Goal: Task Accomplishment & Management: Manage account settings

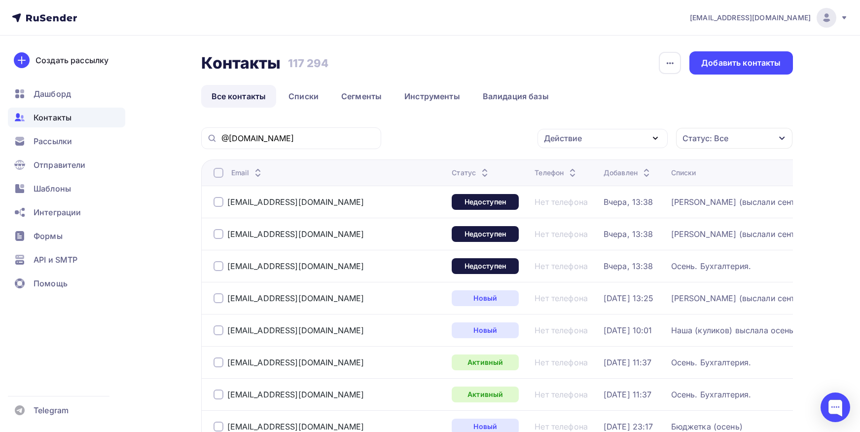
click at [307, 132] on div "@[DOMAIN_NAME]" at bounding box center [291, 138] width 180 height 22
click at [306, 137] on input "@[DOMAIN_NAME]" at bounding box center [298, 138] width 154 height 11
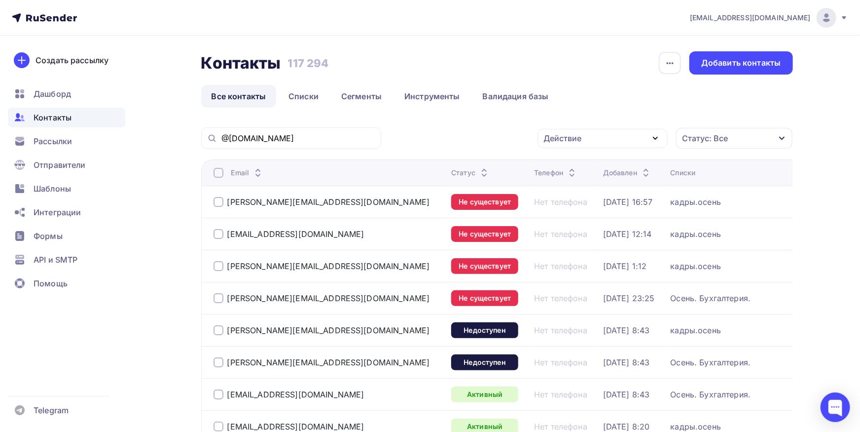
click at [216, 300] on div at bounding box center [219, 298] width 10 height 10
click at [582, 135] on div "Действие" at bounding box center [563, 138] width 38 height 12
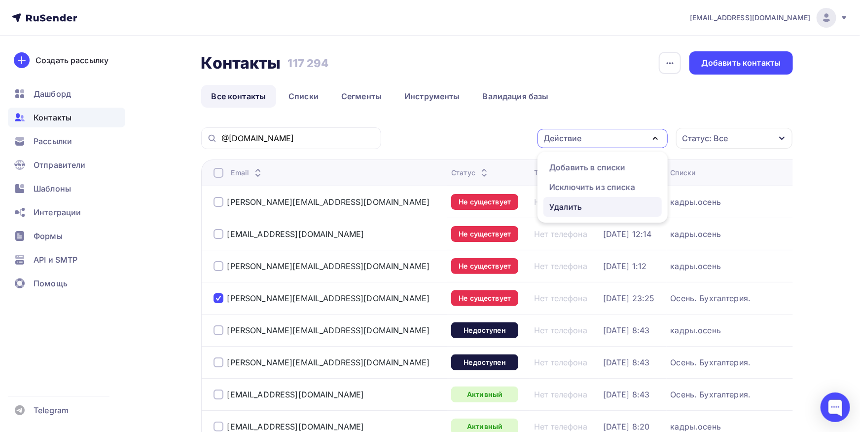
click at [580, 205] on div "Удалить" at bounding box center [566, 207] width 33 height 12
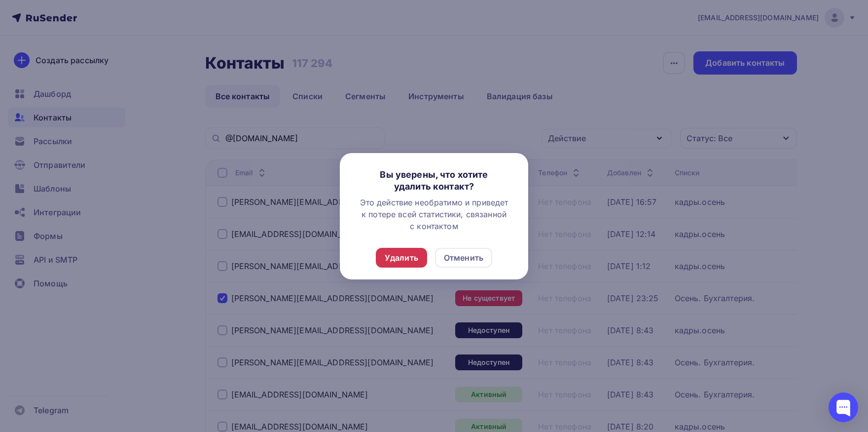
click at [415, 258] on div "Удалить" at bounding box center [402, 258] width 34 height 12
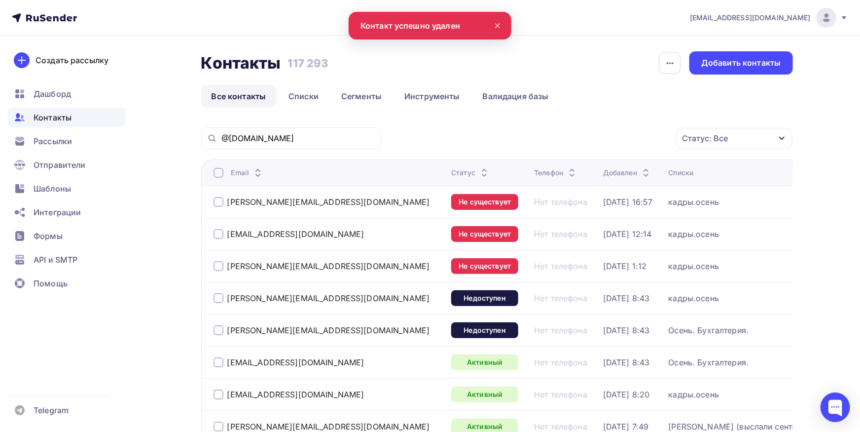
click at [61, 15] on icon at bounding box center [44, 18] width 65 height 12
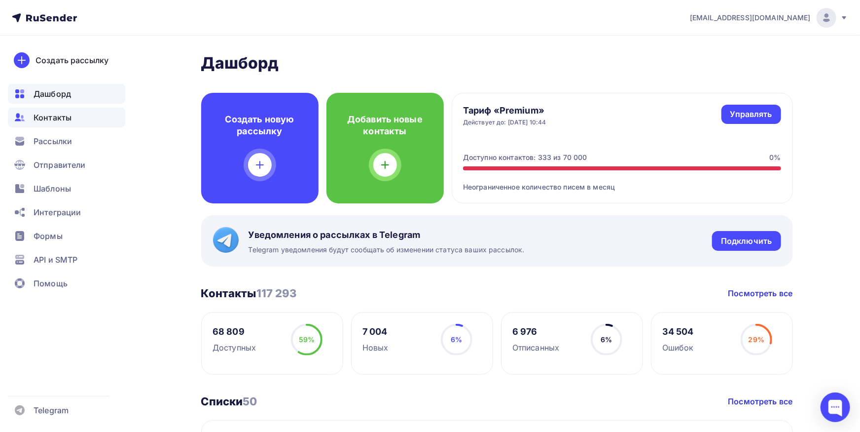
click at [54, 121] on span "Контакты" at bounding box center [53, 117] width 38 height 12
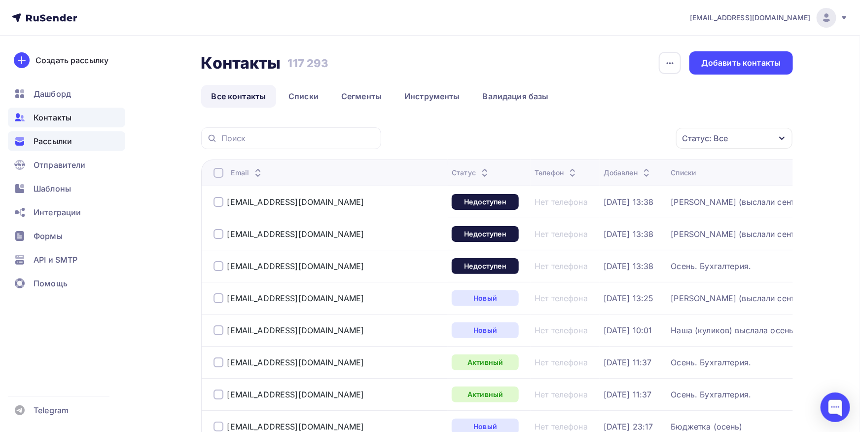
click at [28, 136] on div "Рассылки" at bounding box center [66, 141] width 117 height 20
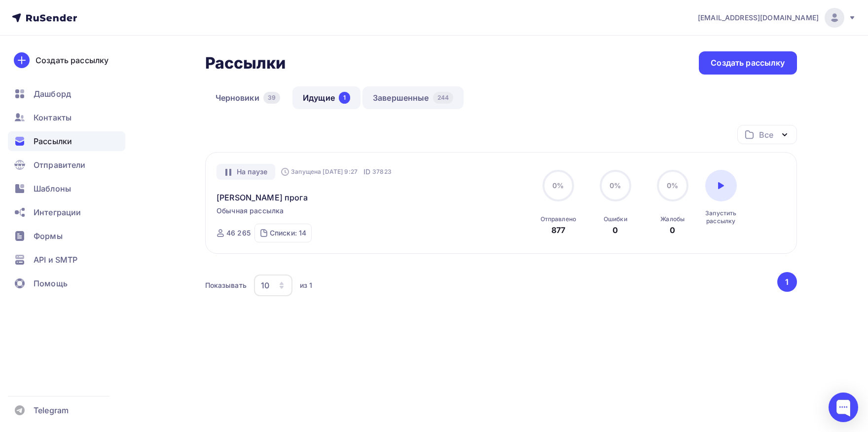
click at [400, 104] on link "Завершенные 244" at bounding box center [413, 97] width 101 height 23
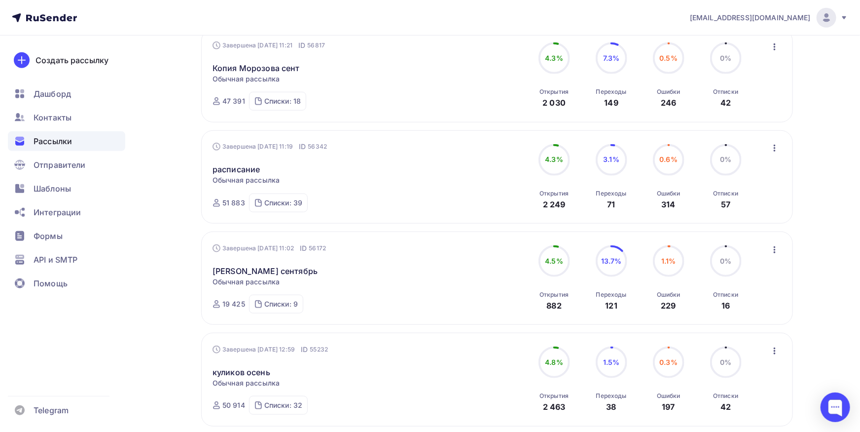
scroll to position [488, 0]
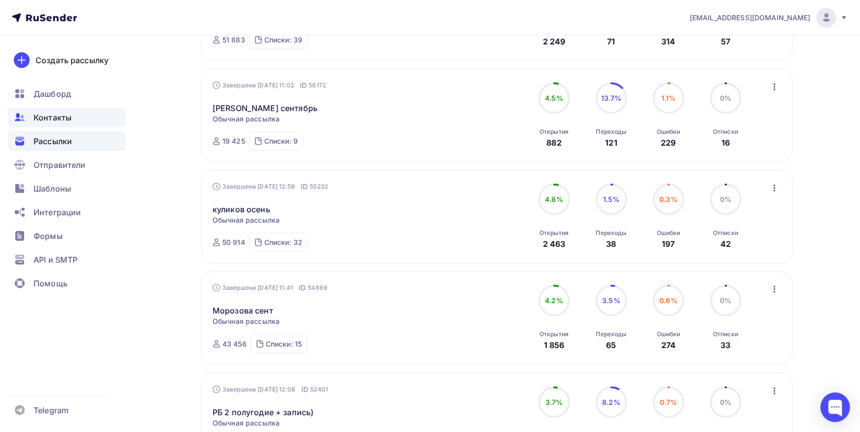
click at [54, 117] on span "Контакты" at bounding box center [53, 117] width 38 height 12
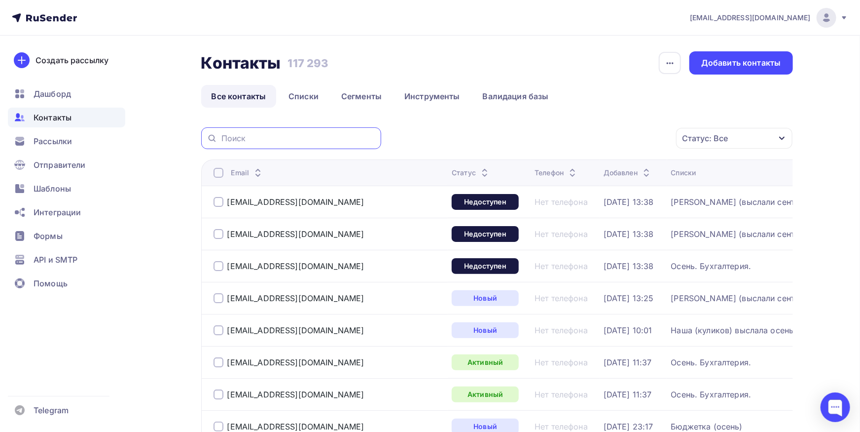
click at [309, 137] on input "text" at bounding box center [298, 138] width 154 height 11
paste input "[EMAIL_ADDRESS][DOMAIN_NAME]"
type input "[EMAIL_ADDRESS][DOMAIN_NAME]"
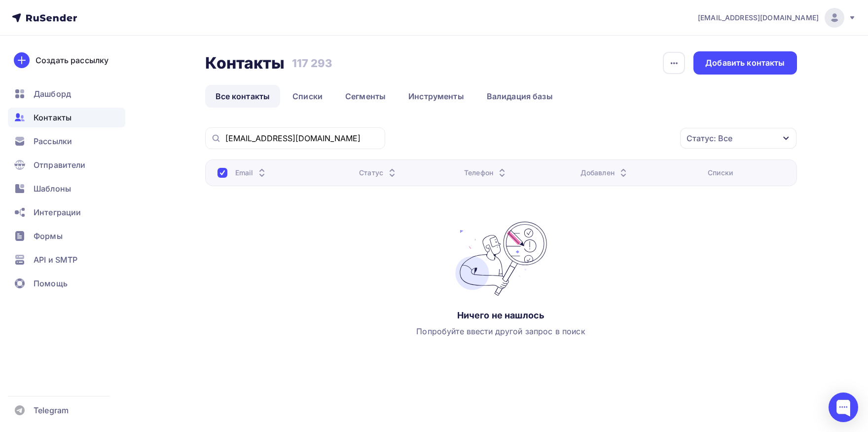
click at [225, 139] on div "[EMAIL_ADDRESS][DOMAIN_NAME]" at bounding box center [295, 138] width 180 height 22
click at [226, 139] on input "[EMAIL_ADDRESS][DOMAIN_NAME]" at bounding box center [302, 138] width 154 height 11
click at [224, 141] on div "[EMAIL_ADDRESS][DOMAIN_NAME]" at bounding box center [295, 138] width 180 height 22
click at [359, 145] on div "[EMAIL_ADDRESS][DOMAIN_NAME]" at bounding box center [295, 138] width 180 height 22
click at [353, 141] on input "[EMAIL_ADDRESS][DOMAIN_NAME]" at bounding box center [302, 138] width 154 height 11
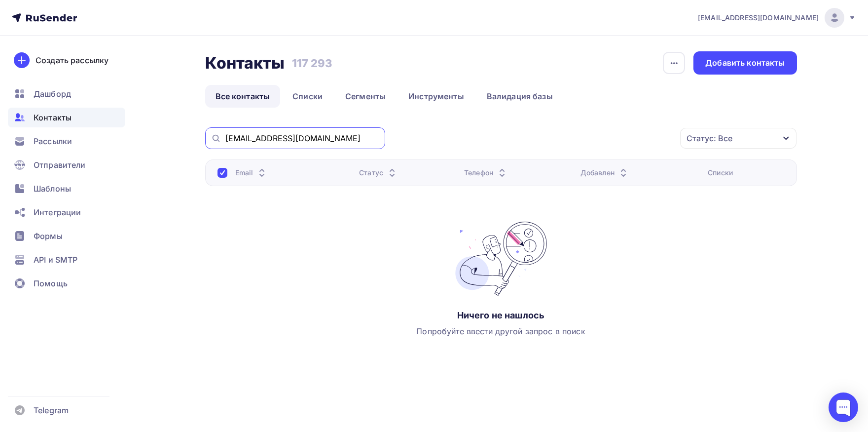
click at [226, 139] on input "[EMAIL_ADDRESS][DOMAIN_NAME]" at bounding box center [302, 138] width 154 height 11
click at [728, 71] on div "Добавить контакты" at bounding box center [745, 62] width 103 height 23
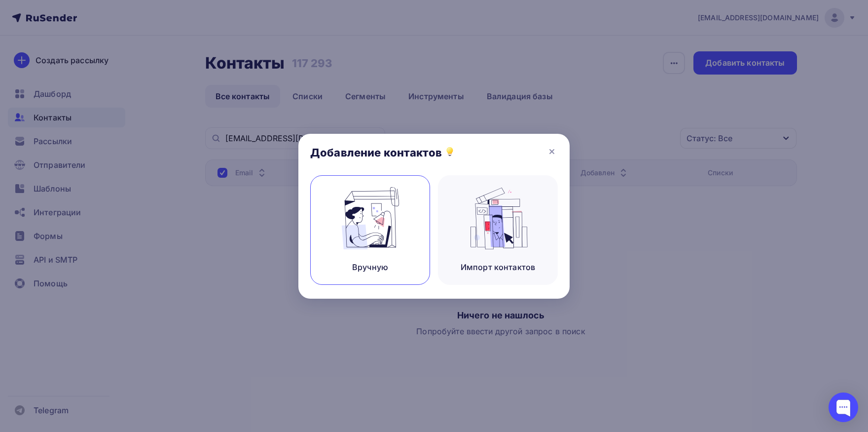
click at [415, 221] on div "Вручную" at bounding box center [370, 230] width 120 height 110
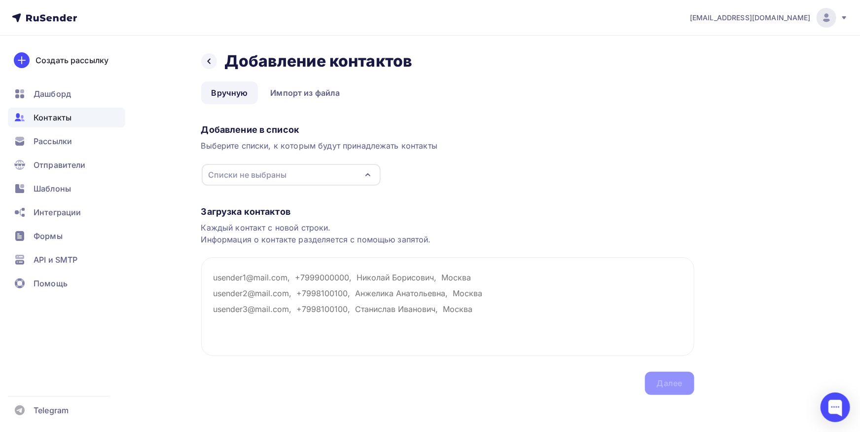
click at [288, 170] on div "Списки не выбраны" at bounding box center [291, 175] width 179 height 22
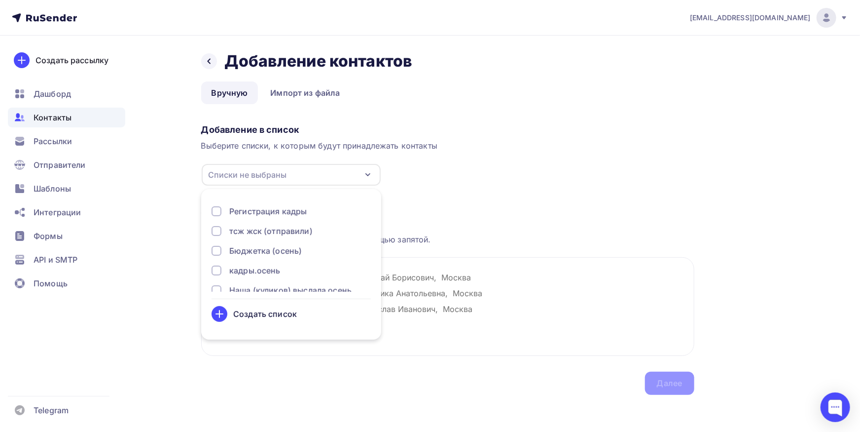
click at [279, 215] on div "Регистрация кадры" at bounding box center [267, 211] width 77 height 12
click at [436, 293] on textarea at bounding box center [447, 306] width 493 height 99
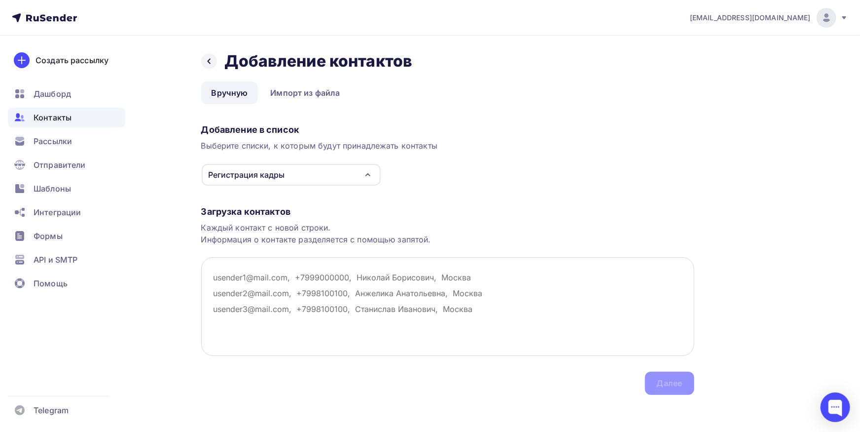
paste textarea "[EMAIL_ADDRESS][DOMAIN_NAME]"
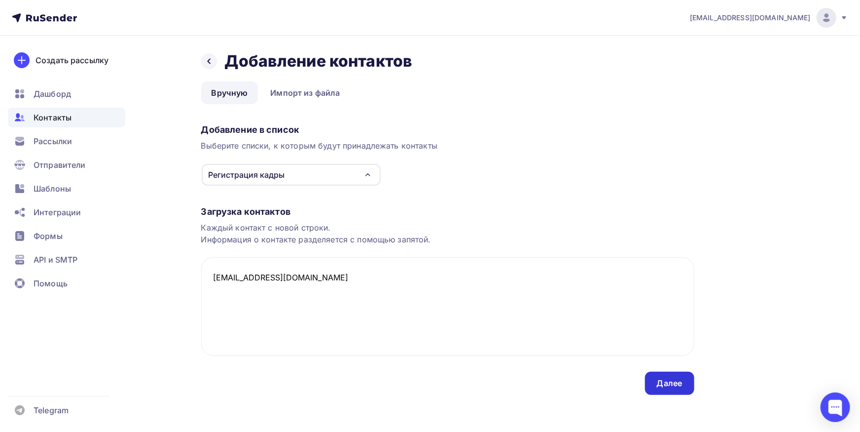
type textarea "[EMAIL_ADDRESS][DOMAIN_NAME]"
click at [660, 381] on div "Далее" at bounding box center [670, 382] width 26 height 11
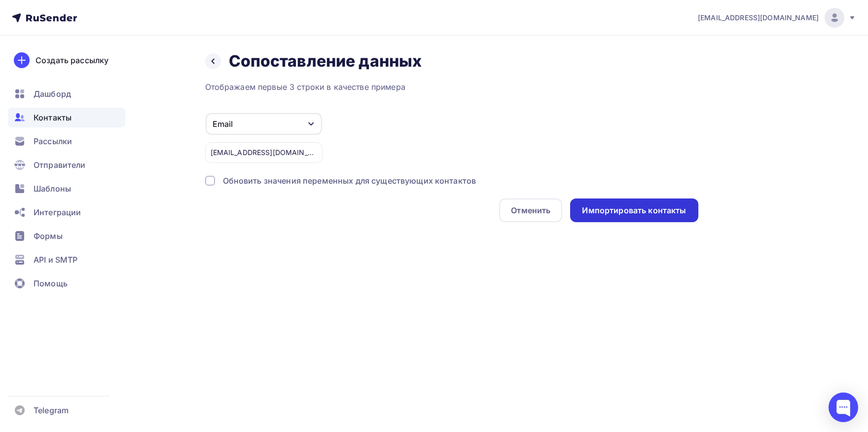
click at [622, 215] on div "Импортировать контакты" at bounding box center [634, 210] width 104 height 11
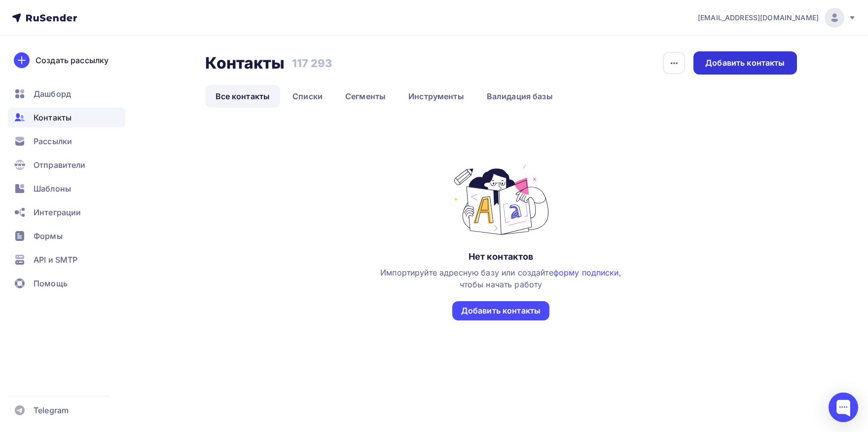
click at [715, 65] on div "Добавить контакты" at bounding box center [744, 62] width 79 height 11
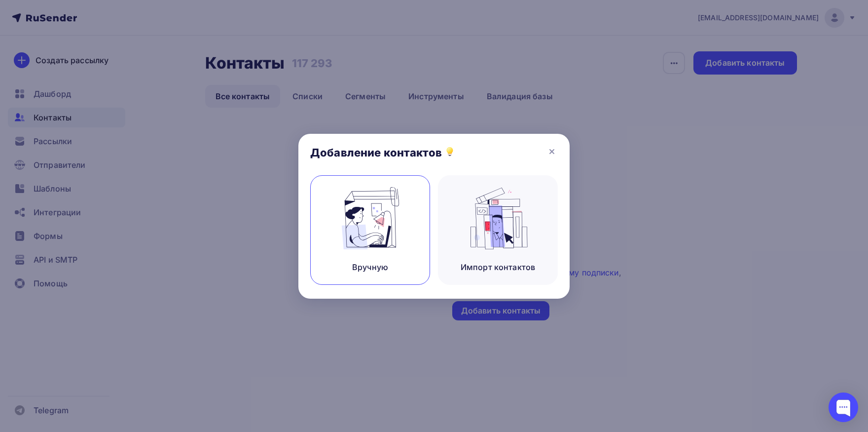
click at [383, 267] on div "Вручную" at bounding box center [370, 267] width 36 height 12
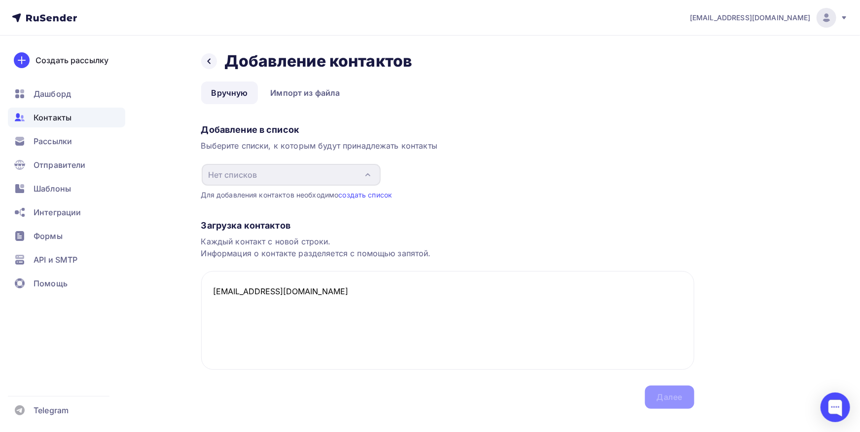
type textarea "[EMAIL_ADDRESS][DOMAIN_NAME]"
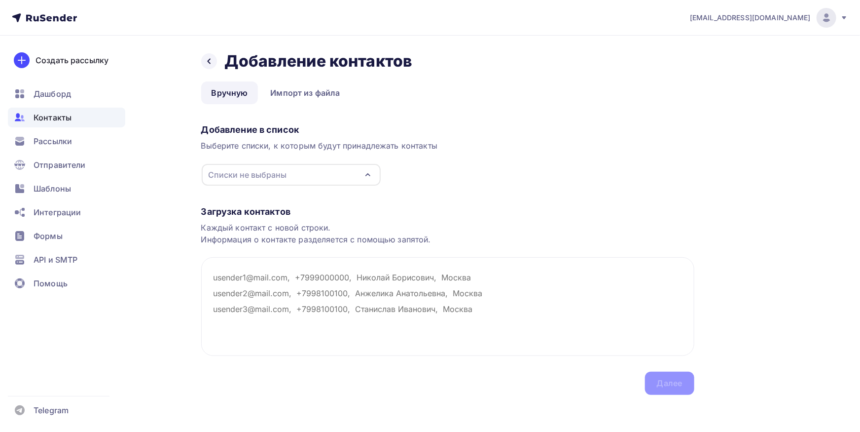
click at [231, 167] on div "Списки не выбраны" at bounding box center [291, 175] width 179 height 22
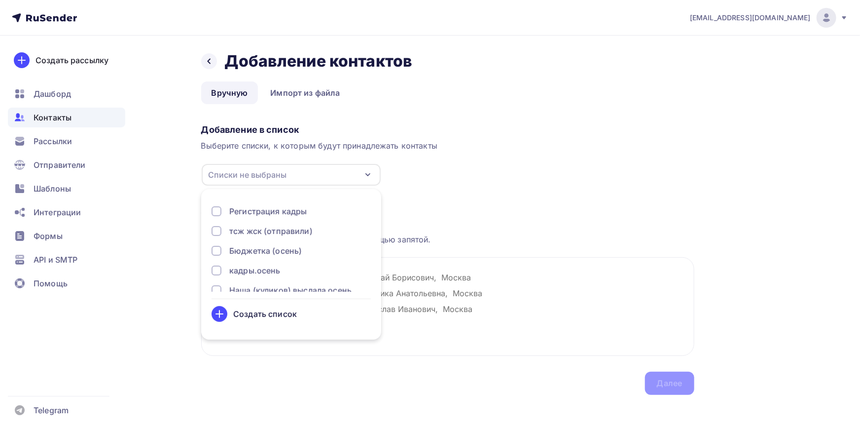
click at [239, 214] on div "Регистрация кадры" at bounding box center [267, 211] width 77 height 12
click at [463, 285] on textarea at bounding box center [447, 306] width 493 height 99
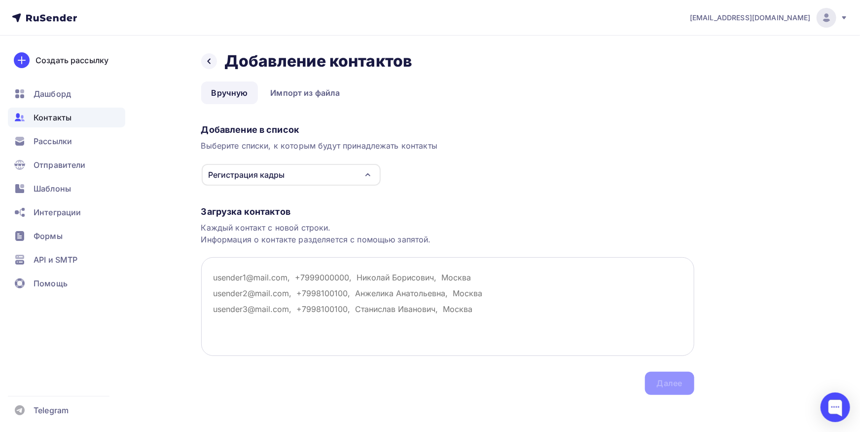
paste textarea "[EMAIL_ADDRESS][DOMAIN_NAME]"
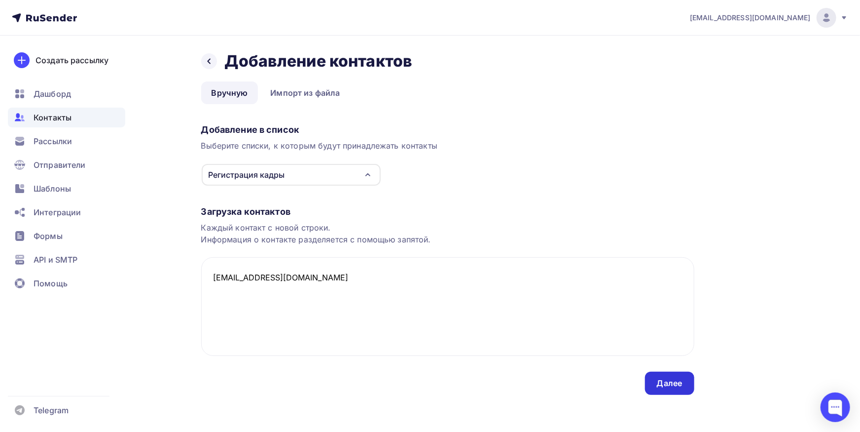
type textarea "[EMAIL_ADDRESS][DOMAIN_NAME]"
click at [677, 378] on div "Далее" at bounding box center [670, 382] width 26 height 11
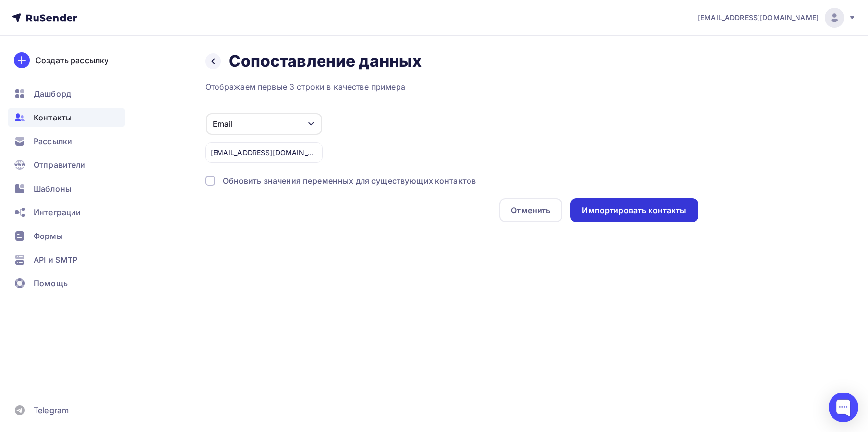
click at [590, 208] on div "Импортировать контакты" at bounding box center [634, 210] width 104 height 11
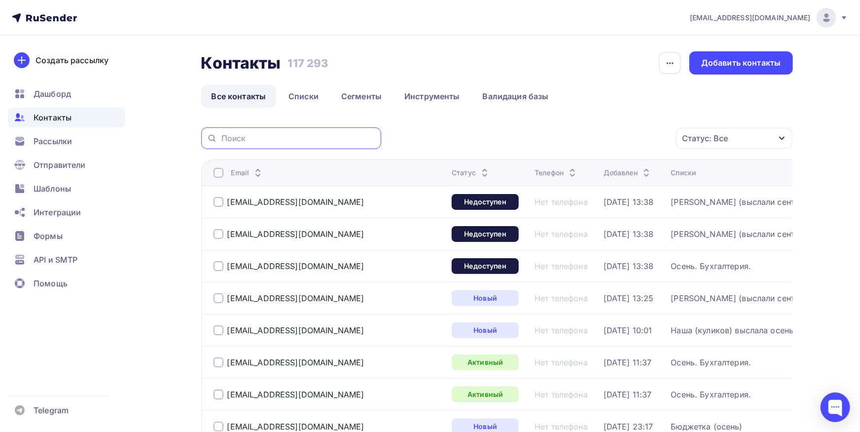
click at [298, 142] on input "text" at bounding box center [298, 138] width 154 height 11
paste input "[EMAIL_ADDRESS][DOMAIN_NAME]"
type input "[EMAIL_ADDRESS][DOMAIN_NAME]"
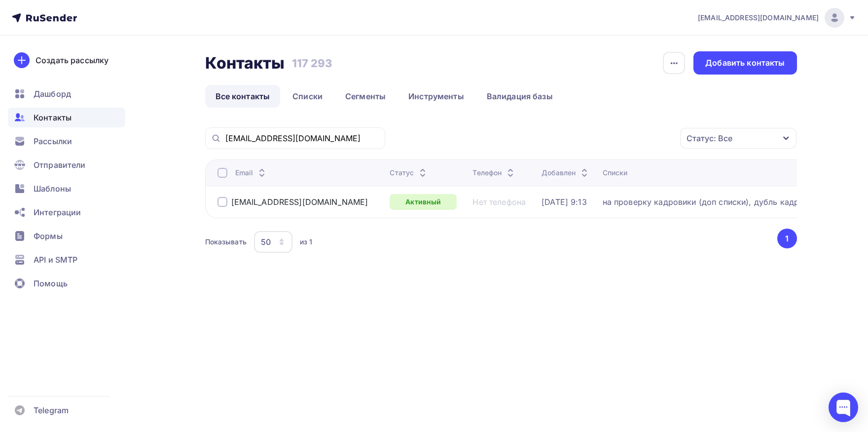
click at [220, 173] on div at bounding box center [223, 173] width 10 height 10
click at [616, 139] on div "Действие" at bounding box center [607, 138] width 130 height 19
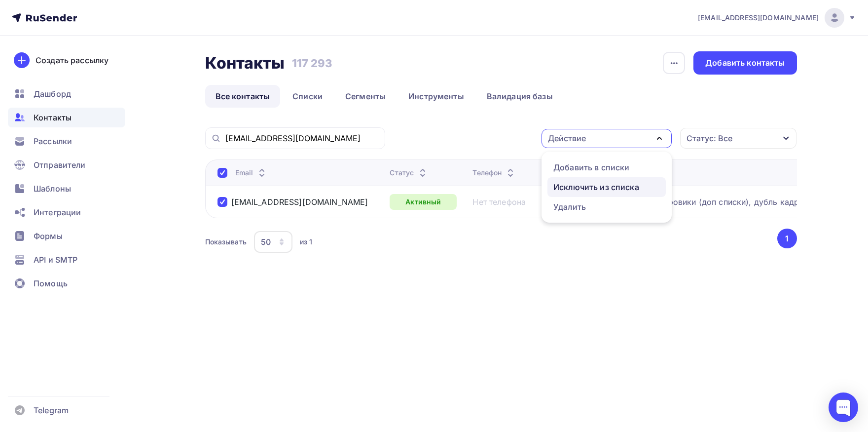
click at [594, 186] on div "Исключить из списка" at bounding box center [596, 187] width 86 height 12
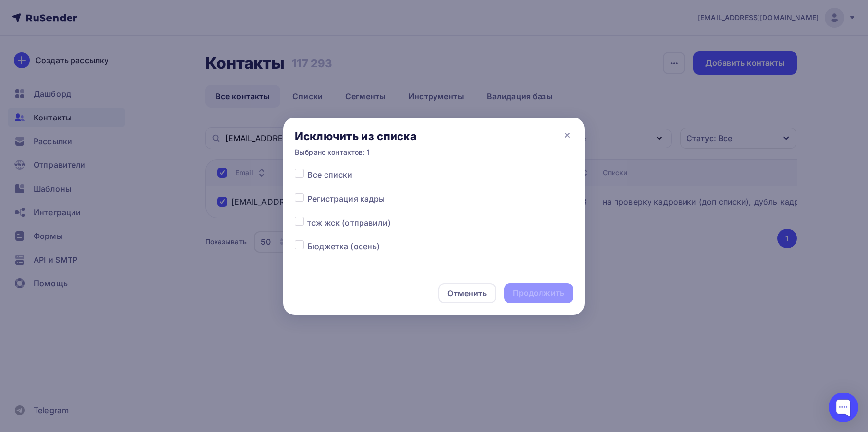
click at [307, 169] on label at bounding box center [307, 169] width 0 height 0
click at [297, 172] on input "checkbox" at bounding box center [299, 173] width 9 height 9
checkbox input "true"
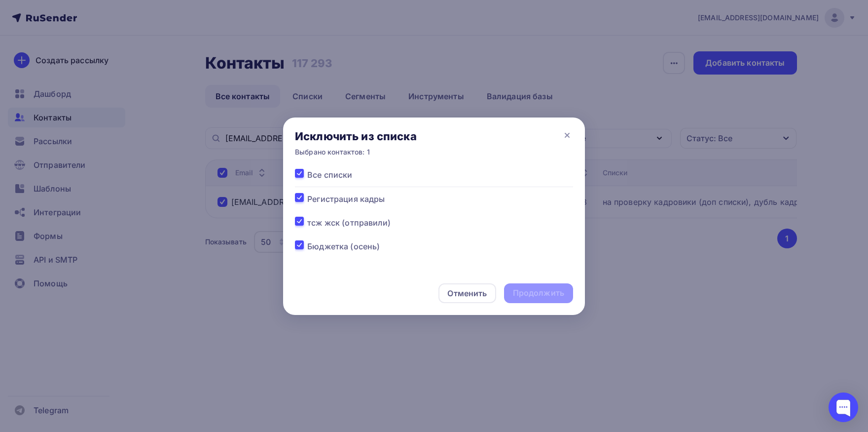
checkbox input "true"
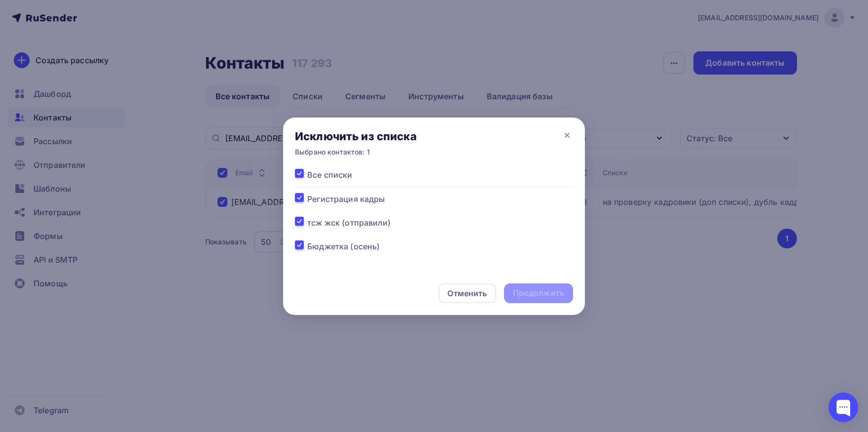
checkbox input "true"
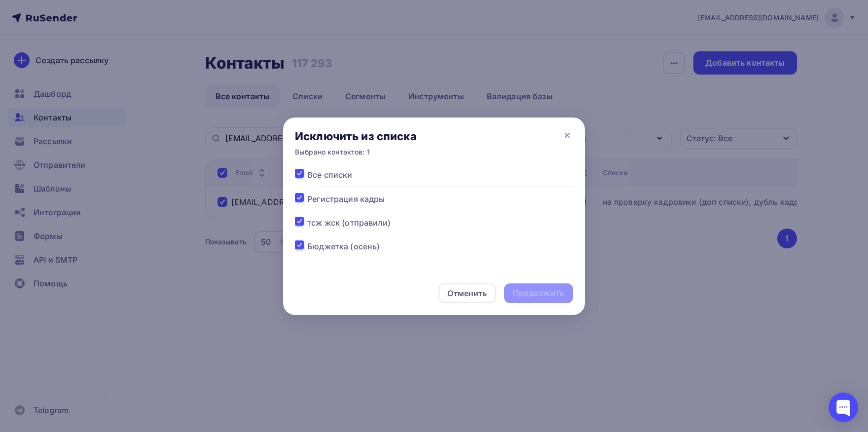
checkbox input "true"
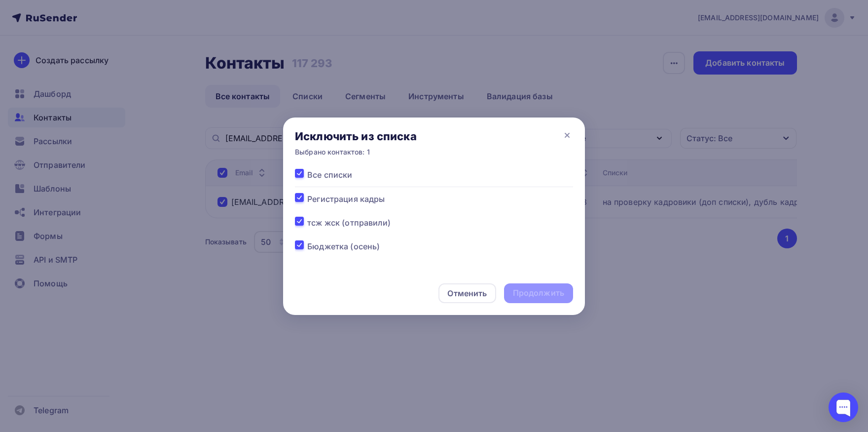
checkbox input "true"
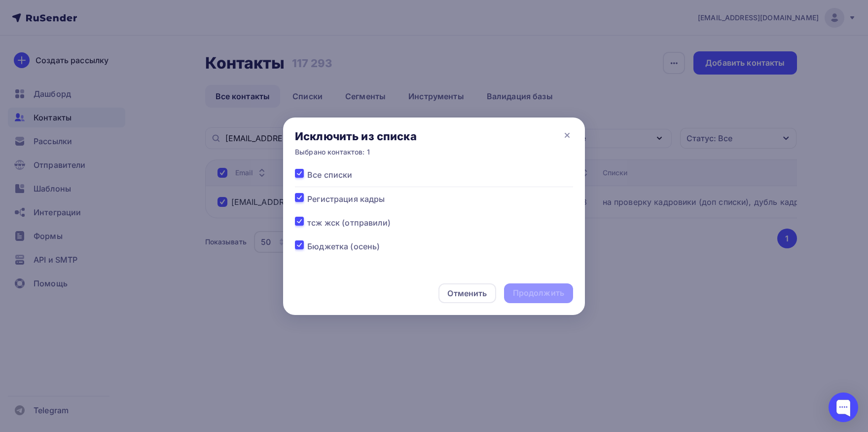
checkbox input "true"
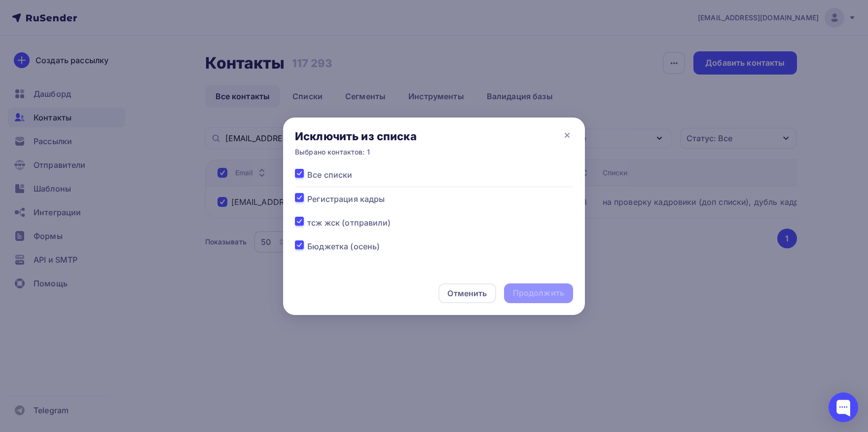
checkbox input "true"
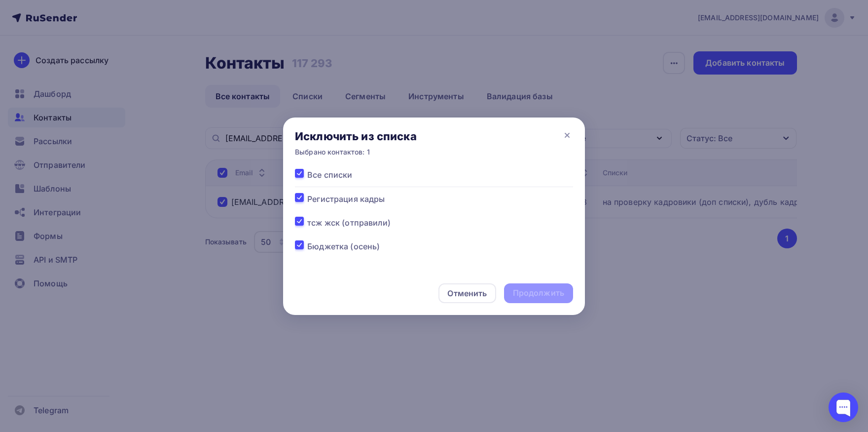
checkbox input "true"
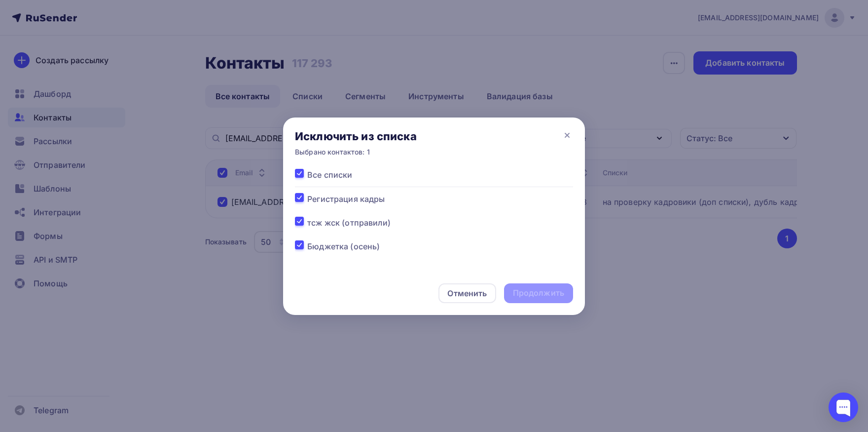
checkbox input "true"
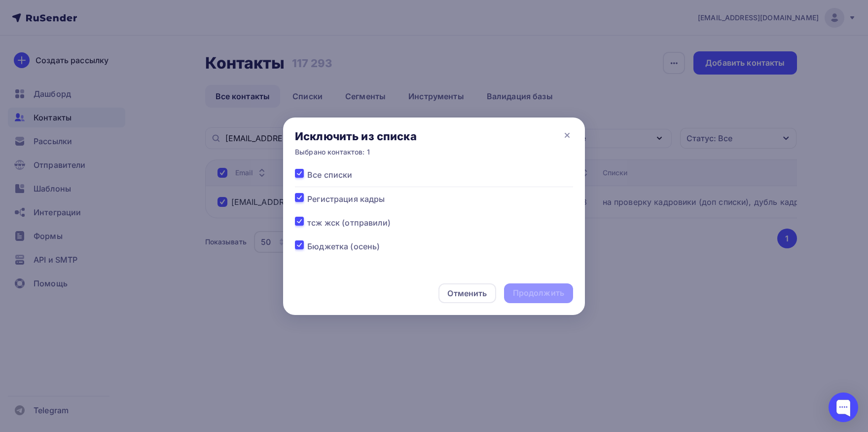
checkbox input "true"
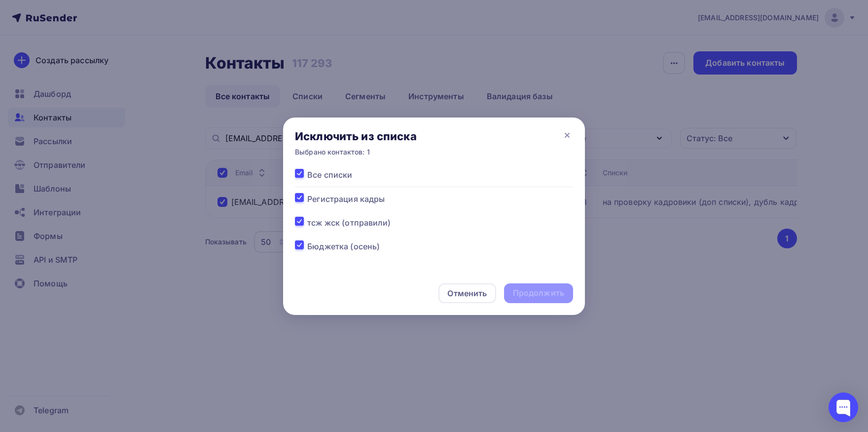
checkbox input "true"
click at [535, 290] on div "Продолжить" at bounding box center [538, 292] width 51 height 11
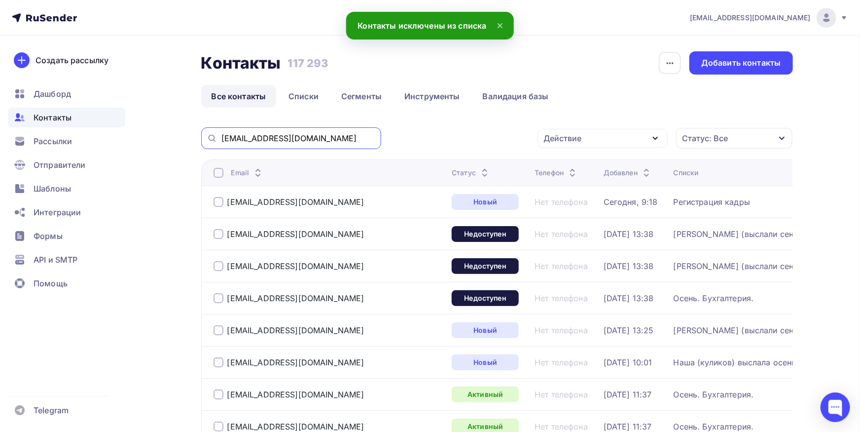
click at [337, 140] on input "[EMAIL_ADDRESS][DOMAIN_NAME]" at bounding box center [298, 138] width 154 height 11
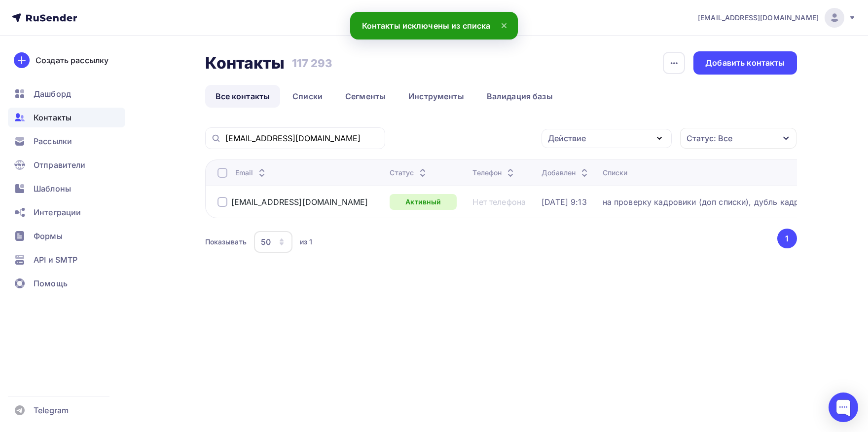
click at [227, 175] on div "Email" at bounding box center [300, 173] width 165 height 10
click at [221, 172] on div at bounding box center [223, 173] width 10 height 10
click at [568, 135] on div "Действие" at bounding box center [567, 138] width 38 height 12
click at [574, 159] on link "Добавить в списки" at bounding box center [607, 167] width 118 height 20
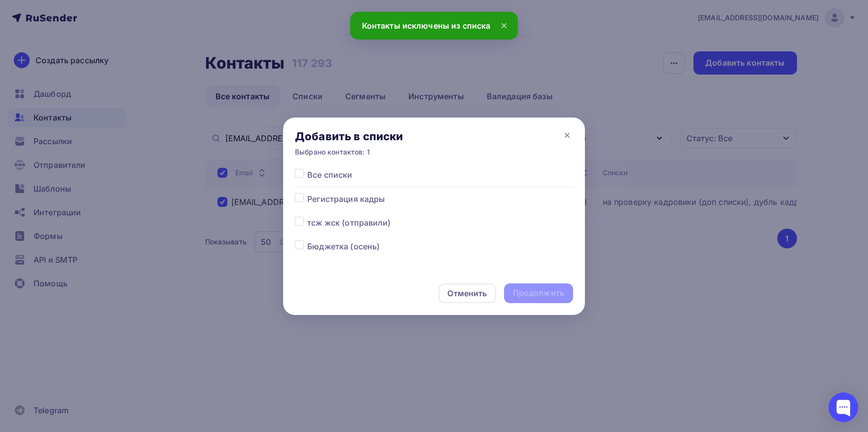
click at [307, 193] on label at bounding box center [307, 193] width 0 height 0
click at [296, 201] on input "checkbox" at bounding box center [299, 197] width 9 height 9
checkbox input "true"
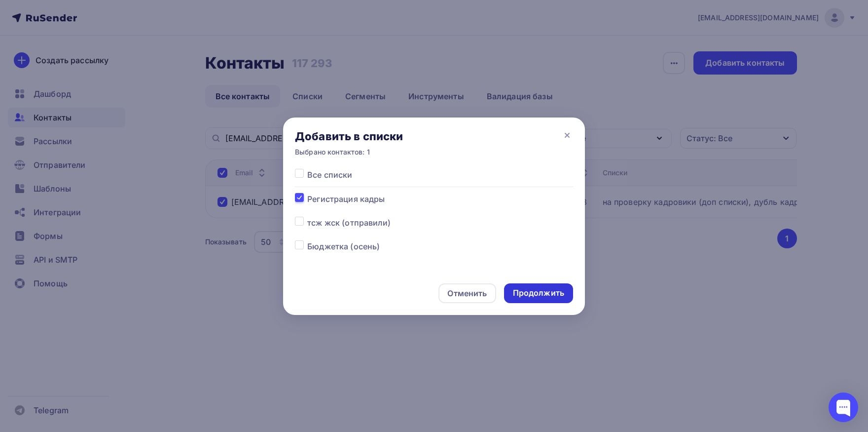
click at [535, 293] on div "Продолжить" at bounding box center [538, 292] width 51 height 11
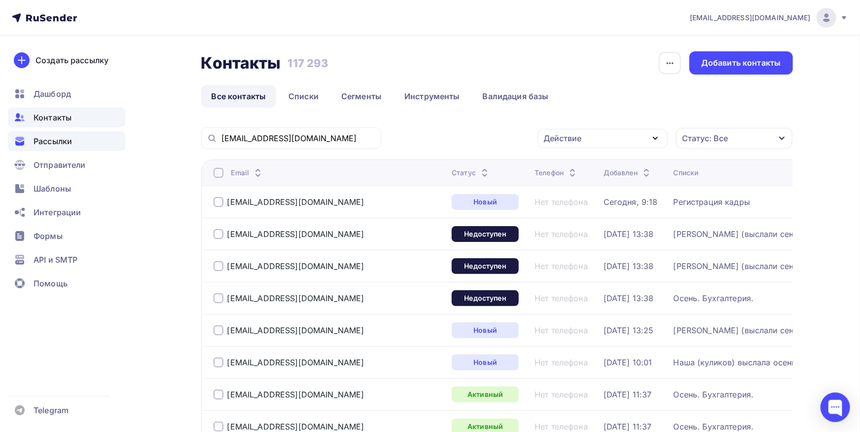
click at [72, 139] on span "Рассылки" at bounding box center [53, 141] width 38 height 12
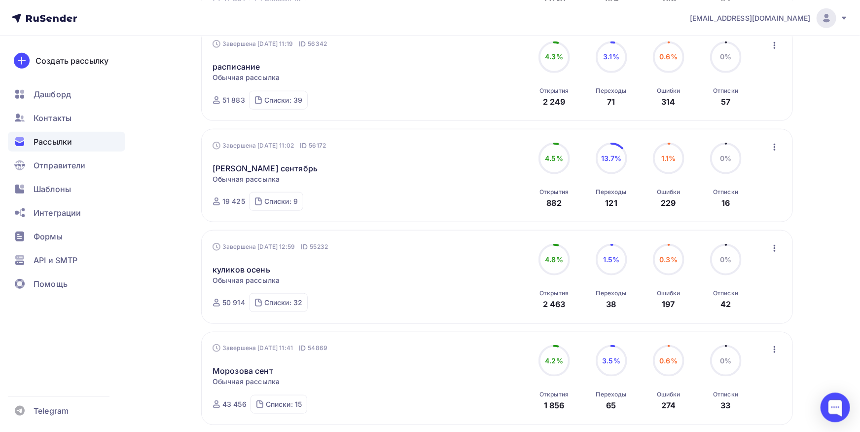
scroll to position [434, 0]
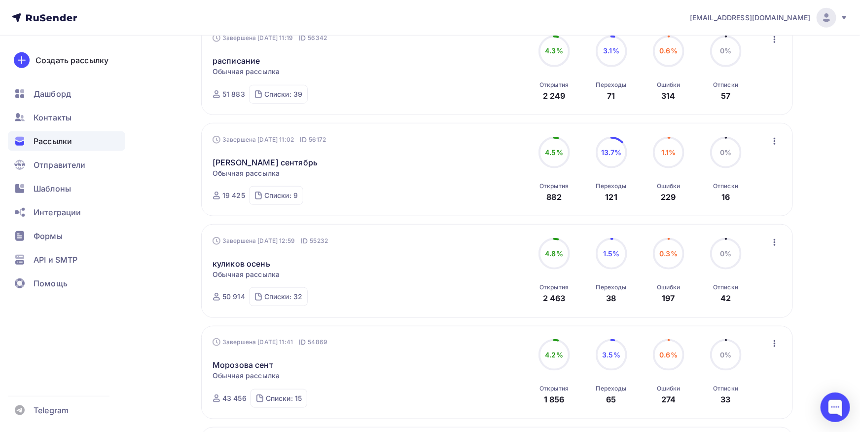
click at [771, 142] on icon "button" at bounding box center [775, 141] width 12 height 12
click at [757, 200] on div "Копировать в новую" at bounding box center [729, 206] width 101 height 12
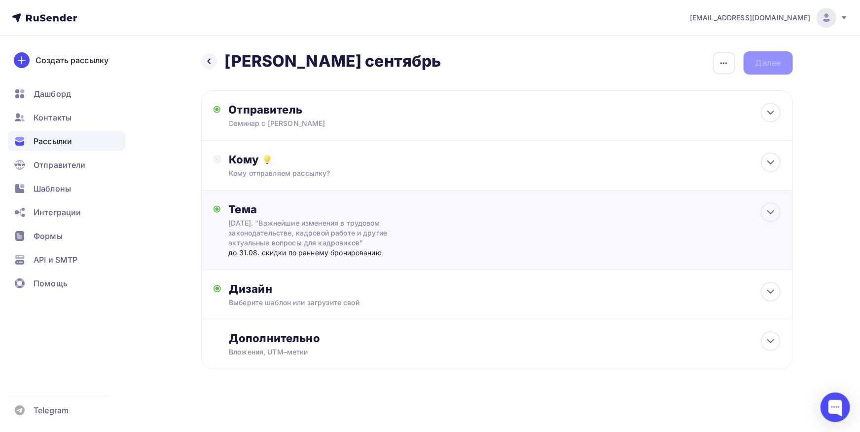
scroll to position [0, 0]
click at [770, 345] on icon at bounding box center [771, 340] width 12 height 12
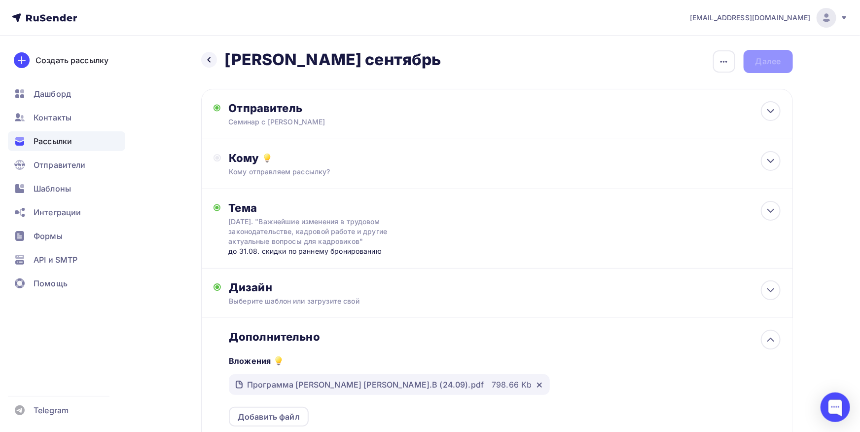
scroll to position [0, 0]
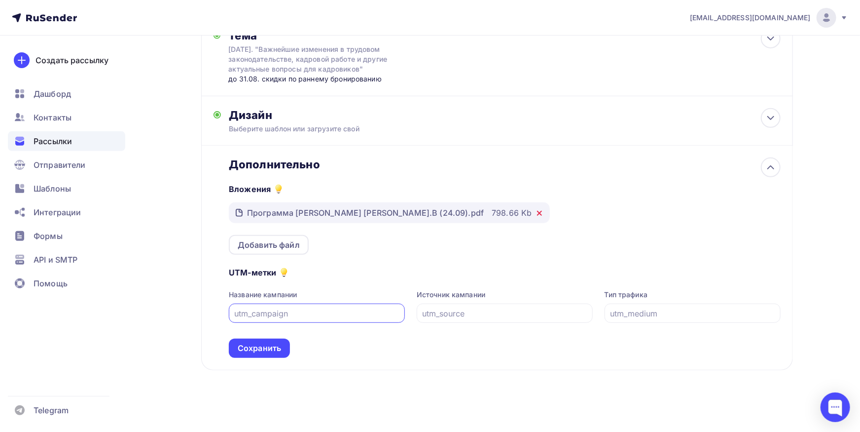
click at [538, 213] on icon at bounding box center [540, 213] width 4 height 4
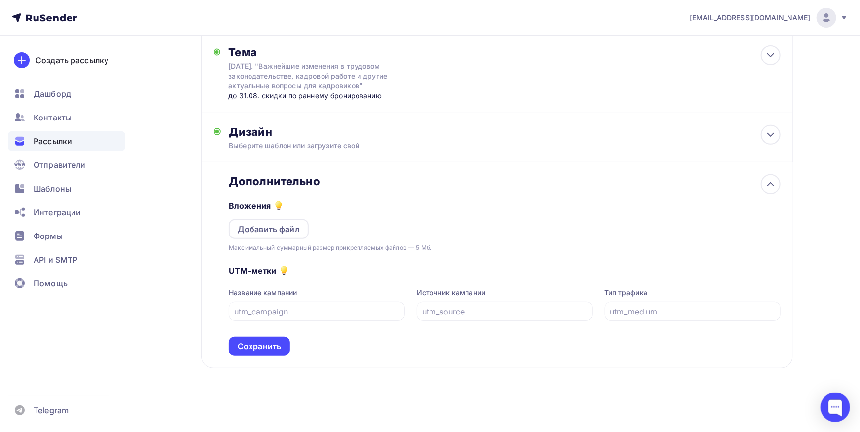
scroll to position [156, 0]
click at [293, 233] on div "Добавить файл" at bounding box center [269, 229] width 62 height 12
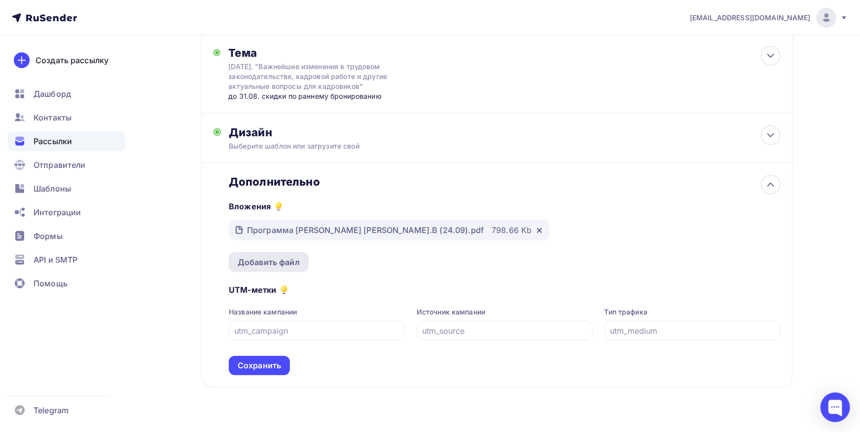
click at [257, 265] on div "Добавить файл" at bounding box center [269, 262] width 62 height 12
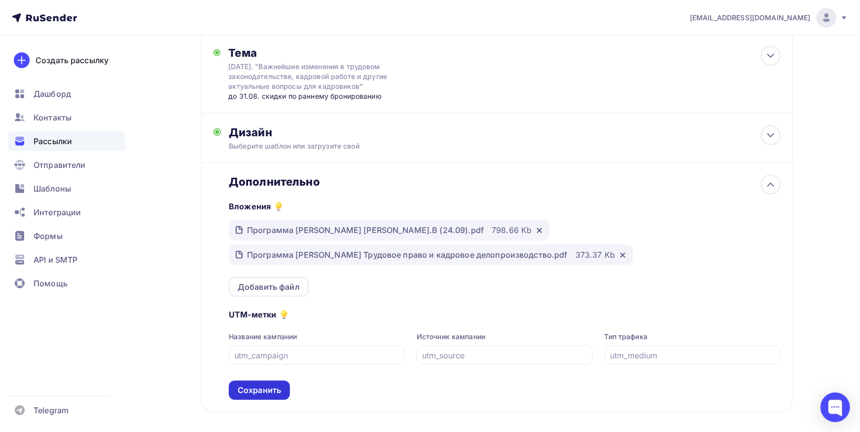
click at [275, 381] on div "Сохранить" at bounding box center [259, 389] width 61 height 19
click at [271, 389] on div "UTM-метки Название кампании Источник кампании Тип трафика Сохранить" at bounding box center [504, 347] width 551 height 103
click at [268, 390] on div "Сохранить" at bounding box center [259, 389] width 43 height 11
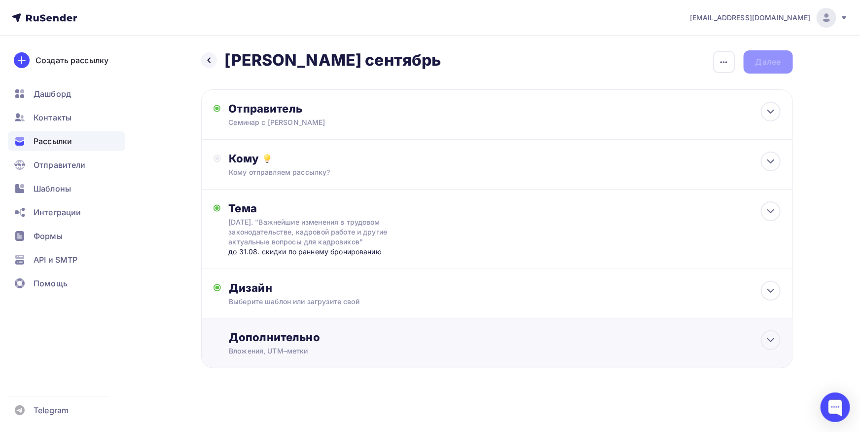
scroll to position [0, 0]
click at [765, 215] on icon at bounding box center [771, 212] width 12 height 12
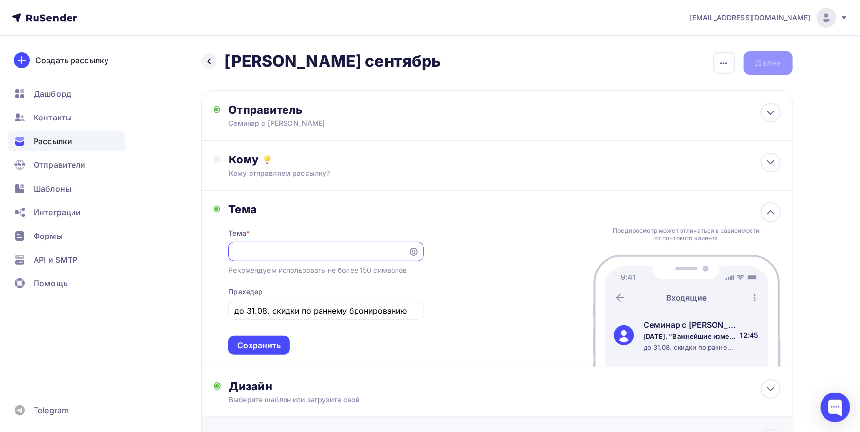
scroll to position [98, 0]
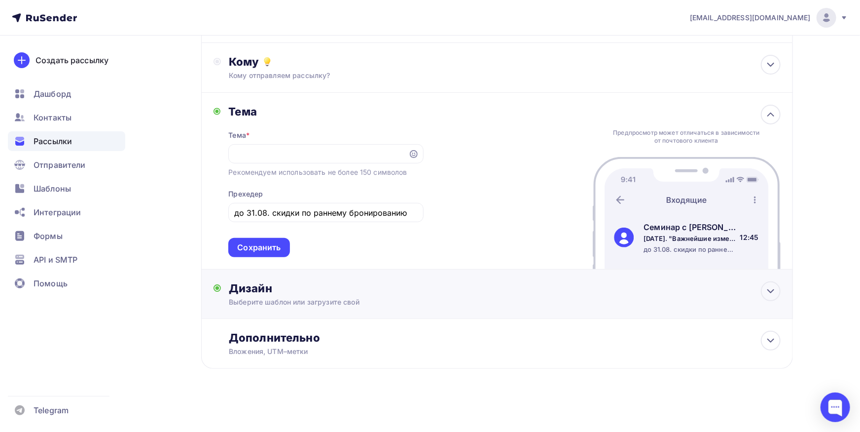
click at [404, 289] on div "Дизайн" at bounding box center [504, 288] width 551 height 14
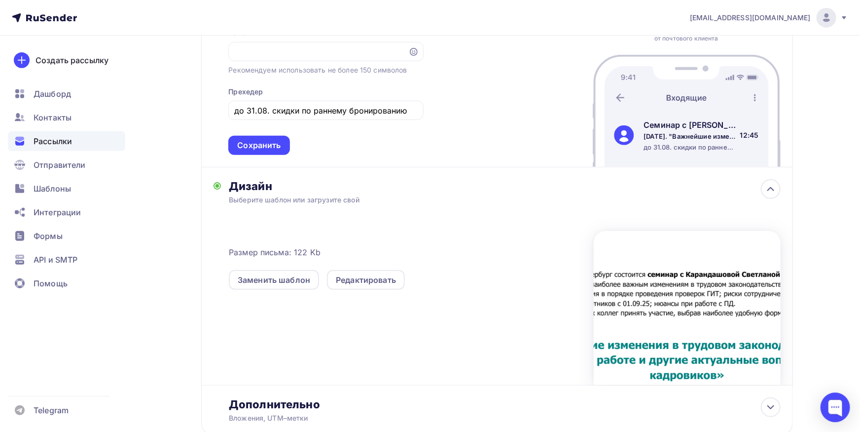
scroll to position [206, 0]
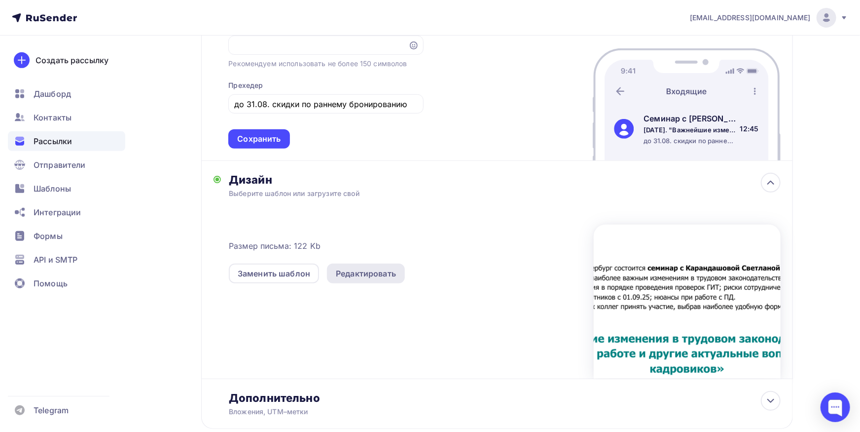
click at [356, 274] on div "Редактировать" at bounding box center [366, 273] width 60 height 12
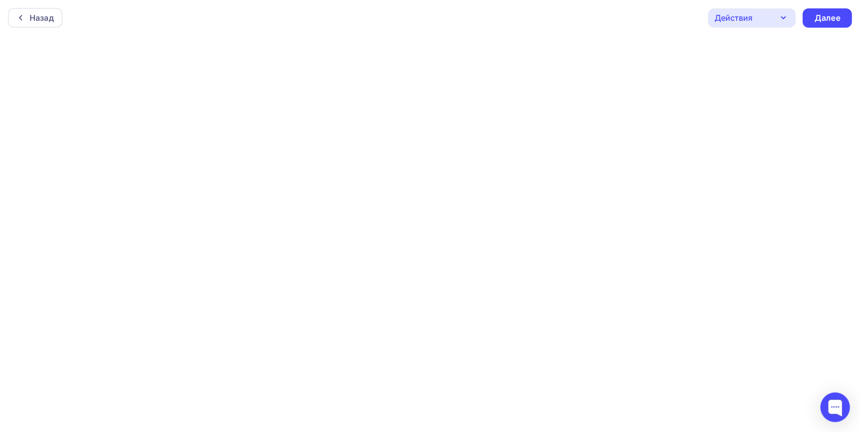
click at [643, 21] on div "Назад Действия Отправить тестовое письмо Предпросмотр Сохранить в Мои шаблоны В…" at bounding box center [430, 18] width 860 height 36
click at [711, 26] on div "Действия" at bounding box center [752, 17] width 88 height 19
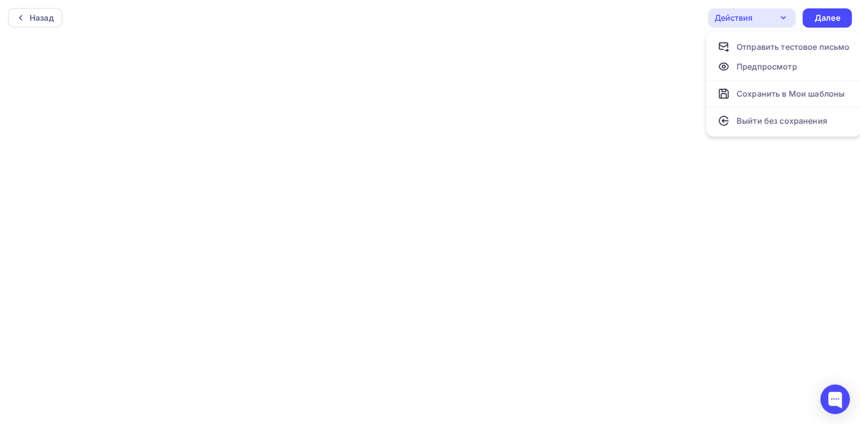
click at [713, 35] on ul "Отправить тестовое письмо Предпросмотр Сохранить в Мои шаблоны Выйти без сохран…" at bounding box center [784, 84] width 156 height 106
click at [687, 23] on div "Назад Действия Отправить тестовое письмо Предпросмотр Сохранить в Мои шаблоны В…" at bounding box center [430, 18] width 860 height 36
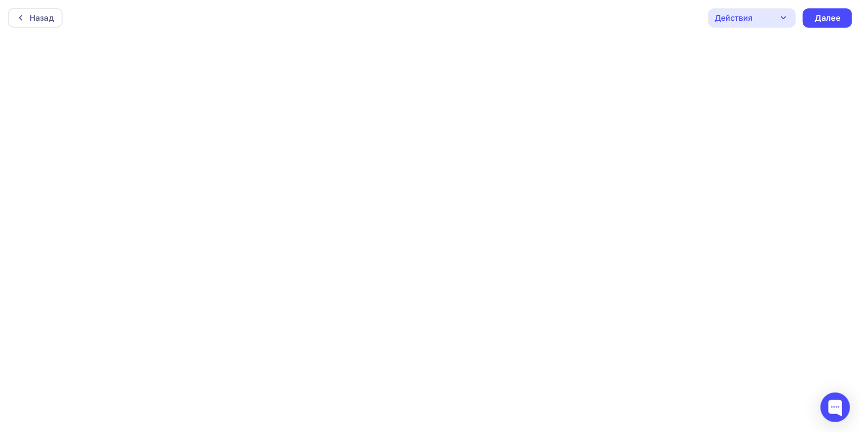
click at [774, 19] on div "Действия" at bounding box center [752, 17] width 88 height 19
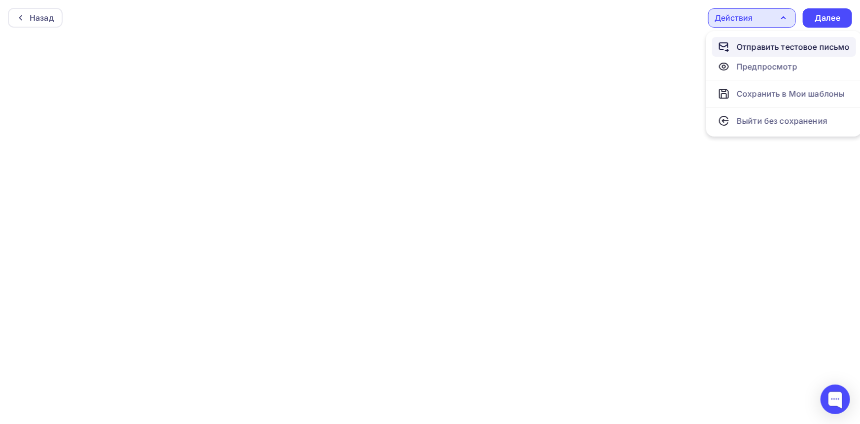
click at [770, 46] on div "Отправить тестовое письмо" at bounding box center [793, 47] width 113 height 12
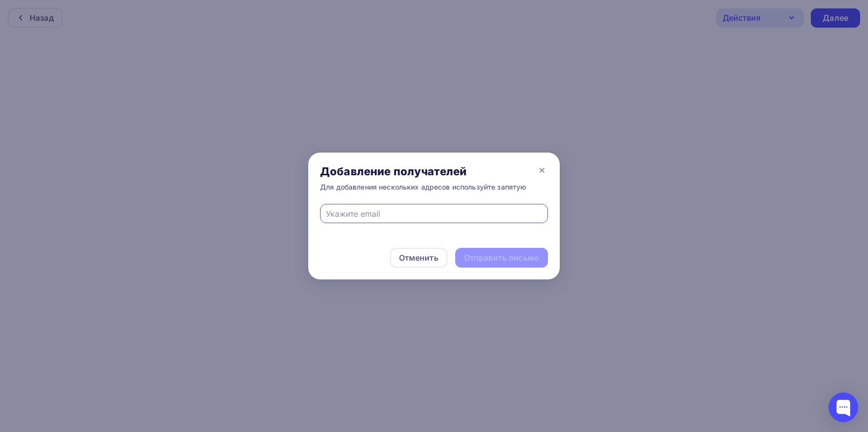
click at [380, 219] on input "text" at bounding box center [434, 214] width 217 height 12
type input "и"
type input "[EMAIL_ADDRESS][DOMAIN_NAME]"
click at [512, 253] on div "Отправить письмо" at bounding box center [501, 257] width 75 height 11
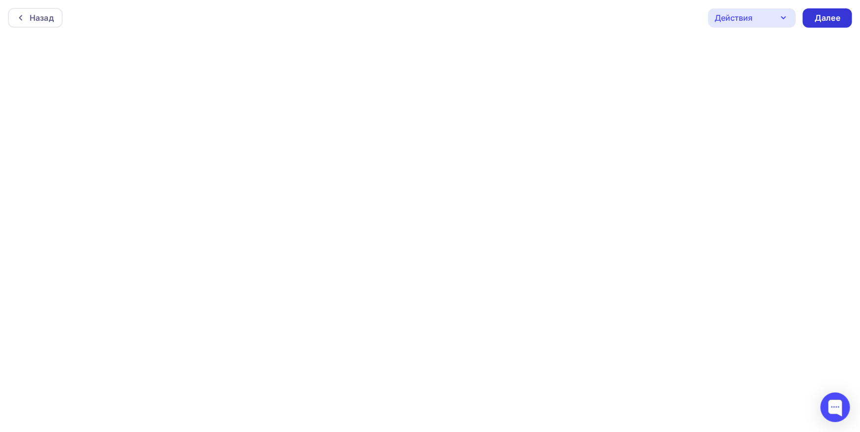
click at [826, 23] on div "Далее" at bounding box center [828, 17] width 26 height 11
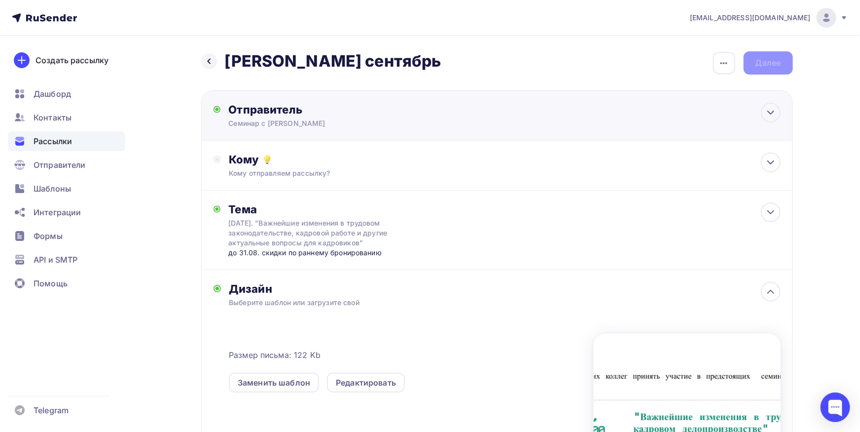
click at [356, 122] on div "Семинар с [PERSON_NAME]" at bounding box center [324, 123] width 192 height 10
type input "Семинар с [PERSON_NAME]"
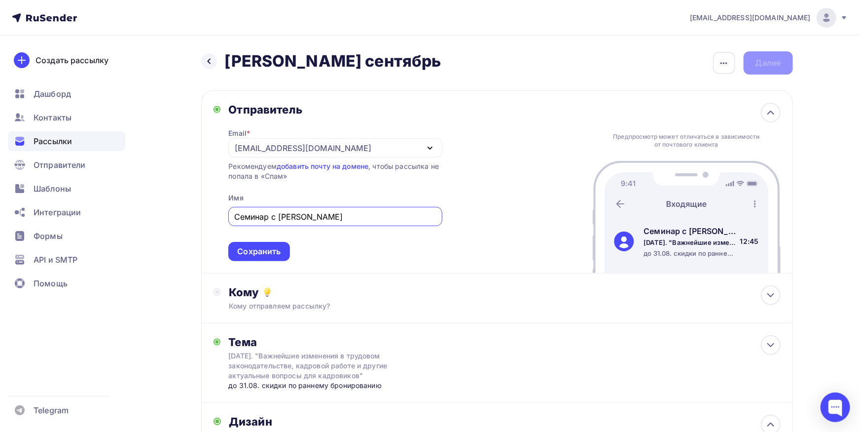
click at [362, 215] on input "Семинар с [PERSON_NAME]" at bounding box center [335, 217] width 202 height 12
type input "<"
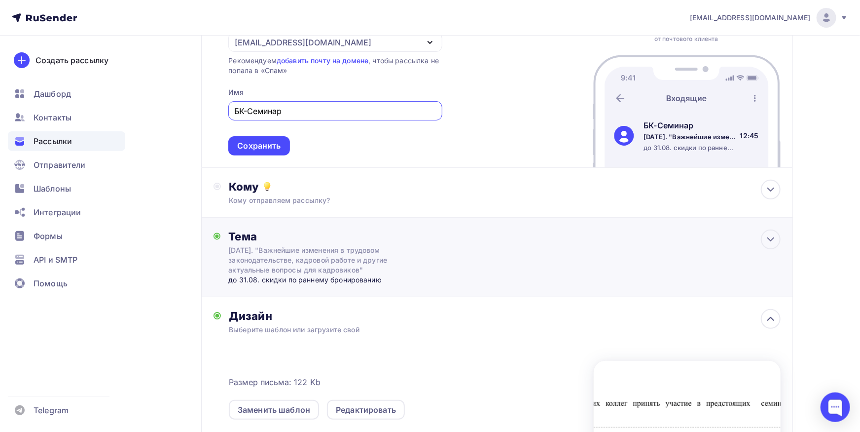
scroll to position [109, 0]
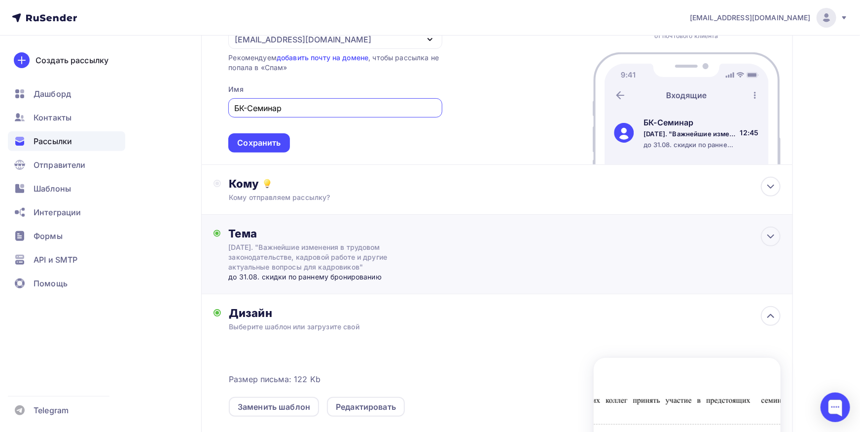
type input "БК-Семинар"
click at [329, 260] on div "[DATE]. "Важнейшие изменения в трудовом законодательстве, кадровой работе и дру…" at bounding box center [316, 257] width 176 height 30
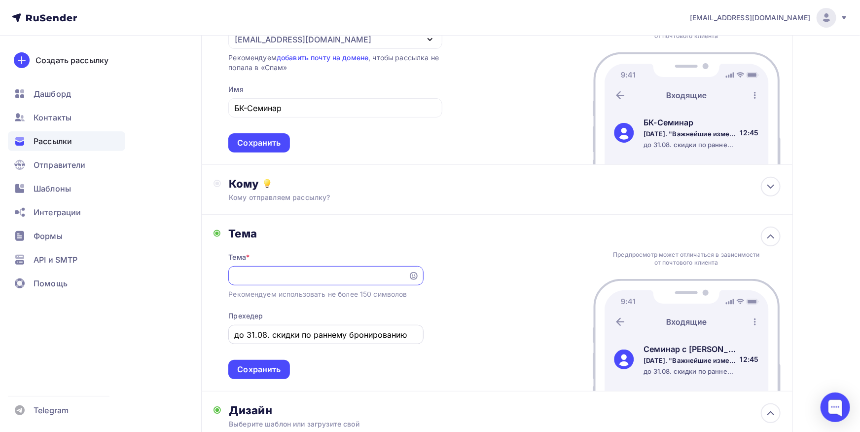
scroll to position [0, 353]
click at [298, 338] on input "до 31.08. скидки по раннему бронированию" at bounding box center [325, 335] width 183 height 12
click at [293, 279] on input "[DATE]. "Важнейшие изменения в трудовом законодательстве, кадровой работе и дру…" at bounding box center [318, 276] width 169 height 12
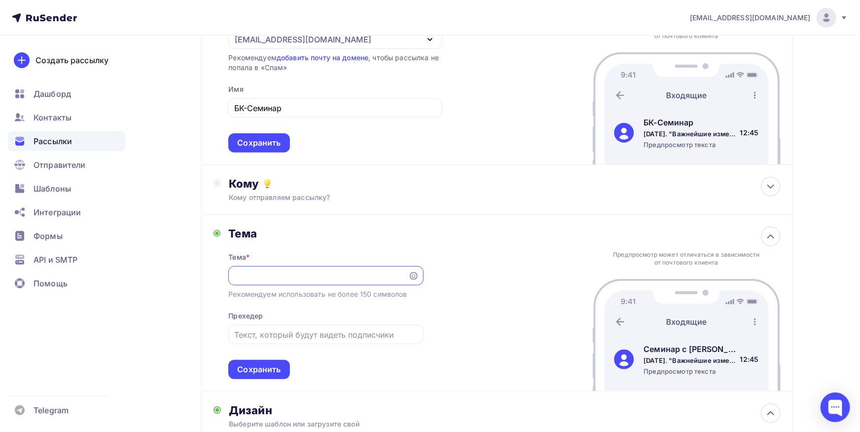
click at [293, 279] on input "[DATE]. "Важнейшие изменения в трудовом законодательстве, кадровой работе и дру…" at bounding box center [318, 276] width 169 height 12
paste input "Семинары для кадровиков "Изменения в трудовом праве и кадровом делопроизводстве"
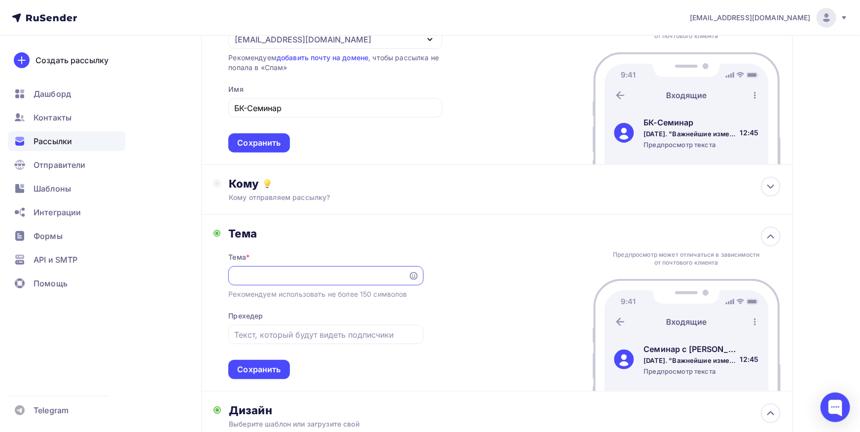
scroll to position [0, 183]
type input "Семинары для кадровиков "Изменения в трудовом праве и кадровом делопроизводстве""
click at [304, 342] on div at bounding box center [325, 334] width 195 height 19
click at [299, 337] on input "text" at bounding box center [325, 335] width 183 height 12
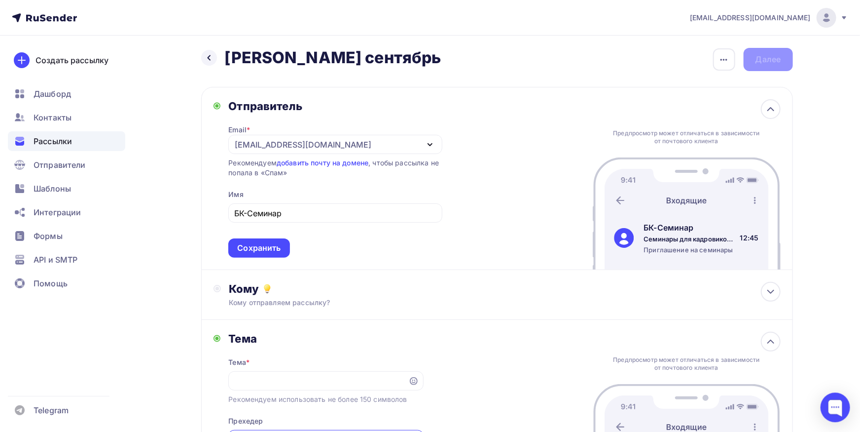
scroll to position [0, 0]
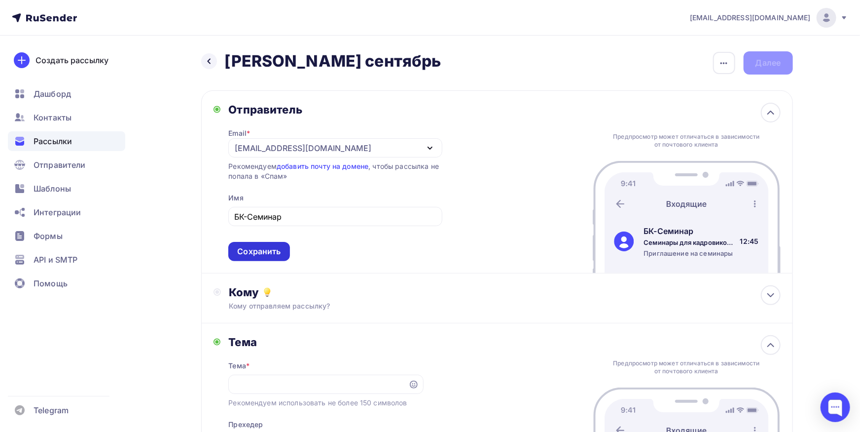
type input "Приглашение на семинары"
click at [281, 253] on div "Сохранить" at bounding box center [258, 251] width 61 height 19
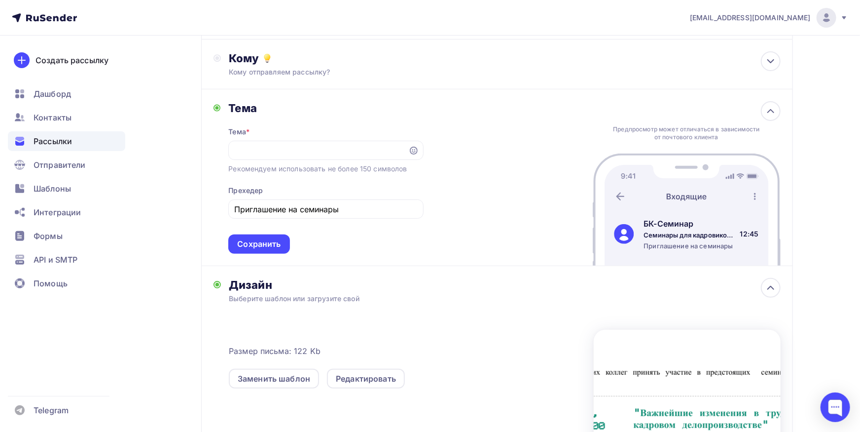
scroll to position [109, 0]
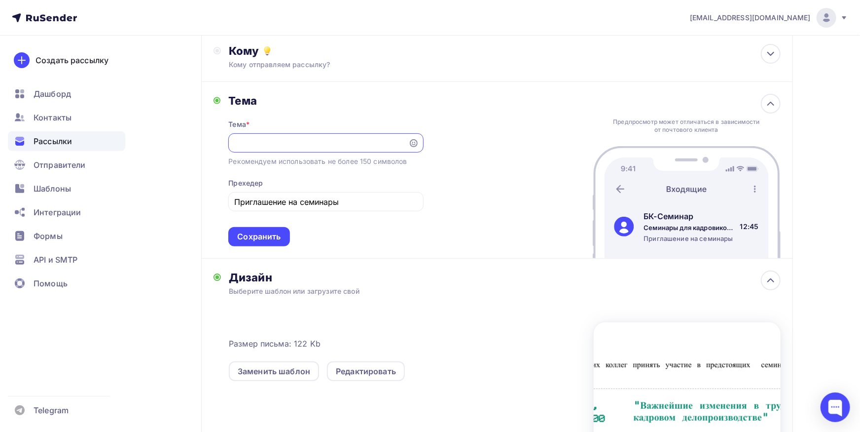
drag, startPoint x: 276, startPoint y: 140, endPoint x: 337, endPoint y: 151, distance: 62.3
click at [234, 142] on input "Семинары для кадровиков "Изменения в трудовом праве и кадровом делопроизводстве"" at bounding box center [318, 143] width 169 height 12
click at [332, 145] on input "Семинары для кадровиков "Изменения в трудовом праве и кадровом делопроизводстве"" at bounding box center [318, 143] width 169 height 12
click at [340, 144] on input "Семинары для кадровиков "Изменения в трудовом праве и кадровом делопроизводстве"" at bounding box center [318, 143] width 169 height 12
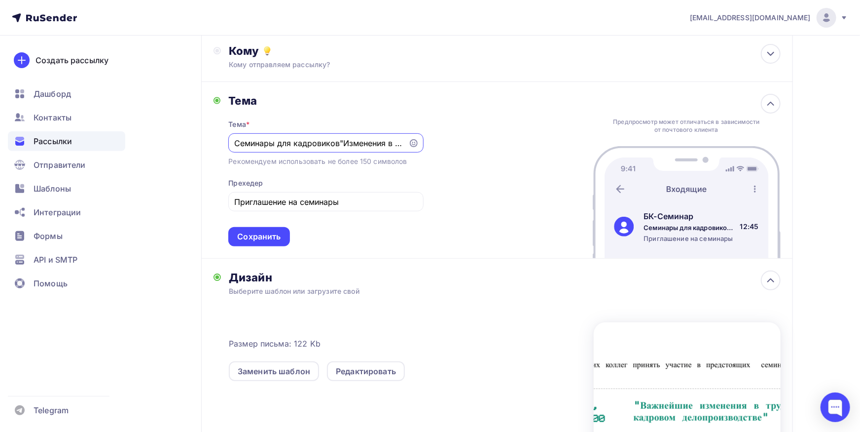
type input "Семинары для кадровиков "Изменения в трудовом праве и кадровом делопроизводстве""
click at [373, 204] on input "Приглашение на семинары" at bounding box center [325, 202] width 183 height 12
drag, startPoint x: 280, startPoint y: 203, endPoint x: 183, endPoint y: 202, distance: 97.2
click at [234, 202] on input "Приглашение на семинары с [PERSON_NAME] и [PERSON_NAME]" at bounding box center [325, 202] width 183 height 12
click at [271, 198] on input "Приглашение на семинары с [PERSON_NAME] и [PERSON_NAME]" at bounding box center [325, 202] width 183 height 12
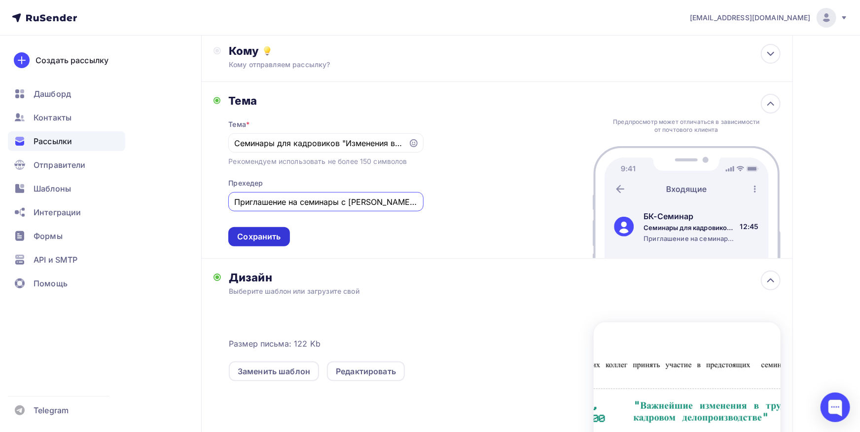
type input "Приглашение на семинары с [PERSON_NAME] и [PERSON_NAME]"
click at [261, 229] on div "Сохранить" at bounding box center [258, 236] width 61 height 19
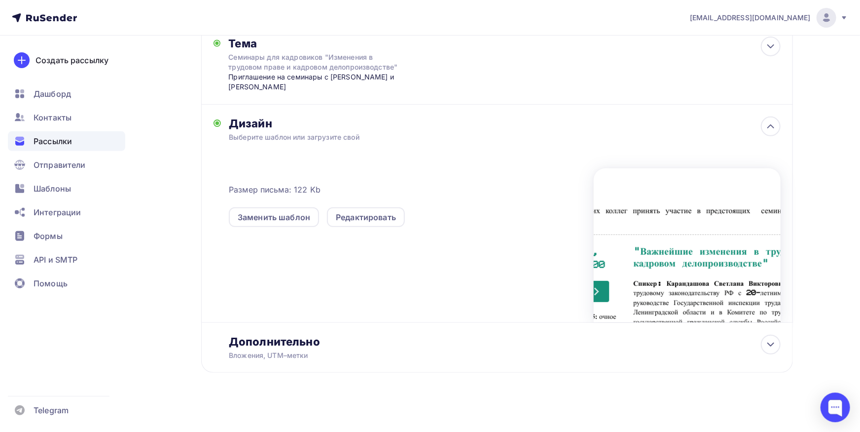
scroll to position [169, 0]
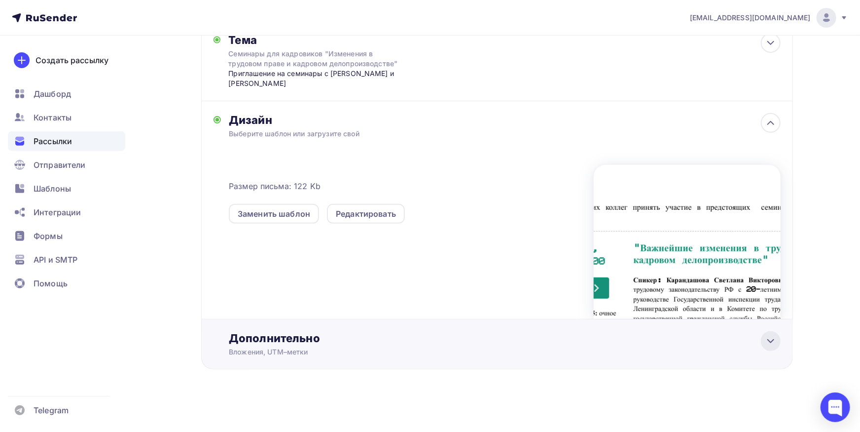
click at [775, 334] on div at bounding box center [771, 341] width 20 height 20
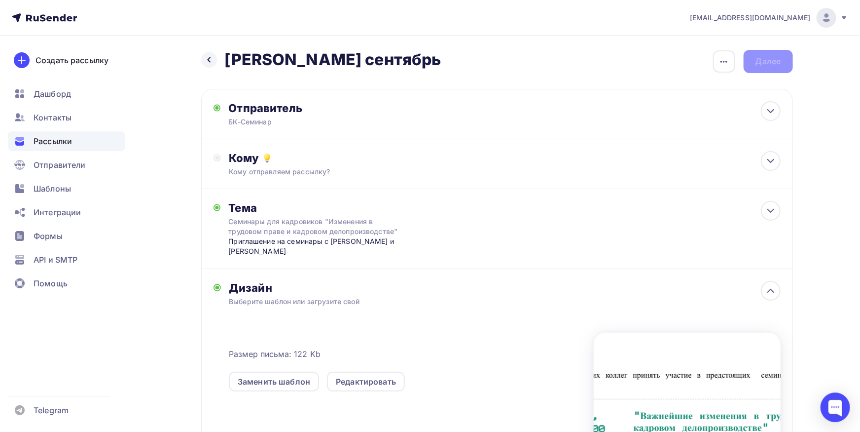
scroll to position [0, 0]
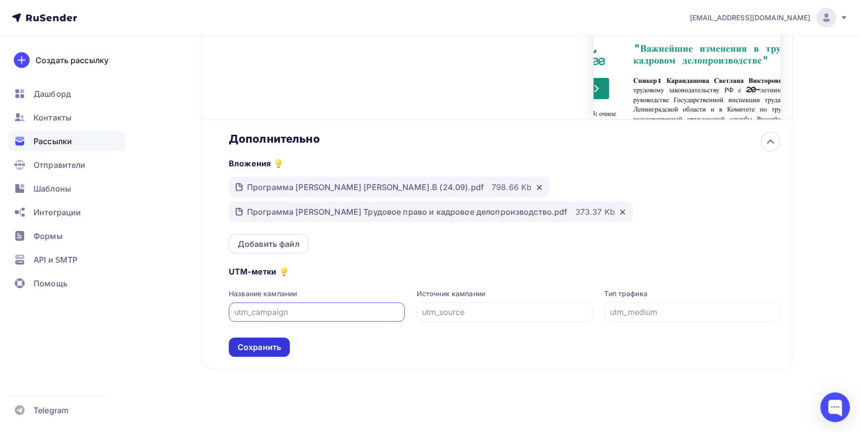
click at [269, 348] on div "Сохранить" at bounding box center [259, 346] width 43 height 11
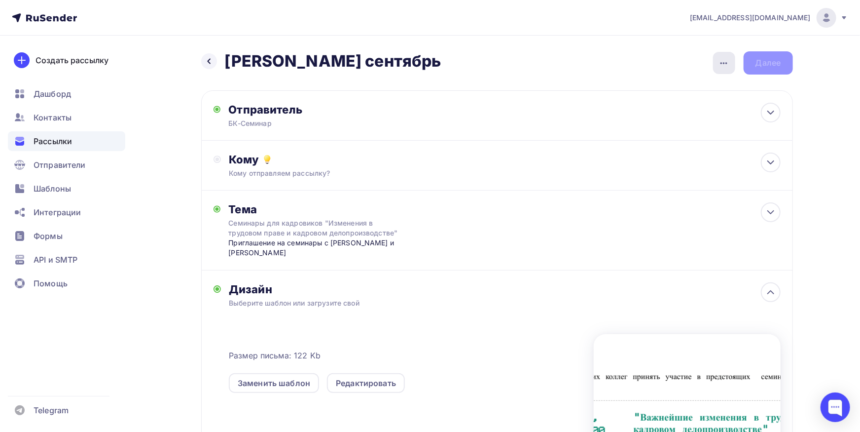
click at [723, 65] on icon "button" at bounding box center [724, 63] width 12 height 12
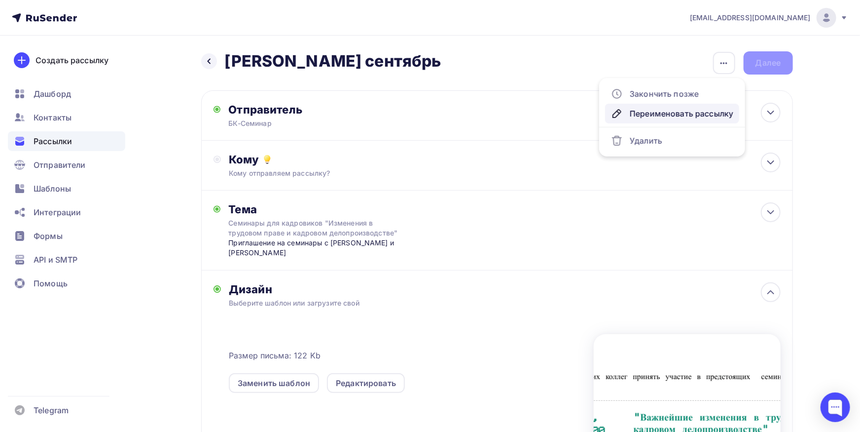
click at [652, 111] on div "Переименовать рассылку" at bounding box center [672, 114] width 122 height 12
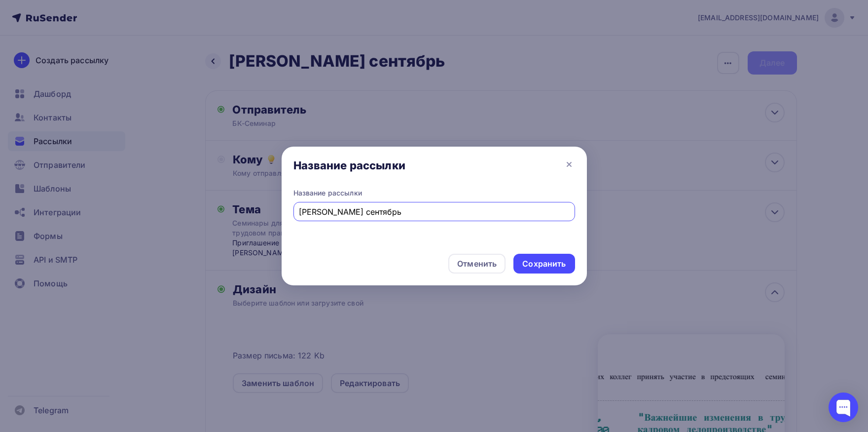
click at [367, 216] on input "[PERSON_NAME] сентябрь" at bounding box center [434, 212] width 270 height 12
type input "Кадры осень"
click at [541, 268] on div "Сохранить" at bounding box center [543, 263] width 43 height 11
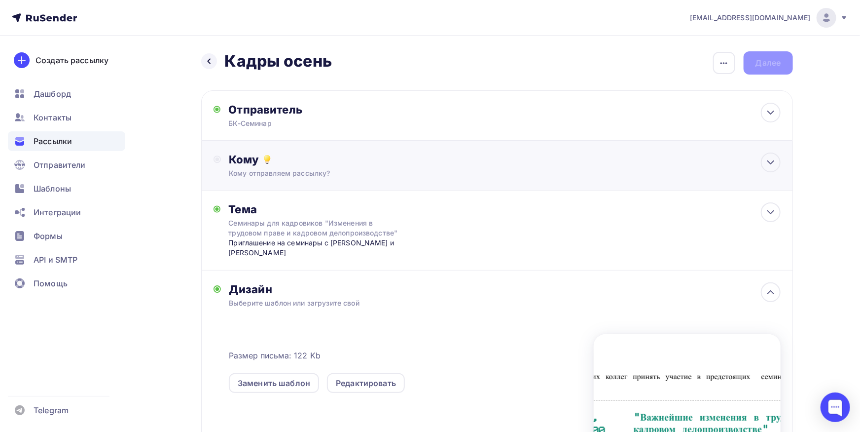
click at [396, 173] on div "Кому отправляем рассылку?" at bounding box center [477, 173] width 497 height 10
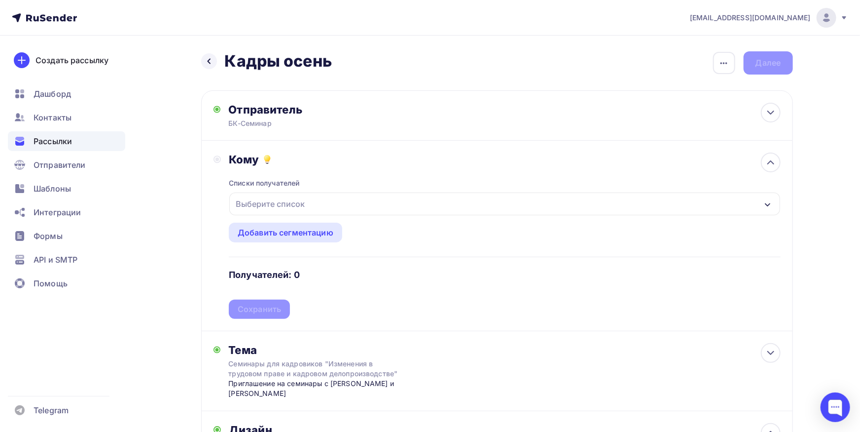
click at [383, 212] on div "Выберите список" at bounding box center [504, 203] width 550 height 23
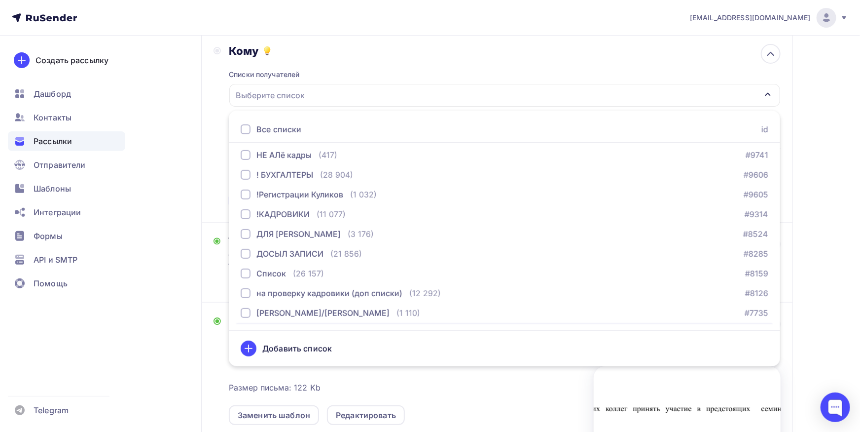
scroll to position [811, 0]
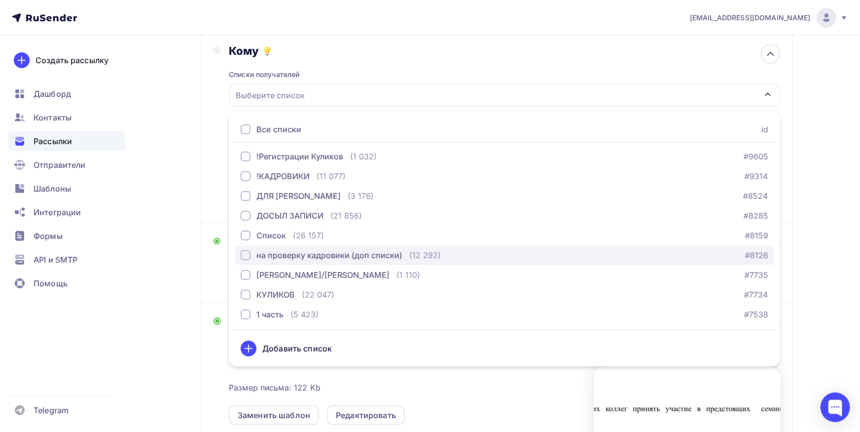
click at [360, 256] on div "на проверку кадровики (доп списки)" at bounding box center [329, 255] width 146 height 12
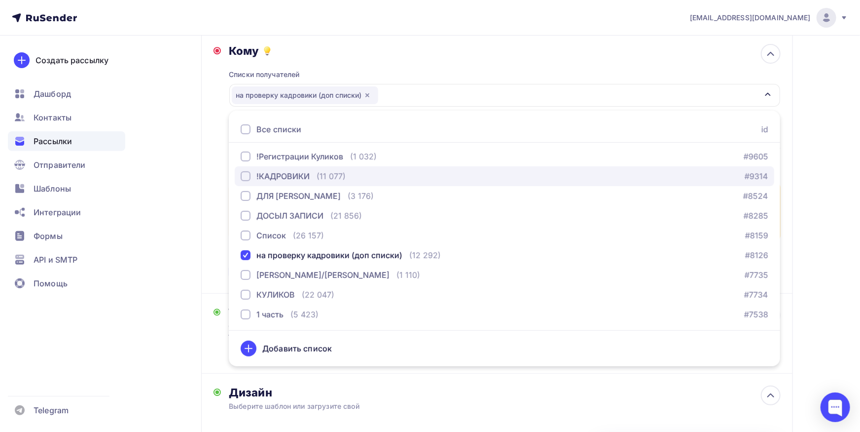
click at [310, 181] on div "!КАДРОВИКИ" at bounding box center [282, 176] width 53 height 12
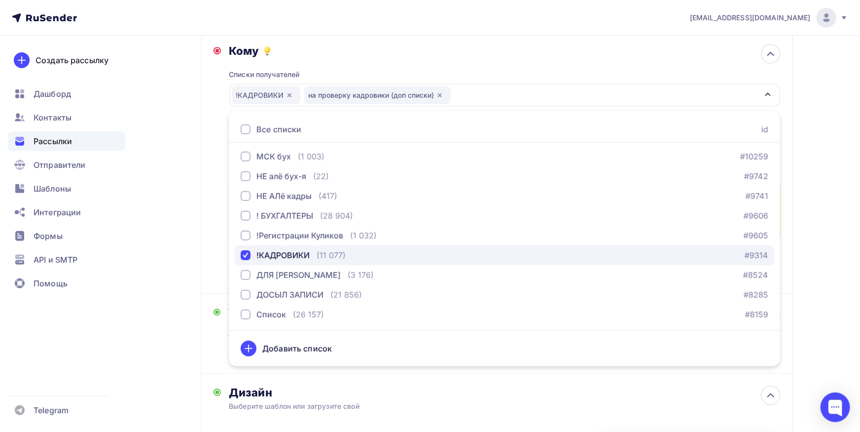
scroll to position [708, 0]
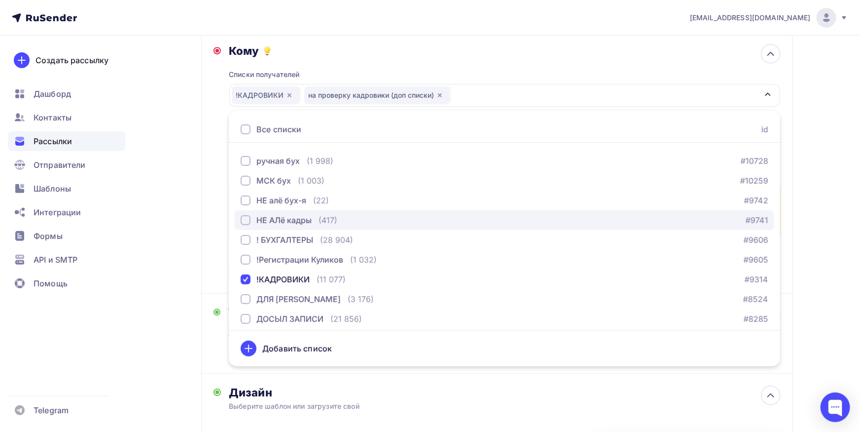
click at [318, 220] on div "НЕ АЛё кадры (417)" at bounding box center [289, 220] width 97 height 12
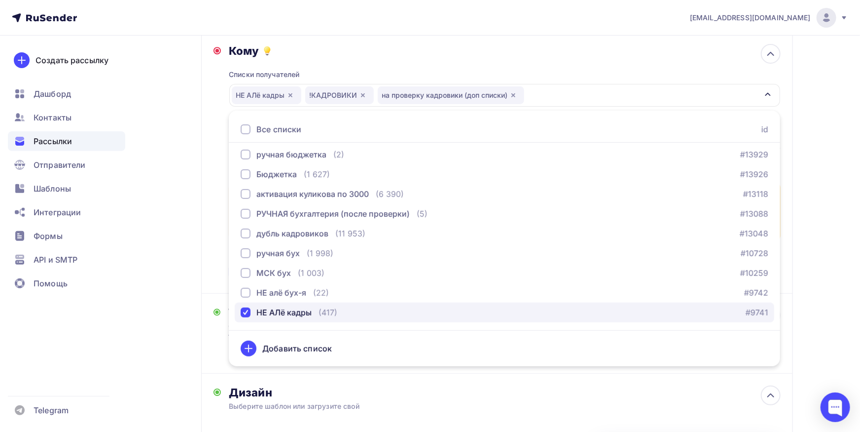
scroll to position [605, 0]
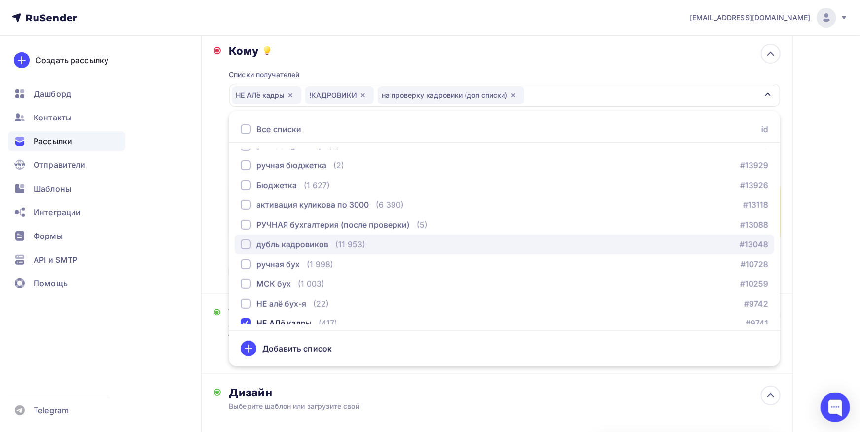
click at [319, 248] on div "дубль кадровиков" at bounding box center [292, 244] width 72 height 12
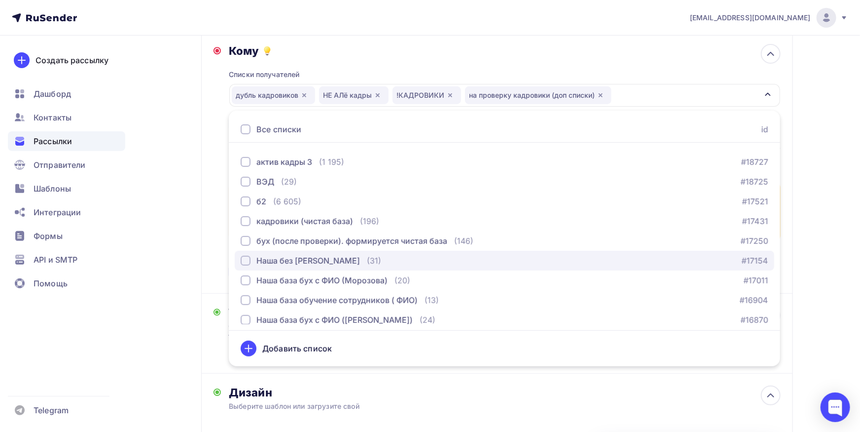
scroll to position [347, 0]
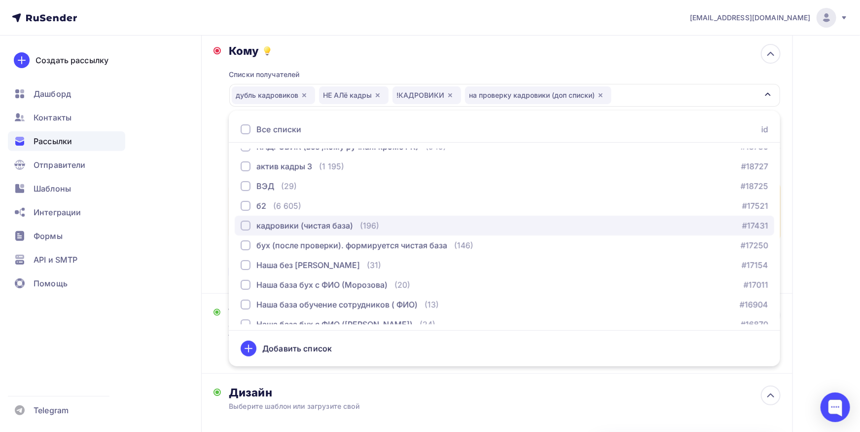
click at [307, 229] on div "кадровики (чистая база)" at bounding box center [304, 226] width 97 height 12
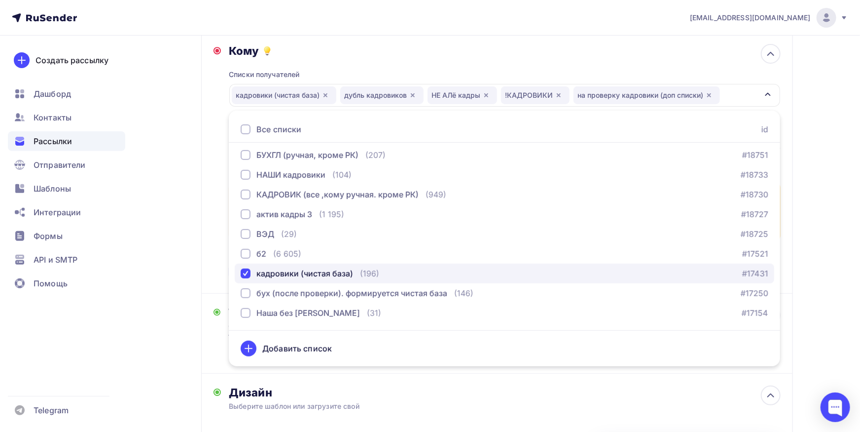
scroll to position [295, 0]
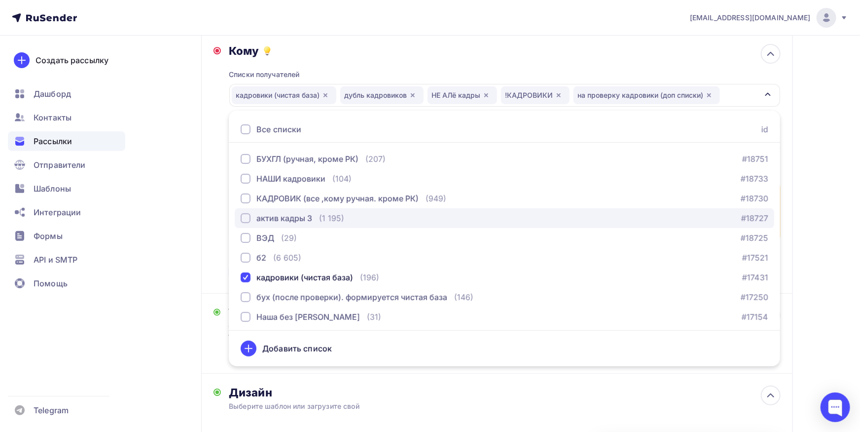
click at [307, 221] on div "актив кадры 3" at bounding box center [284, 218] width 56 height 12
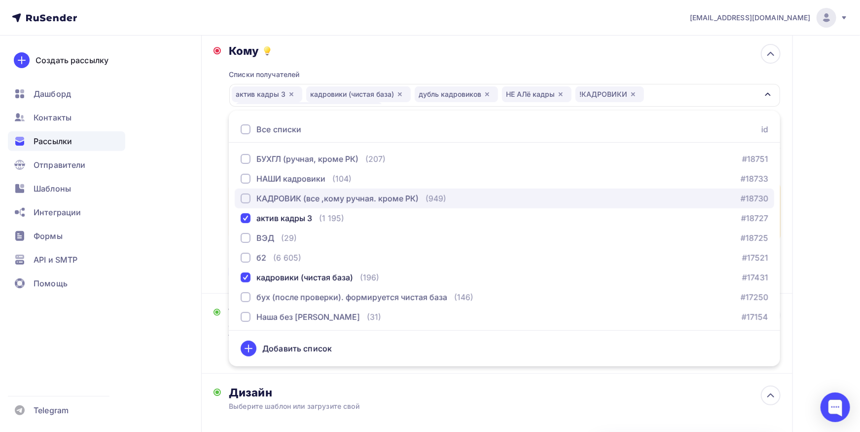
click at [324, 204] on button "КАДРОВИК (все ,кому ручная. кроме РК) (949) #18730" at bounding box center [505, 198] width 540 height 20
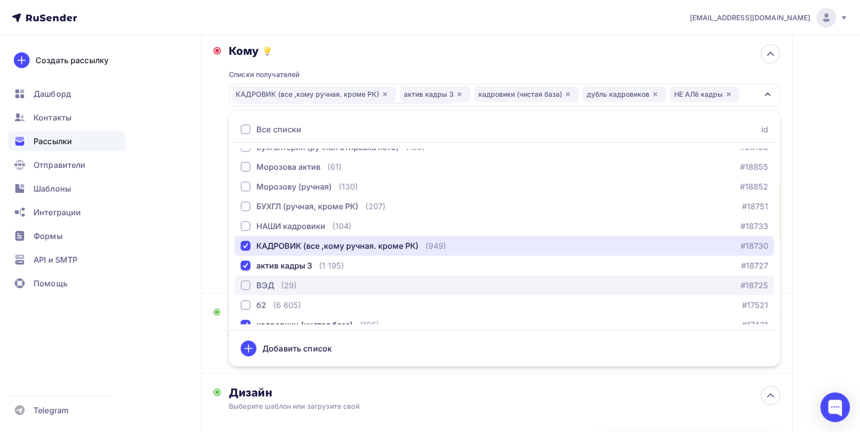
scroll to position [244, 0]
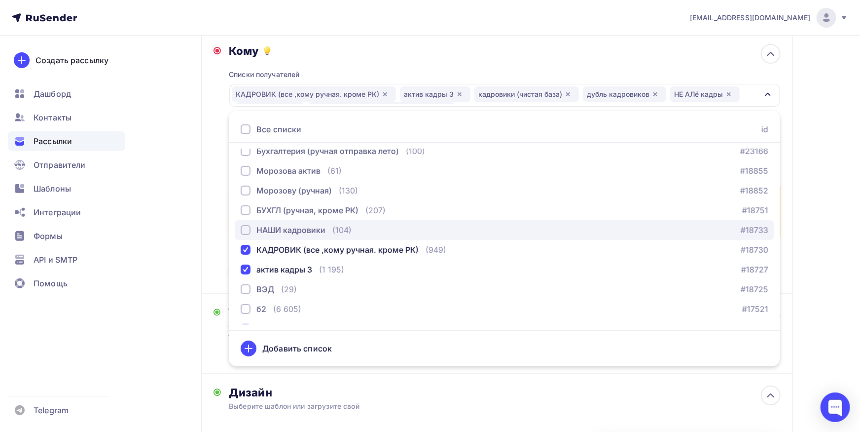
click at [311, 231] on div "НАШИ кадровики" at bounding box center [290, 230] width 69 height 12
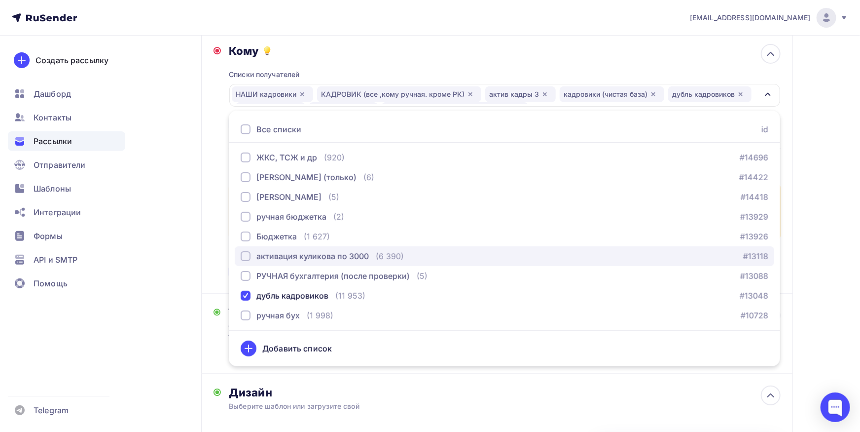
scroll to position [502, 0]
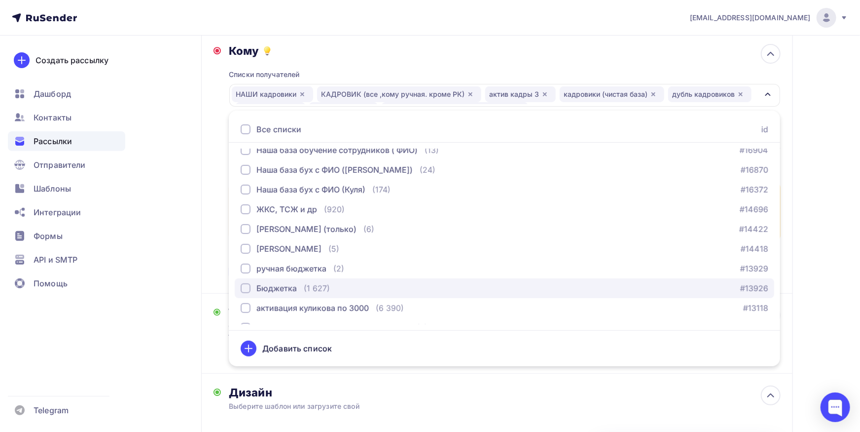
click at [280, 290] on div "Бюджетка" at bounding box center [276, 288] width 40 height 12
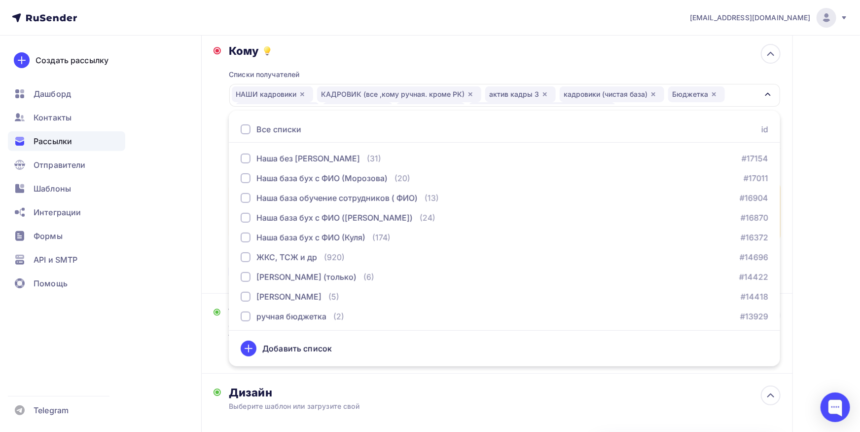
scroll to position [450, 0]
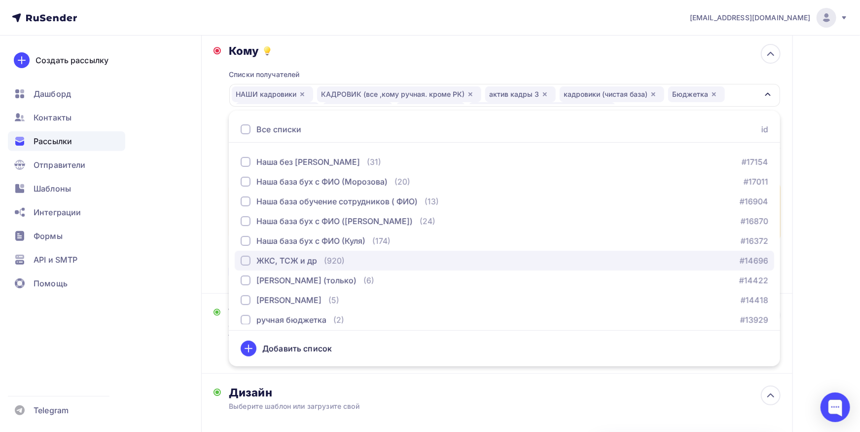
click at [310, 264] on div "ЖКС, ТСЖ и др" at bounding box center [286, 261] width 61 height 12
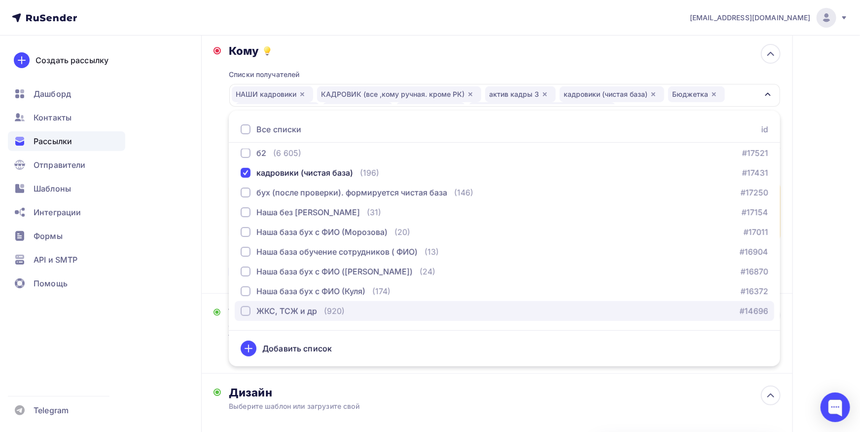
scroll to position [399, 0]
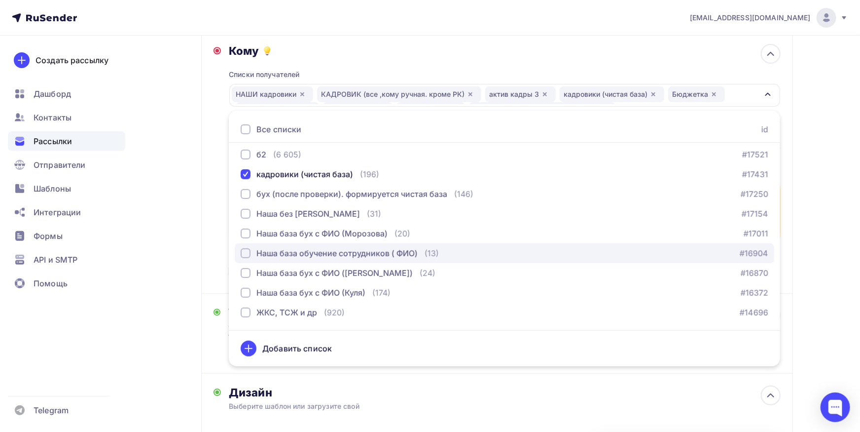
click at [321, 259] on button "Наша база обучение сотрудников ( ФИО) (13) #16904" at bounding box center [505, 253] width 540 height 20
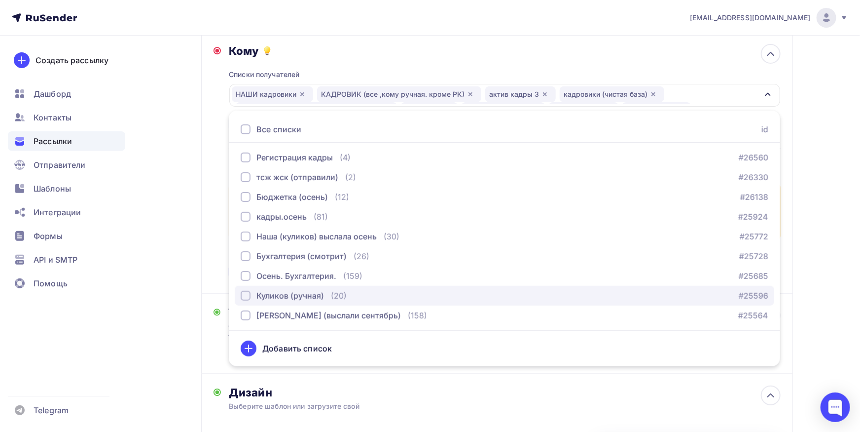
scroll to position [0, 0]
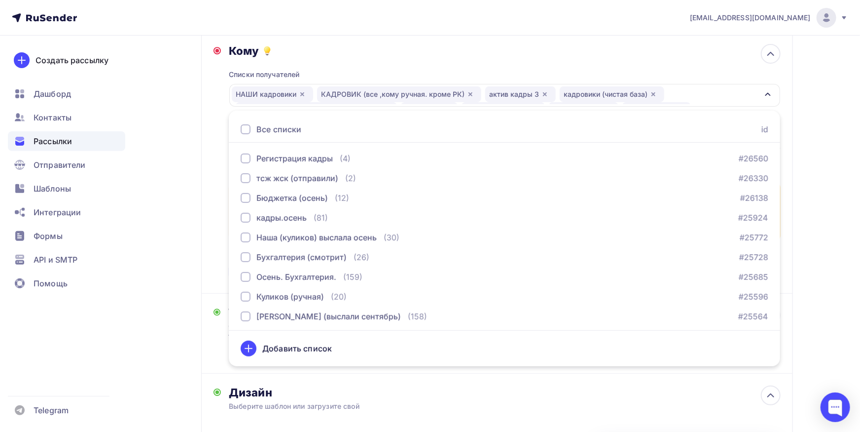
click at [211, 231] on div "Кому Списки получателей НАШИ кадровики КАДРОВИК (все ,кому ручная. кроме РК) ак…" at bounding box center [497, 162] width 592 height 261
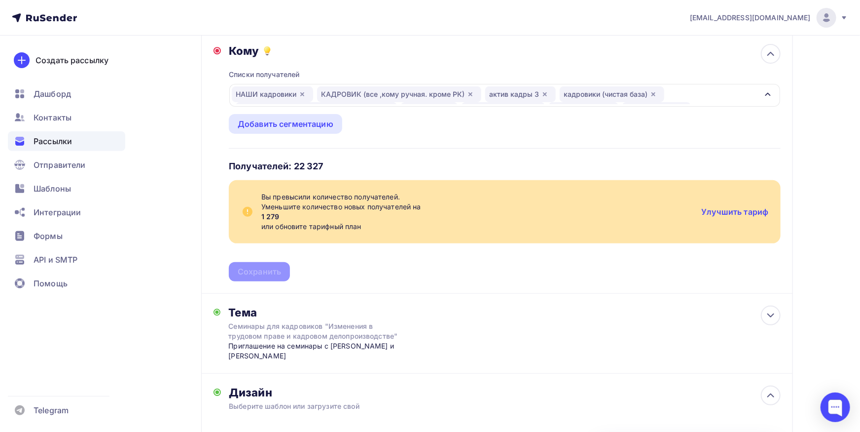
click at [372, 278] on div "Списки получателей НАШИ кадровики КАДРОВИК (все ,кому ручная. кроме РК) актив к…" at bounding box center [504, 169] width 551 height 223
click at [314, 120] on div "Добавить сегментацию" at bounding box center [286, 124] width 96 height 12
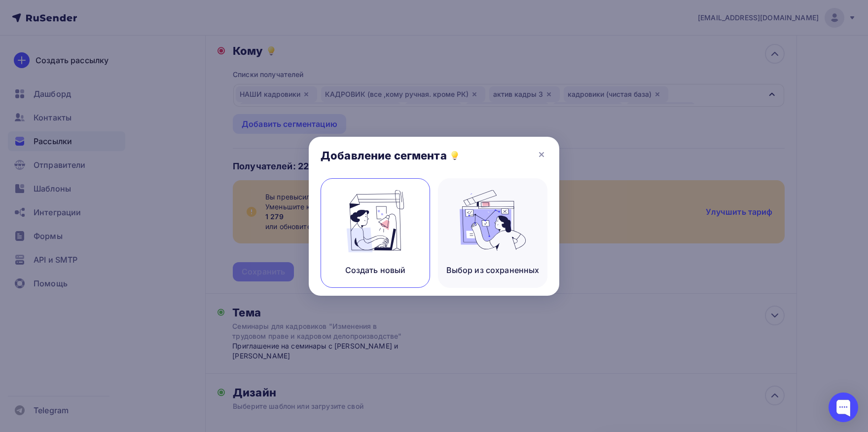
click at [366, 234] on img at bounding box center [375, 221] width 66 height 62
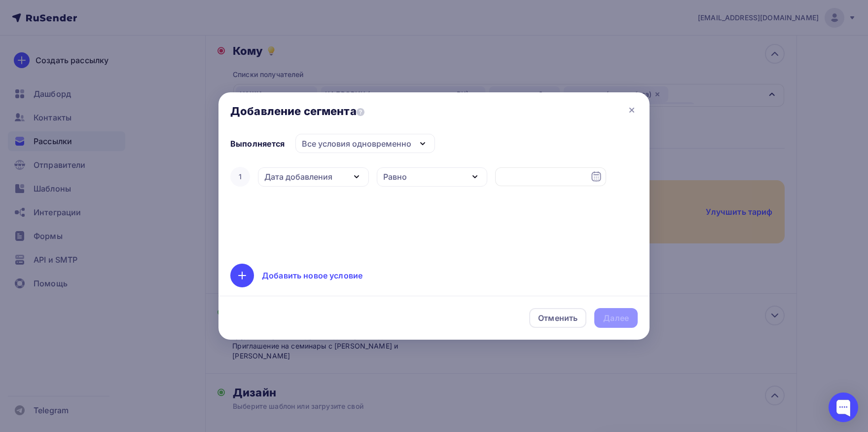
click at [327, 180] on div "Дата добавления" at bounding box center [298, 177] width 68 height 12
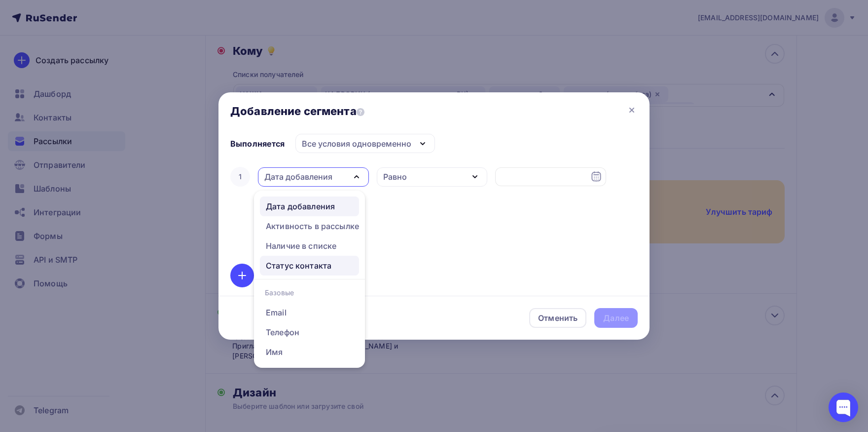
click at [324, 266] on div "Статус контакта" at bounding box center [299, 265] width 66 height 12
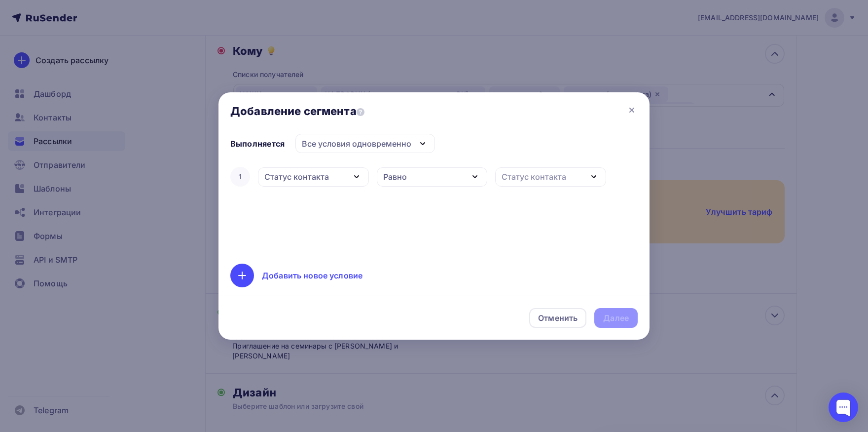
click at [565, 172] on div "Статус контакта" at bounding box center [534, 177] width 65 height 12
click at [554, 219] on link "Новый" at bounding box center [547, 225] width 99 height 20
click at [533, 225] on div "1 Статус контакта Дата добавления Активность в рассылке Наличие в списке Статус…" at bounding box center [433, 208] width 407 height 87
drag, startPoint x: 537, startPoint y: 184, endPoint x: 528, endPoint y: 198, distance: 16.4
click at [537, 183] on div "Новый" at bounding box center [550, 176] width 111 height 19
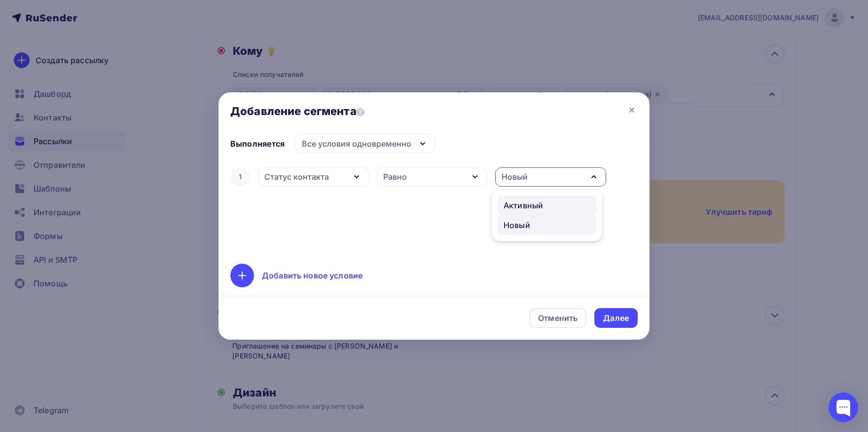
click at [520, 210] on div "Активный" at bounding box center [523, 205] width 39 height 12
click at [439, 236] on div "1 Статус контакта Дата добавления Активность в рассылке Наличие в списке Статус…" at bounding box center [433, 208] width 407 height 87
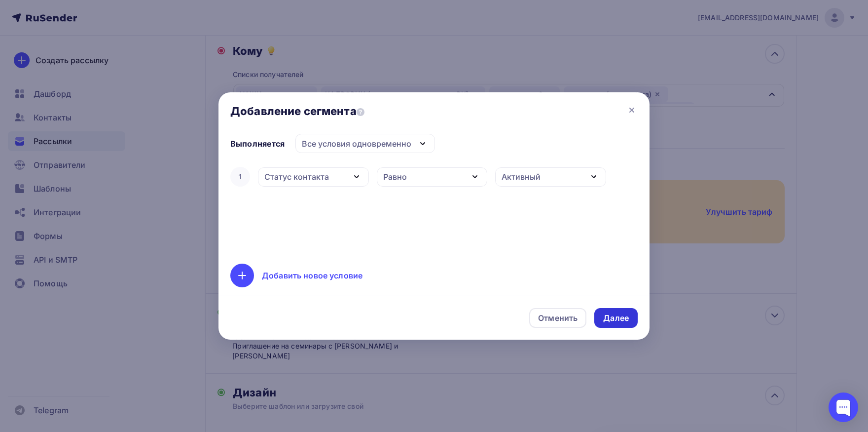
click at [611, 324] on div "Далее" at bounding box center [615, 318] width 43 height 20
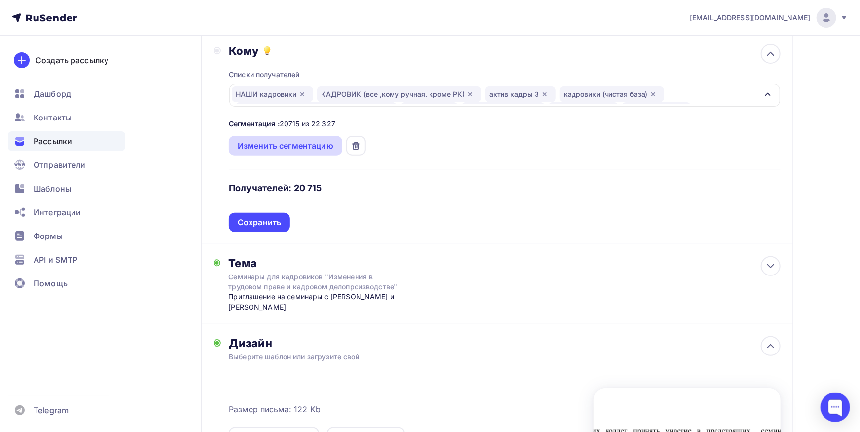
click at [312, 151] on div "Изменить сегментацию" at bounding box center [286, 146] width 96 height 12
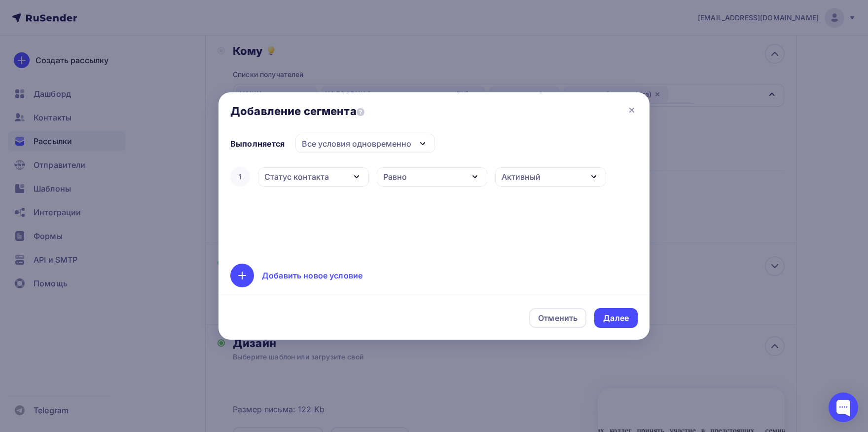
click at [530, 181] on div "Активный" at bounding box center [521, 177] width 39 height 12
click at [432, 186] on div "Равно" at bounding box center [432, 176] width 111 height 19
click at [349, 184] on div "Статус контакта" at bounding box center [313, 176] width 111 height 19
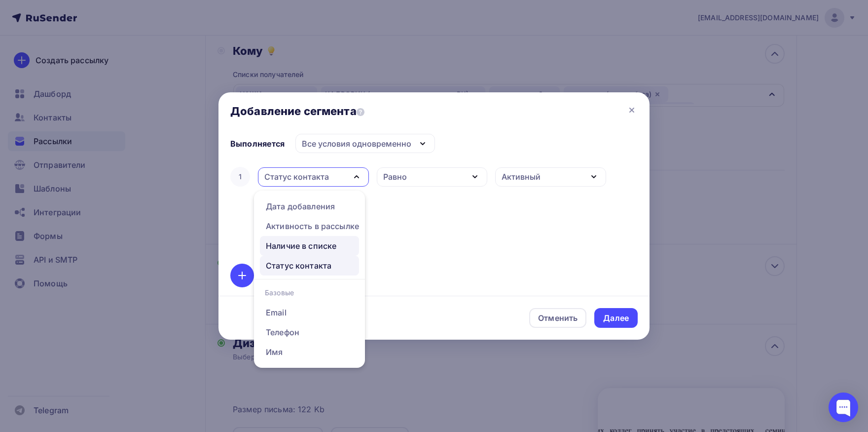
click at [333, 254] on link "Наличие в списке" at bounding box center [309, 246] width 99 height 20
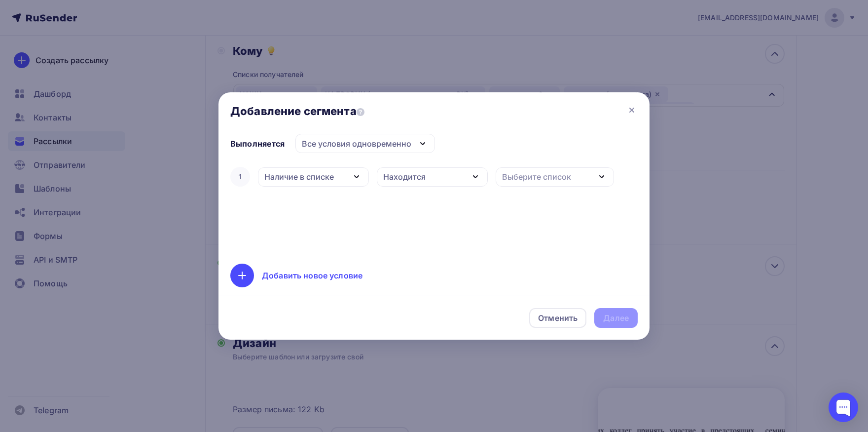
click at [542, 183] on div "Выберите список" at bounding box center [555, 176] width 118 height 19
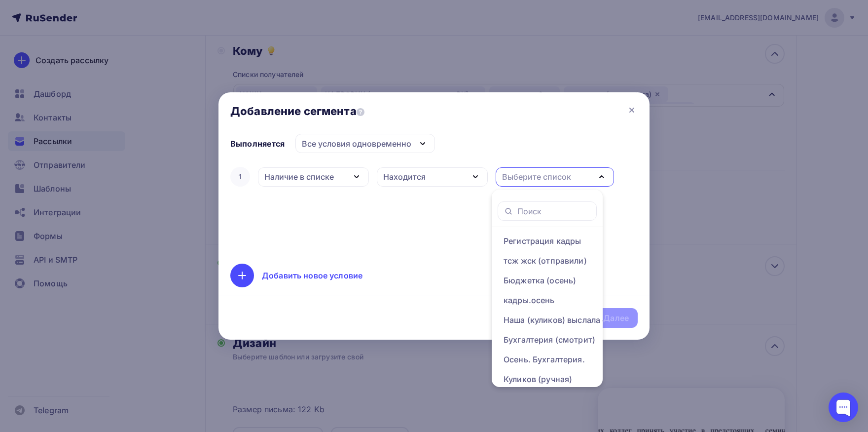
click at [320, 185] on div "Наличие в списке" at bounding box center [313, 176] width 111 height 19
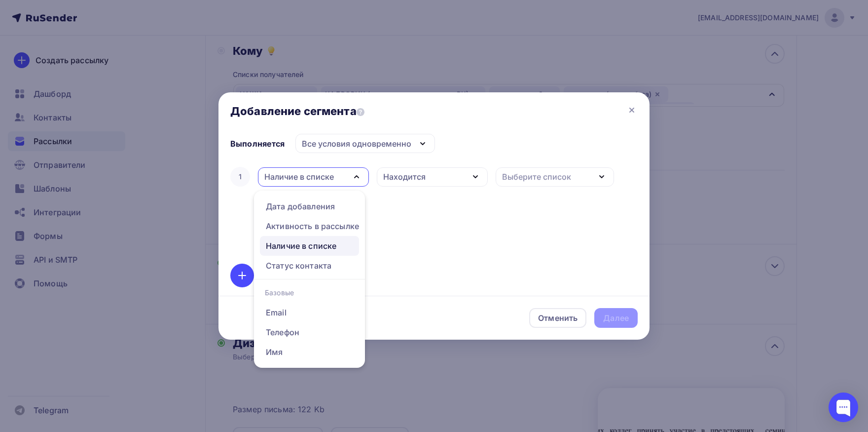
click at [431, 185] on div "Находится" at bounding box center [432, 176] width 111 height 19
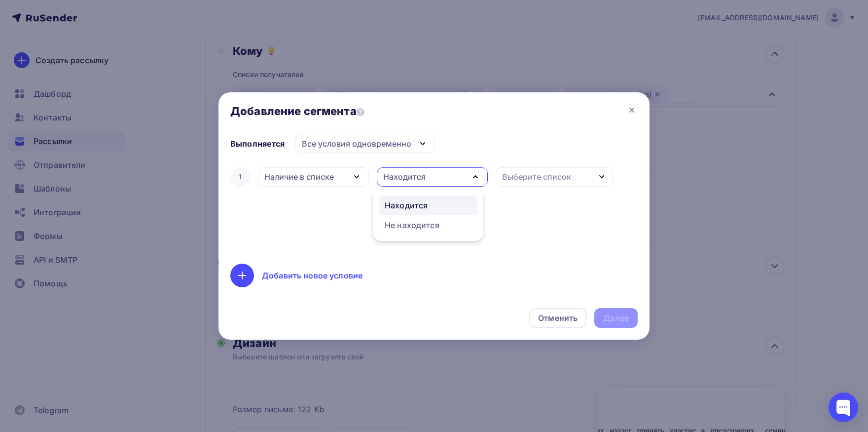
click at [339, 177] on div "Наличие в списке" at bounding box center [313, 176] width 111 height 19
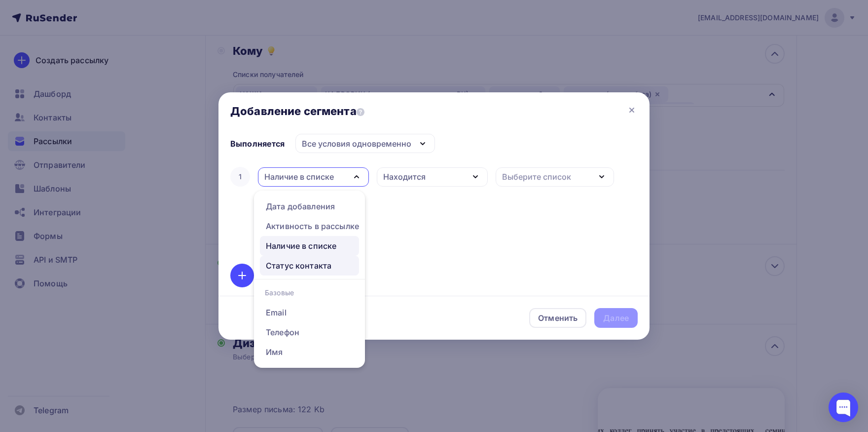
click at [310, 269] on div "Статус контакта" at bounding box center [299, 265] width 66 height 12
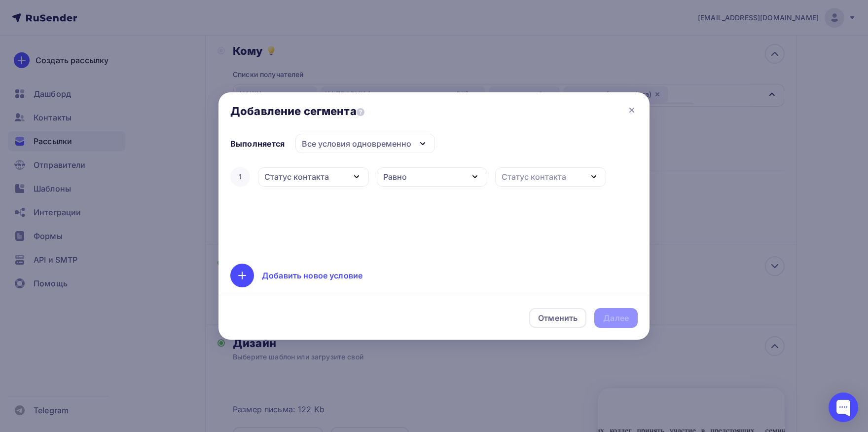
click at [500, 181] on div "Статус контакта" at bounding box center [550, 176] width 111 height 19
click at [516, 206] on div "Активный" at bounding box center [523, 205] width 39 height 12
click at [449, 238] on div "1 Статус контакта Дата добавления Активность в рассылке Наличие в списке Статус…" at bounding box center [433, 208] width 407 height 87
click at [612, 312] on div "Далее" at bounding box center [616, 317] width 26 height 11
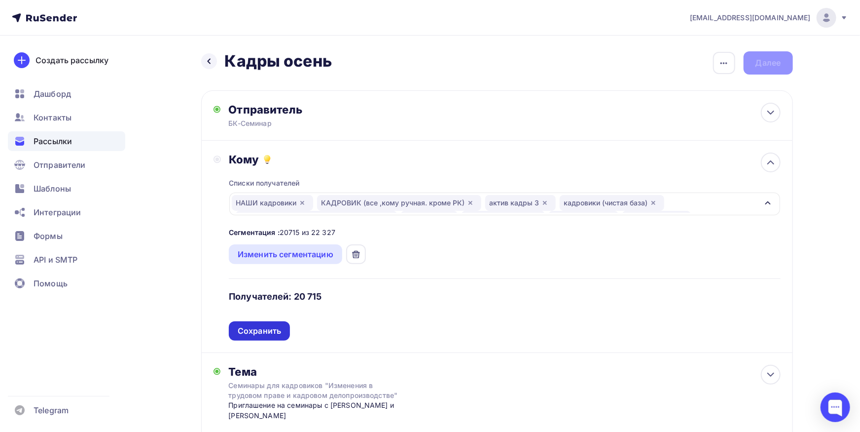
click at [268, 334] on div "Сохранить" at bounding box center [259, 330] width 43 height 11
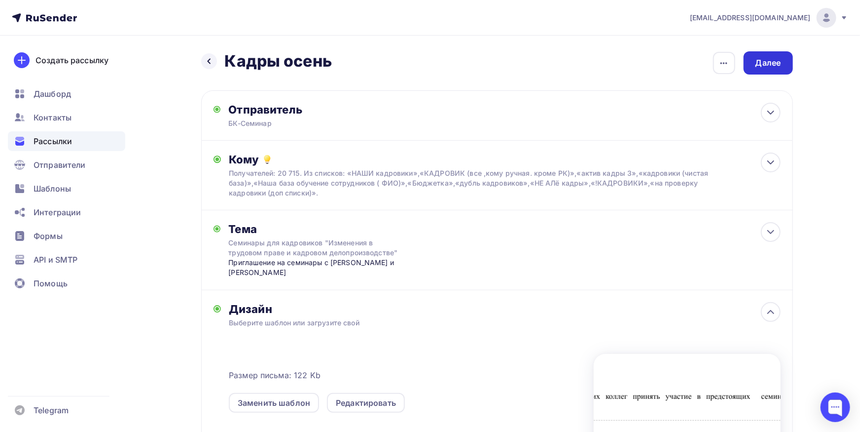
click at [771, 60] on div "Далее" at bounding box center [769, 62] width 26 height 11
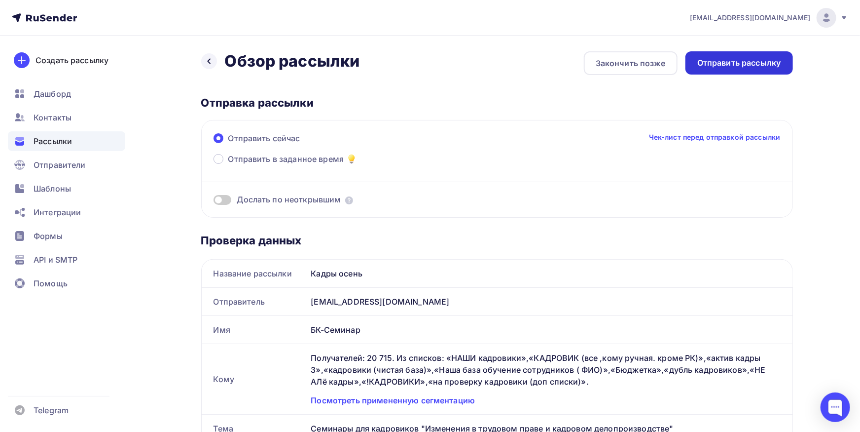
click at [722, 64] on div "Отправить рассылку" at bounding box center [739, 62] width 84 height 11
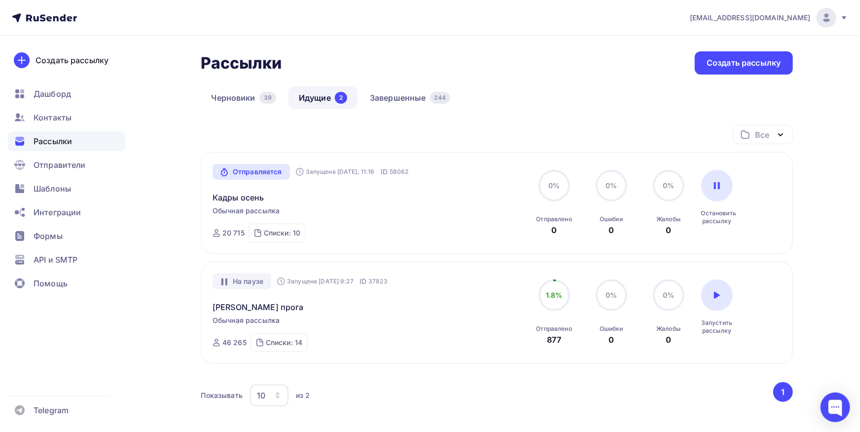
click at [76, 143] on div "Рассылки" at bounding box center [66, 141] width 117 height 20
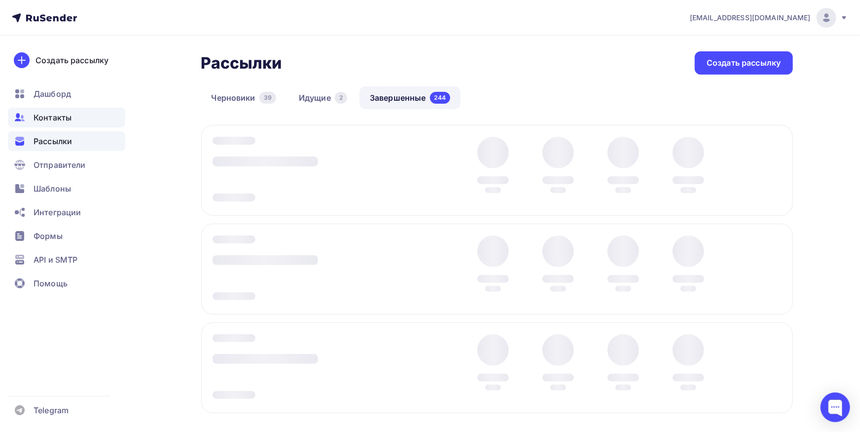
click at [57, 124] on div "Контакты" at bounding box center [66, 118] width 117 height 20
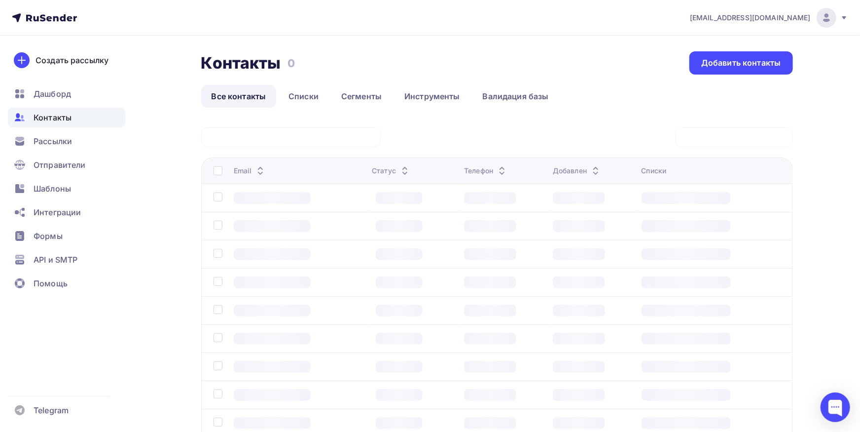
click at [355, 139] on div at bounding box center [291, 137] width 180 height 20
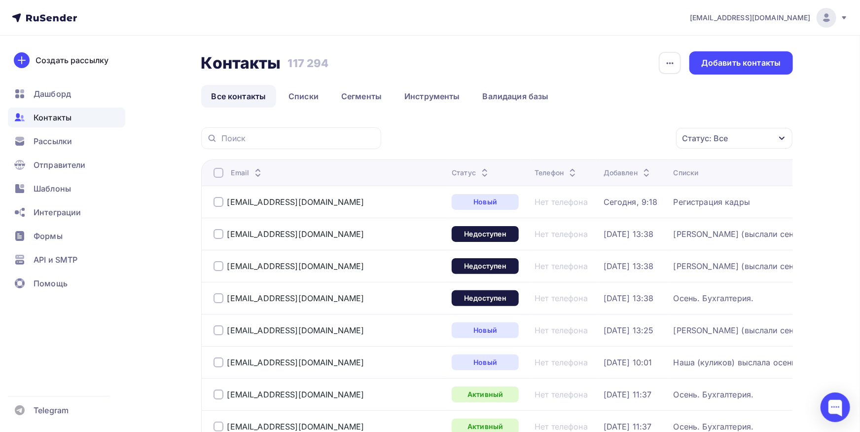
click at [305, 131] on div at bounding box center [291, 138] width 180 height 22
click at [304, 134] on input "text" at bounding box center [298, 138] width 154 height 11
paste input "[DOMAIN_NAME]"
click at [301, 137] on input "[DOMAIN_NAME]" at bounding box center [298, 138] width 154 height 11
type input "[DOMAIN_NAME]"
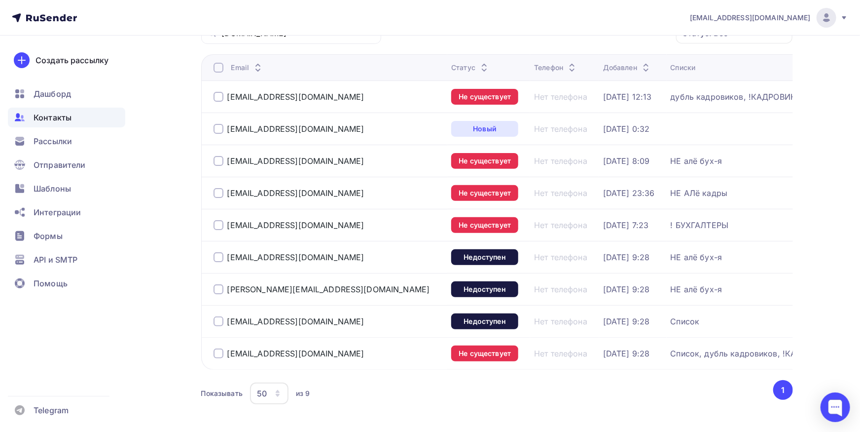
scroll to position [109, 0]
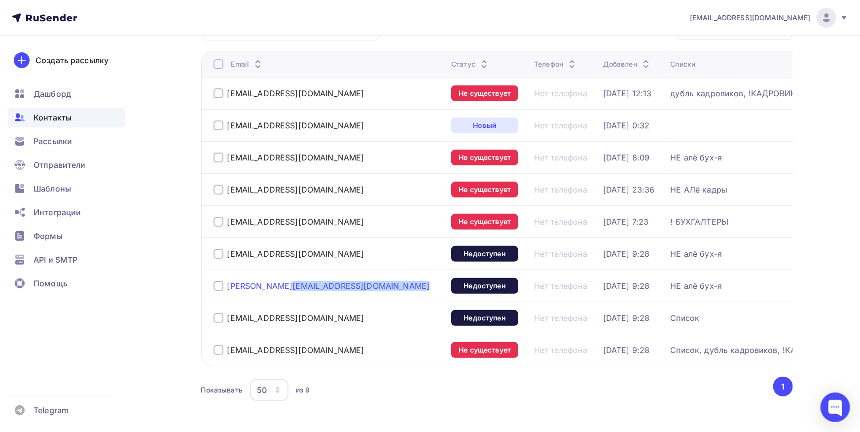
drag, startPoint x: 391, startPoint y: 287, endPoint x: 228, endPoint y: 282, distance: 162.8
click at [228, 281] on td "[PERSON_NAME][EMAIL_ADDRESS][DOMAIN_NAME]" at bounding box center [324, 285] width 247 height 32
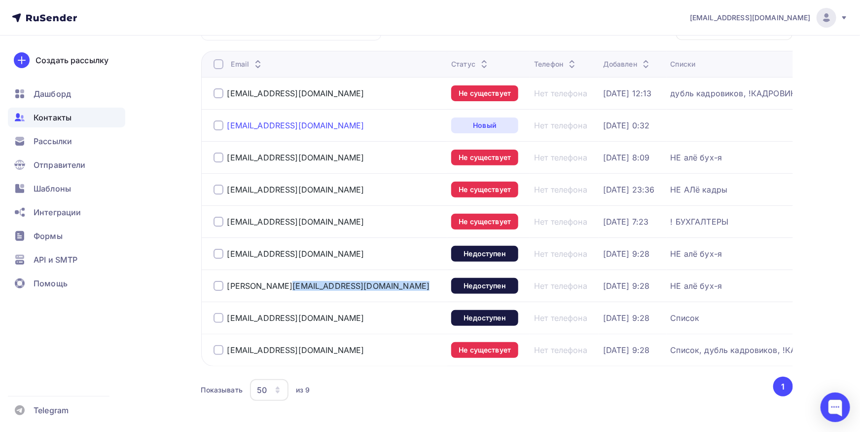
copy div "[PERSON_NAME][EMAIL_ADDRESS][DOMAIN_NAME]"
click at [215, 285] on div at bounding box center [219, 286] width 10 height 10
drag, startPoint x: 343, startPoint y: 256, endPoint x: 286, endPoint y: 263, distance: 57.3
click at [226, 258] on div "[EMAIL_ADDRESS][DOMAIN_NAME]" at bounding box center [329, 254] width 230 height 16
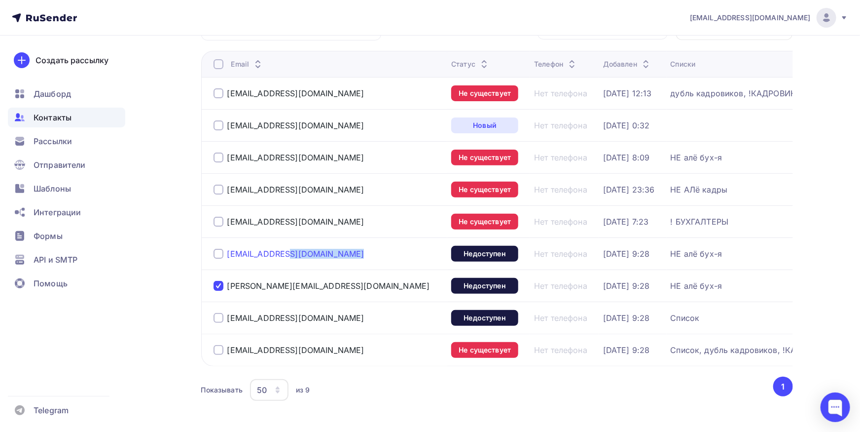
drag, startPoint x: 364, startPoint y: 258, endPoint x: 227, endPoint y: 250, distance: 136.4
click at [227, 250] on div "[EMAIL_ADDRESS][DOMAIN_NAME]" at bounding box center [329, 254] width 230 height 16
copy div "[EMAIL_ADDRESS][DOMAIN_NAME]"
click at [214, 258] on div "[EMAIL_ADDRESS][DOMAIN_NAME]" at bounding box center [329, 254] width 230 height 16
click at [217, 254] on div at bounding box center [219, 254] width 10 height 10
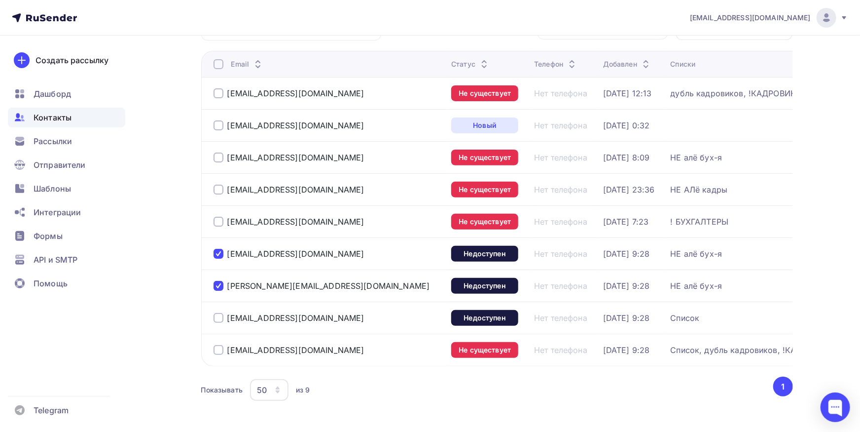
drag, startPoint x: 339, startPoint y: 219, endPoint x: 225, endPoint y: 216, distance: 114.0
click at [225, 216] on div "[EMAIL_ADDRESS][DOMAIN_NAME]" at bounding box center [329, 222] width 230 height 16
copy div "[EMAIL_ADDRESS][DOMAIN_NAME]"
click at [219, 220] on div at bounding box center [219, 222] width 10 height 10
drag, startPoint x: 365, startPoint y: 156, endPoint x: 229, endPoint y: 155, distance: 135.2
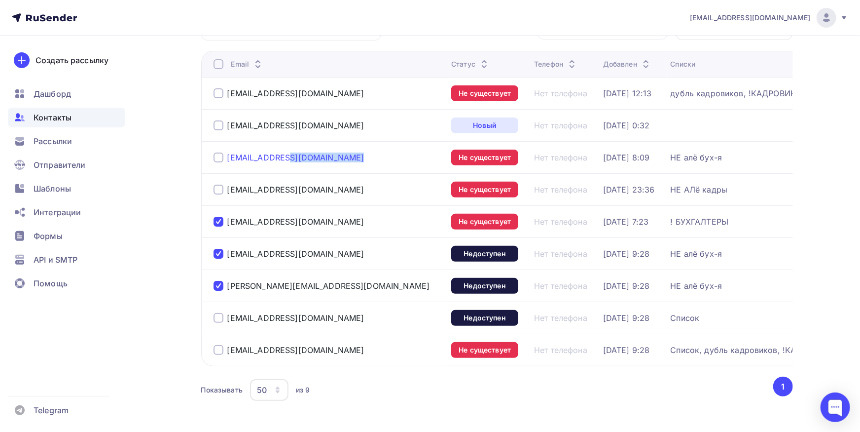
click at [229, 155] on div "[EMAIL_ADDRESS][DOMAIN_NAME]" at bounding box center [329, 157] width 230 height 16
copy div "[EMAIL_ADDRESS][DOMAIN_NAME]"
click at [221, 155] on div at bounding box center [219, 157] width 10 height 10
drag, startPoint x: 366, startPoint y: 128, endPoint x: 214, endPoint y: 128, distance: 151.9
click at [214, 128] on div "[EMAIL_ADDRESS][DOMAIN_NAME]" at bounding box center [329, 125] width 230 height 16
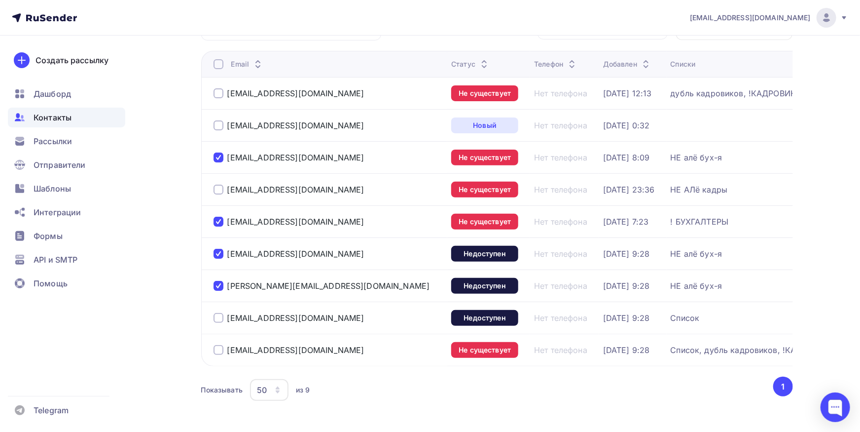
copy div "[EMAIL_ADDRESS][DOMAIN_NAME]"
click at [220, 125] on div at bounding box center [219, 125] width 10 height 10
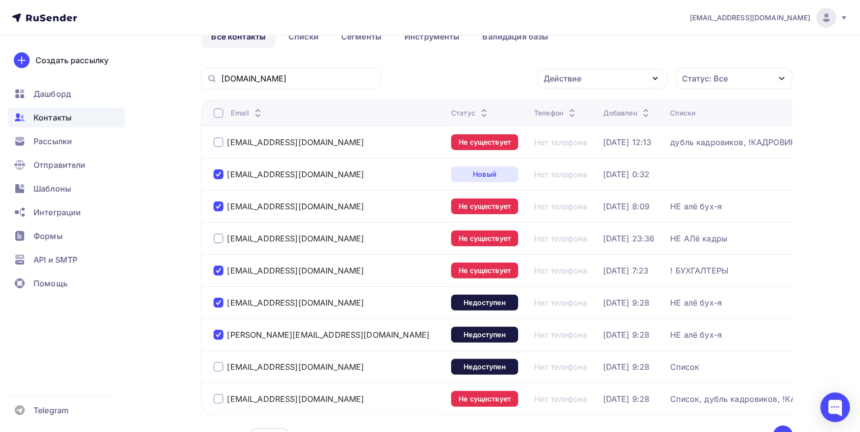
scroll to position [54, 0]
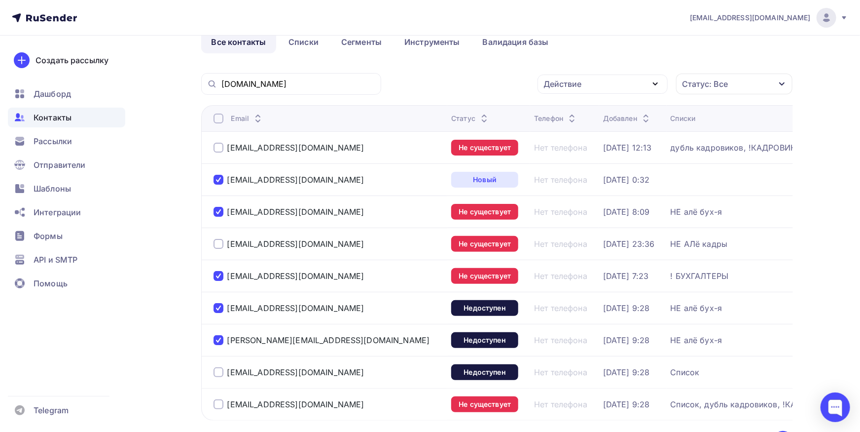
click at [643, 89] on div "Действие" at bounding box center [603, 83] width 130 height 19
click at [615, 131] on div "Исключить из списка" at bounding box center [593, 133] width 86 height 12
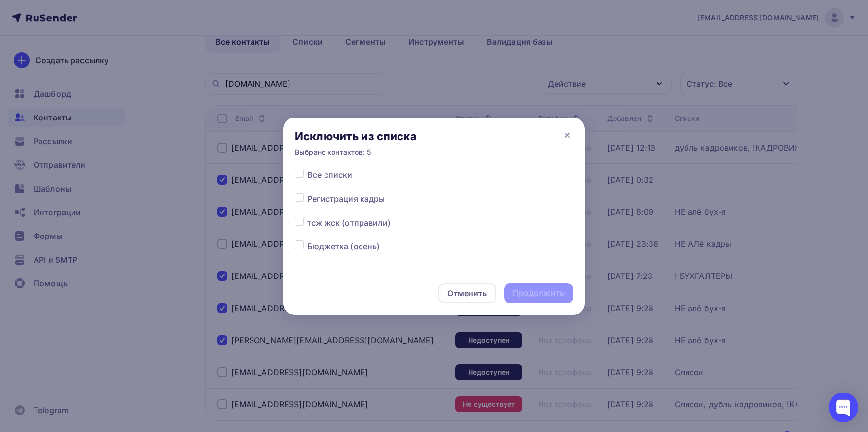
click at [307, 169] on label at bounding box center [307, 169] width 0 height 0
click at [299, 172] on input "checkbox" at bounding box center [299, 173] width 9 height 9
checkbox input "true"
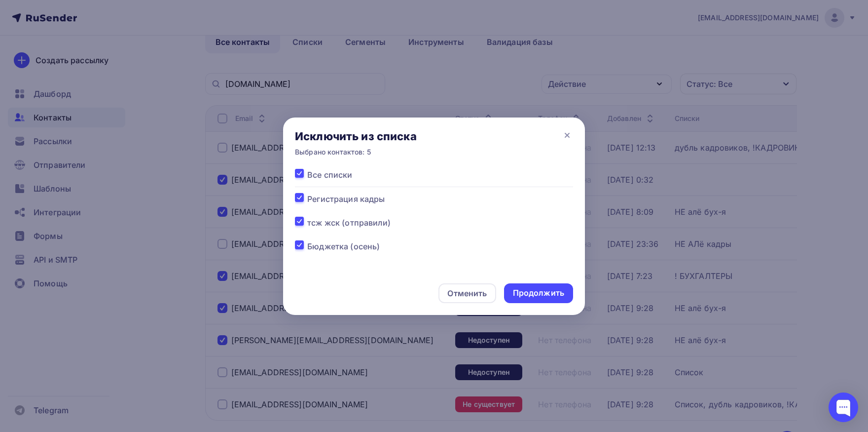
checkbox input "true"
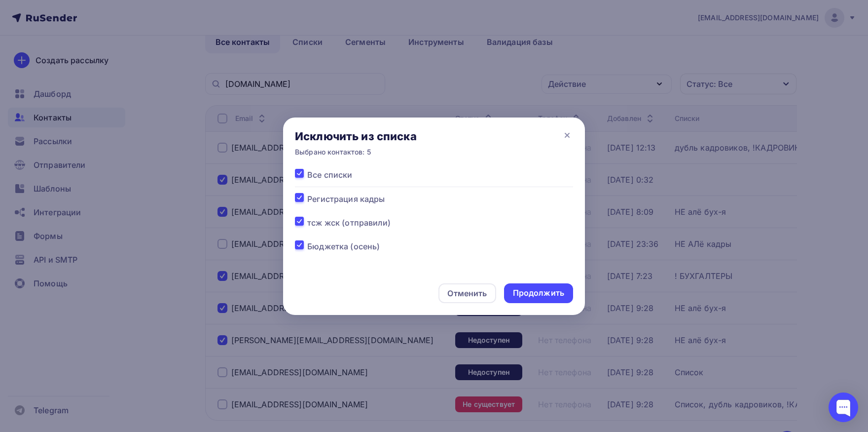
checkbox input "true"
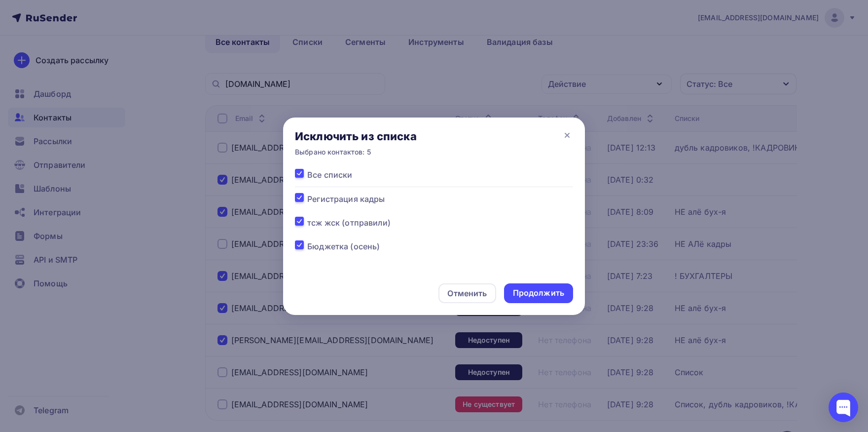
checkbox input "true"
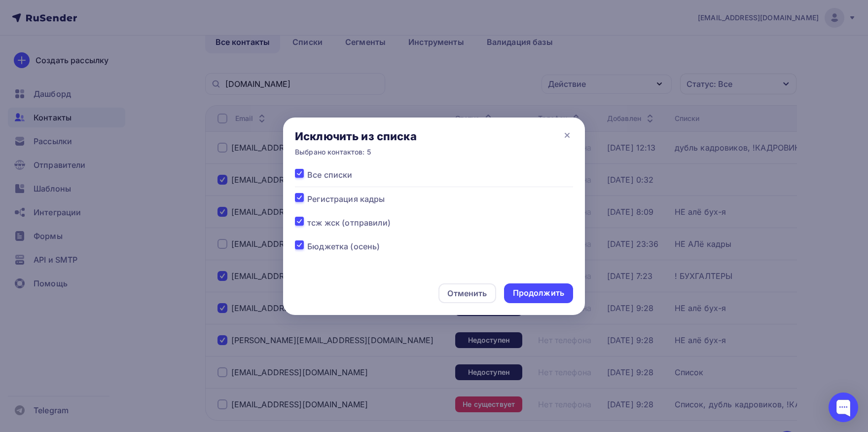
checkbox input "true"
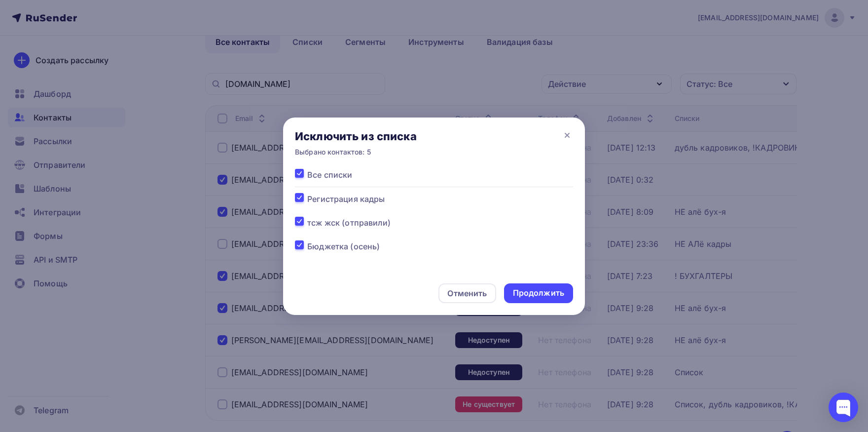
checkbox input "true"
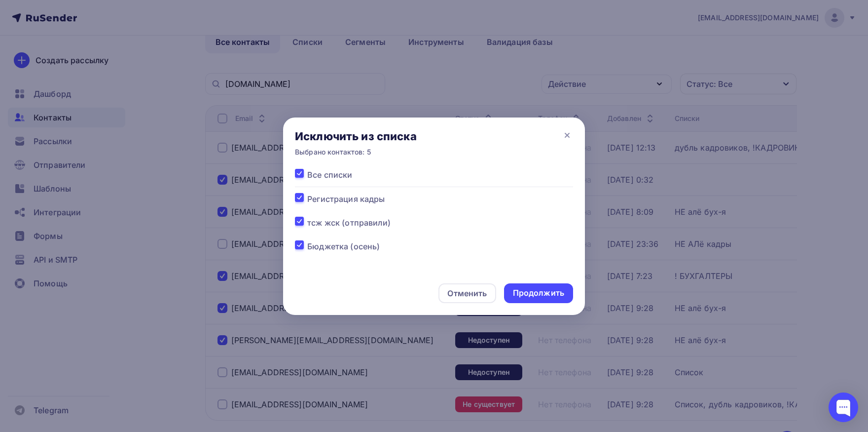
checkbox input "true"
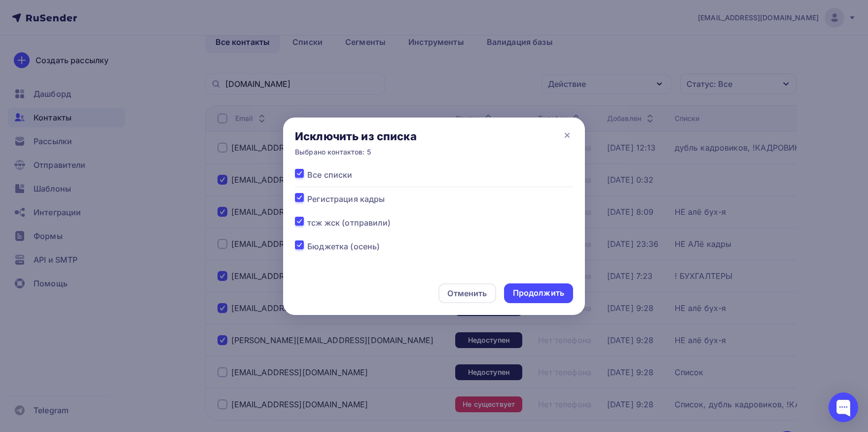
checkbox input "true"
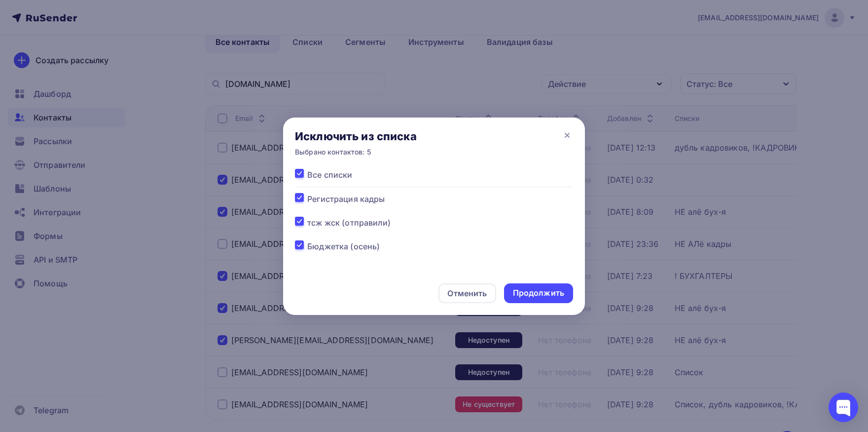
checkbox input "true"
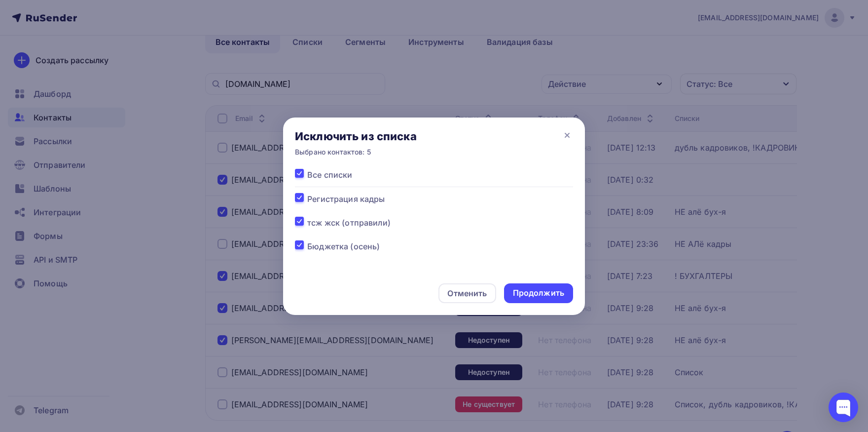
checkbox input "true"
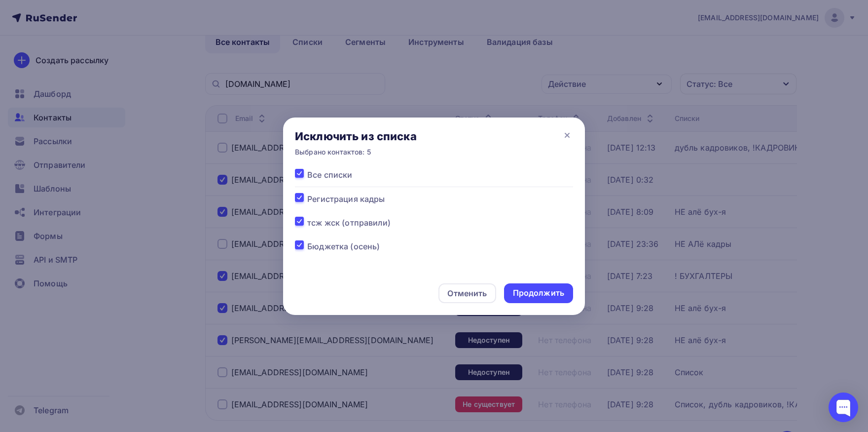
checkbox input "true"
click at [541, 291] on div "Продолжить" at bounding box center [538, 292] width 51 height 11
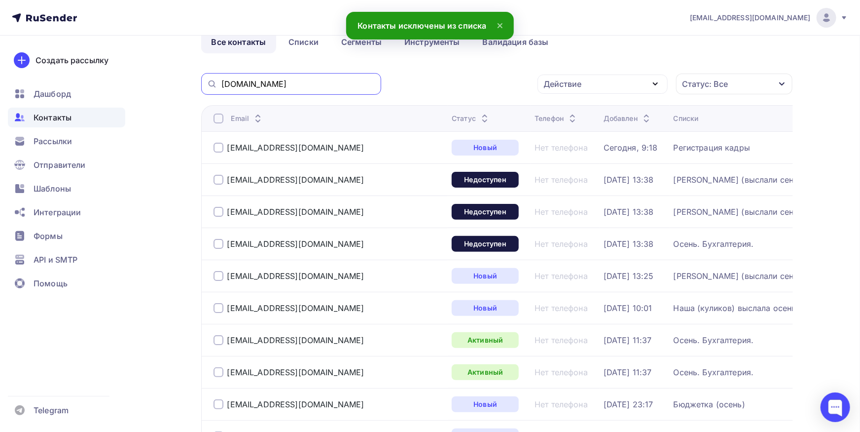
click at [298, 87] on input "[DOMAIN_NAME]" at bounding box center [298, 83] width 154 height 11
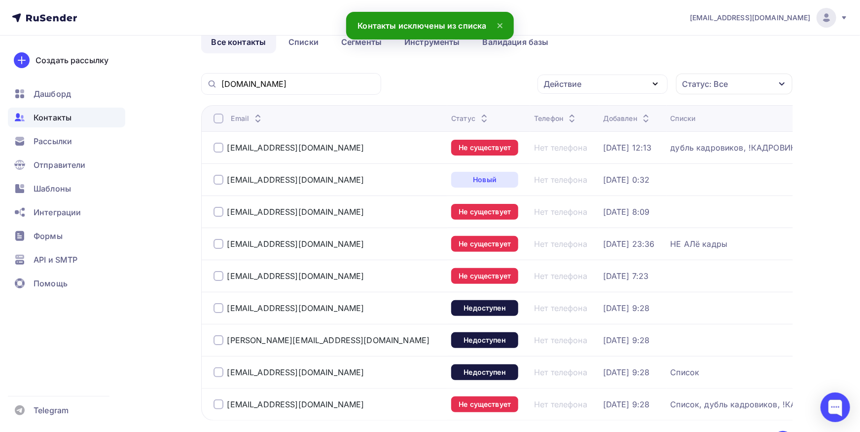
click at [218, 177] on div at bounding box center [219, 180] width 10 height 10
click at [220, 214] on div at bounding box center [219, 212] width 10 height 10
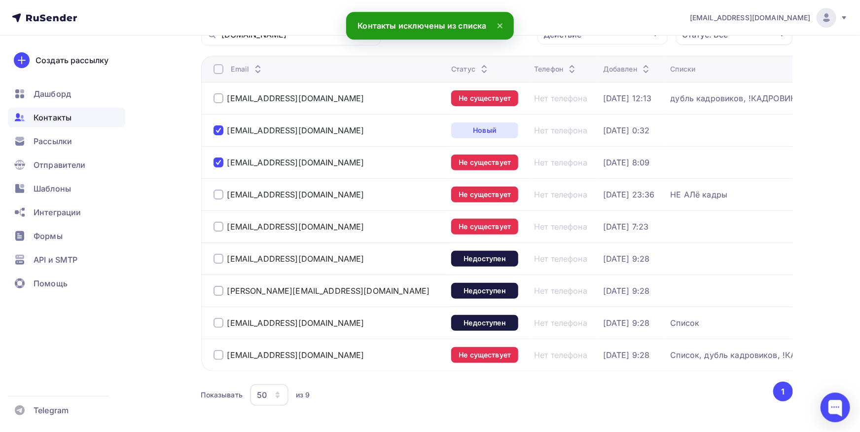
scroll to position [109, 0]
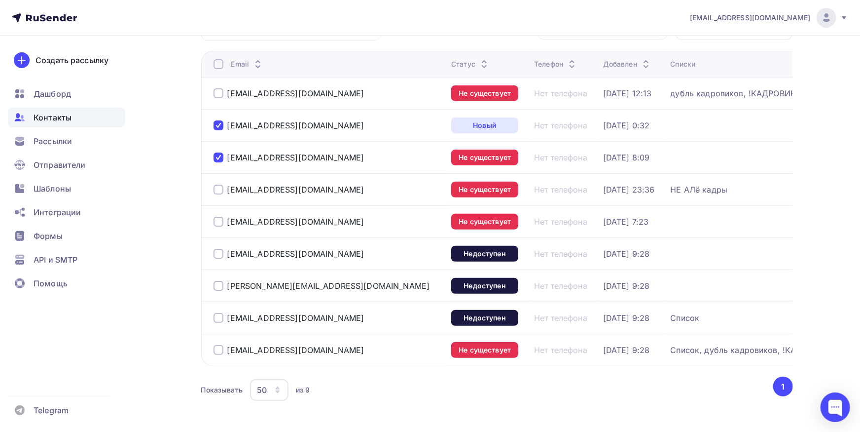
click at [220, 220] on div at bounding box center [219, 222] width 10 height 10
click at [217, 252] on div at bounding box center [219, 254] width 10 height 10
click at [218, 291] on div "[PERSON_NAME][EMAIL_ADDRESS][DOMAIN_NAME]" at bounding box center [329, 286] width 230 height 16
click at [220, 320] on div at bounding box center [219, 318] width 10 height 10
drag, startPoint x: 219, startPoint y: 283, endPoint x: 219, endPoint y: 308, distance: 25.6
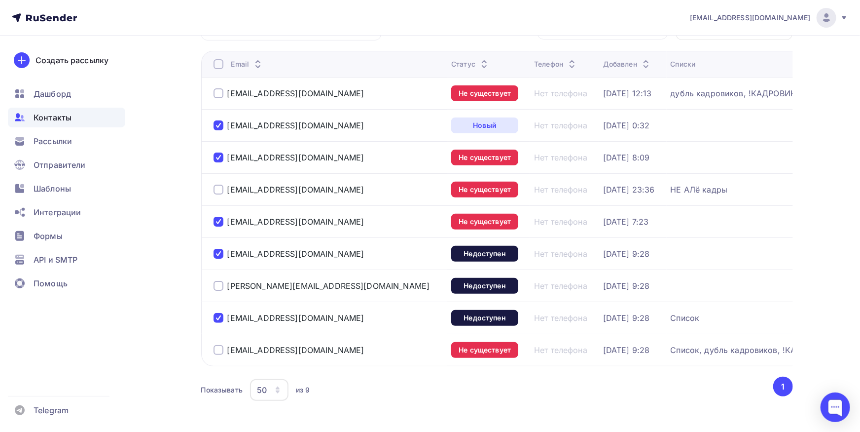
click at [219, 285] on div at bounding box center [219, 286] width 10 height 10
click at [220, 315] on div at bounding box center [219, 318] width 10 height 10
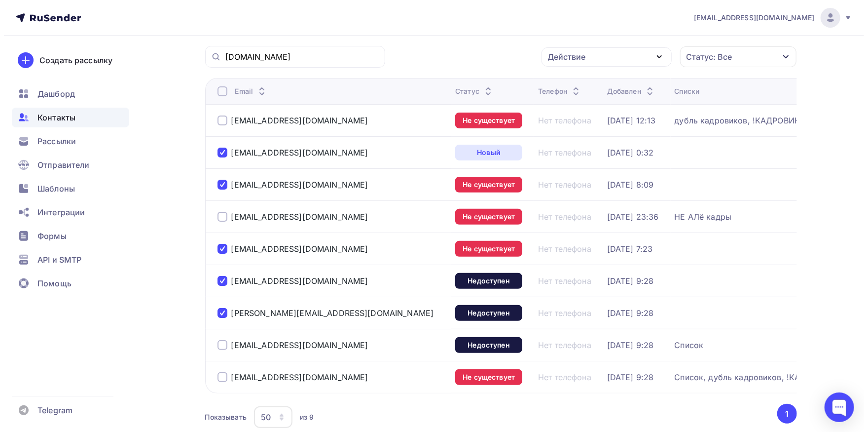
scroll to position [54, 0]
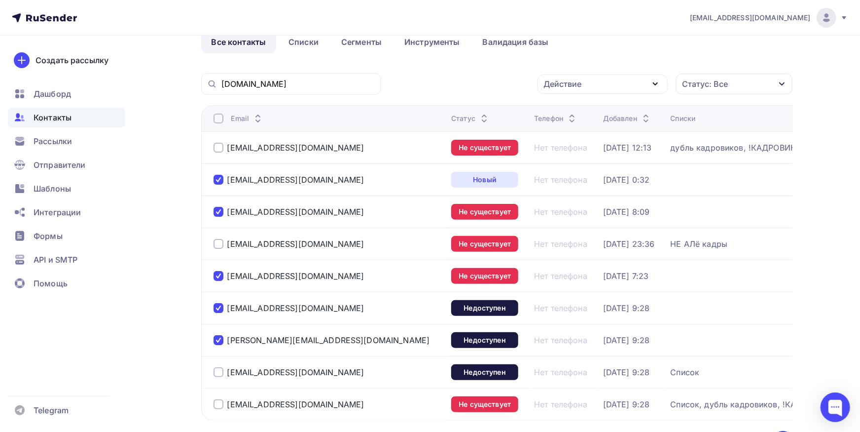
click at [584, 84] on div "Действие" at bounding box center [603, 83] width 130 height 19
click at [581, 105] on link "Добавить в списки" at bounding box center [603, 113] width 118 height 20
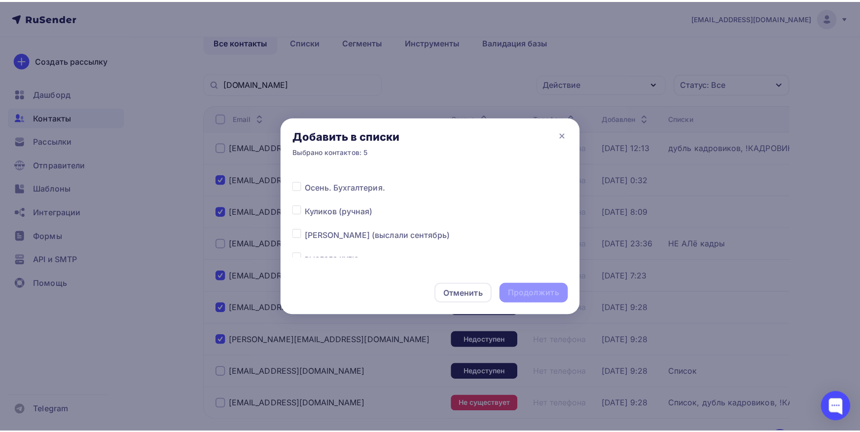
scroll to position [154, 0]
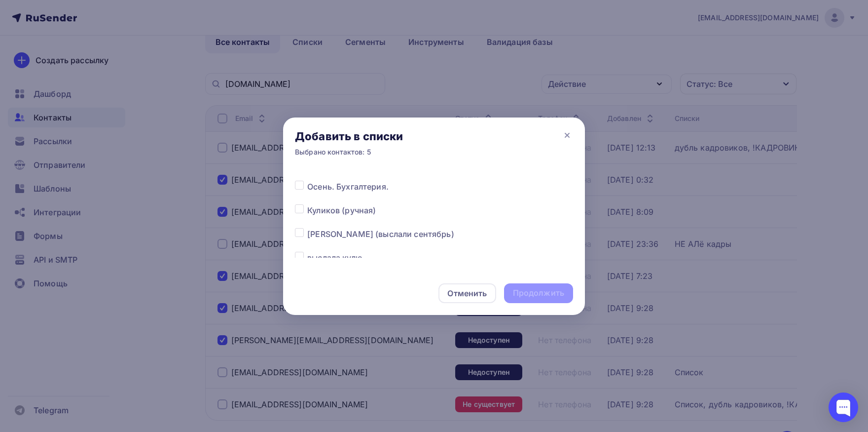
click at [307, 228] on label at bounding box center [307, 228] width 0 height 0
click at [296, 234] on input "checkbox" at bounding box center [299, 232] width 9 height 9
checkbox input "true"
click at [525, 293] on div "Продолжить" at bounding box center [538, 292] width 51 height 11
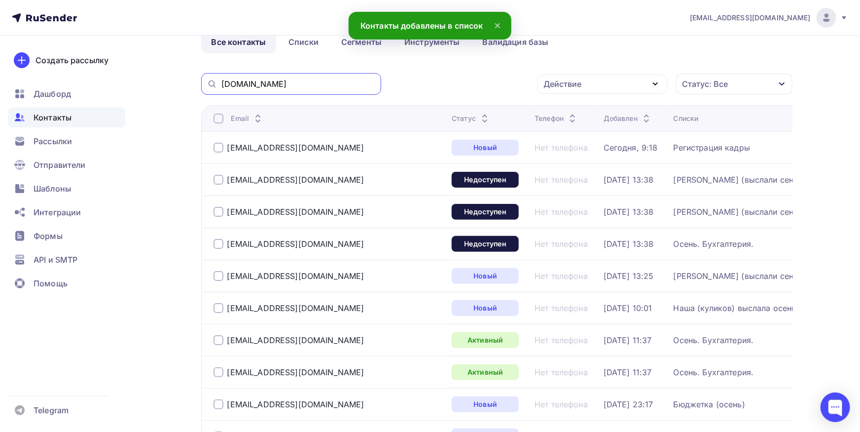
click at [314, 81] on input "[DOMAIN_NAME]" at bounding box center [298, 83] width 154 height 11
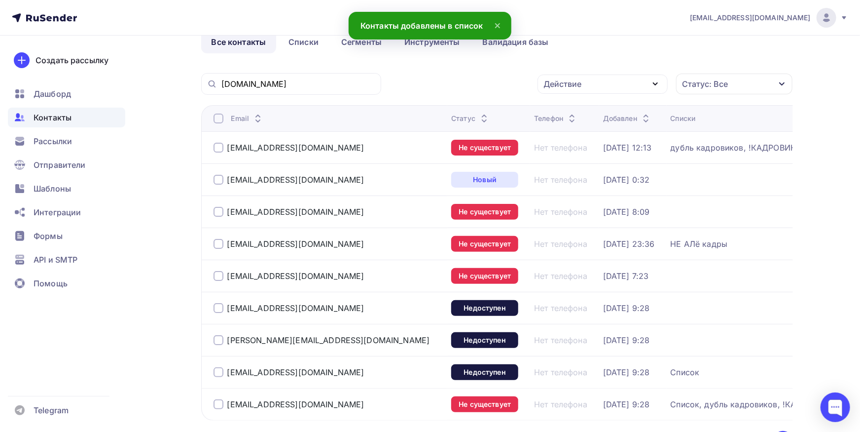
click at [219, 403] on div at bounding box center [219, 404] width 10 height 10
click at [217, 374] on div at bounding box center [219, 372] width 10 height 10
click at [616, 79] on div "Действие" at bounding box center [603, 83] width 130 height 19
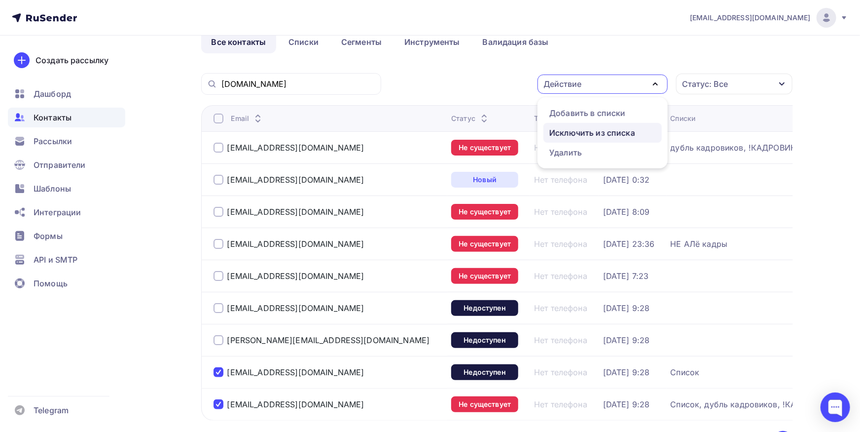
click at [607, 135] on div "Исключить из списка" at bounding box center [593, 133] width 86 height 12
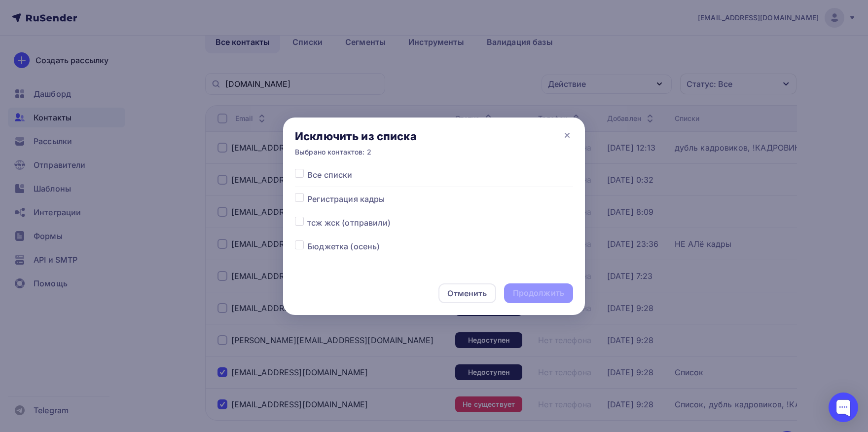
click at [307, 169] on label at bounding box center [307, 169] width 0 height 0
click at [296, 176] on input "checkbox" at bounding box center [299, 173] width 9 height 9
checkbox input "true"
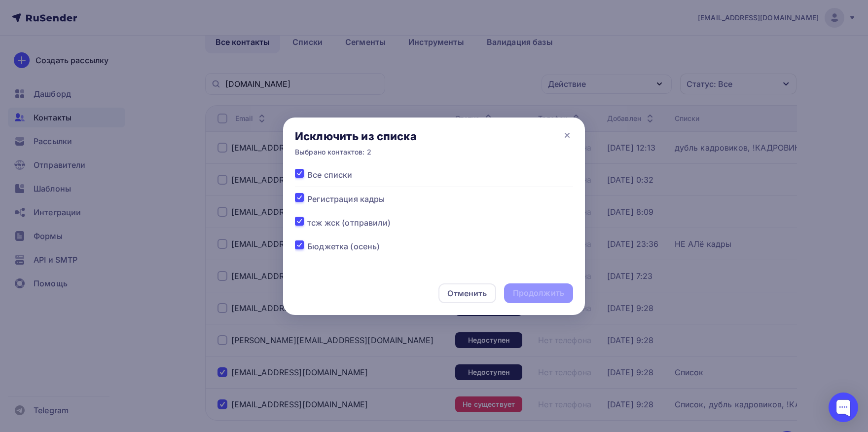
checkbox input "true"
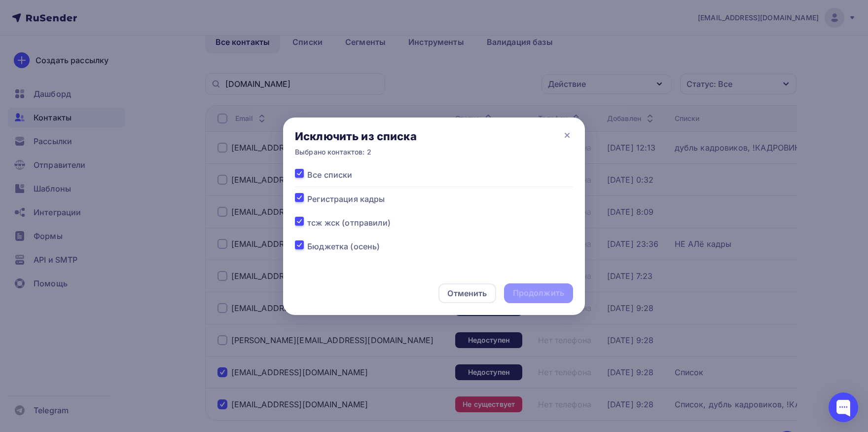
checkbox input "true"
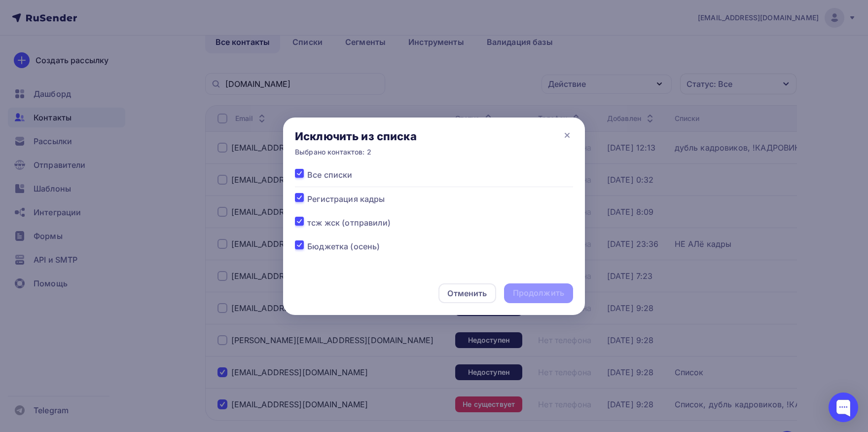
checkbox input "true"
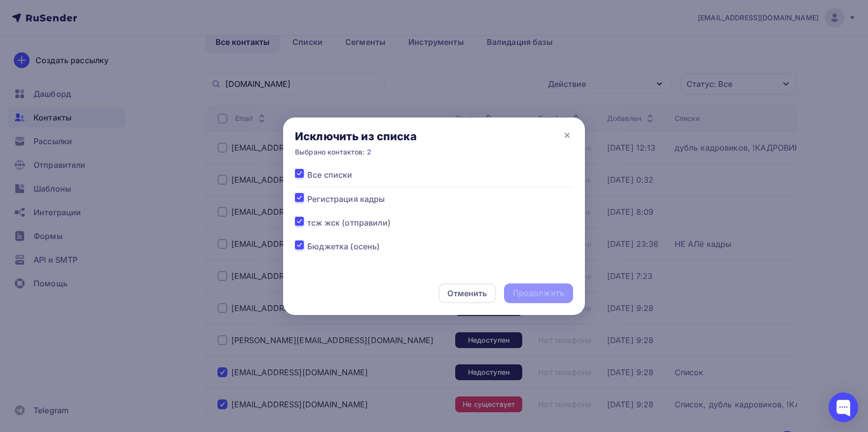
checkbox input "true"
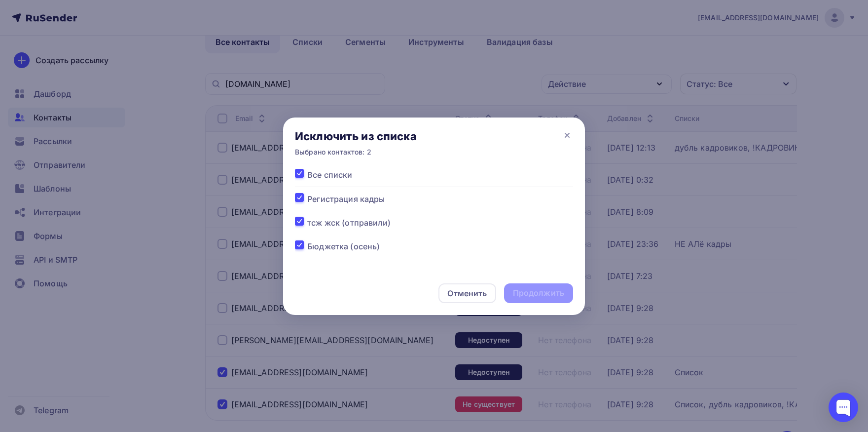
checkbox input "true"
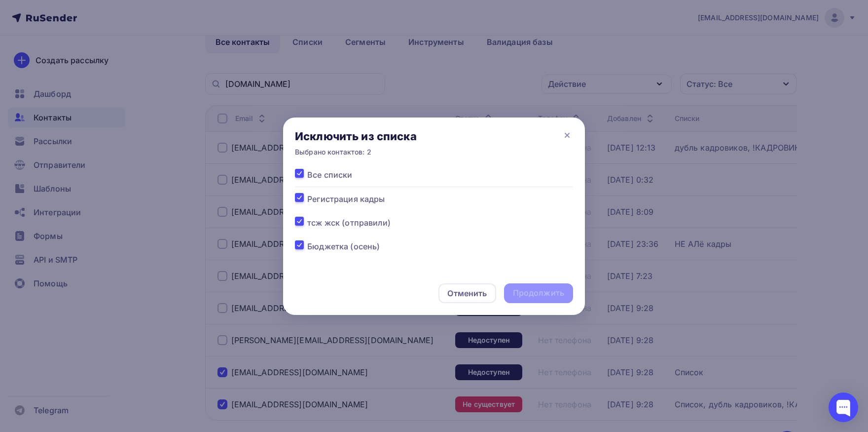
checkbox input "true"
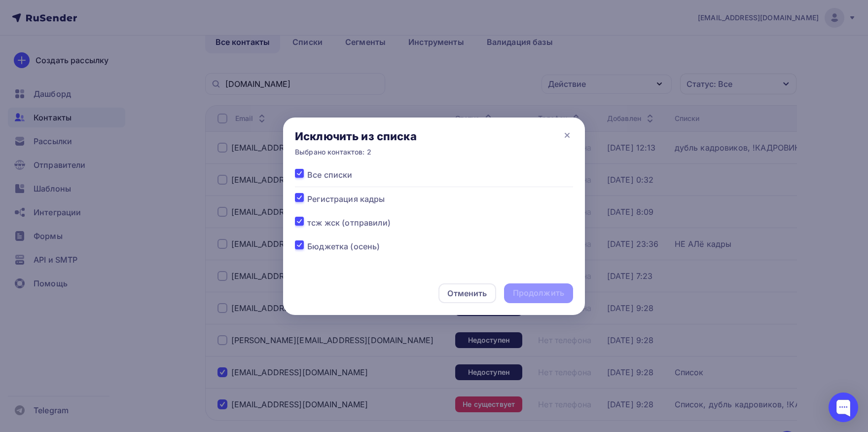
checkbox input "true"
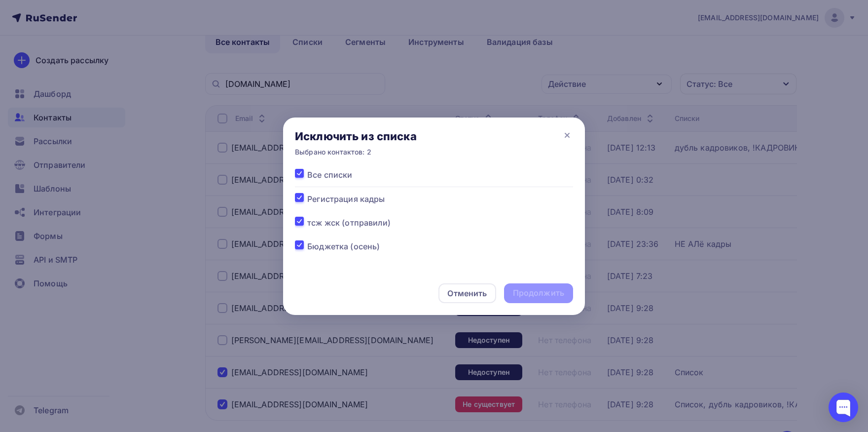
checkbox input "true"
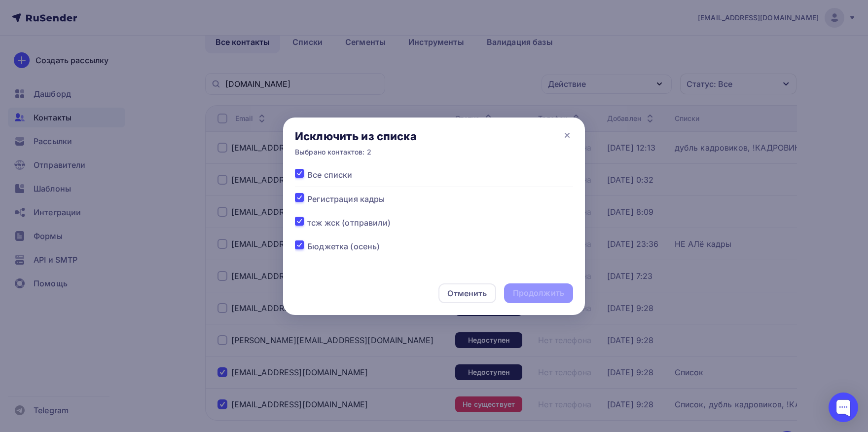
checkbox input "true"
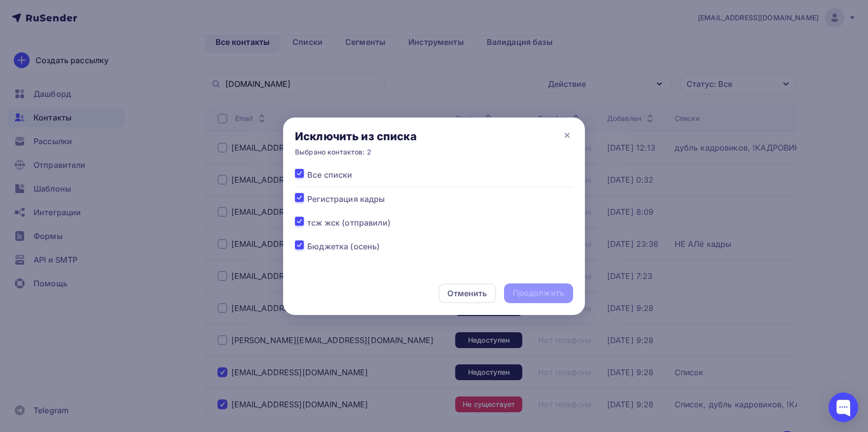
checkbox input "true"
click at [542, 293] on div "Продолжить" at bounding box center [538, 292] width 51 height 11
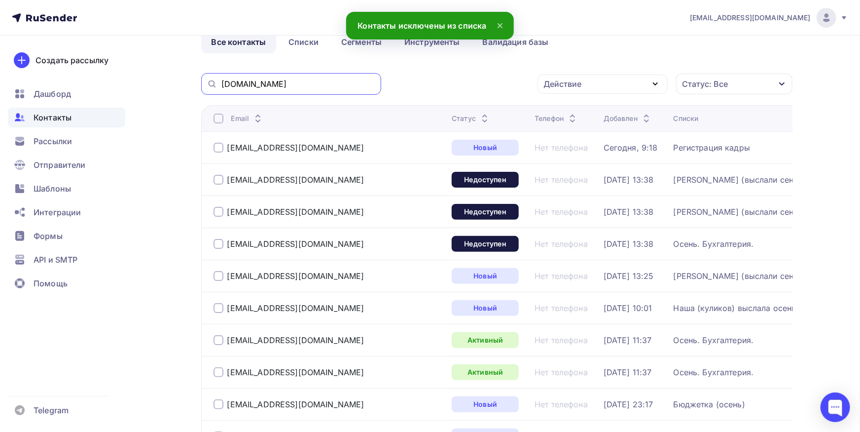
click at [317, 89] on input "[DOMAIN_NAME]" at bounding box center [298, 83] width 154 height 11
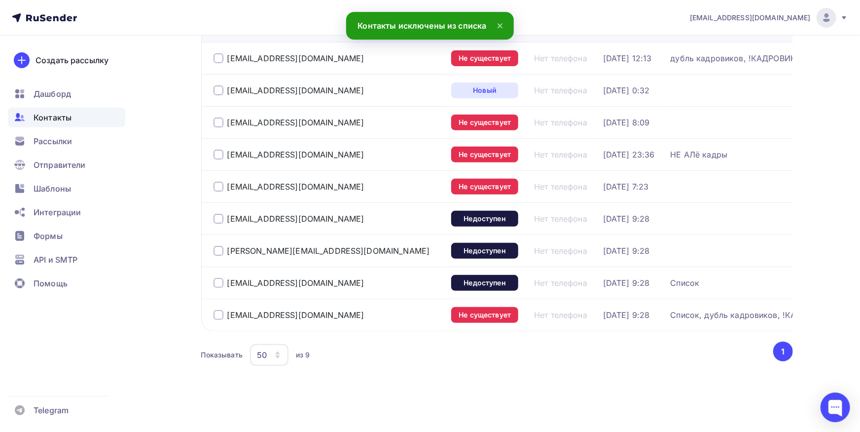
scroll to position [150, 0]
click at [217, 310] on div at bounding box center [219, 315] width 10 height 10
click at [218, 278] on div at bounding box center [219, 283] width 10 height 10
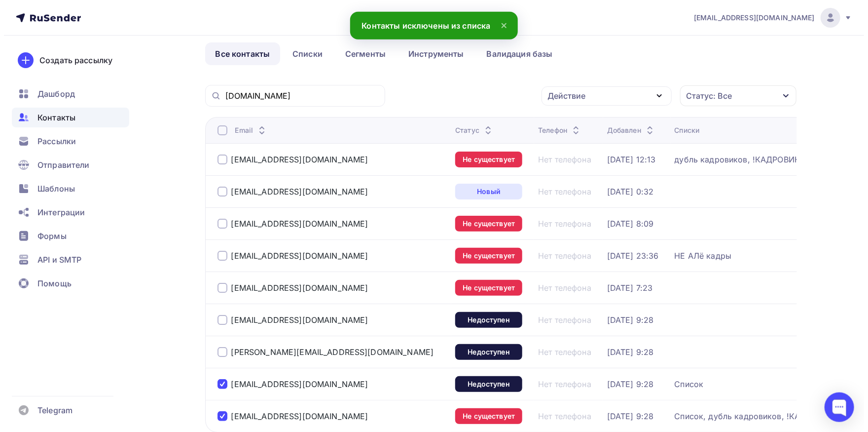
scroll to position [42, 0]
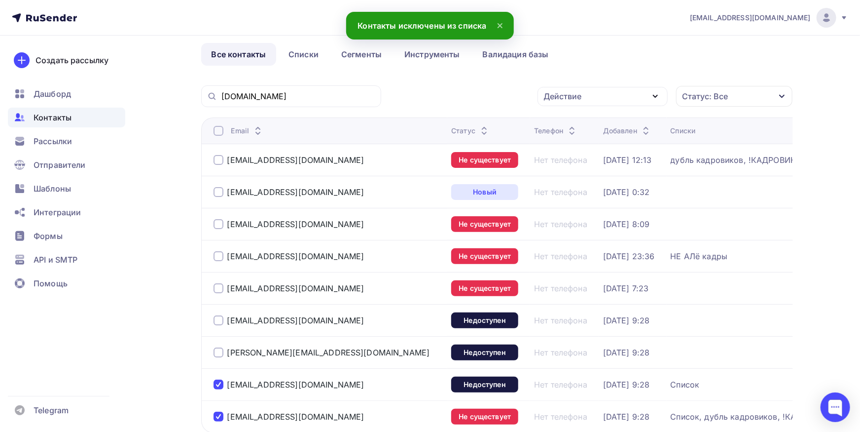
click at [573, 97] on div "Действие" at bounding box center [563, 96] width 38 height 12
click at [571, 125] on div "Добавить в списки" at bounding box center [588, 125] width 76 height 12
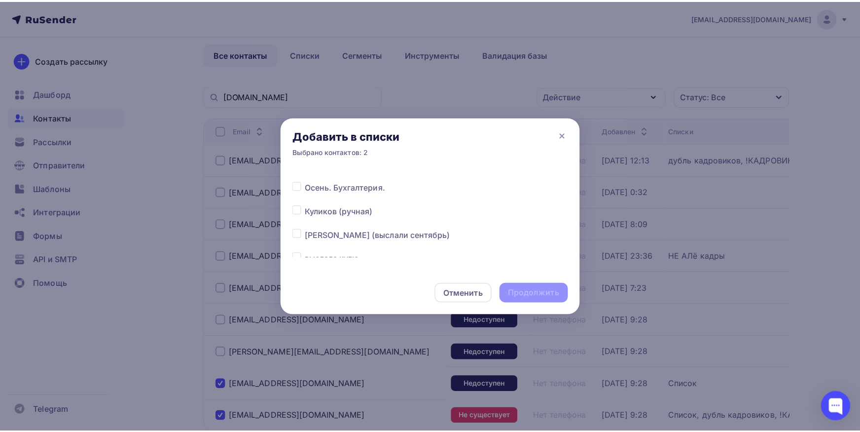
scroll to position [154, 0]
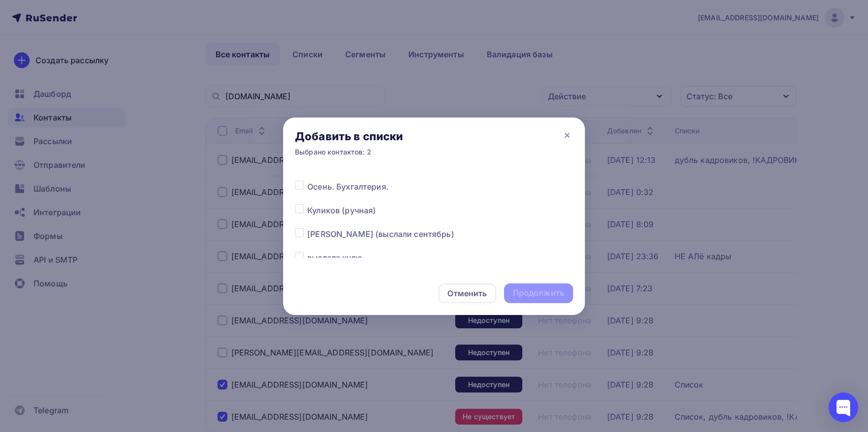
click at [307, 181] on label at bounding box center [307, 181] width 0 height 0
click at [299, 186] on input "checkbox" at bounding box center [299, 185] width 9 height 9
checkbox input "true"
click at [525, 291] on div "Продолжить" at bounding box center [538, 292] width 51 height 11
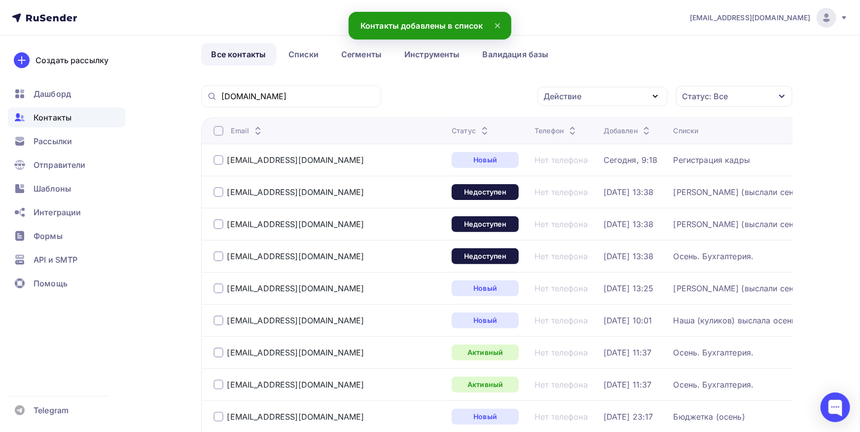
scroll to position [0, 0]
click at [301, 93] on input "[DOMAIN_NAME]" at bounding box center [298, 96] width 154 height 11
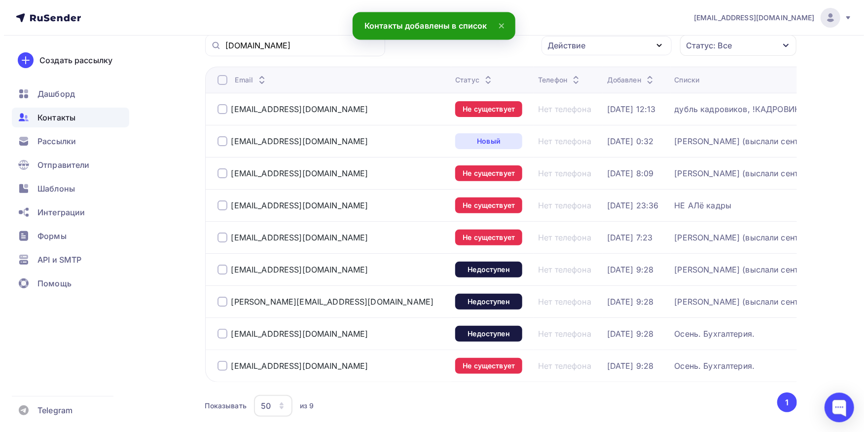
scroll to position [88, 0]
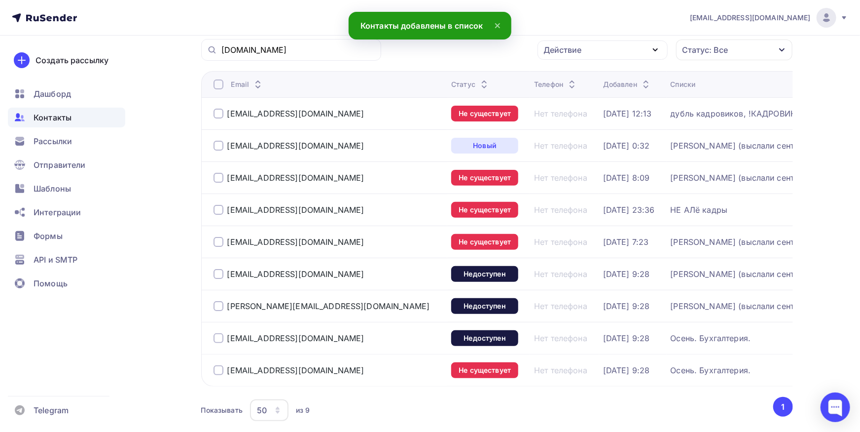
click at [201, 207] on div "Email Статус Телефон Добавлен Списки [EMAIL_ADDRESS][DOMAIN_NAME] Не существует…" at bounding box center [497, 228] width 592 height 315
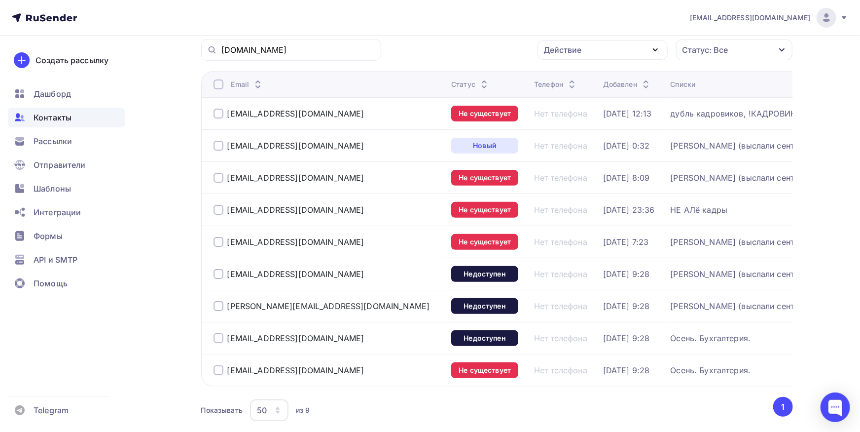
copy div "[EMAIL_ADDRESS][DOMAIN_NAME]"
click at [218, 211] on div at bounding box center [219, 210] width 10 height 10
drag, startPoint x: 299, startPoint y: 113, endPoint x: 228, endPoint y: 118, distance: 71.7
click at [228, 118] on div "[EMAIL_ADDRESS][DOMAIN_NAME]" at bounding box center [329, 114] width 230 height 16
copy div "[EMAIL_ADDRESS][DOMAIN_NAME]"
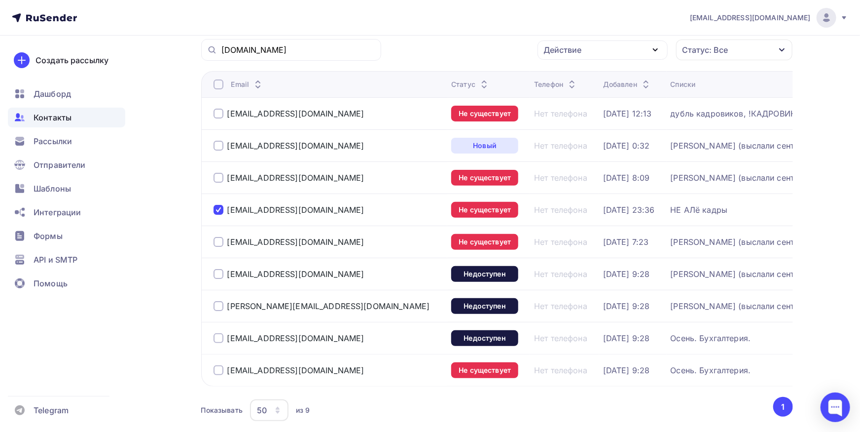
click at [220, 117] on div at bounding box center [219, 114] width 10 height 10
click at [563, 44] on div "Действие" at bounding box center [563, 50] width 38 height 12
click at [571, 103] on div "Исключить из списка" at bounding box center [593, 99] width 86 height 12
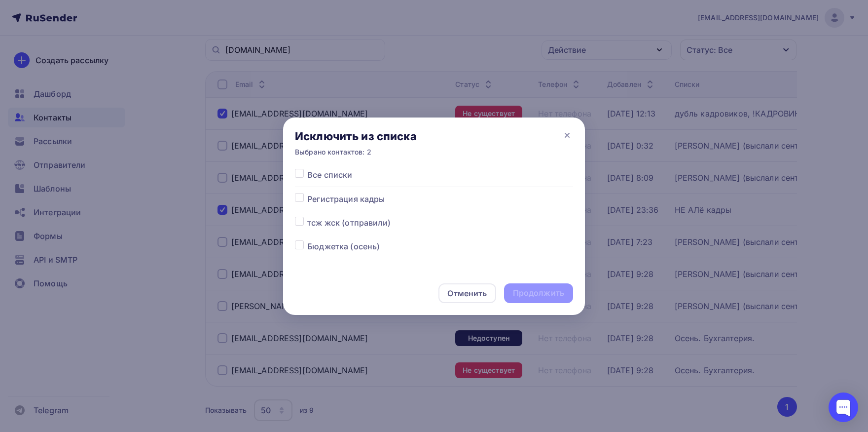
click at [307, 169] on label at bounding box center [307, 169] width 0 height 0
click at [299, 171] on input "checkbox" at bounding box center [299, 173] width 9 height 9
checkbox input "true"
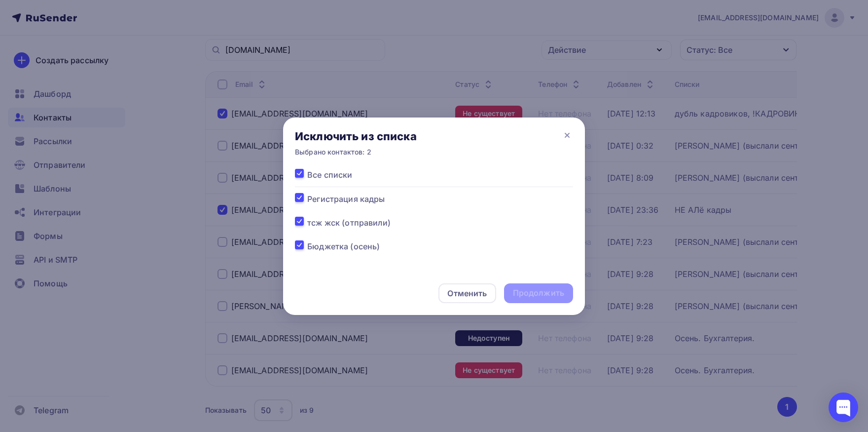
checkbox input "true"
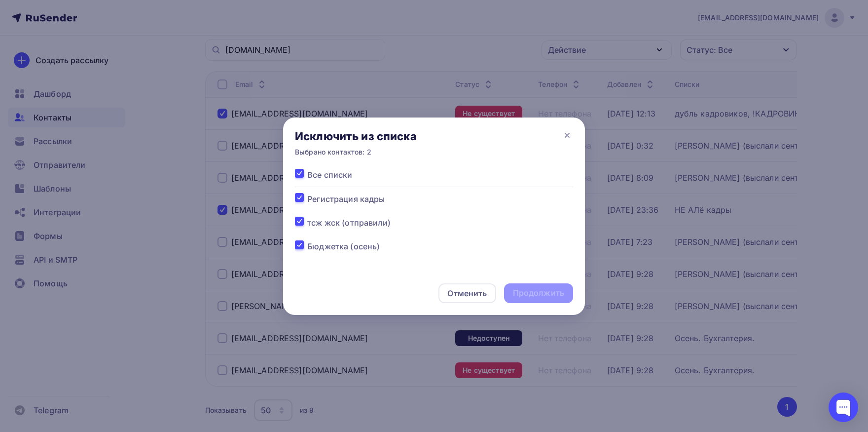
checkbox input "true"
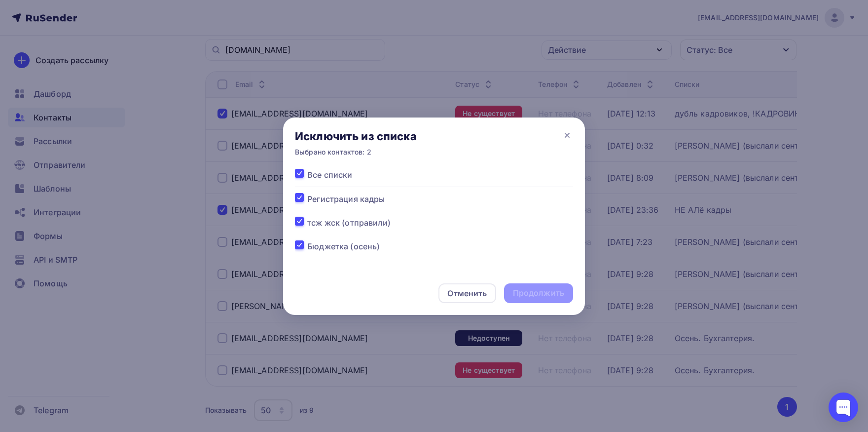
checkbox input "true"
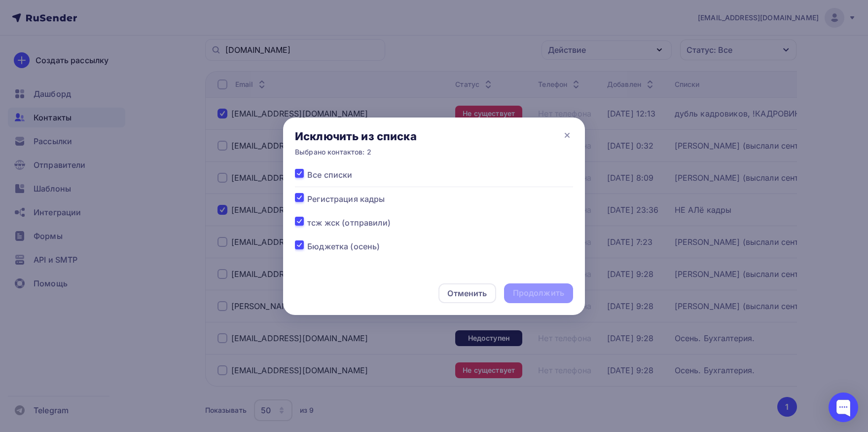
checkbox input "true"
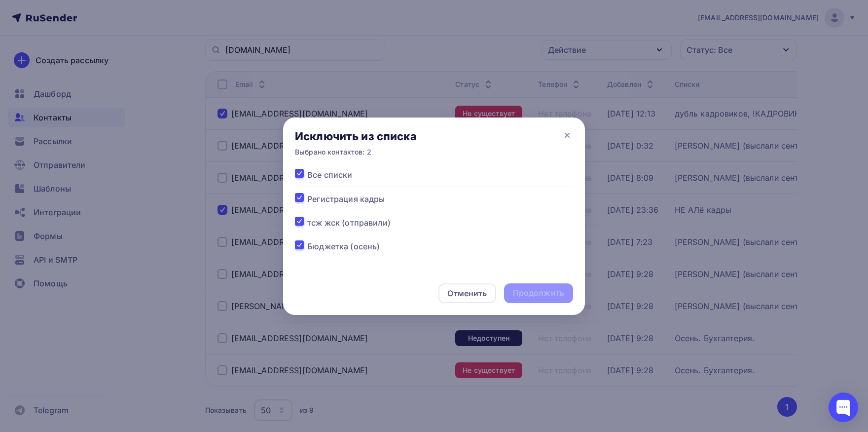
checkbox input "true"
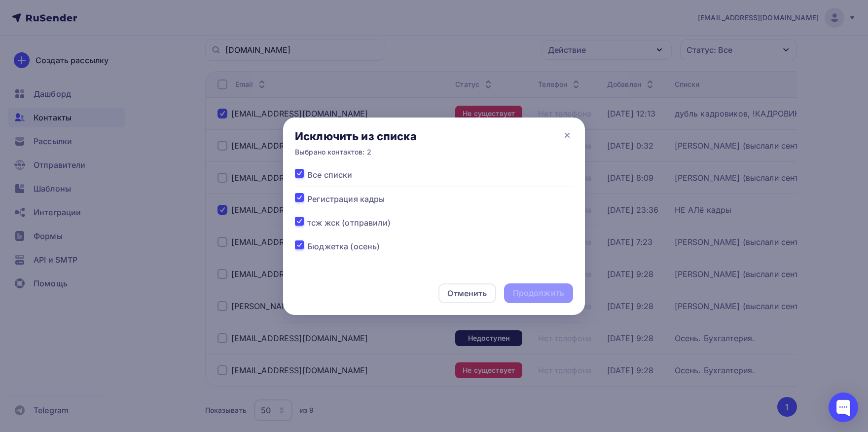
checkbox input "true"
click at [549, 295] on div "Продолжить" at bounding box center [538, 292] width 51 height 11
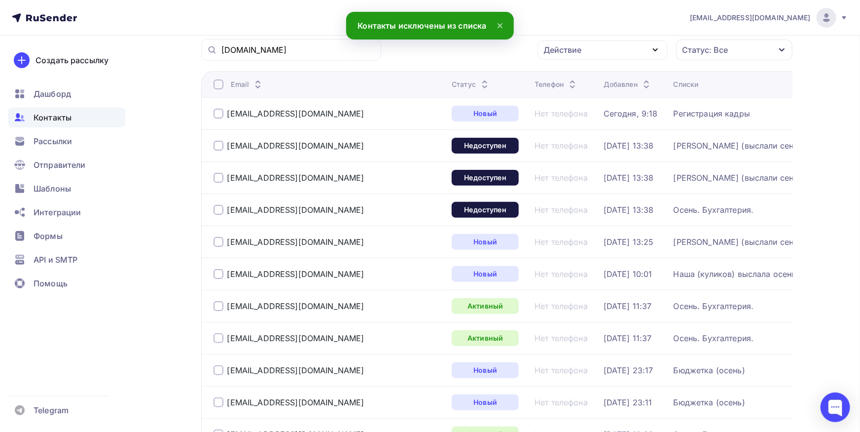
click at [308, 57] on div "[DOMAIN_NAME]" at bounding box center [291, 50] width 180 height 22
click at [308, 50] on input "[DOMAIN_NAME]" at bounding box center [298, 49] width 154 height 11
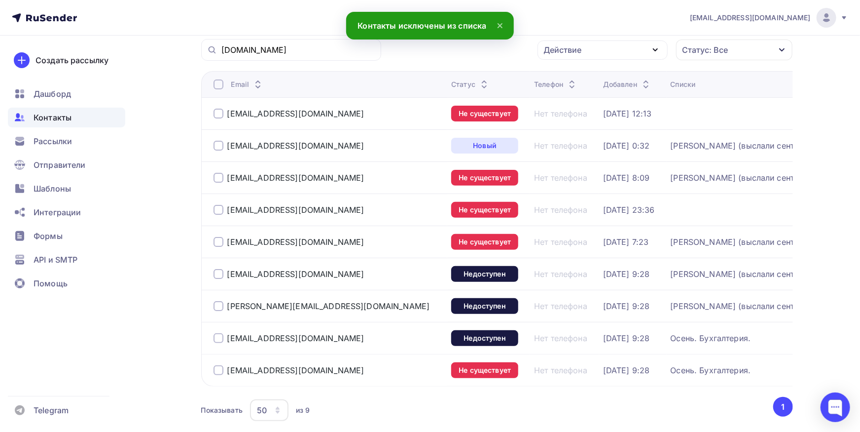
drag, startPoint x: 219, startPoint y: 110, endPoint x: 220, endPoint y: 134, distance: 23.2
click at [219, 117] on div at bounding box center [219, 114] width 10 height 10
click at [218, 209] on div at bounding box center [219, 210] width 10 height 10
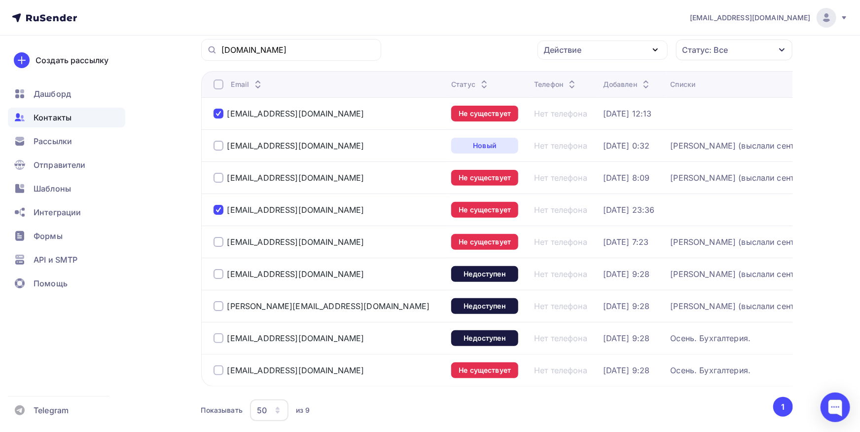
click at [613, 46] on div "Действие" at bounding box center [603, 49] width 130 height 19
click at [612, 74] on div "Добавить в списки" at bounding box center [588, 79] width 76 height 12
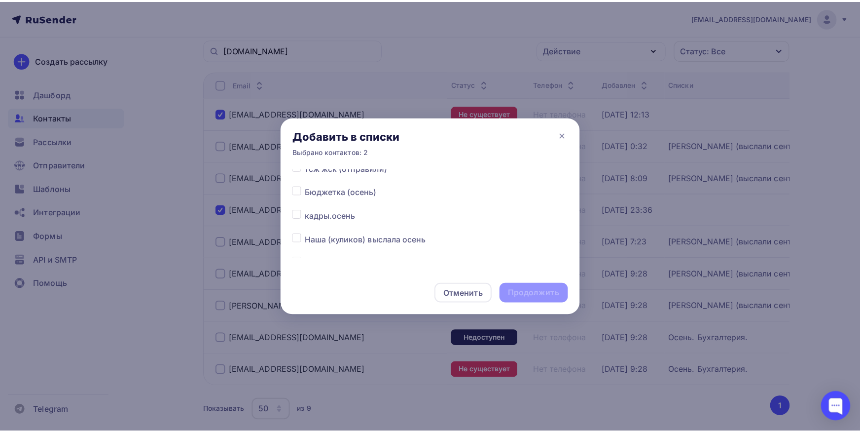
scroll to position [51, 0]
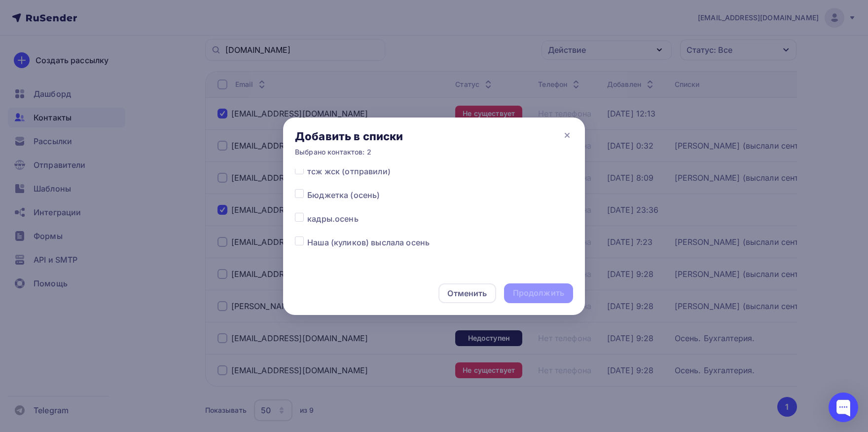
click at [304, 216] on div at bounding box center [301, 219] width 12 height 12
click at [307, 213] on label at bounding box center [307, 213] width 0 height 0
click at [300, 220] on input "checkbox" at bounding box center [299, 217] width 9 height 9
click at [551, 287] on div "Продолжить" at bounding box center [538, 293] width 69 height 20
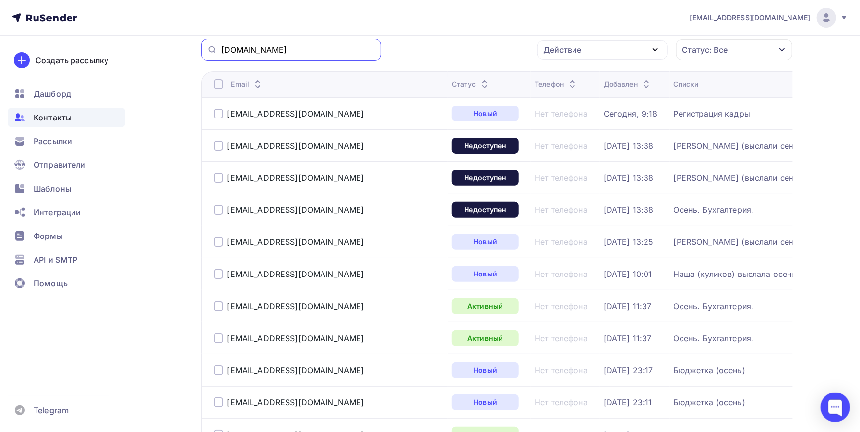
click at [296, 45] on input "[DOMAIN_NAME]" at bounding box center [298, 49] width 154 height 11
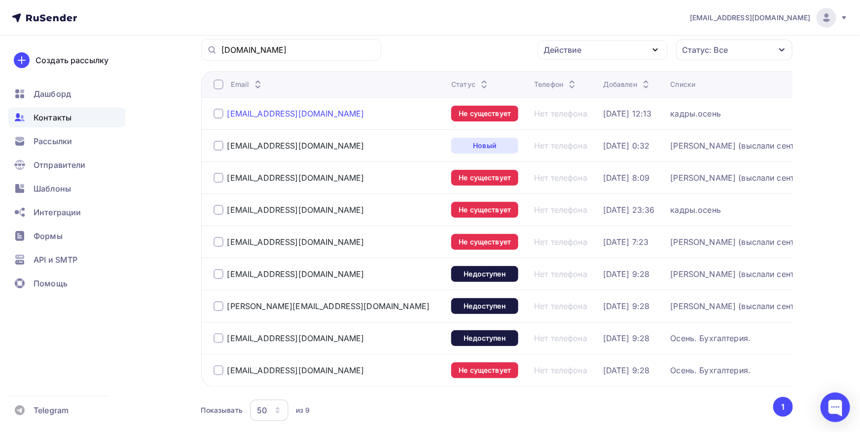
drag, startPoint x: 336, startPoint y: 116, endPoint x: 228, endPoint y: 117, distance: 108.0
click at [228, 117] on div "[EMAIL_ADDRESS][DOMAIN_NAME]" at bounding box center [329, 114] width 230 height 16
copy div "[EMAIL_ADDRESS][DOMAIN_NAME]"
click at [298, 52] on input "[DOMAIN_NAME]" at bounding box center [298, 49] width 154 height 11
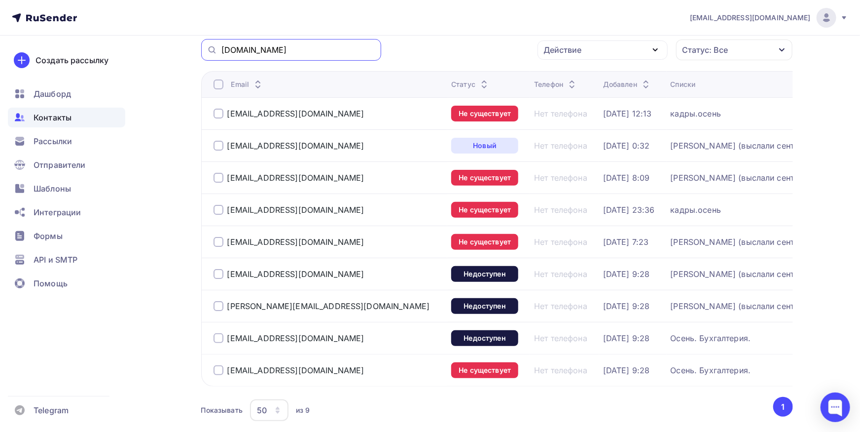
click at [298, 52] on input "[DOMAIN_NAME]" at bounding box center [298, 49] width 154 height 11
paste input "@gk"
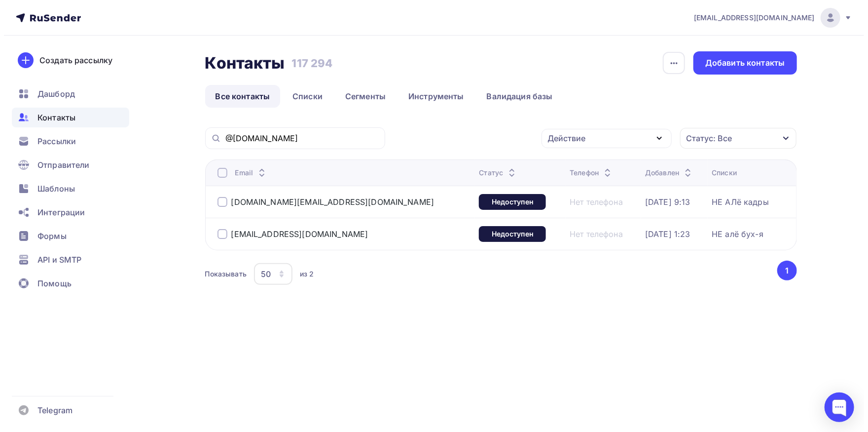
scroll to position [0, 0]
click at [223, 233] on div at bounding box center [223, 234] width 10 height 10
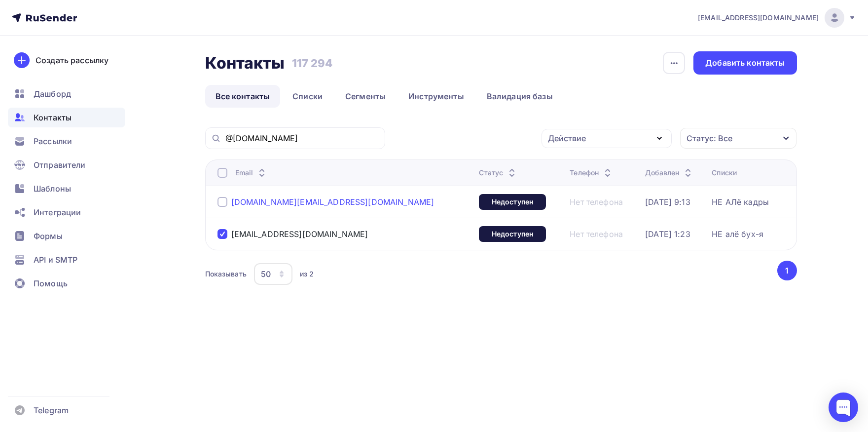
drag, startPoint x: 350, startPoint y: 200, endPoint x: 231, endPoint y: 199, distance: 119.4
click at [231, 199] on div "[DOMAIN_NAME][EMAIL_ADDRESS][DOMAIN_NAME]" at bounding box center [341, 202] width 247 height 16
copy div "[DOMAIN_NAME][EMAIL_ADDRESS][DOMAIN_NAME]"
click at [219, 172] on div at bounding box center [223, 173] width 10 height 10
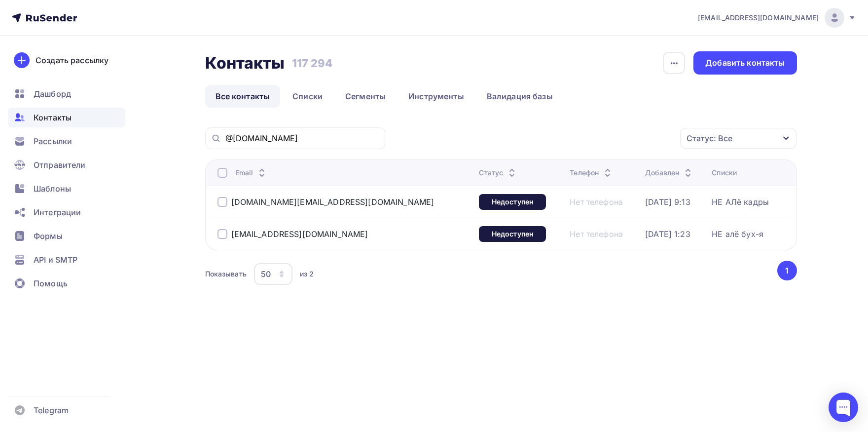
click at [219, 172] on div at bounding box center [223, 173] width 10 height 10
click at [580, 139] on div "Действие" at bounding box center [567, 138] width 38 height 12
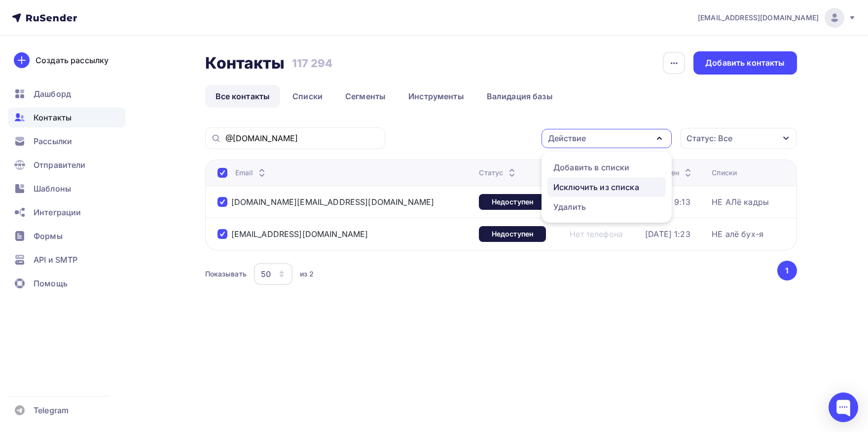
click at [573, 185] on div "Исключить из списка" at bounding box center [596, 187] width 86 height 12
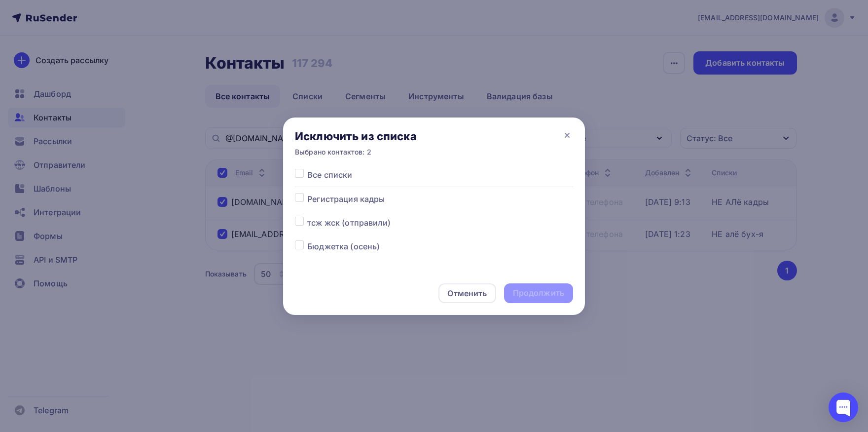
click at [307, 169] on label at bounding box center [307, 169] width 0 height 0
click at [300, 172] on input "checkbox" at bounding box center [299, 173] width 9 height 9
click at [526, 293] on div "Продолжить" at bounding box center [538, 292] width 51 height 11
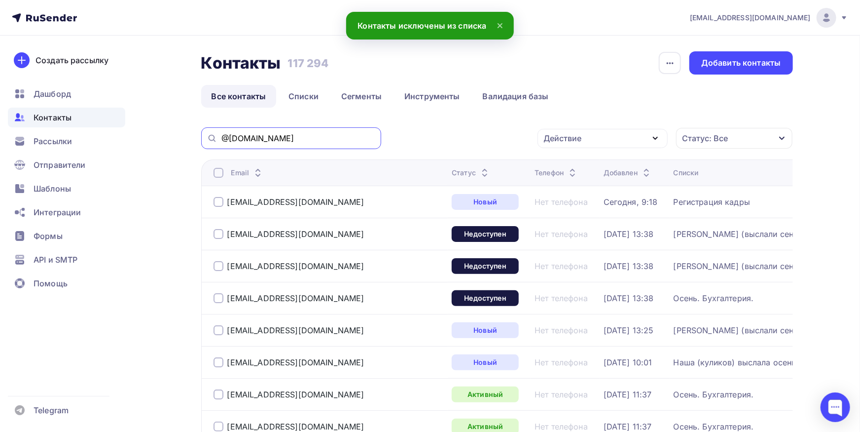
click at [335, 140] on input "@[DOMAIN_NAME]" at bounding box center [298, 138] width 154 height 11
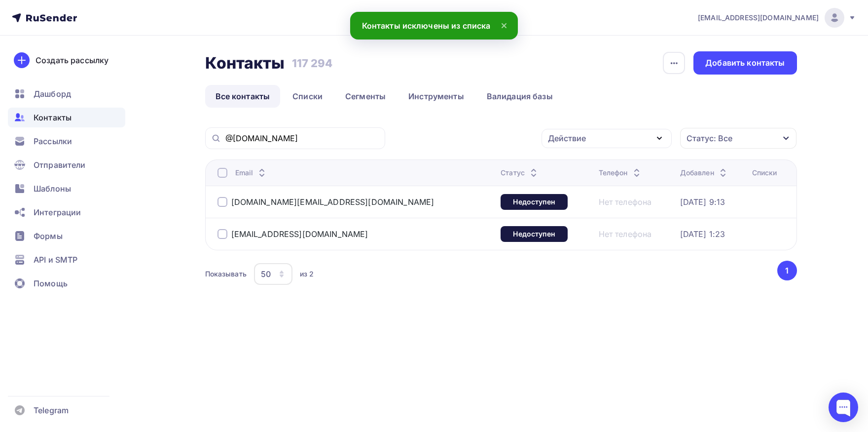
click at [221, 229] on div at bounding box center [223, 234] width 10 height 10
click at [623, 136] on div "Действие" at bounding box center [607, 138] width 130 height 19
click at [611, 170] on div "Добавить в списки" at bounding box center [591, 167] width 76 height 12
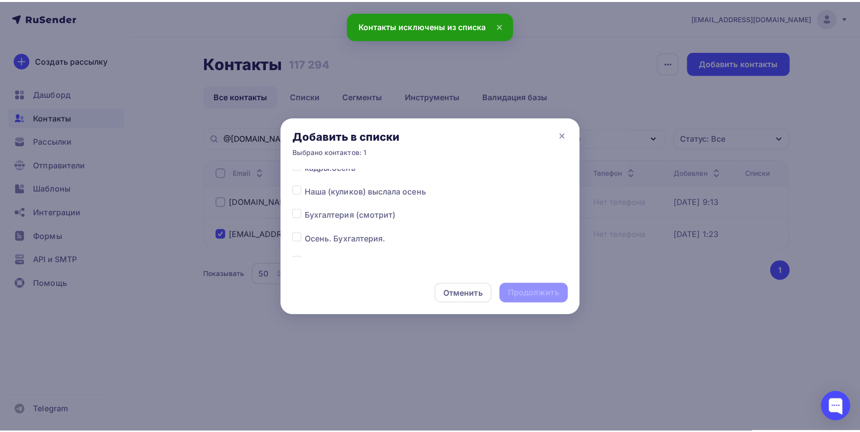
scroll to position [103, 0]
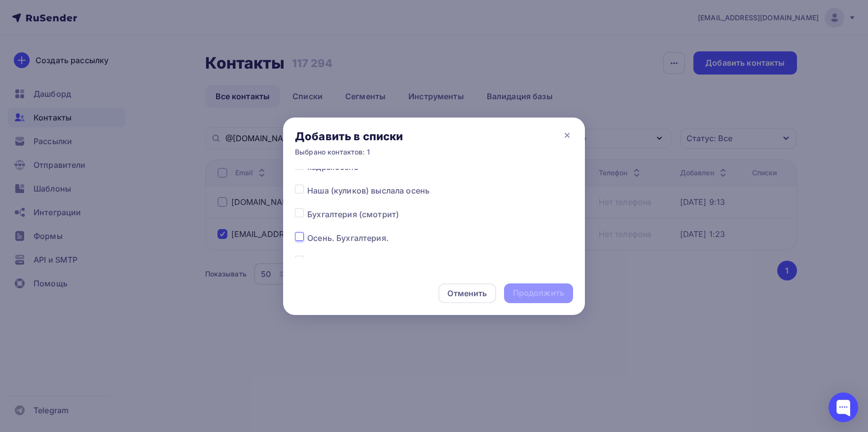
click at [303, 232] on input "checkbox" at bounding box center [299, 236] width 9 height 9
click at [546, 297] on div "Продолжить" at bounding box center [538, 292] width 51 height 11
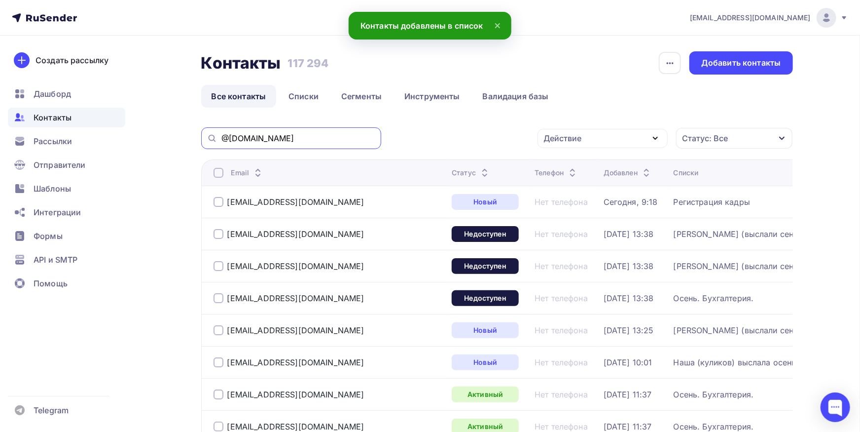
click at [296, 135] on input "@[DOMAIN_NAME]" at bounding box center [298, 138] width 154 height 11
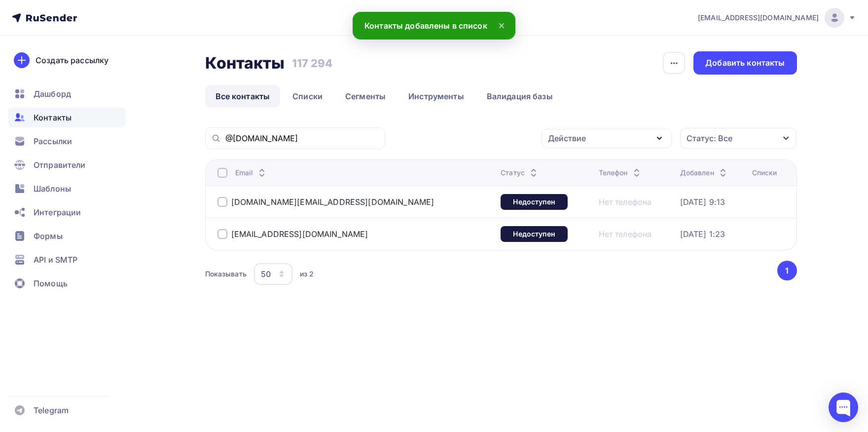
click at [220, 200] on div at bounding box center [223, 202] width 10 height 10
click at [560, 134] on div "Действие" at bounding box center [567, 138] width 38 height 12
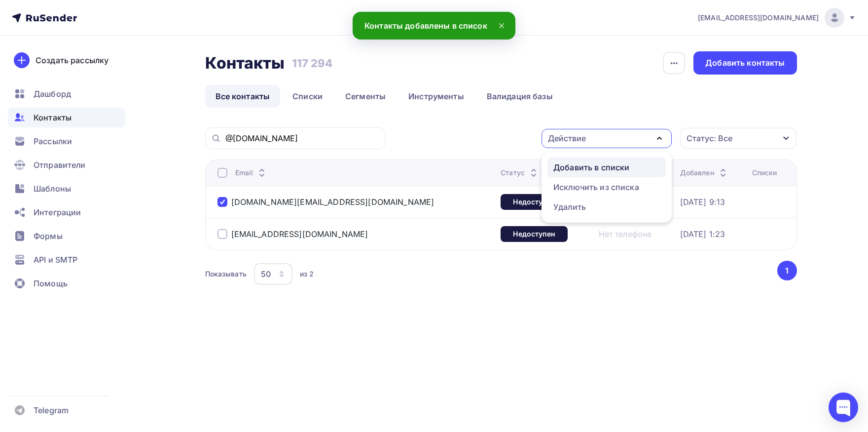
click at [562, 161] on div "Добавить в списки" at bounding box center [591, 167] width 76 height 12
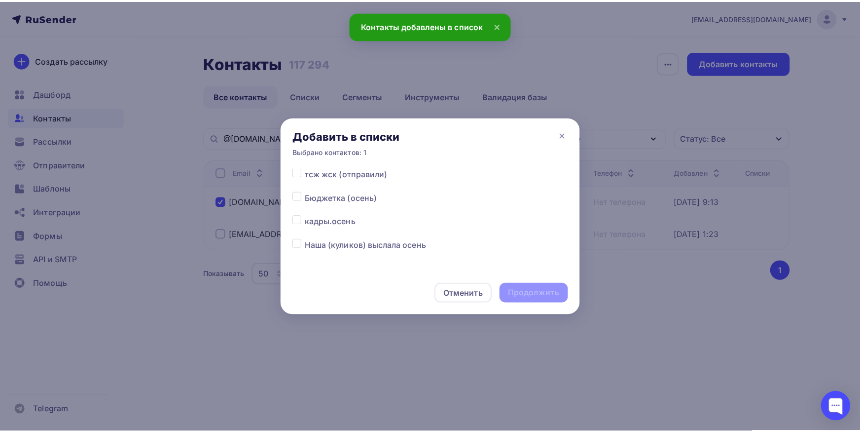
scroll to position [51, 0]
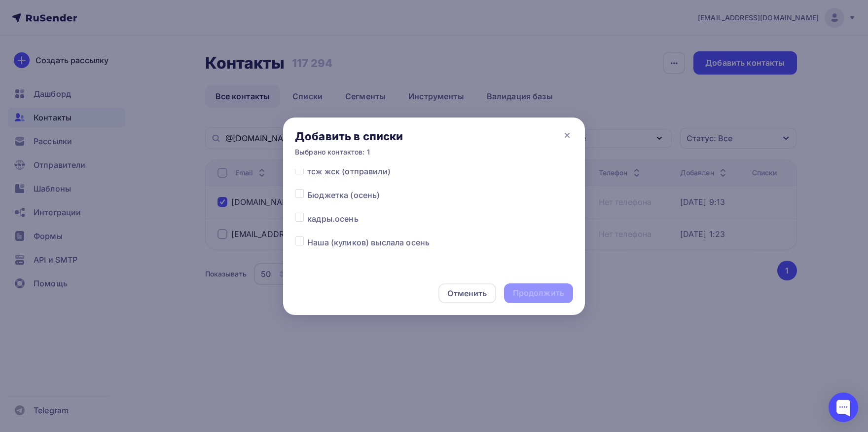
click at [307, 213] on label at bounding box center [307, 213] width 0 height 0
click at [303, 215] on input "checkbox" at bounding box center [299, 217] width 9 height 9
click at [307, 213] on label at bounding box center [307, 213] width 0 height 0
click at [534, 292] on div "Продолжить" at bounding box center [538, 292] width 51 height 11
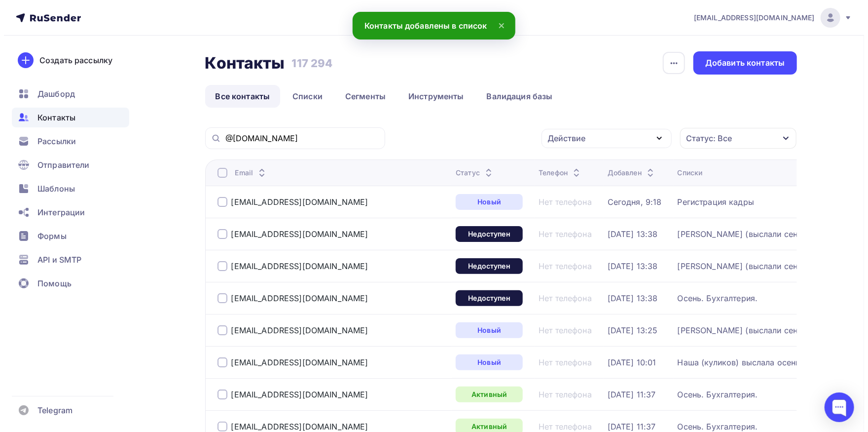
scroll to position [0, 0]
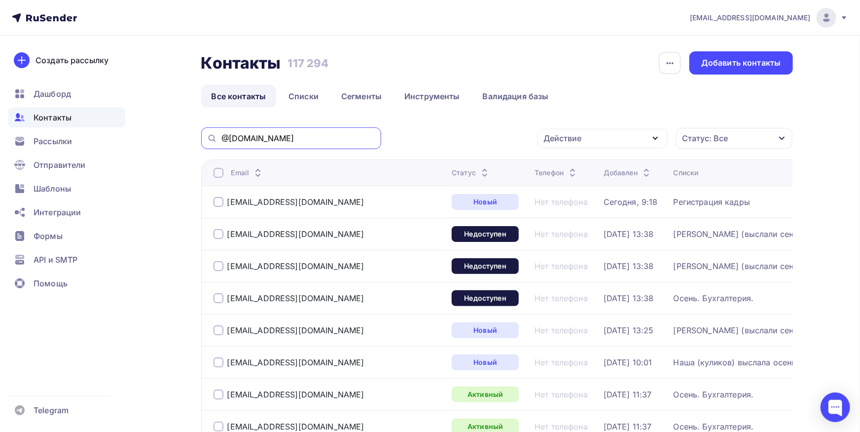
click at [346, 134] on input "@[DOMAIN_NAME]" at bounding box center [298, 138] width 154 height 11
paste input "ifk.toma@mail"
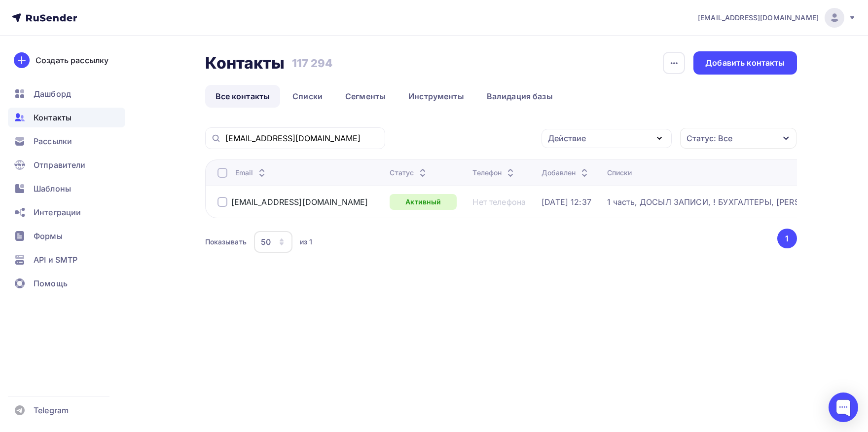
click at [221, 174] on div at bounding box center [223, 173] width 10 height 10
click at [221, 175] on div at bounding box center [223, 173] width 10 height 10
click at [221, 173] on div at bounding box center [223, 173] width 10 height 10
click at [611, 144] on div "Действие" at bounding box center [607, 138] width 130 height 19
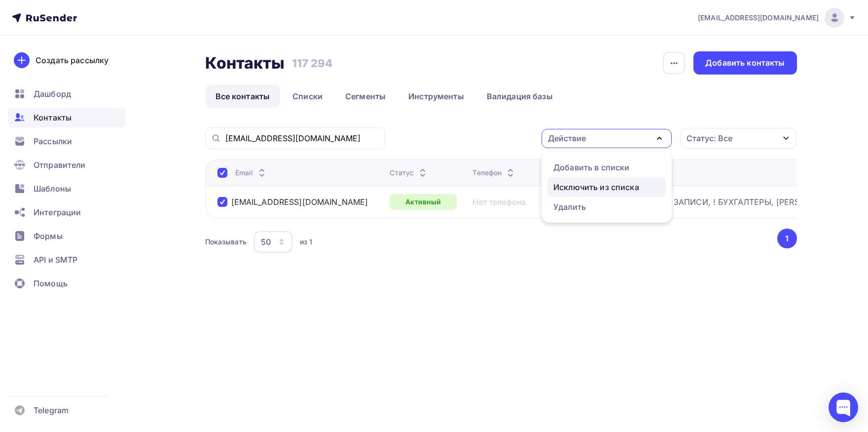
click at [610, 186] on div "Исключить из списка" at bounding box center [596, 187] width 86 height 12
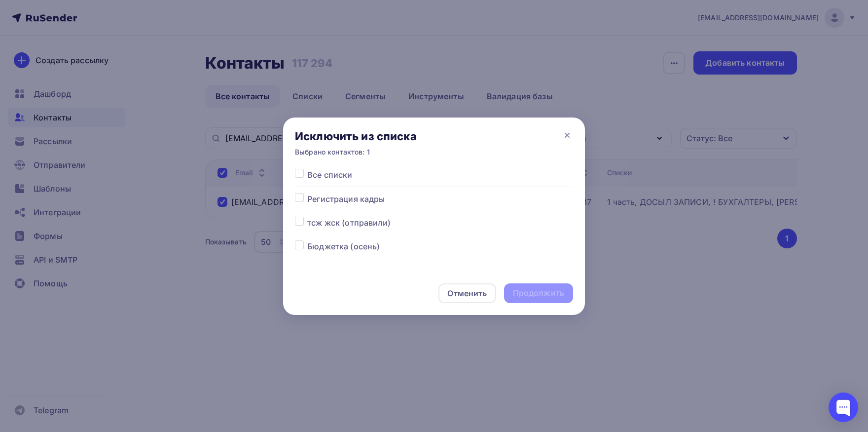
click at [307, 169] on label at bounding box center [307, 169] width 0 height 0
click at [296, 177] on input "checkbox" at bounding box center [299, 173] width 9 height 9
click at [560, 293] on div "Продолжить" at bounding box center [538, 292] width 51 height 11
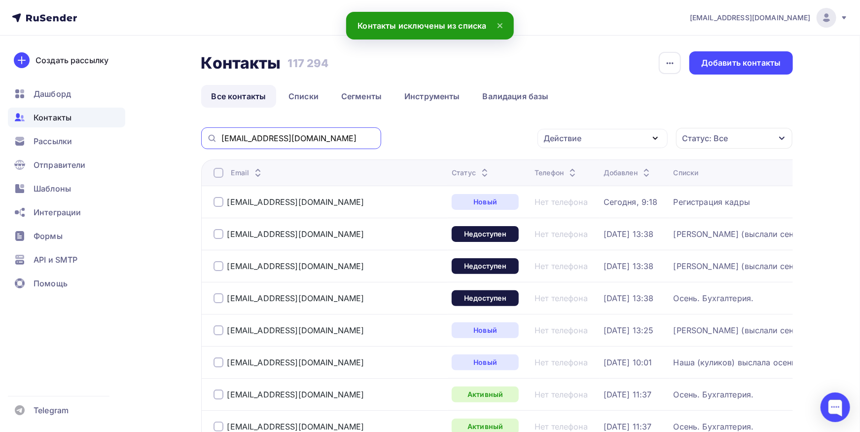
click at [358, 142] on input "[EMAIL_ADDRESS][DOMAIN_NAME]" at bounding box center [298, 138] width 154 height 11
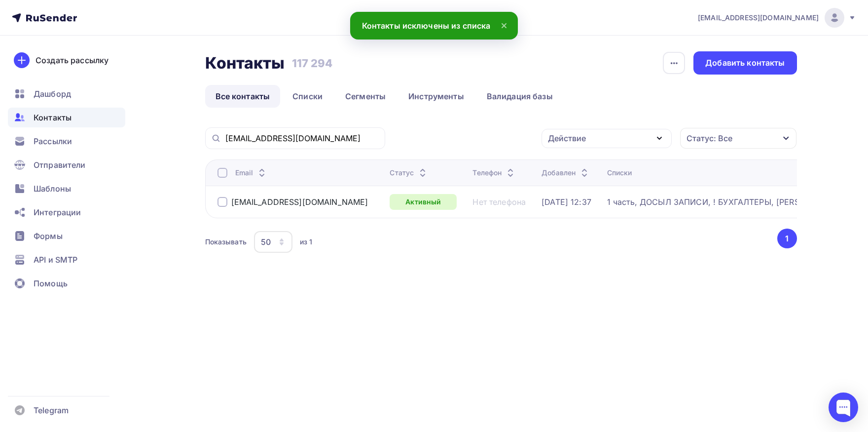
click at [218, 175] on div at bounding box center [223, 173] width 10 height 10
click at [581, 134] on div "Действие" at bounding box center [567, 138] width 38 height 12
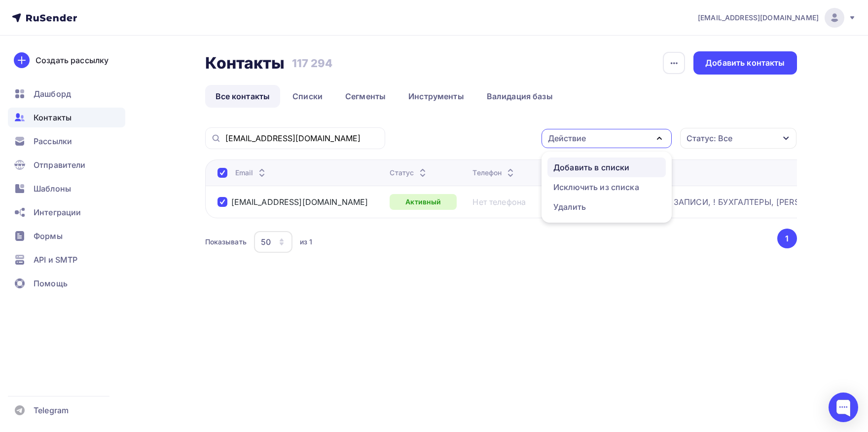
click at [572, 167] on div "Добавить в списки" at bounding box center [591, 167] width 76 height 12
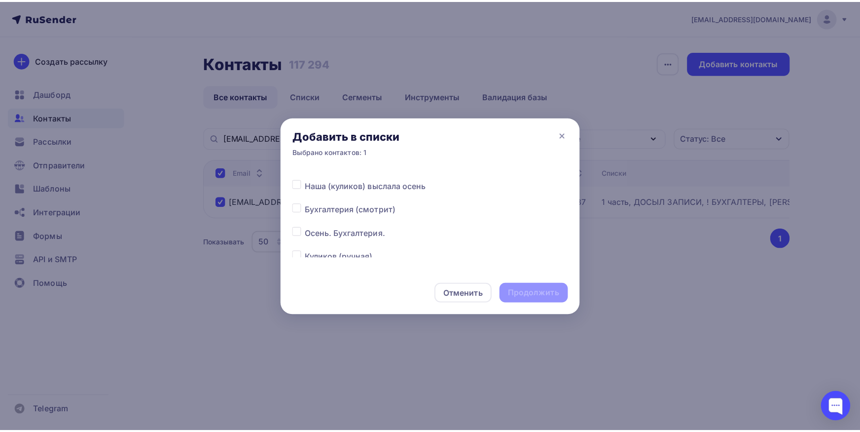
scroll to position [103, 0]
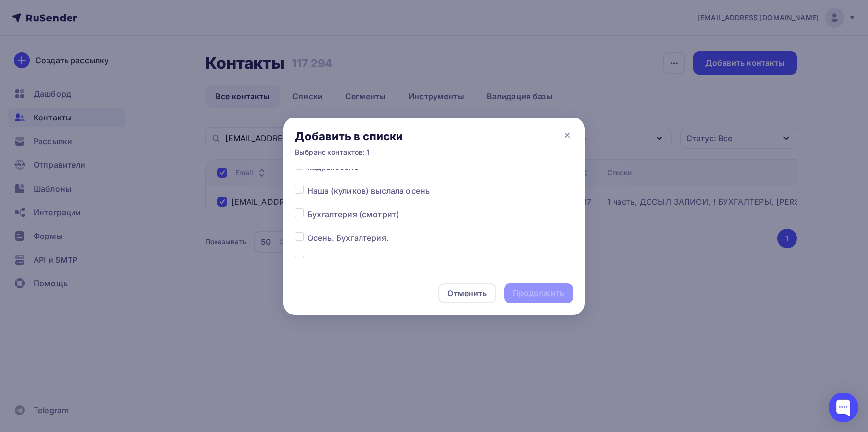
click at [307, 208] on label at bounding box center [307, 208] width 0 height 0
click at [300, 215] on input "checkbox" at bounding box center [299, 212] width 9 height 9
drag, startPoint x: 535, startPoint y: 289, endPoint x: 414, endPoint y: 6, distance: 306.7
click at [534, 289] on div "Продолжить" at bounding box center [538, 292] width 51 height 11
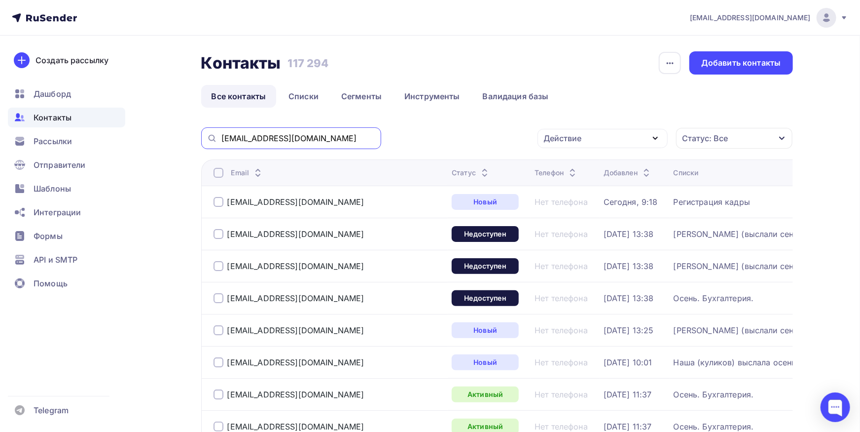
click at [311, 139] on input "[EMAIL_ADDRESS][DOMAIN_NAME]" at bounding box center [298, 138] width 154 height 11
paste input "[DOMAIN_NAME]"
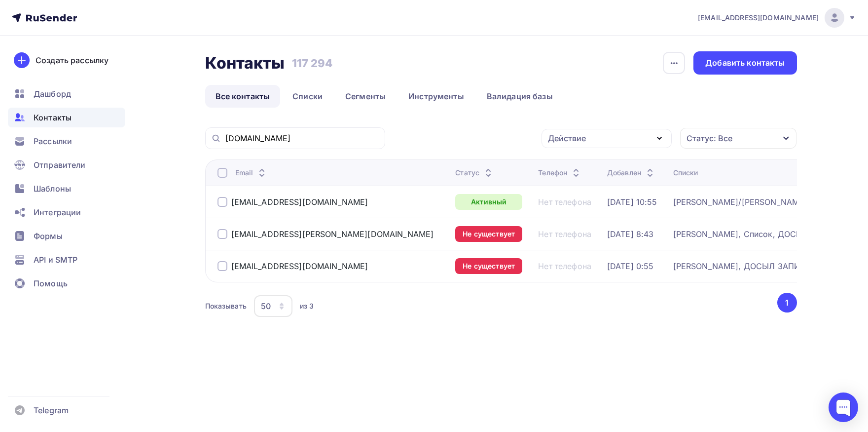
click at [220, 176] on div at bounding box center [223, 173] width 10 height 10
click at [567, 137] on div "Действие" at bounding box center [567, 138] width 38 height 12
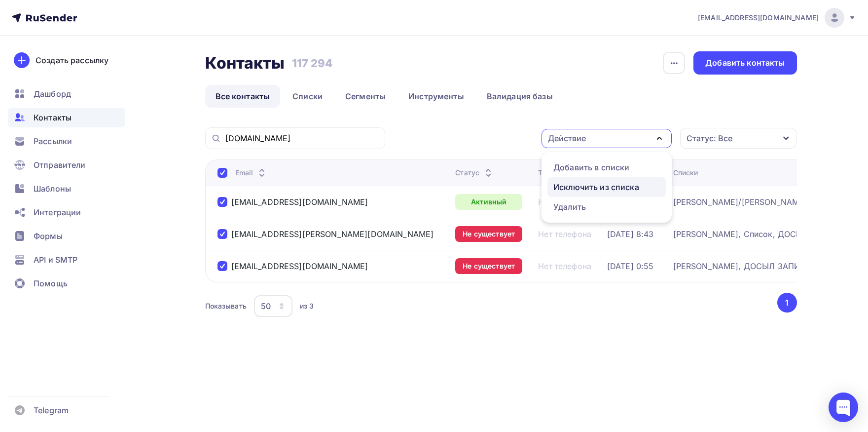
click at [572, 186] on div "Исключить из списка" at bounding box center [596, 187] width 86 height 12
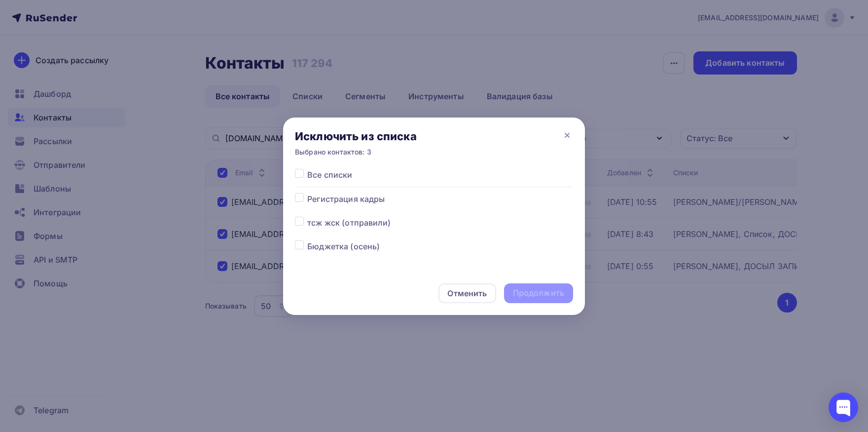
drag, startPoint x: 306, startPoint y: 177, endPoint x: 300, endPoint y: 177, distance: 5.4
click at [304, 177] on div at bounding box center [301, 175] width 12 height 12
click at [307, 169] on label at bounding box center [307, 169] width 0 height 0
click at [300, 177] on input "checkbox" at bounding box center [299, 173] width 9 height 9
click at [527, 295] on div "Продолжить" at bounding box center [538, 292] width 51 height 11
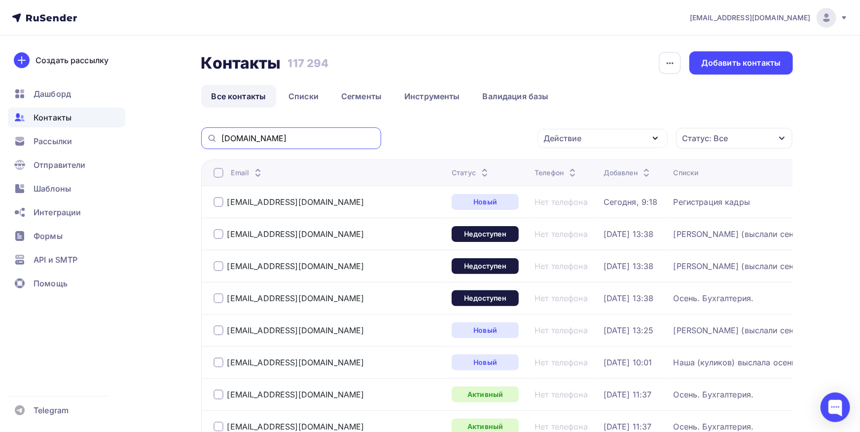
click at [288, 141] on input "[DOMAIN_NAME]" at bounding box center [298, 138] width 154 height 11
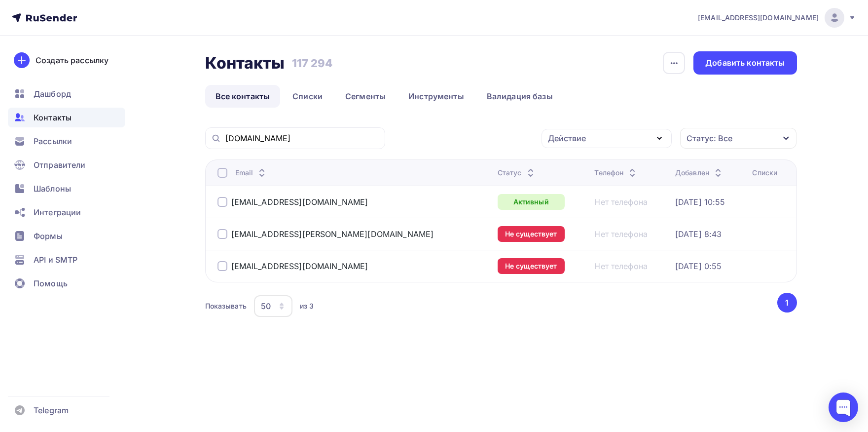
click at [221, 171] on div at bounding box center [223, 173] width 10 height 10
click at [601, 134] on div "Действие" at bounding box center [607, 138] width 130 height 19
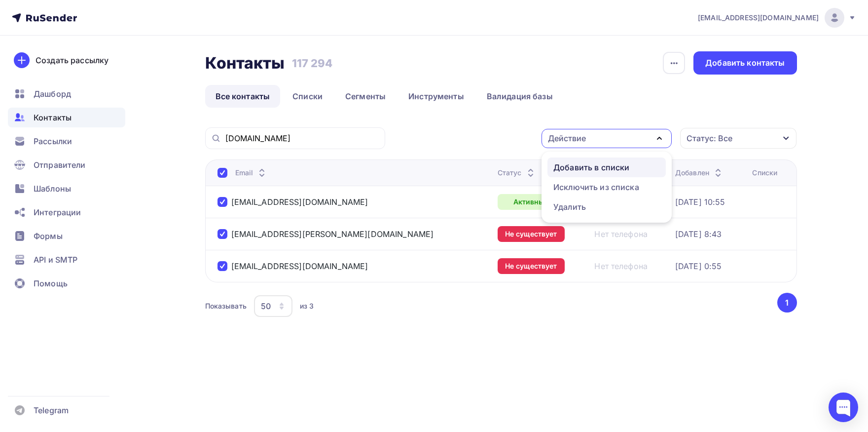
click at [594, 167] on div "Добавить в списки" at bounding box center [591, 167] width 76 height 12
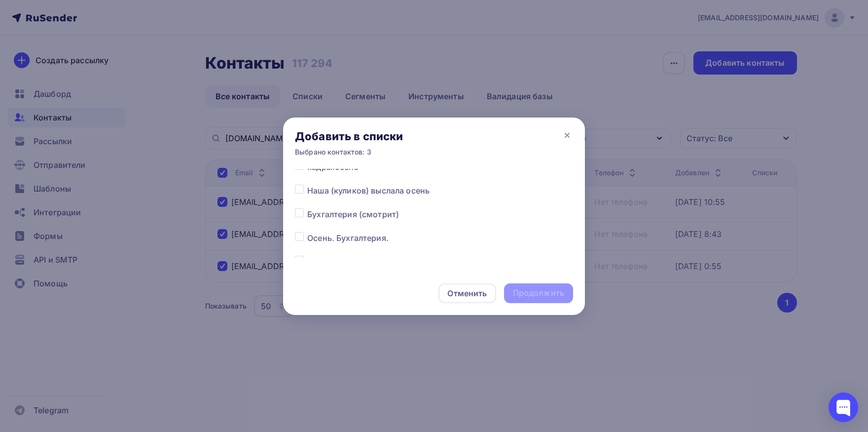
click at [301, 242] on div at bounding box center [301, 238] width 12 height 12
click at [307, 232] on label at bounding box center [307, 232] width 0 height 0
click at [298, 239] on input "checkbox" at bounding box center [299, 236] width 9 height 9
click at [563, 296] on div "Продолжить" at bounding box center [538, 292] width 51 height 11
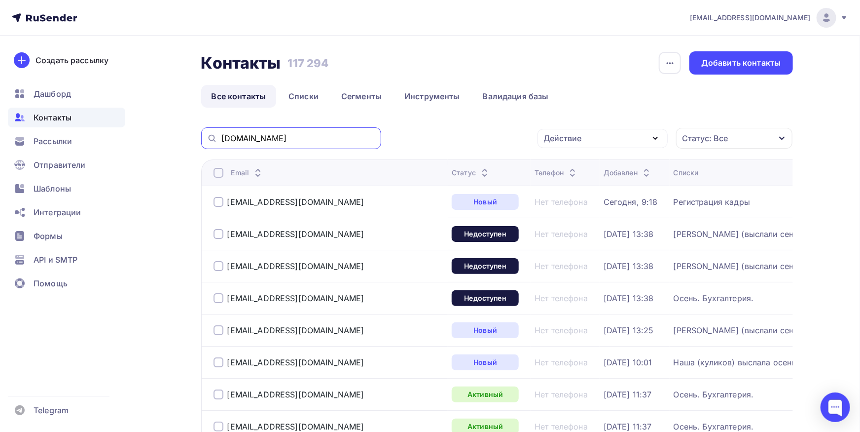
click at [276, 140] on input "[DOMAIN_NAME]" at bounding box center [298, 138] width 154 height 11
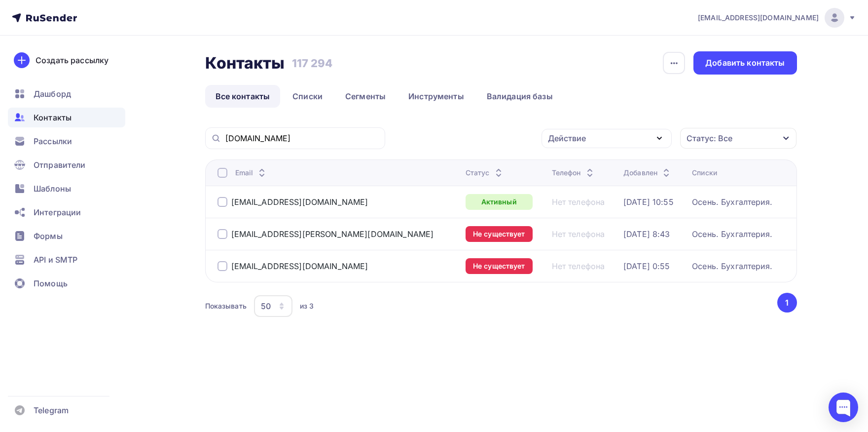
click at [220, 269] on div at bounding box center [223, 266] width 10 height 10
click at [219, 230] on div at bounding box center [223, 234] width 10 height 10
click at [560, 150] on div "[DOMAIN_NAME] Действие Добавить в списки Исключить из списка Удалить Статус: Вс…" at bounding box center [501, 235] width 592 height 216
click at [573, 136] on div "Действие" at bounding box center [567, 138] width 38 height 12
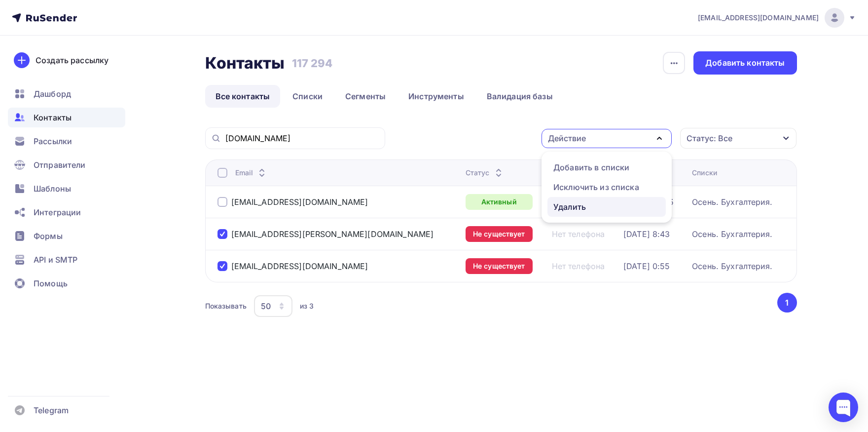
click at [575, 204] on div "Удалить" at bounding box center [569, 207] width 33 height 12
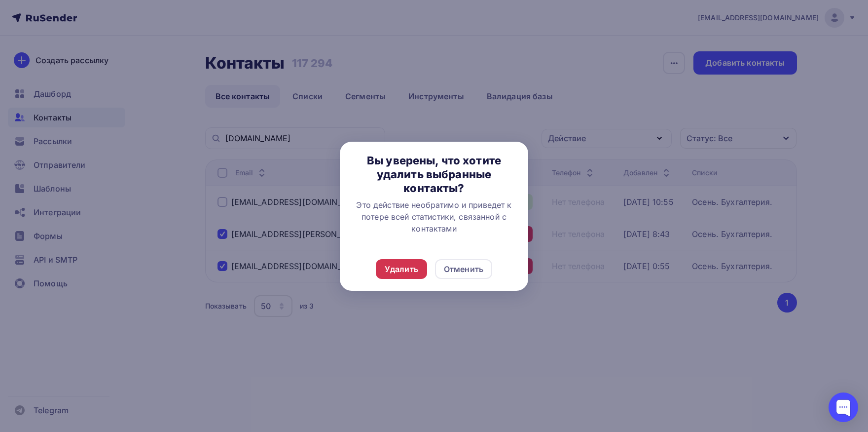
click at [410, 274] on div "Удалить" at bounding box center [401, 269] width 51 height 20
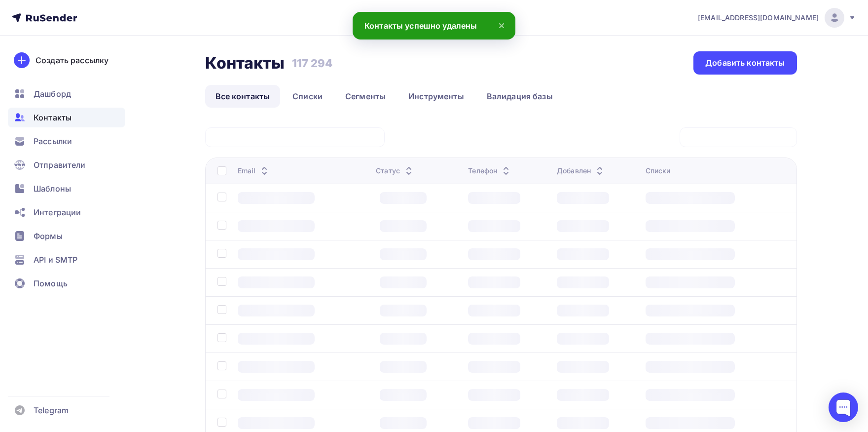
click at [0, 0] on div "Удалить" at bounding box center [0, 0] width 0 height 0
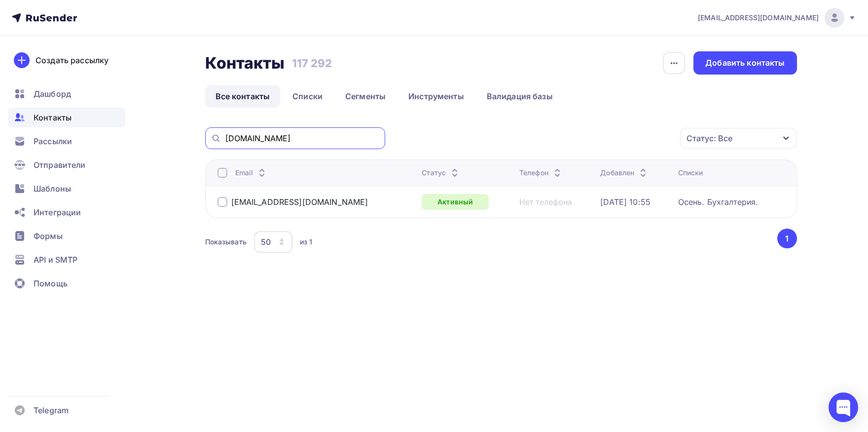
click at [345, 139] on input "[DOMAIN_NAME]" at bounding box center [302, 138] width 154 height 11
paste input "[EMAIL_ADDRESS][DOMAIN_NAME]"
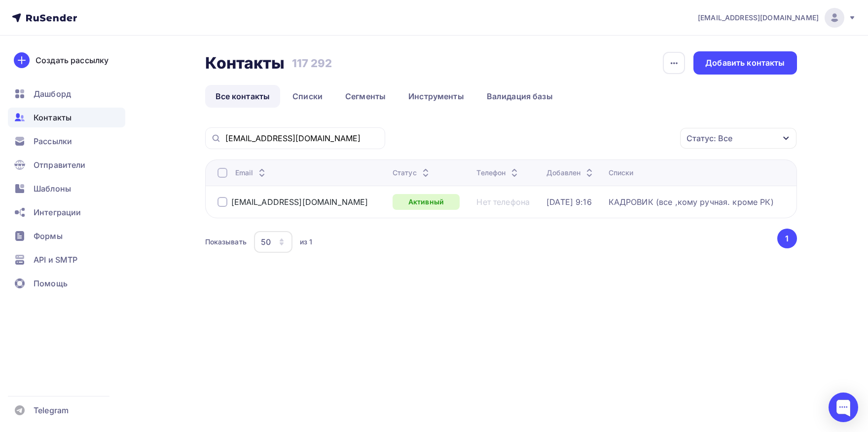
click at [221, 176] on div at bounding box center [223, 173] width 10 height 10
click at [222, 173] on div at bounding box center [223, 173] width 10 height 10
click at [605, 137] on div "Действие" at bounding box center [607, 138] width 130 height 19
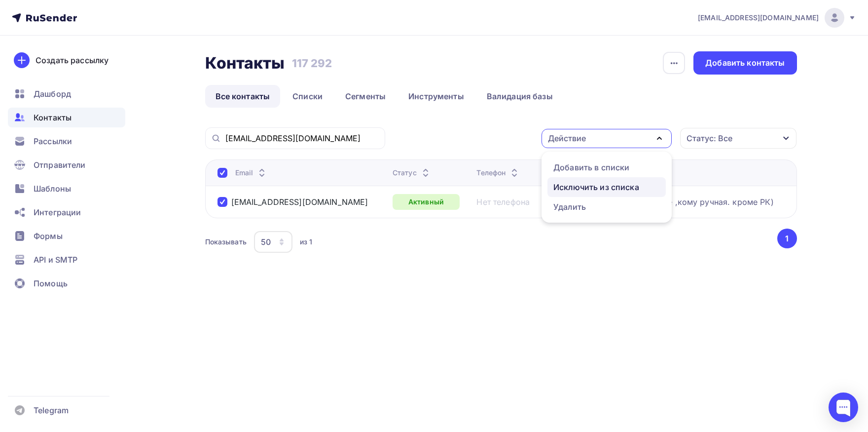
click at [589, 187] on div "Исключить из списка" at bounding box center [596, 187] width 86 height 12
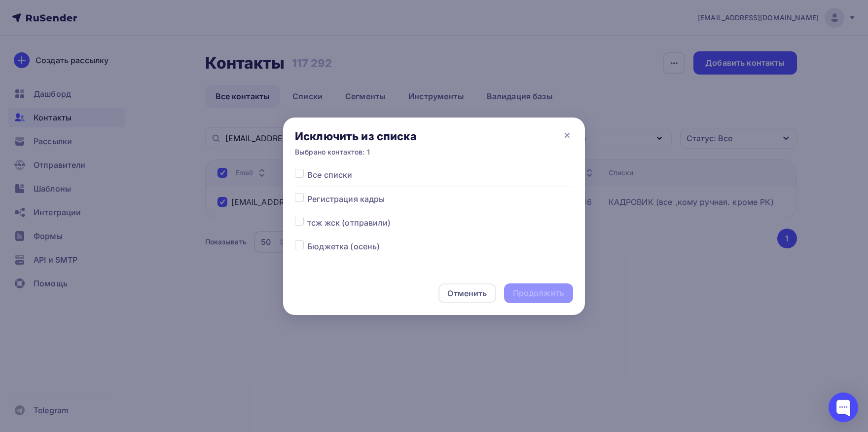
click at [307, 169] on label at bounding box center [307, 169] width 0 height 0
click at [300, 176] on input "checkbox" at bounding box center [299, 173] width 9 height 9
click at [534, 293] on div "Продолжить" at bounding box center [538, 292] width 51 height 11
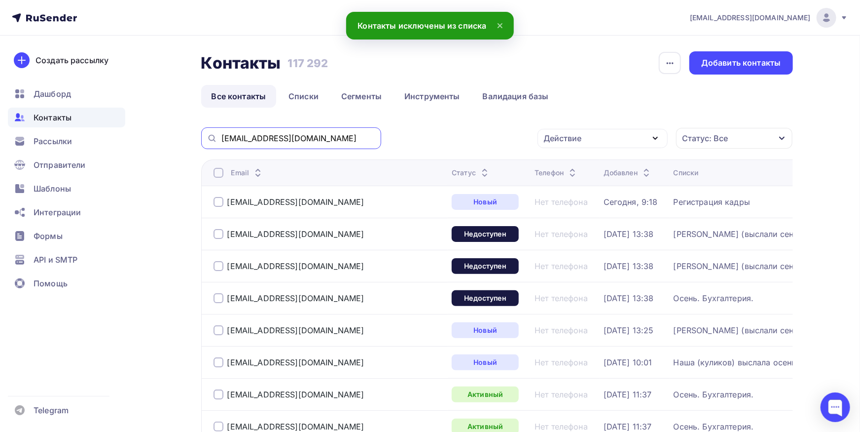
click at [314, 141] on input "[EMAIL_ADDRESS][DOMAIN_NAME]" at bounding box center [298, 138] width 154 height 11
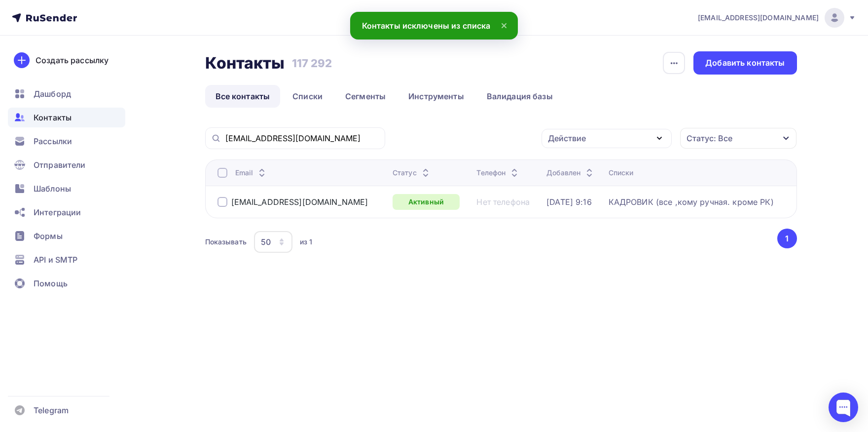
click at [223, 173] on div at bounding box center [223, 173] width 10 height 10
click at [570, 132] on div "Действие" at bounding box center [607, 138] width 130 height 19
click at [564, 162] on div "Добавить в списки" at bounding box center [591, 167] width 76 height 12
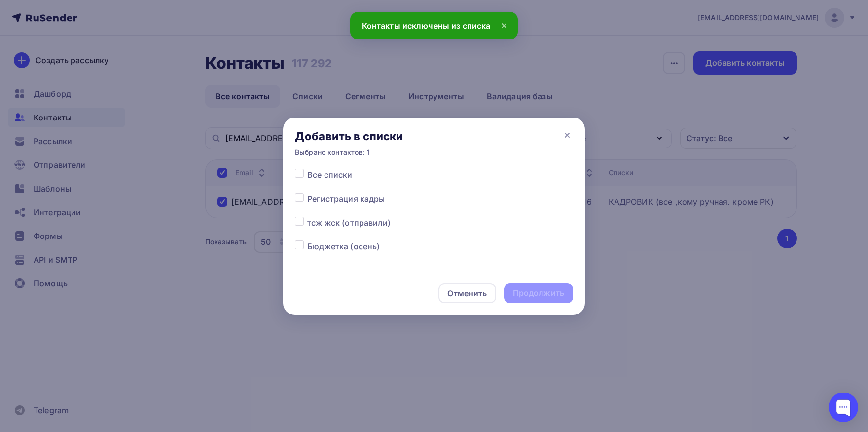
click at [307, 193] on label at bounding box center [307, 193] width 0 height 0
click at [298, 197] on input "checkbox" at bounding box center [299, 197] width 9 height 9
click at [527, 289] on div "Продолжить" at bounding box center [538, 292] width 51 height 11
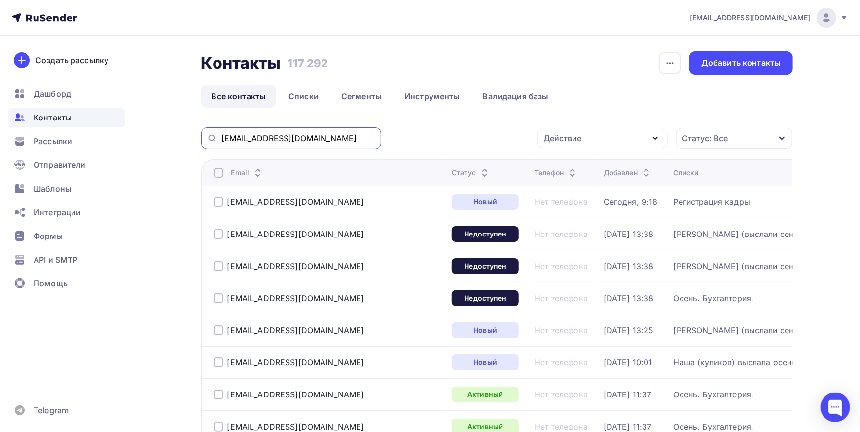
click at [315, 134] on input "[EMAIL_ADDRESS][DOMAIN_NAME]" at bounding box center [298, 138] width 154 height 11
paste input "[EMAIL_ADDRESS][DOMAIN_NAME]"
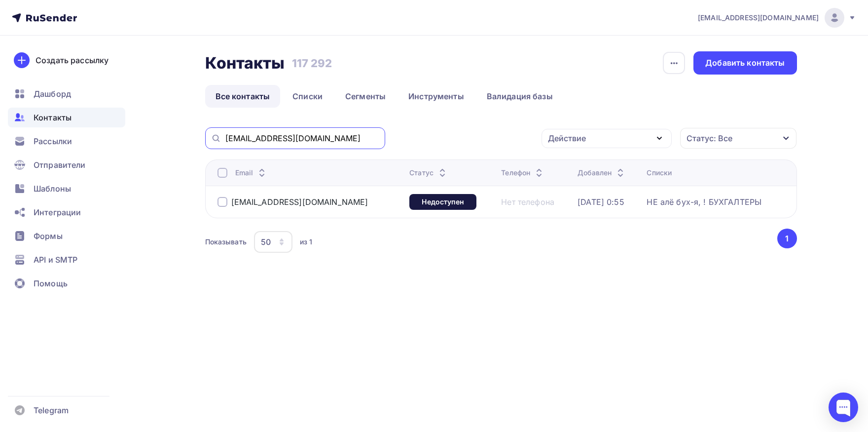
click at [296, 140] on input "[EMAIL_ADDRESS][DOMAIN_NAME]" at bounding box center [302, 138] width 154 height 11
paste input "eurocom"
click at [296, 140] on input "eurocom" at bounding box center [302, 138] width 154 height 11
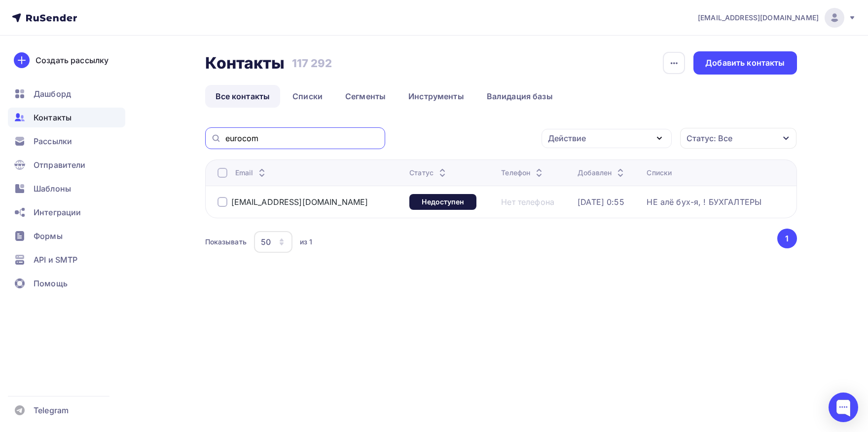
click at [296, 140] on input "eurocom" at bounding box center [302, 138] width 154 height 11
click at [322, 140] on input "eurocom" at bounding box center [302, 138] width 154 height 11
paste input "[EMAIL_ADDRESS][DOMAIN_NAME]"
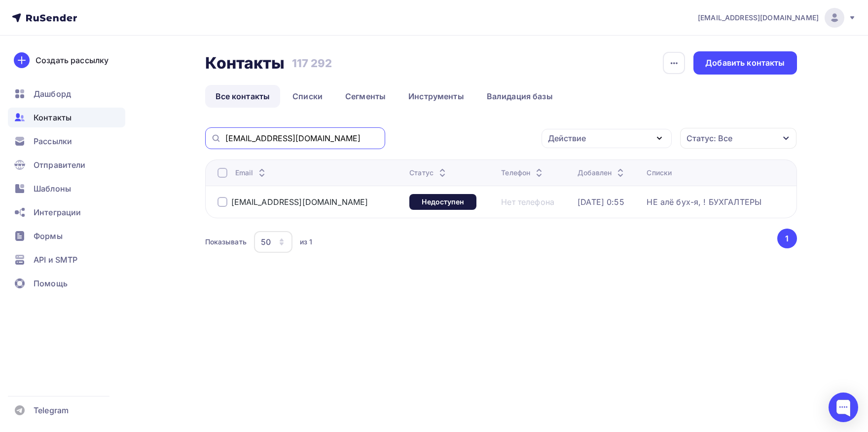
click at [330, 139] on input "[EMAIL_ADDRESS][DOMAIN_NAME]" at bounding box center [302, 138] width 154 height 11
click at [226, 171] on div at bounding box center [223, 173] width 10 height 10
click at [236, 206] on div "[EMAIL_ADDRESS][DOMAIN_NAME]" at bounding box center [299, 202] width 137 height 10
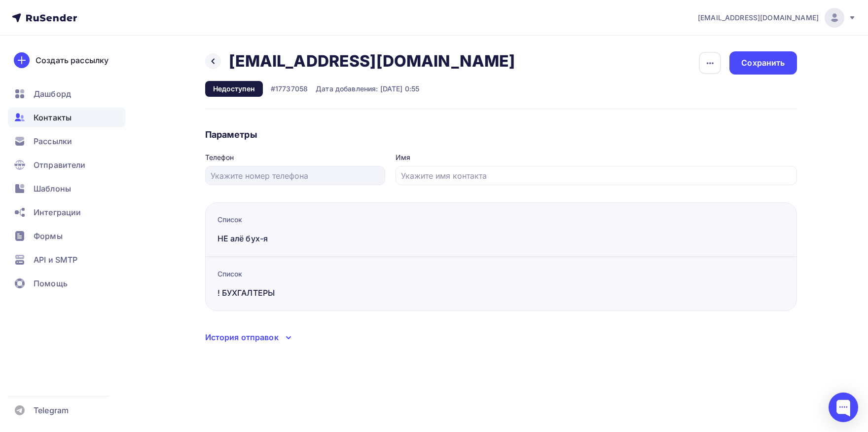
click at [242, 69] on h2 "[EMAIL_ADDRESS][DOMAIN_NAME]" at bounding box center [372, 61] width 287 height 20
click at [215, 60] on icon at bounding box center [213, 61] width 8 height 8
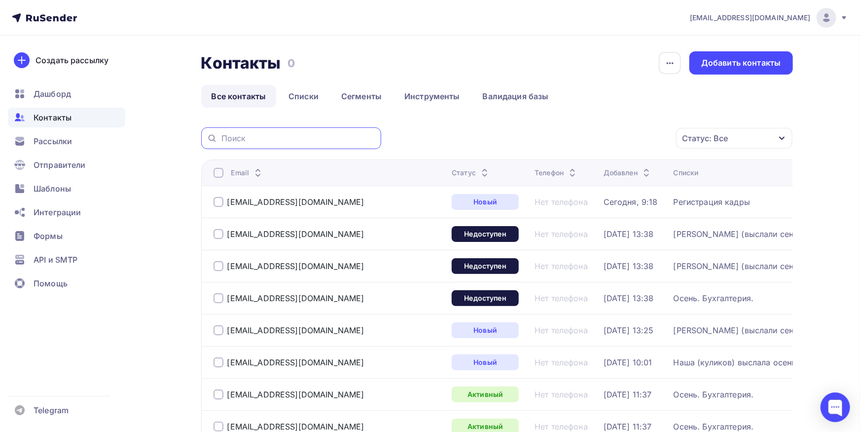
click at [289, 139] on input "text" at bounding box center [298, 138] width 154 height 11
paste input "[EMAIL_ADDRESS][DOMAIN_NAME]"
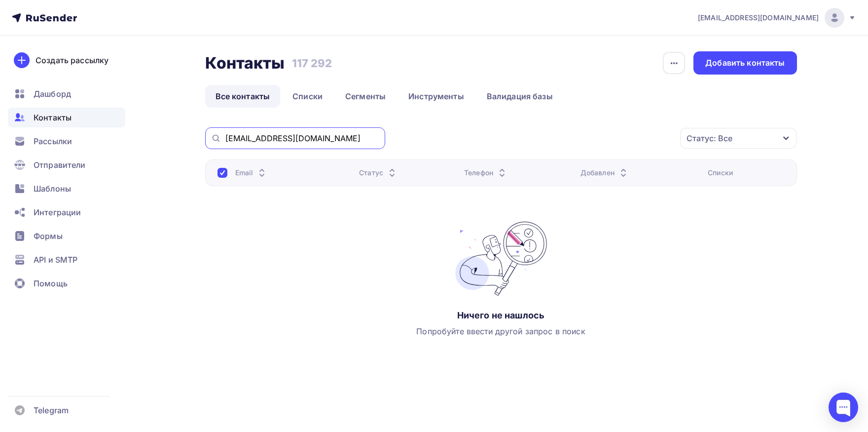
click at [297, 143] on input "[EMAIL_ADDRESS][DOMAIN_NAME]" at bounding box center [302, 138] width 154 height 11
click at [228, 139] on input "[EMAIL_ADDRESS][DOMAIN_NAME]" at bounding box center [302, 138] width 154 height 11
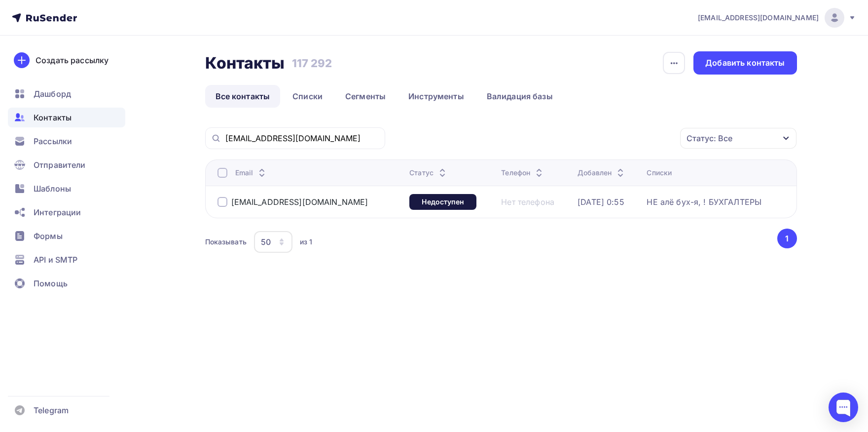
click at [222, 178] on th "Email" at bounding box center [305, 172] width 201 height 26
click at [223, 176] on div at bounding box center [223, 173] width 10 height 10
click at [570, 141] on div "Действие" at bounding box center [567, 138] width 38 height 12
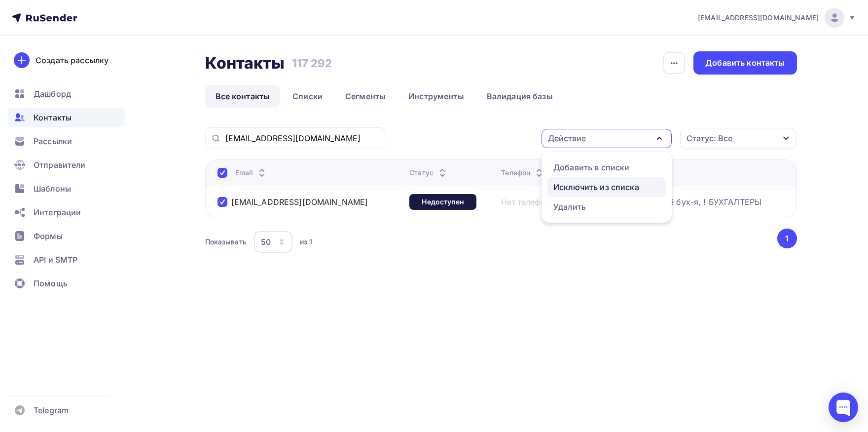
click at [569, 179] on link "Исключить из списка" at bounding box center [607, 187] width 118 height 20
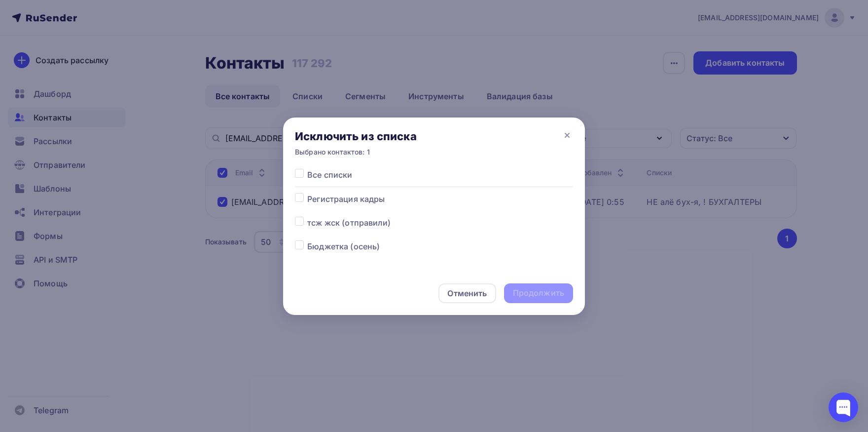
click at [307, 169] on label at bounding box center [307, 169] width 0 height 0
click at [301, 176] on input "checkbox" at bounding box center [299, 173] width 9 height 9
click at [529, 292] on div "Продолжить" at bounding box center [538, 292] width 51 height 11
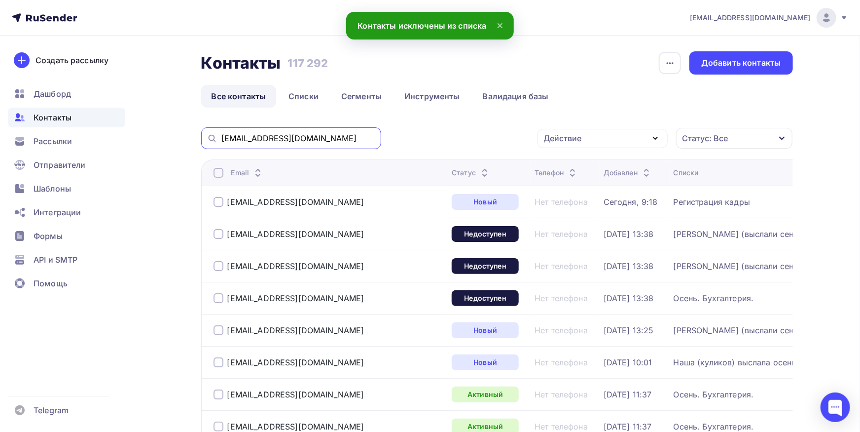
click at [329, 137] on input "[EMAIL_ADDRESS][DOMAIN_NAME]" at bounding box center [298, 138] width 154 height 11
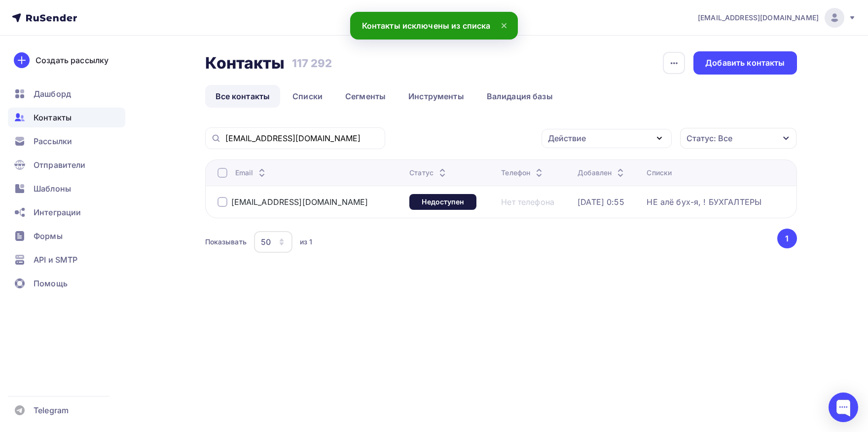
click at [223, 173] on div at bounding box center [223, 173] width 10 height 10
click at [597, 147] on div "Действие" at bounding box center [607, 138] width 130 height 19
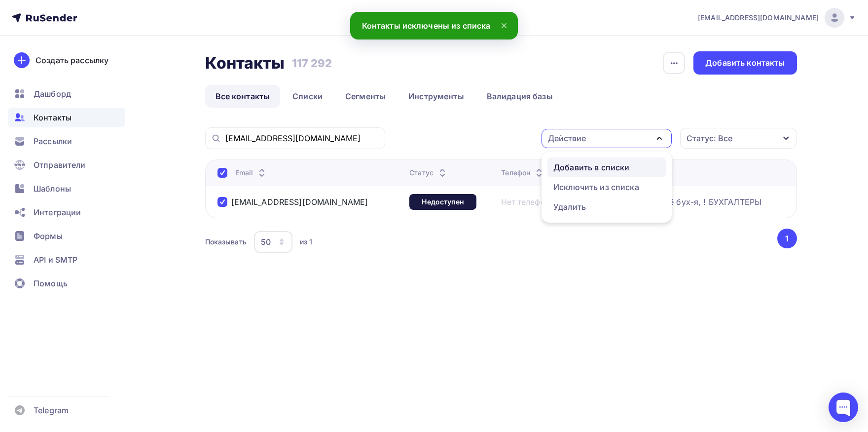
click at [583, 174] on link "Добавить в списки" at bounding box center [607, 167] width 118 height 20
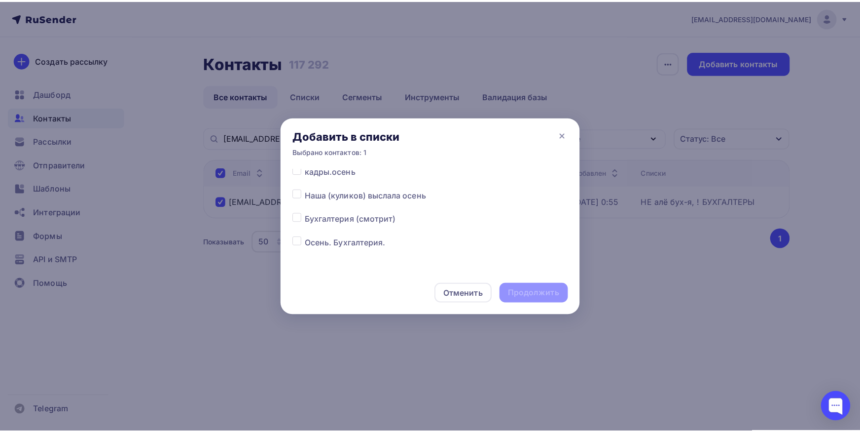
scroll to position [103, 0]
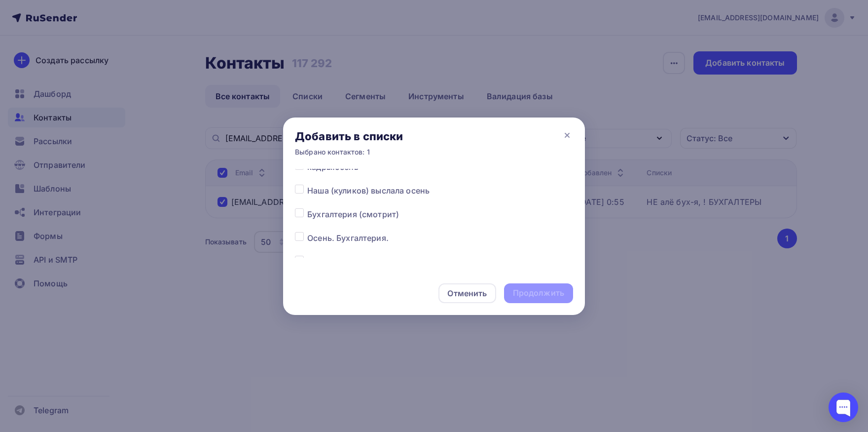
click at [307, 232] on label at bounding box center [307, 232] width 0 height 0
click at [296, 239] on input "checkbox" at bounding box center [299, 236] width 9 height 9
click at [549, 290] on div "Продолжить" at bounding box center [538, 292] width 51 height 11
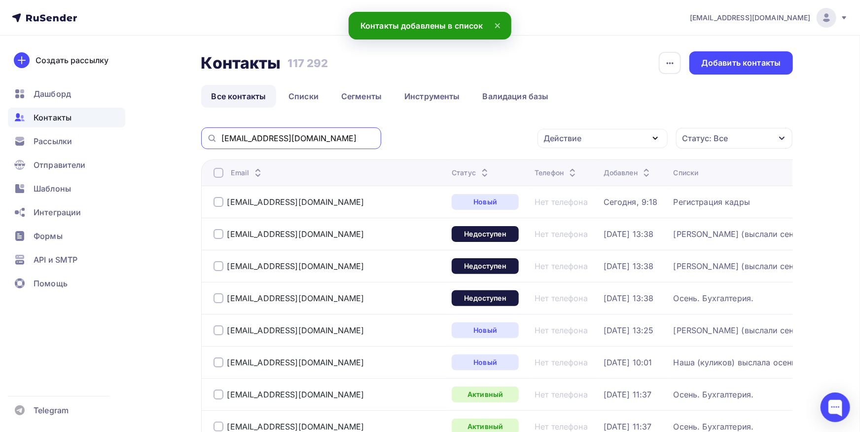
drag, startPoint x: 253, startPoint y: 139, endPoint x: 184, endPoint y: 138, distance: 68.1
click at [221, 138] on input "[EMAIL_ADDRESS][DOMAIN_NAME]" at bounding box center [298, 138] width 154 height 11
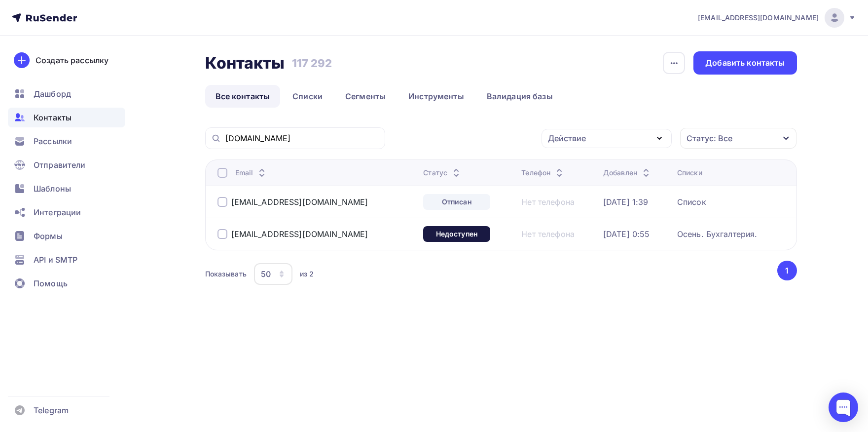
click at [224, 203] on div at bounding box center [223, 202] width 10 height 10
click at [581, 139] on div "Действие" at bounding box center [567, 138] width 38 height 12
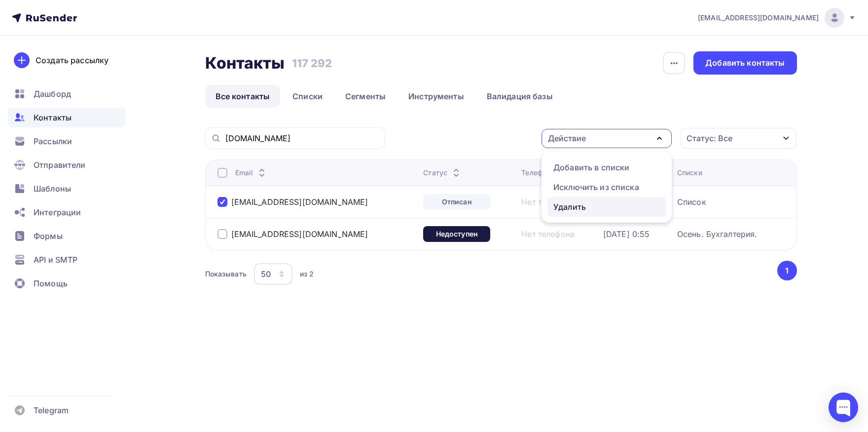
click at [589, 206] on div "Удалить" at bounding box center [606, 207] width 107 height 12
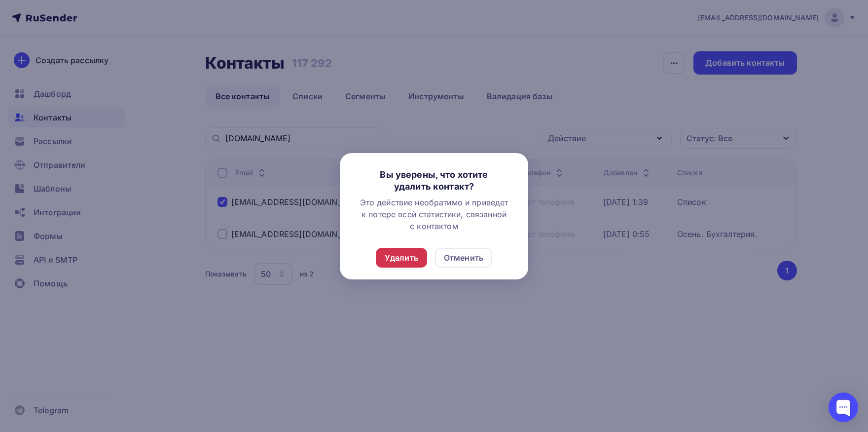
click at [387, 256] on div "Удалить" at bounding box center [402, 258] width 34 height 12
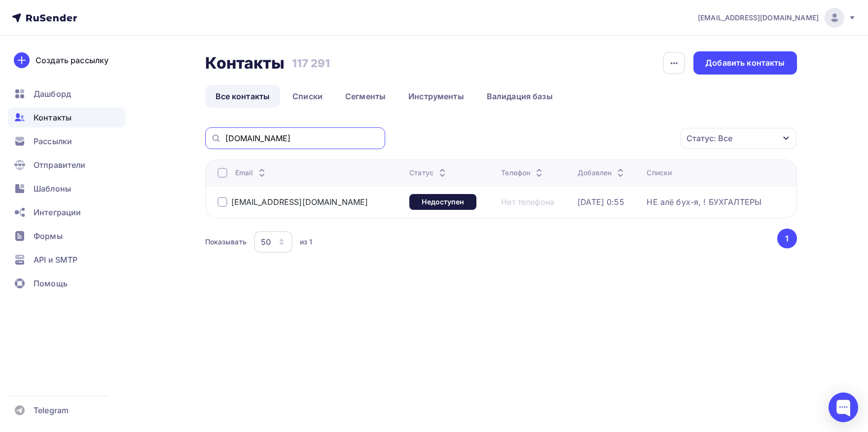
click at [336, 140] on input "[DOMAIN_NAME]" at bounding box center [302, 138] width 154 height 11
paste input "[EMAIL_ADDRESS][DOMAIN_NAME]"
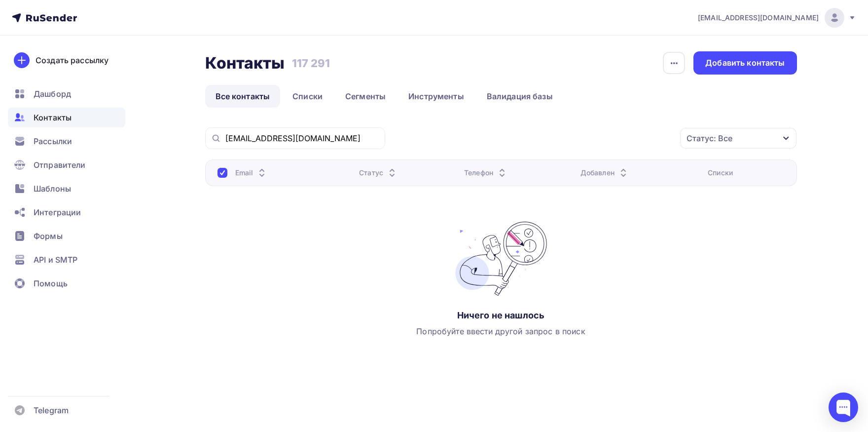
click at [225, 137] on div "[EMAIL_ADDRESS][DOMAIN_NAME]" at bounding box center [295, 138] width 180 height 22
click at [227, 139] on input "[EMAIL_ADDRESS][DOMAIN_NAME]" at bounding box center [302, 138] width 154 height 11
click at [339, 142] on input "[EMAIL_ADDRESS][DOMAIN_NAME]" at bounding box center [302, 138] width 154 height 11
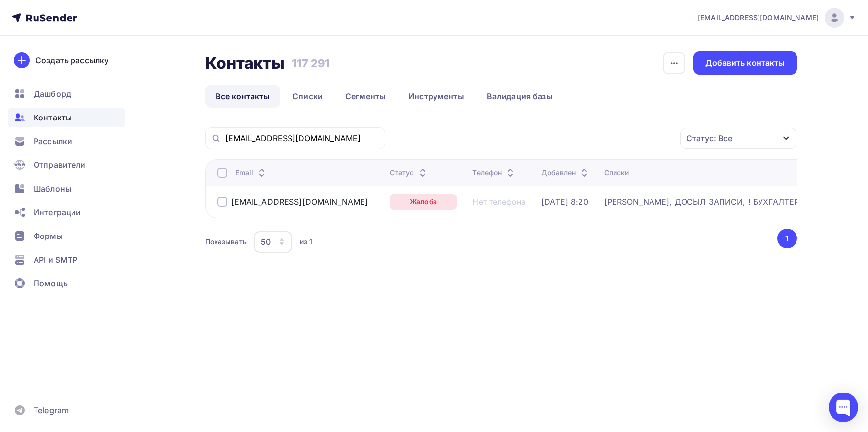
click at [223, 174] on div at bounding box center [223, 173] width 10 height 10
click at [606, 146] on div "Действие" at bounding box center [607, 138] width 130 height 19
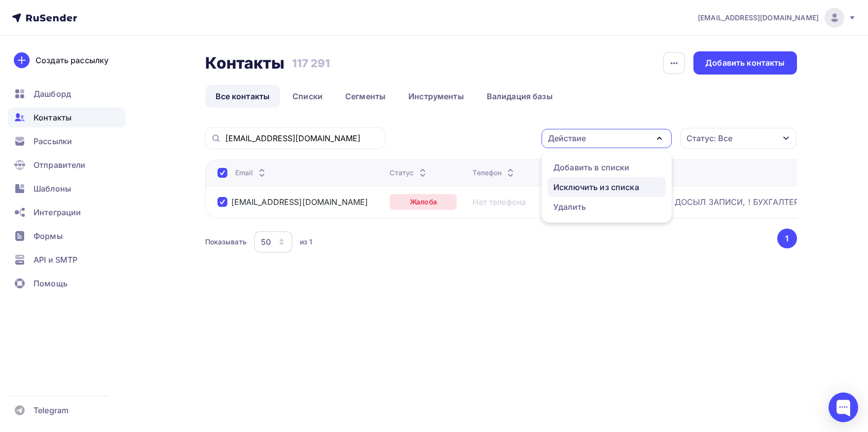
click at [587, 188] on div "Исключить из списка" at bounding box center [596, 187] width 86 height 12
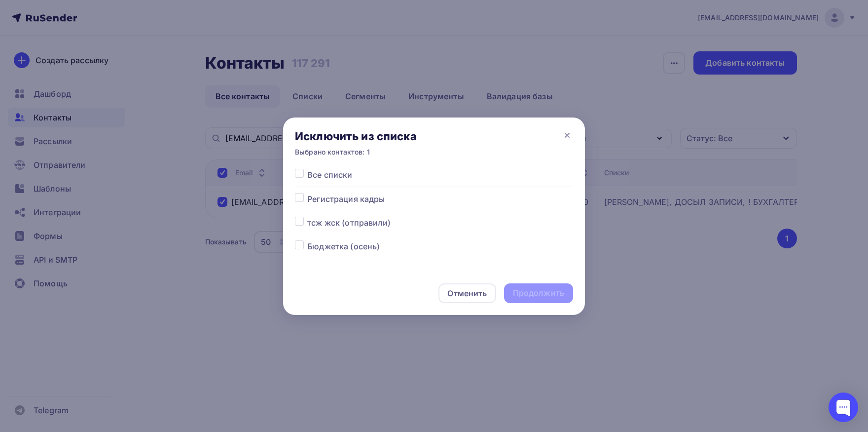
click at [307, 169] on label at bounding box center [307, 169] width 0 height 0
click at [300, 173] on input "checkbox" at bounding box center [299, 173] width 9 height 9
click at [523, 290] on div "Продолжить" at bounding box center [538, 292] width 51 height 11
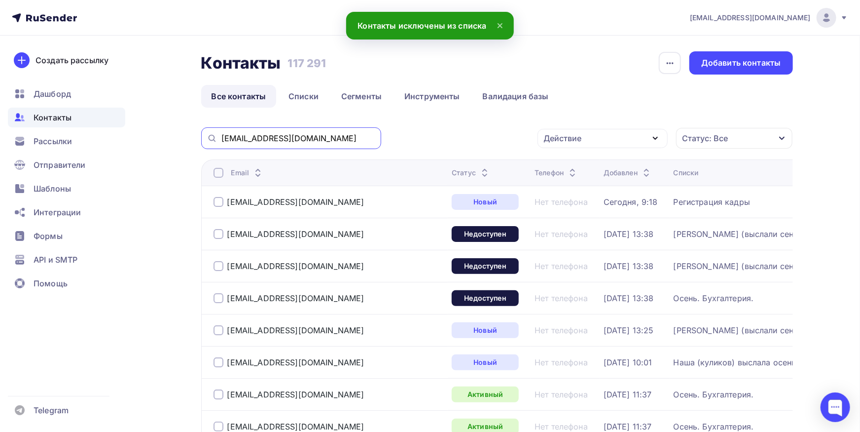
click at [348, 137] on input "[EMAIL_ADDRESS][DOMAIN_NAME]" at bounding box center [298, 138] width 154 height 11
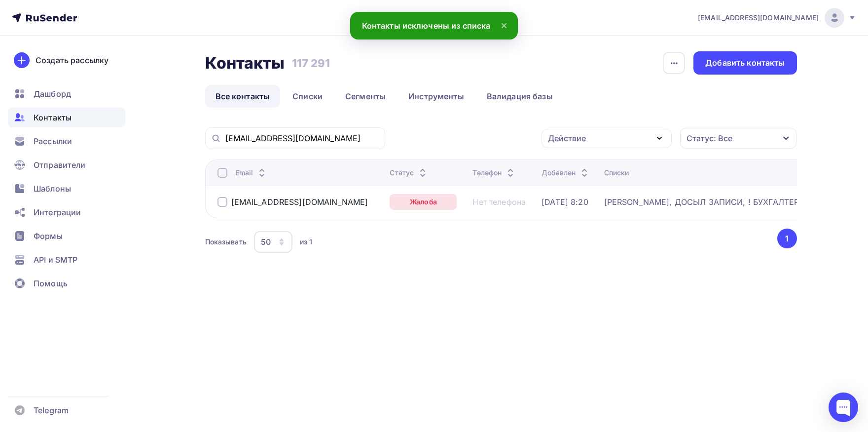
click at [225, 171] on div at bounding box center [223, 173] width 10 height 10
click at [590, 143] on div "Действие" at bounding box center [607, 138] width 130 height 19
click at [587, 160] on link "Добавить в списки" at bounding box center [607, 167] width 118 height 20
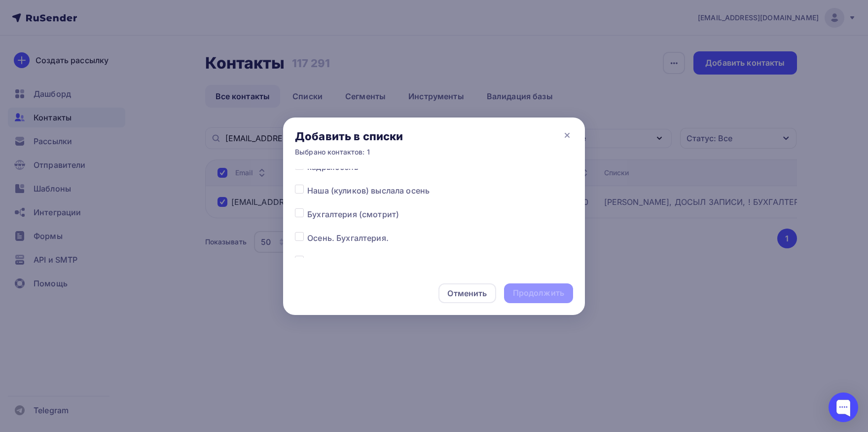
click at [307, 232] on label at bounding box center [307, 232] width 0 height 0
click at [301, 238] on input "checkbox" at bounding box center [299, 236] width 9 height 9
click at [540, 291] on div "Продолжить" at bounding box center [538, 292] width 51 height 11
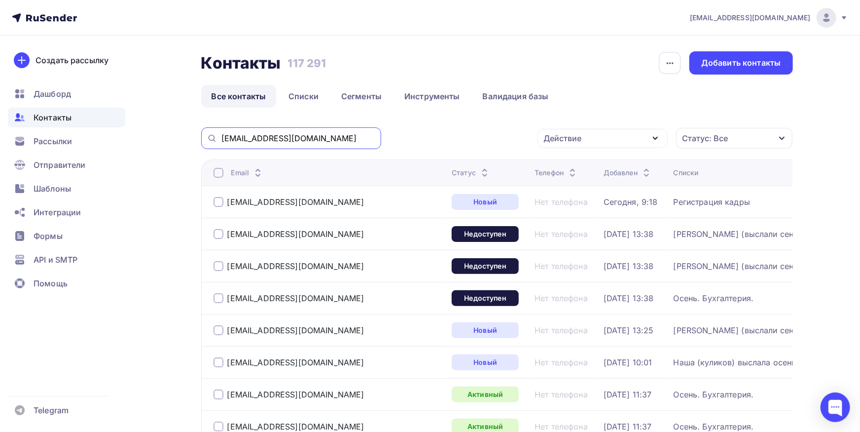
click at [329, 139] on input "[EMAIL_ADDRESS][DOMAIN_NAME]" at bounding box center [298, 138] width 154 height 11
paste input "proflab"
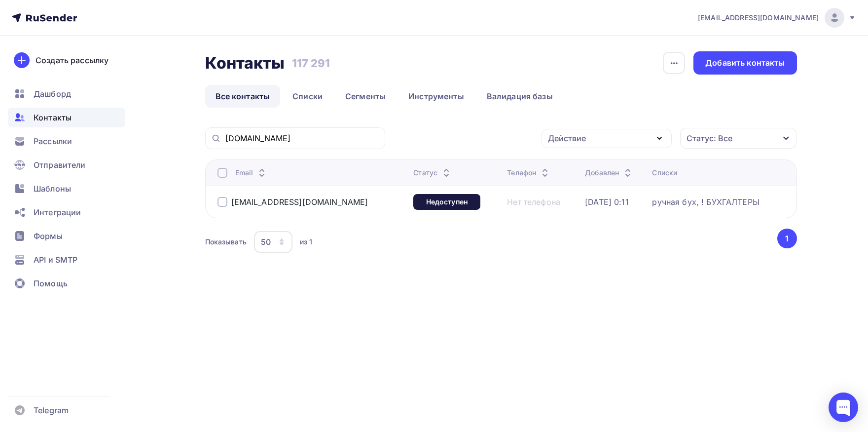
click at [225, 171] on div at bounding box center [223, 173] width 10 height 10
click at [591, 134] on div "Действие" at bounding box center [607, 138] width 130 height 19
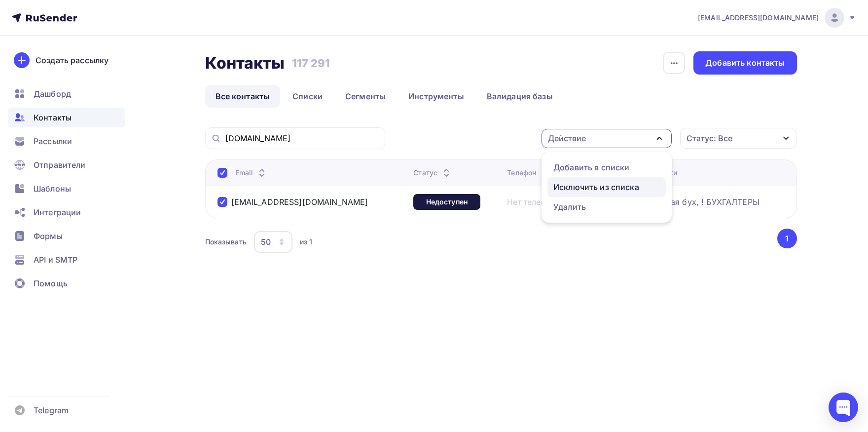
click at [589, 188] on div "Исключить из списка" at bounding box center [596, 187] width 86 height 12
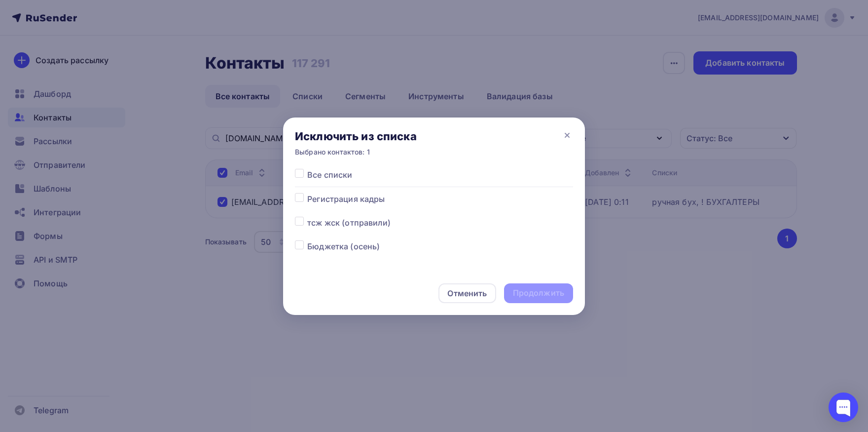
click at [307, 169] on label at bounding box center [307, 169] width 0 height 0
click at [301, 177] on input "checkbox" at bounding box center [299, 173] width 9 height 9
click at [556, 299] on div "Продолжить" at bounding box center [538, 293] width 69 height 20
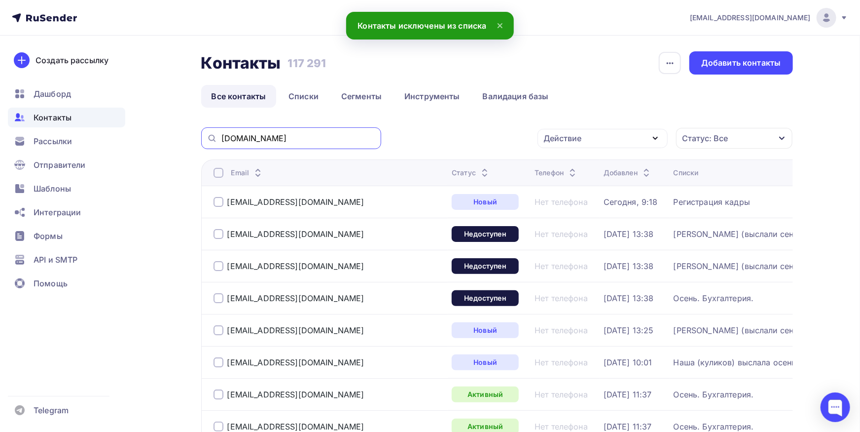
click at [322, 134] on input "[DOMAIN_NAME]" at bounding box center [298, 138] width 154 height 11
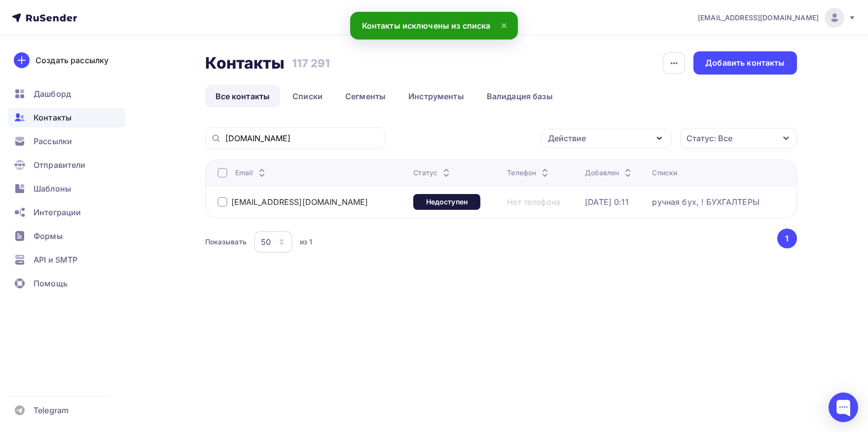
click at [219, 171] on div at bounding box center [223, 173] width 10 height 10
click at [650, 143] on div "Действие" at bounding box center [607, 138] width 130 height 19
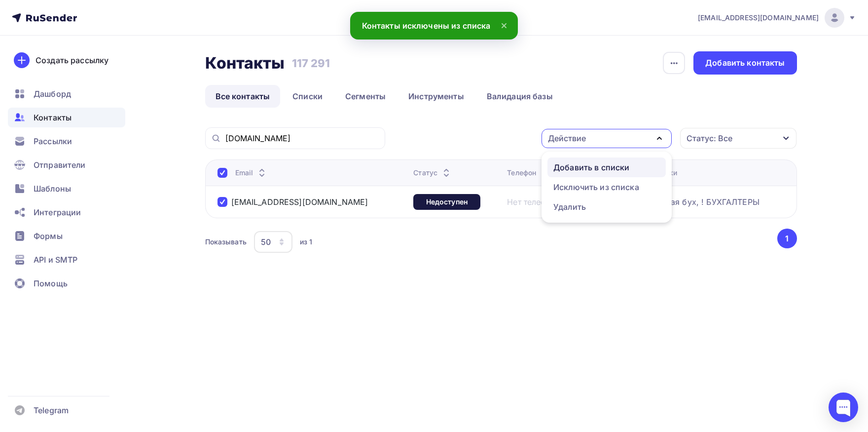
click at [620, 164] on div "Добавить в списки" at bounding box center [591, 167] width 76 height 12
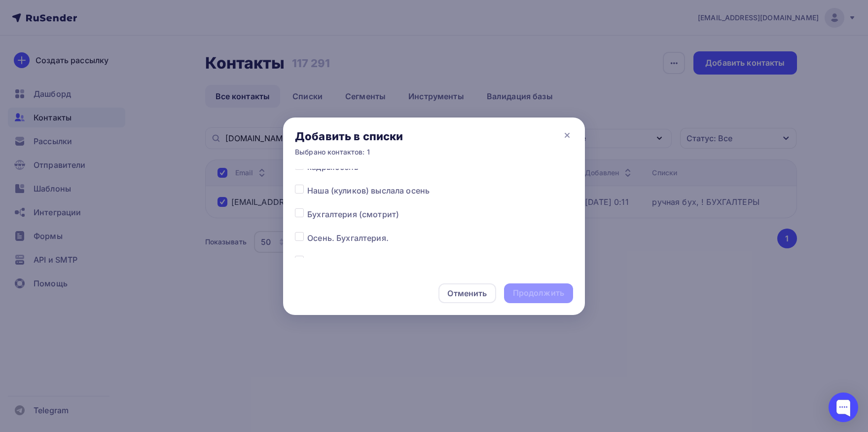
click at [307, 232] on label at bounding box center [307, 232] width 0 height 0
click at [300, 236] on input "checkbox" at bounding box center [299, 236] width 9 height 9
click at [526, 291] on div "Продолжить" at bounding box center [538, 292] width 51 height 11
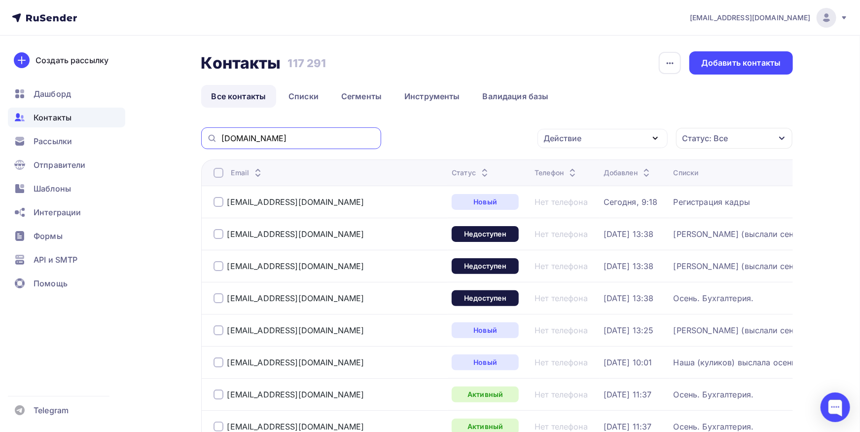
click at [325, 139] on input "[DOMAIN_NAME]" at bounding box center [298, 138] width 154 height 11
paste input "7170557olga@mail"
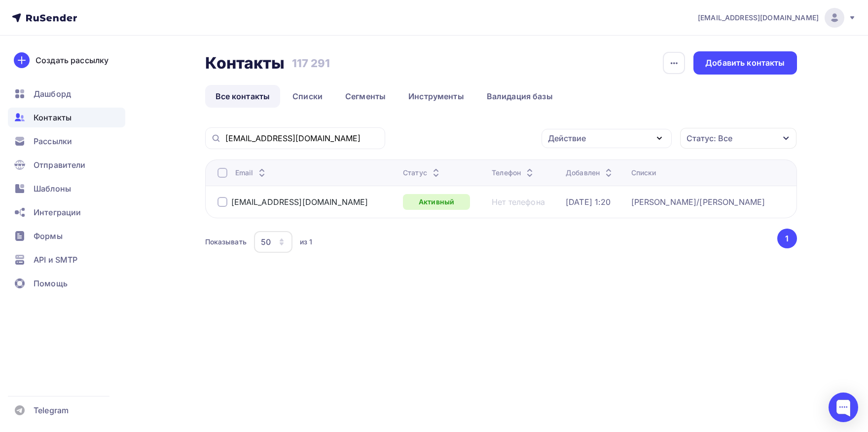
click at [222, 177] on div at bounding box center [223, 173] width 10 height 10
click at [570, 147] on div "Действие" at bounding box center [607, 138] width 130 height 19
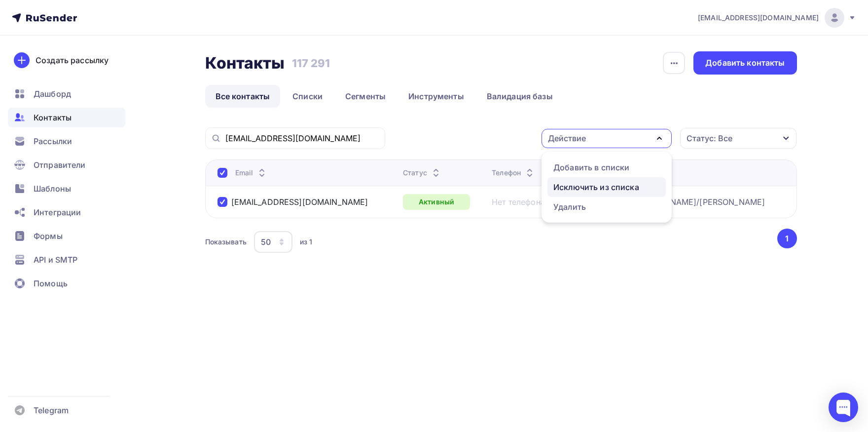
click at [570, 182] on div "Исключить из списка" at bounding box center [596, 187] width 86 height 12
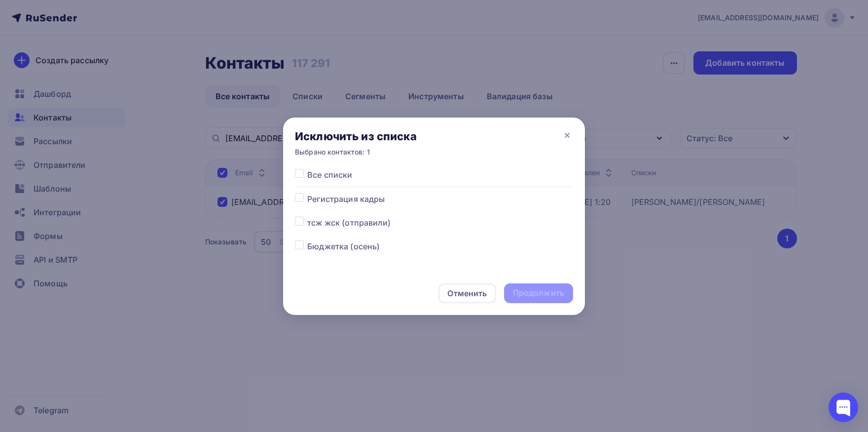
click at [307, 169] on label at bounding box center [307, 169] width 0 height 0
click at [302, 178] on input "checkbox" at bounding box center [299, 173] width 9 height 9
click at [541, 293] on div "Продолжить" at bounding box center [538, 292] width 51 height 11
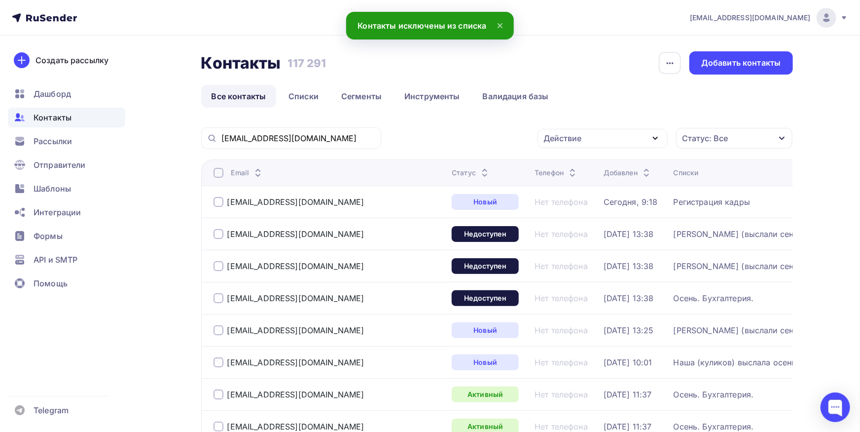
drag, startPoint x: 351, startPoint y: 149, endPoint x: 346, endPoint y: 141, distance: 10.0
click at [345, 141] on input "[EMAIL_ADDRESS][DOMAIN_NAME]" at bounding box center [298, 138] width 154 height 11
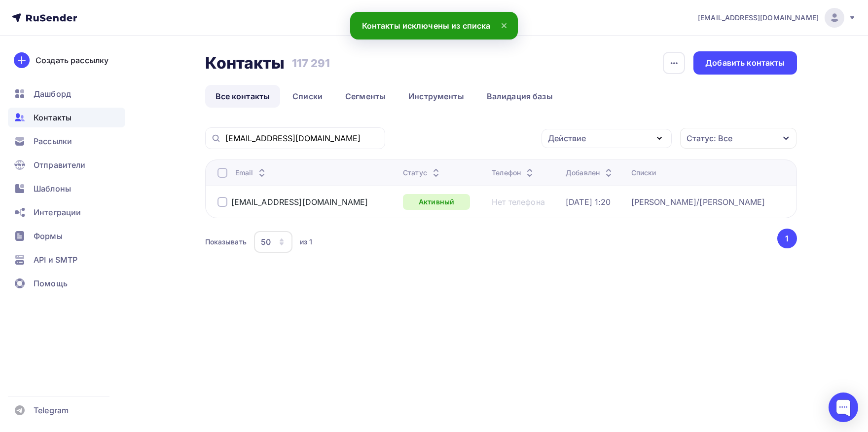
click at [222, 177] on div at bounding box center [223, 173] width 10 height 10
click at [221, 177] on div at bounding box center [223, 173] width 10 height 10
click at [608, 126] on div "Контакты Контакты 117 291 117 291 История импорта Добавить контакты Все контакт…" at bounding box center [501, 165] width 592 height 228
click at [604, 143] on div "Действие" at bounding box center [607, 138] width 130 height 19
click at [598, 166] on div "Добавить в списки" at bounding box center [591, 167] width 76 height 12
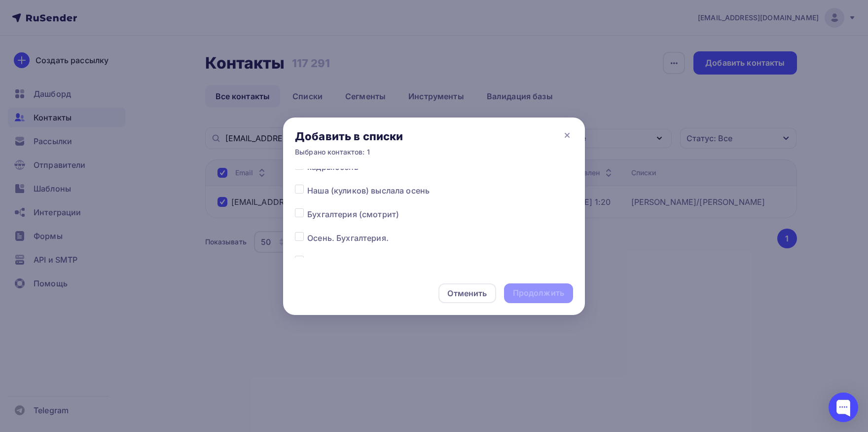
click at [296, 218] on div at bounding box center [301, 214] width 12 height 12
click at [307, 208] on label at bounding box center [307, 208] width 0 height 0
click at [301, 214] on input "checkbox" at bounding box center [299, 212] width 9 height 9
click at [554, 286] on div "Продолжить" at bounding box center [538, 293] width 69 height 20
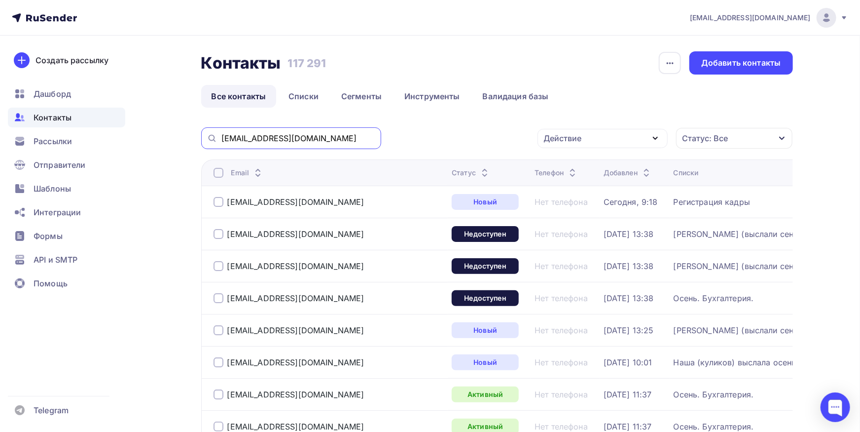
click at [290, 141] on input "[EMAIL_ADDRESS][DOMAIN_NAME]" at bounding box center [298, 138] width 154 height 11
paste input "rti@rezina5kt"
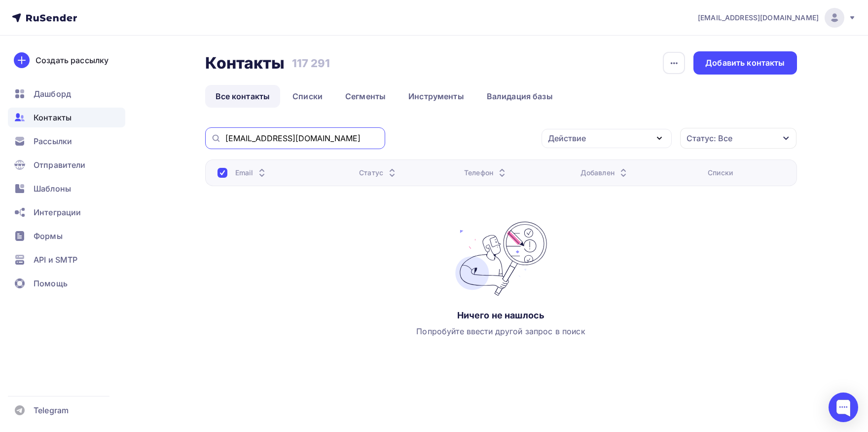
click at [349, 137] on input "[EMAIL_ADDRESS][DOMAIN_NAME]" at bounding box center [302, 138] width 154 height 11
paste input "svetlaji@mail"
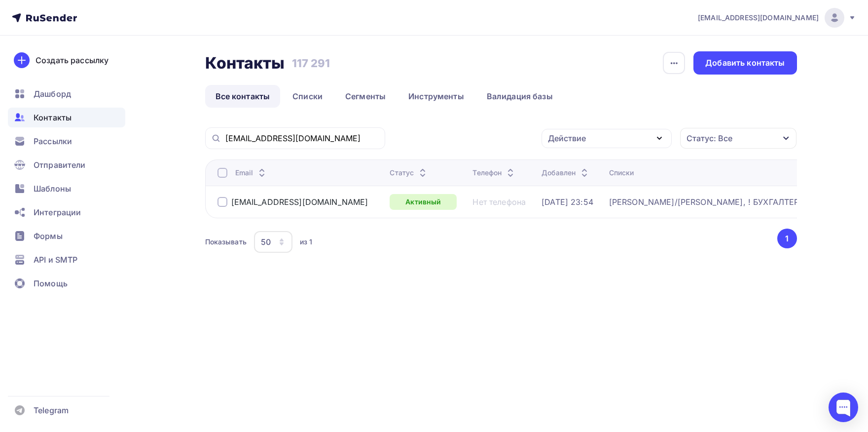
click at [226, 170] on div at bounding box center [223, 173] width 10 height 10
click at [563, 140] on div "Действие" at bounding box center [567, 138] width 38 height 12
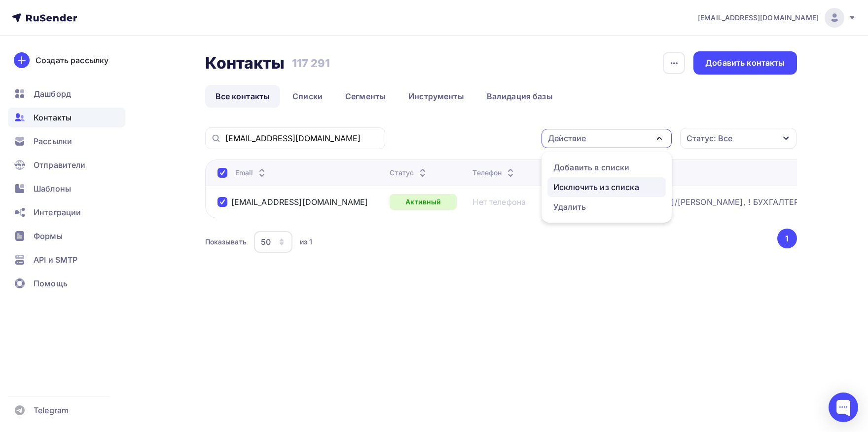
click at [562, 187] on div "Исключить из списка" at bounding box center [596, 187] width 86 height 12
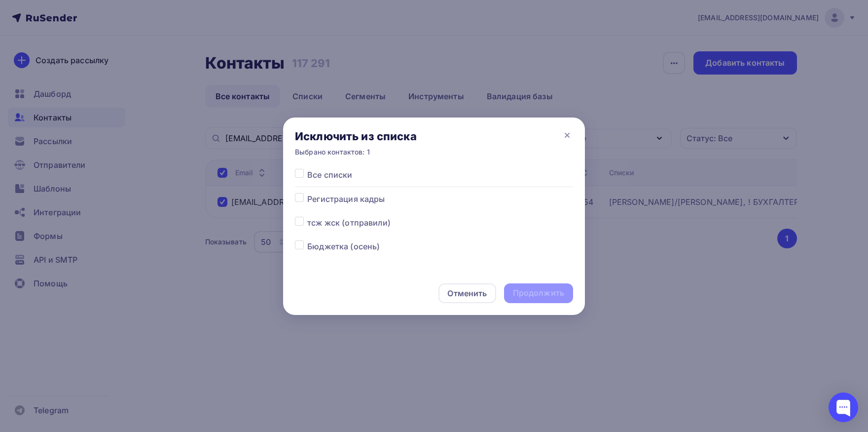
click at [307, 169] on label at bounding box center [307, 169] width 0 height 0
click at [298, 174] on input "checkbox" at bounding box center [299, 173] width 9 height 9
click at [530, 292] on div "Продолжить" at bounding box center [538, 292] width 51 height 11
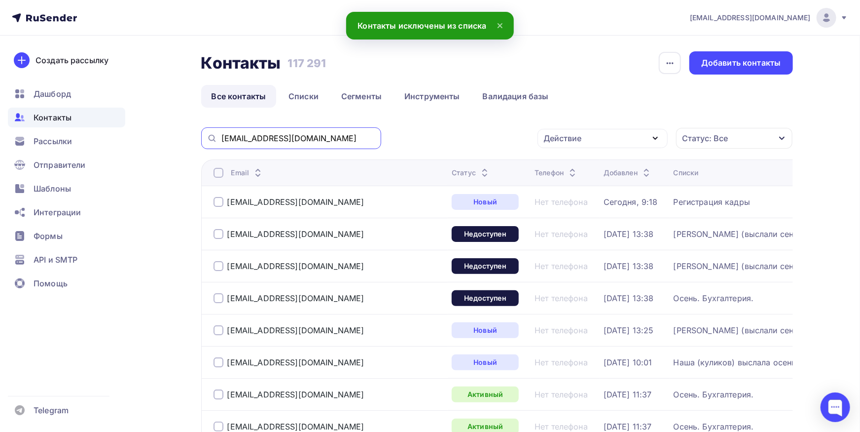
click at [357, 137] on input "[EMAIL_ADDRESS][DOMAIN_NAME]" at bounding box center [298, 138] width 154 height 11
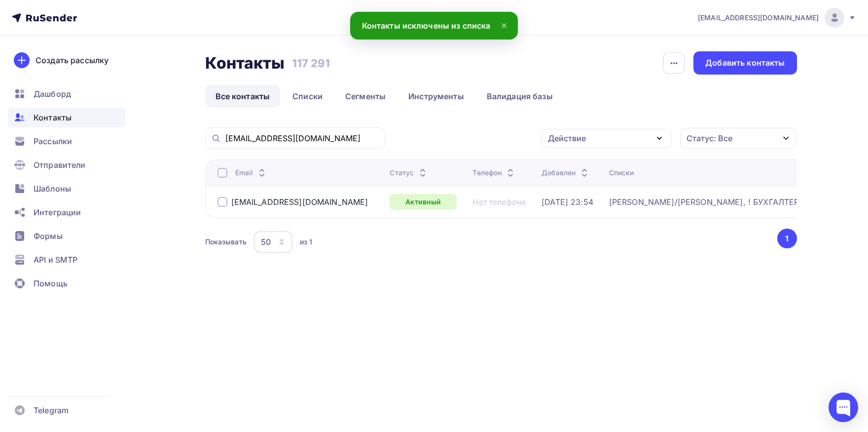
click at [221, 174] on div at bounding box center [223, 173] width 10 height 10
click at [613, 143] on div "Действие" at bounding box center [607, 138] width 130 height 19
click at [604, 168] on div "Добавить в списки" at bounding box center [591, 167] width 76 height 12
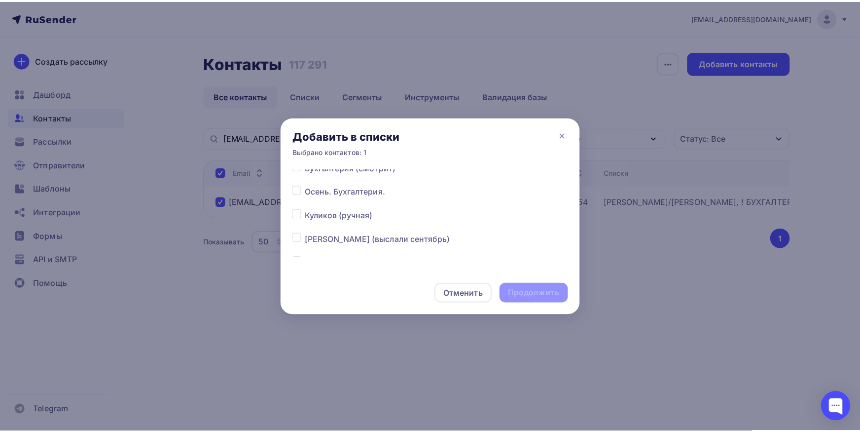
scroll to position [154, 0]
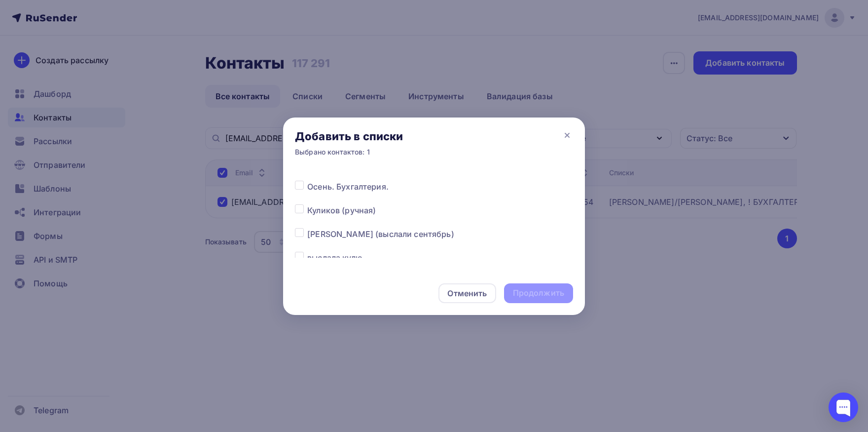
click at [307, 228] on label at bounding box center [307, 228] width 0 height 0
click at [300, 231] on input "checkbox" at bounding box center [299, 232] width 9 height 9
click at [531, 293] on div "Продолжить" at bounding box center [538, 292] width 51 height 11
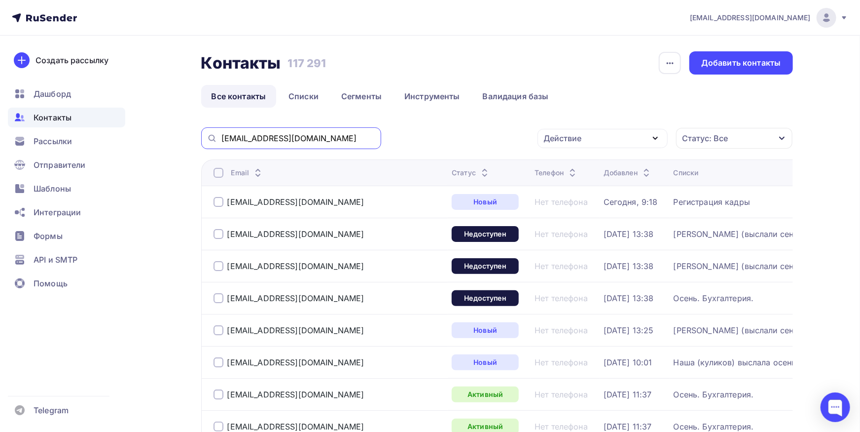
click at [295, 137] on input "[EMAIL_ADDRESS][DOMAIN_NAME]" at bounding box center [298, 138] width 154 height 11
paste input "dcemconsalt"
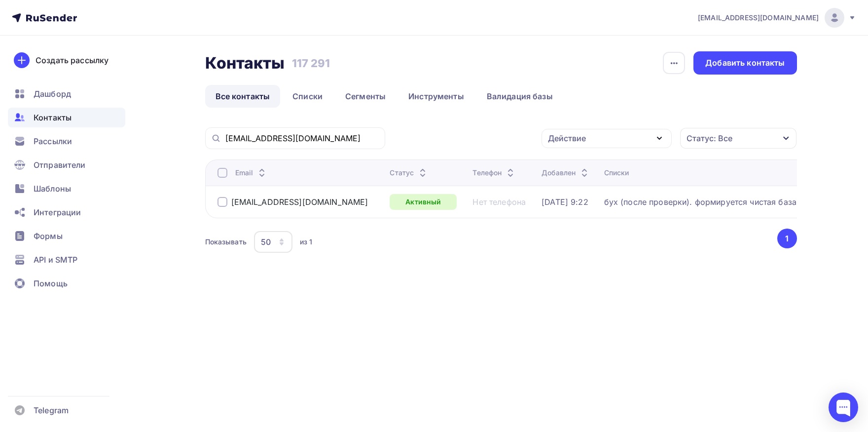
click at [223, 172] on div at bounding box center [223, 173] width 10 height 10
click at [637, 143] on div "Действие" at bounding box center [607, 138] width 130 height 19
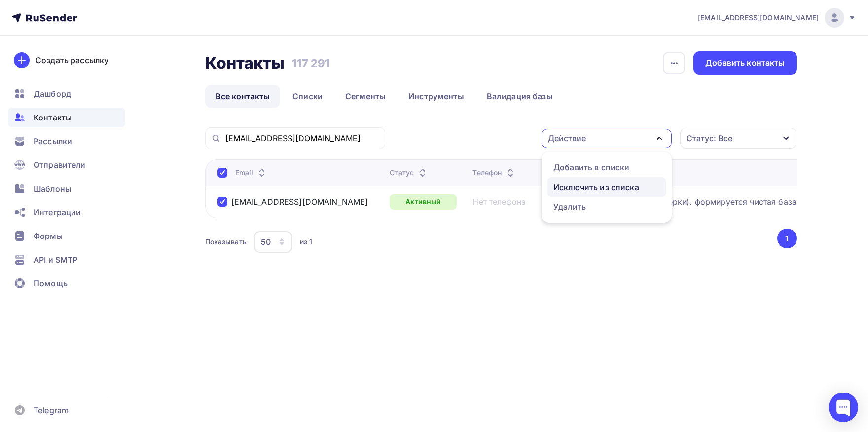
click at [618, 185] on div "Исключить из списка" at bounding box center [596, 187] width 86 height 12
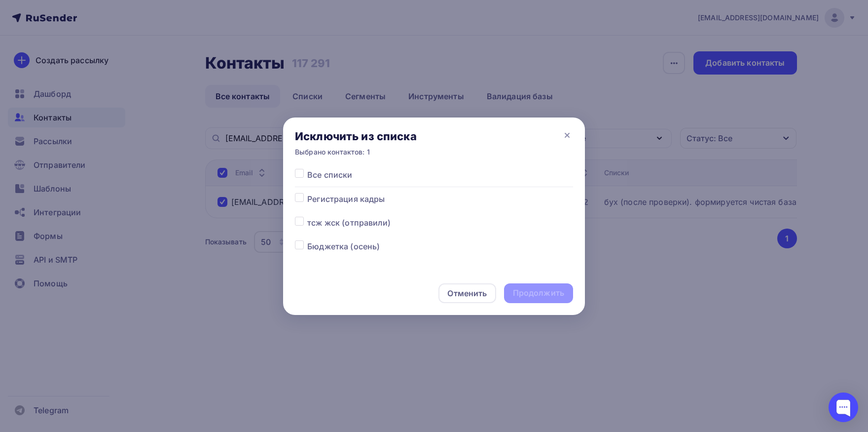
click at [307, 169] on label at bounding box center [307, 169] width 0 height 0
click at [301, 174] on input "checkbox" at bounding box center [299, 173] width 9 height 9
click at [524, 294] on div "Продолжить" at bounding box center [538, 292] width 51 height 11
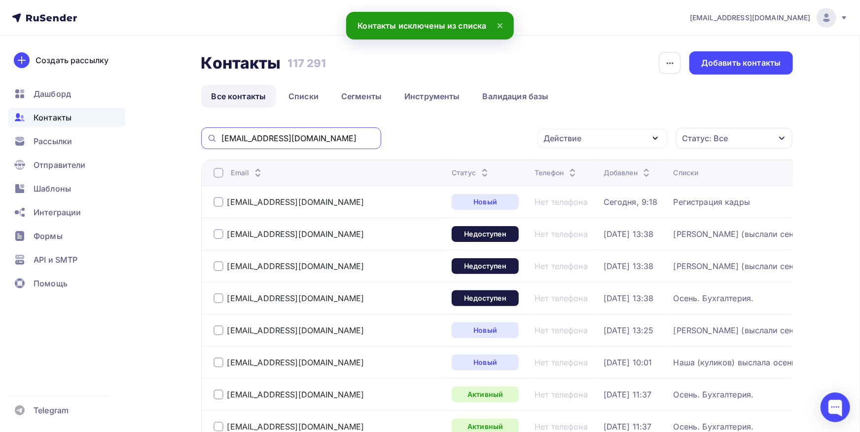
click at [339, 136] on input "[EMAIL_ADDRESS][DOMAIN_NAME]" at bounding box center [298, 138] width 154 height 11
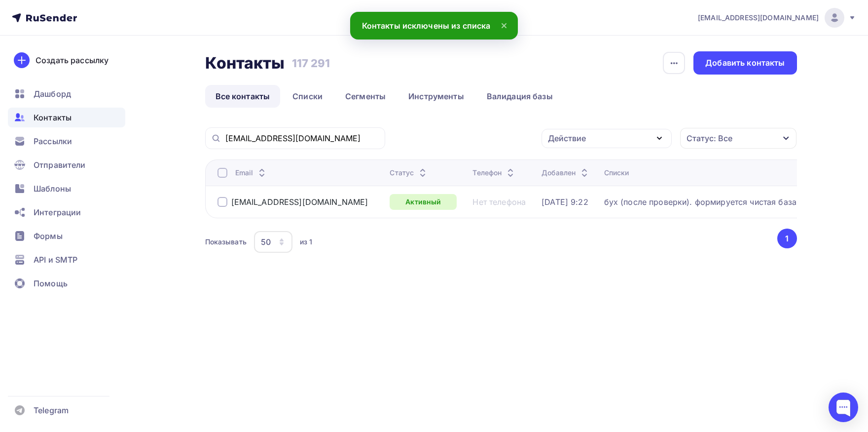
click at [223, 170] on div at bounding box center [223, 173] width 10 height 10
click at [566, 139] on div "Действие" at bounding box center [567, 138] width 38 height 12
click at [565, 162] on div "Добавить в списки" at bounding box center [591, 167] width 76 height 12
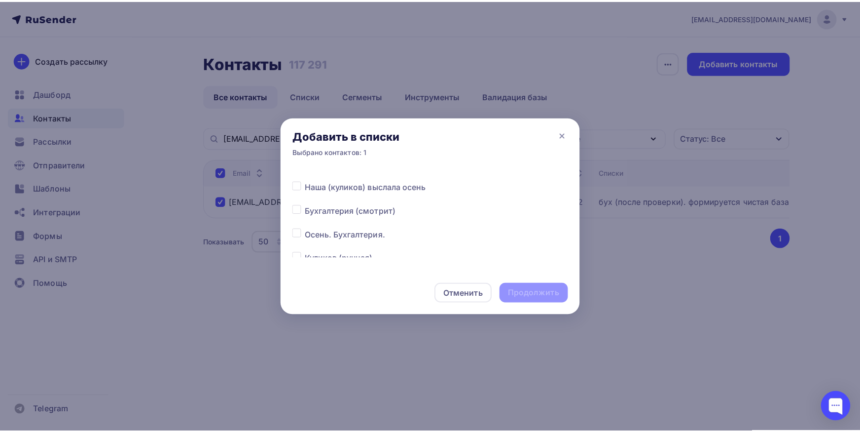
scroll to position [103, 0]
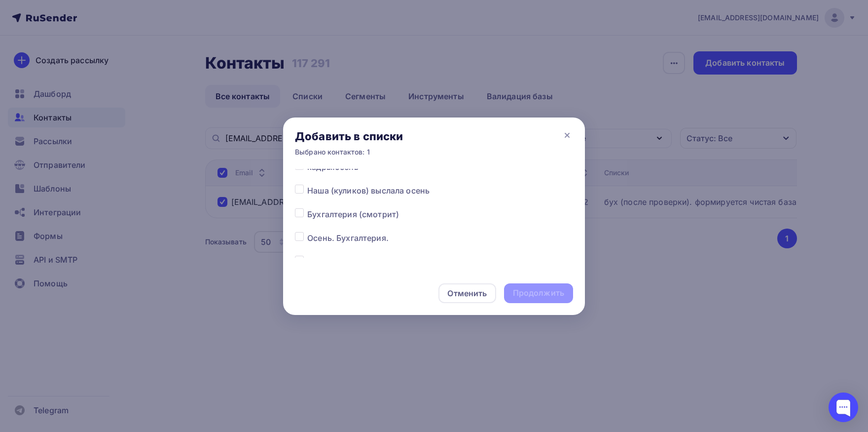
click at [307, 208] on label at bounding box center [307, 208] width 0 height 0
click at [297, 215] on input "checkbox" at bounding box center [299, 212] width 9 height 9
click at [520, 293] on div "Продолжить" at bounding box center [538, 292] width 51 height 11
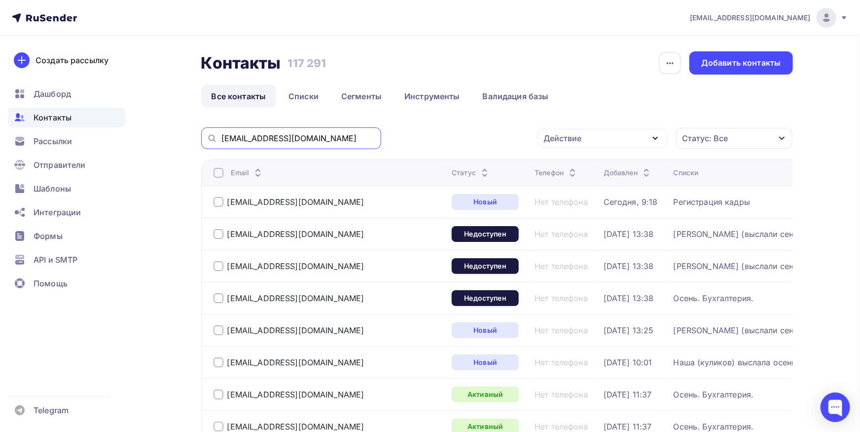
click at [316, 144] on input "[EMAIL_ADDRESS][DOMAIN_NAME]" at bounding box center [298, 138] width 154 height 11
paste input "val2003"
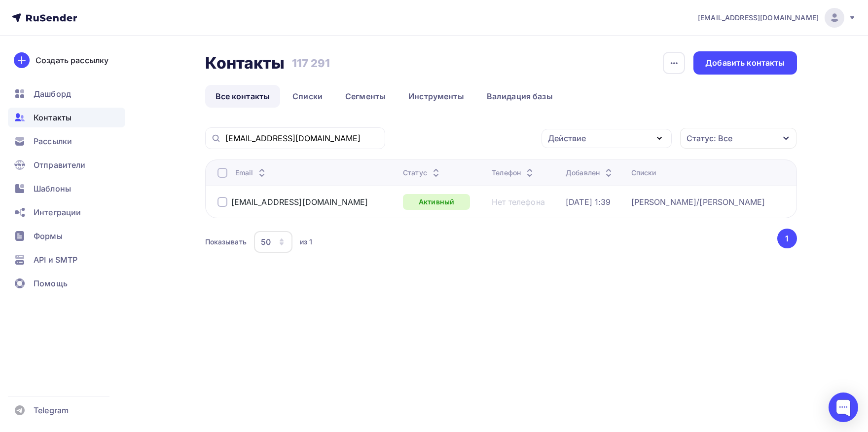
click at [220, 176] on div at bounding box center [223, 173] width 10 height 10
click at [596, 143] on div "Действие" at bounding box center [607, 138] width 130 height 19
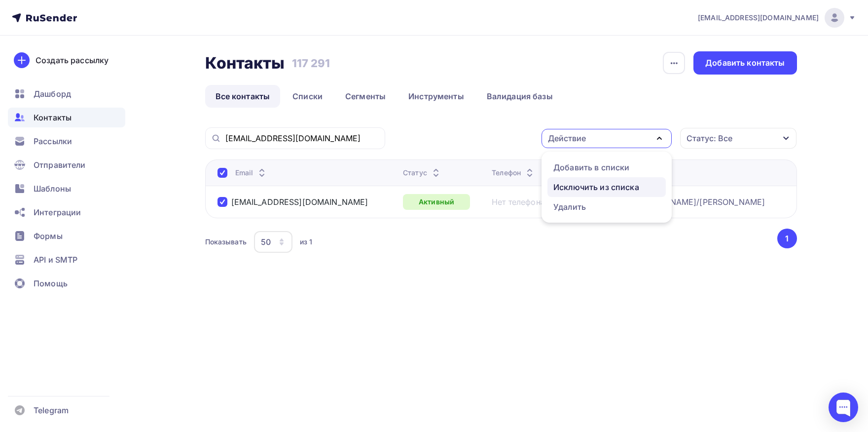
click at [599, 182] on div "Исключить из списка" at bounding box center [596, 187] width 86 height 12
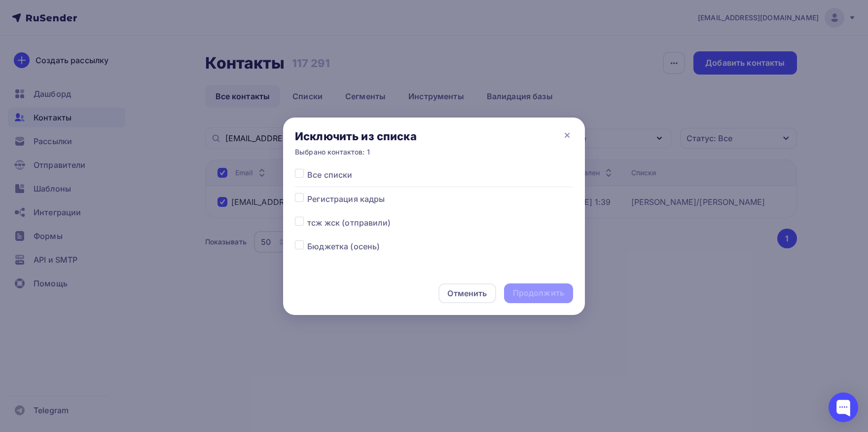
click at [307, 169] on label at bounding box center [307, 169] width 0 height 0
click at [301, 177] on input "checkbox" at bounding box center [299, 173] width 9 height 9
click at [548, 291] on div "Продолжить" at bounding box center [538, 292] width 51 height 11
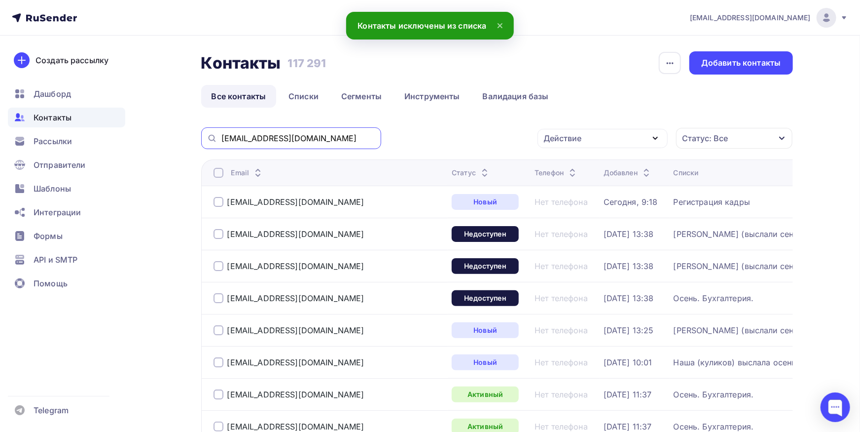
click at [366, 136] on input "[EMAIL_ADDRESS][DOMAIN_NAME]" at bounding box center [298, 138] width 154 height 11
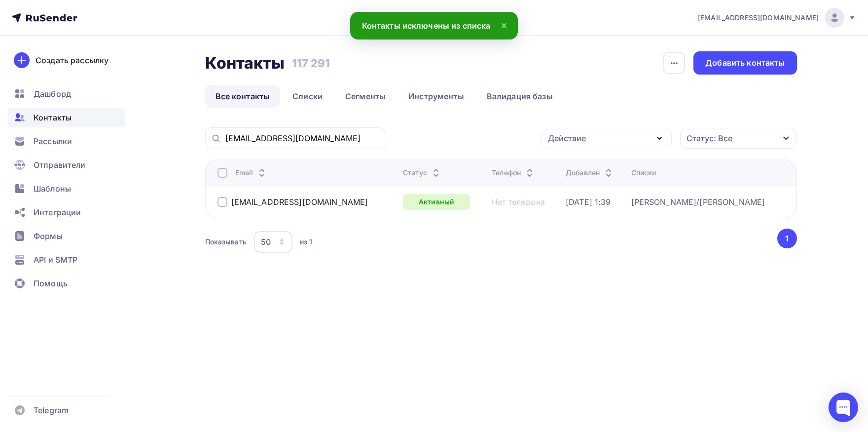
click at [222, 172] on div at bounding box center [223, 173] width 10 height 10
click at [595, 138] on div "Действие" at bounding box center [607, 138] width 130 height 19
click at [578, 163] on div "Добавить в списки" at bounding box center [591, 167] width 76 height 12
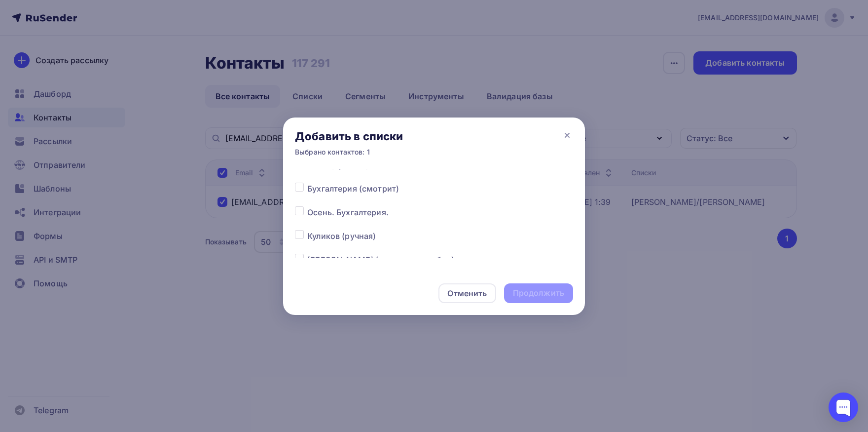
scroll to position [157, 0]
click at [307, 272] on label at bounding box center [307, 272] width 0 height 0
click at [300, 272] on input "checkbox" at bounding box center [299, 276] width 9 height 9
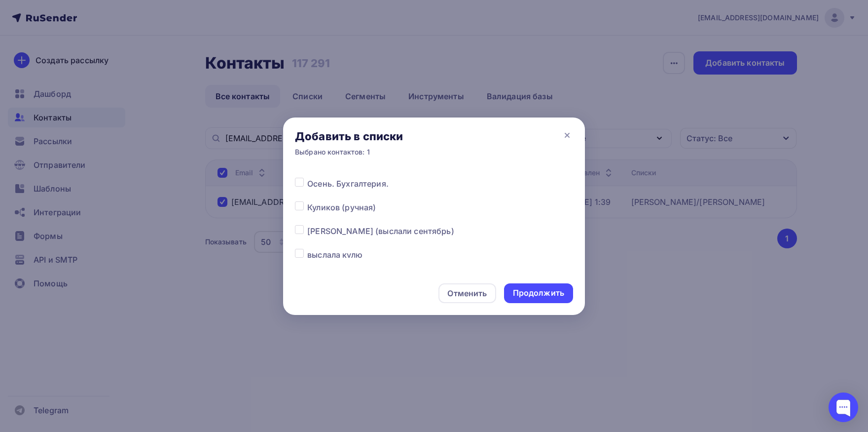
click at [307, 225] on label at bounding box center [307, 225] width 0 height 0
click at [299, 225] on input "checkbox" at bounding box center [299, 229] width 9 height 9
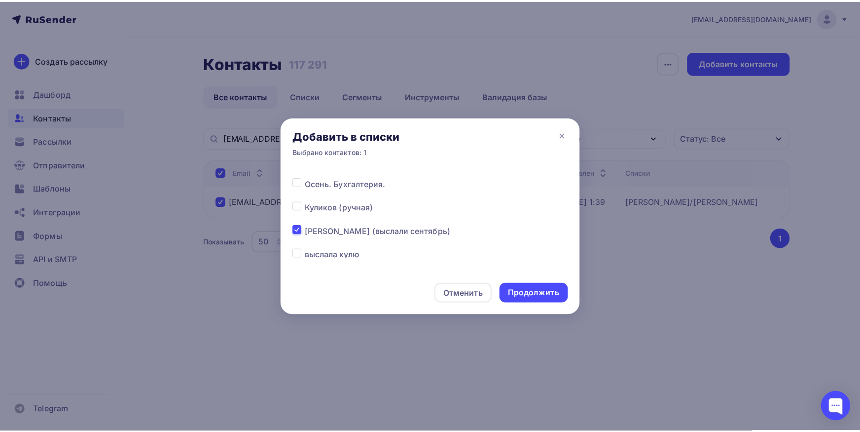
scroll to position [206, 0]
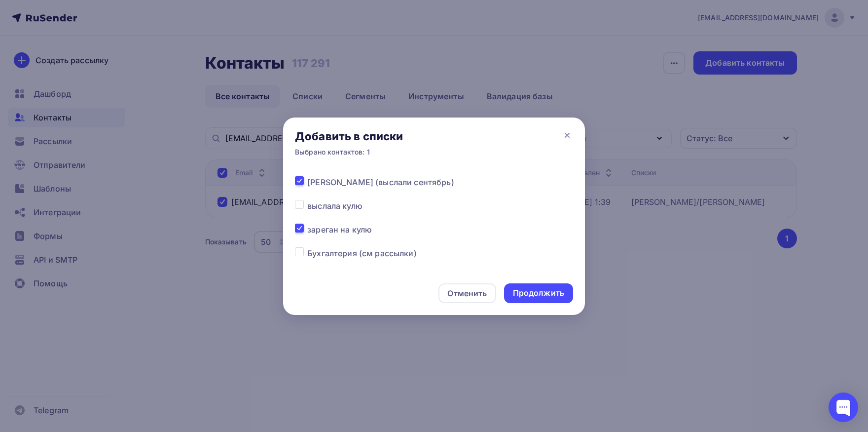
click at [307, 223] on label at bounding box center [307, 223] width 0 height 0
click at [298, 230] on input "checkbox" at bounding box center [299, 227] width 9 height 9
click at [520, 295] on div "Продолжить" at bounding box center [538, 292] width 51 height 11
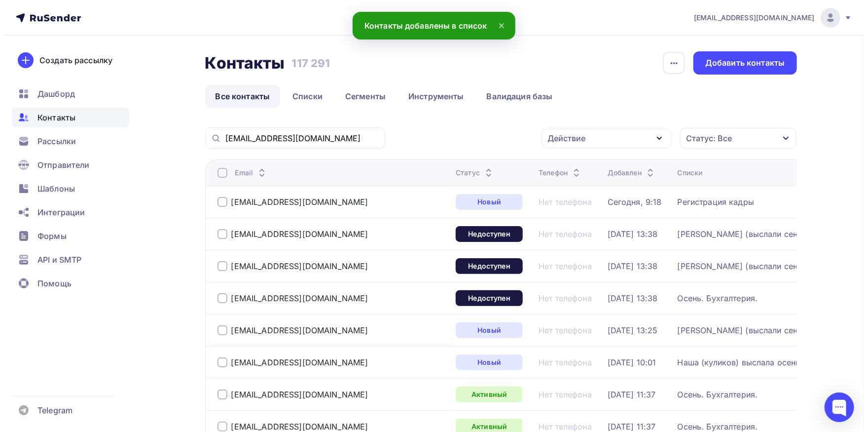
scroll to position [0, 0]
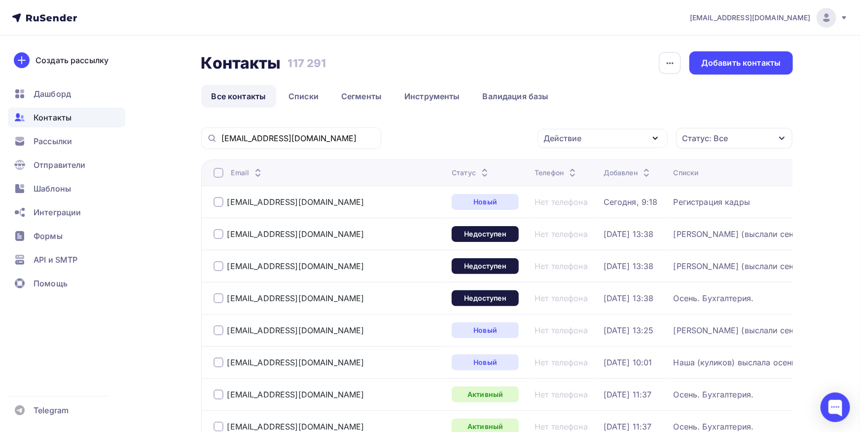
click at [312, 145] on div "[EMAIL_ADDRESS][DOMAIN_NAME]" at bounding box center [291, 138] width 180 height 22
click at [309, 135] on input "[EMAIL_ADDRESS][DOMAIN_NAME]" at bounding box center [298, 138] width 154 height 11
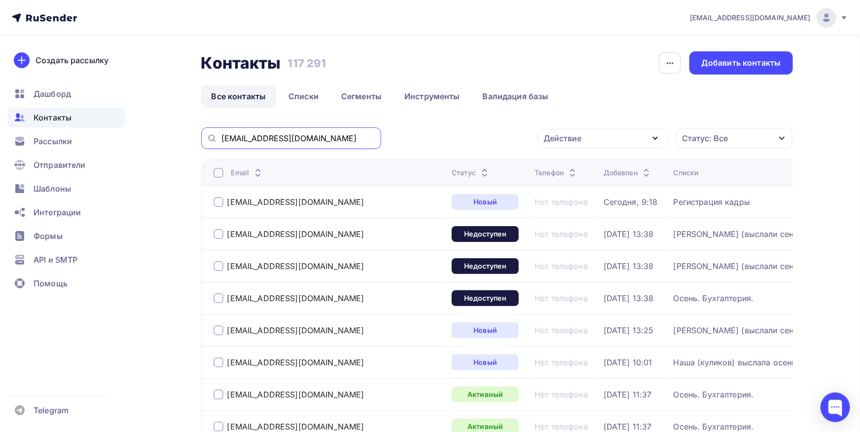
click at [309, 135] on input "[EMAIL_ADDRESS][DOMAIN_NAME]" at bounding box center [298, 138] width 154 height 11
paste input "raion.mogutina"
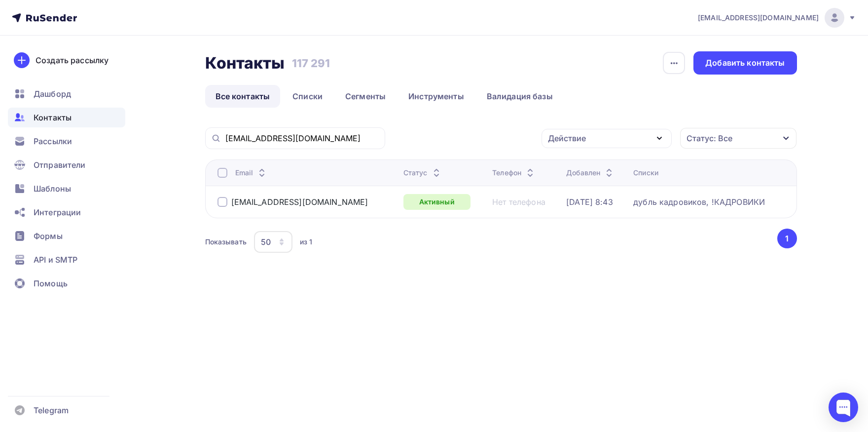
click at [223, 180] on th "Email" at bounding box center [302, 172] width 194 height 26
click at [222, 176] on div at bounding box center [223, 173] width 10 height 10
click at [609, 144] on div "Действие" at bounding box center [607, 138] width 130 height 19
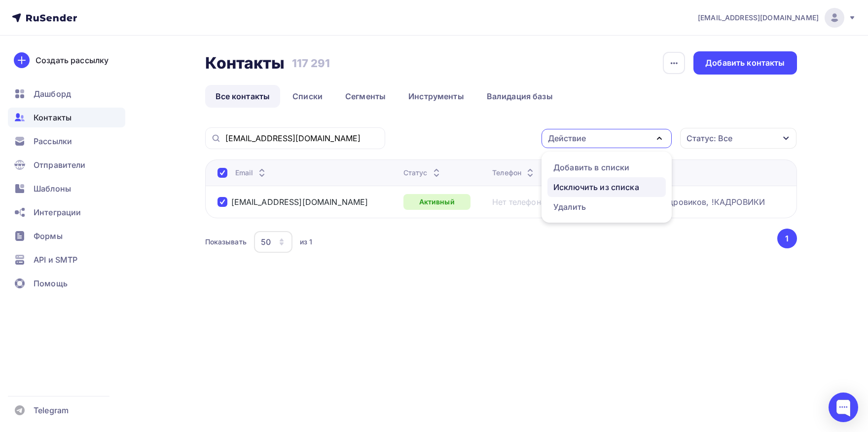
click at [612, 186] on div "Исключить из списка" at bounding box center [596, 187] width 86 height 12
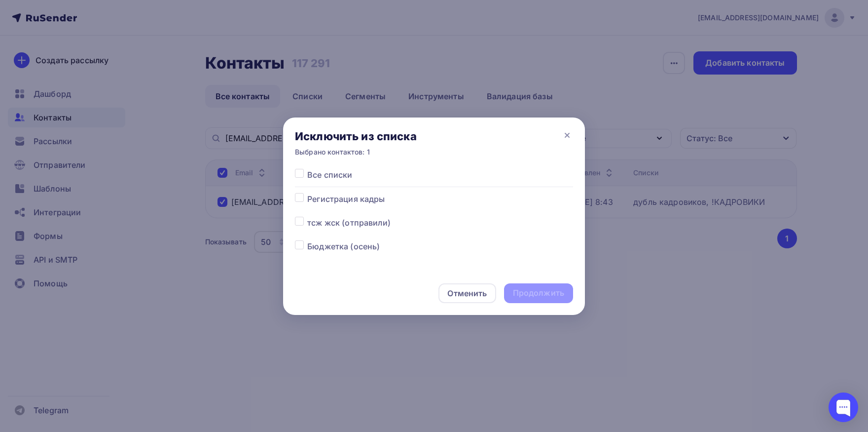
click at [307, 169] on label at bounding box center [307, 169] width 0 height 0
click at [302, 177] on input "checkbox" at bounding box center [299, 173] width 9 height 9
click at [521, 298] on div "Продолжить" at bounding box center [538, 293] width 69 height 20
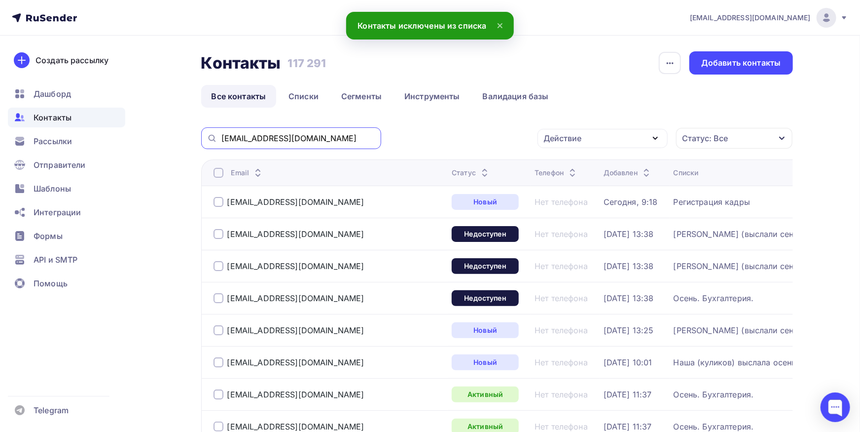
click at [311, 141] on input "[EMAIL_ADDRESS][DOMAIN_NAME]" at bounding box center [298, 138] width 154 height 11
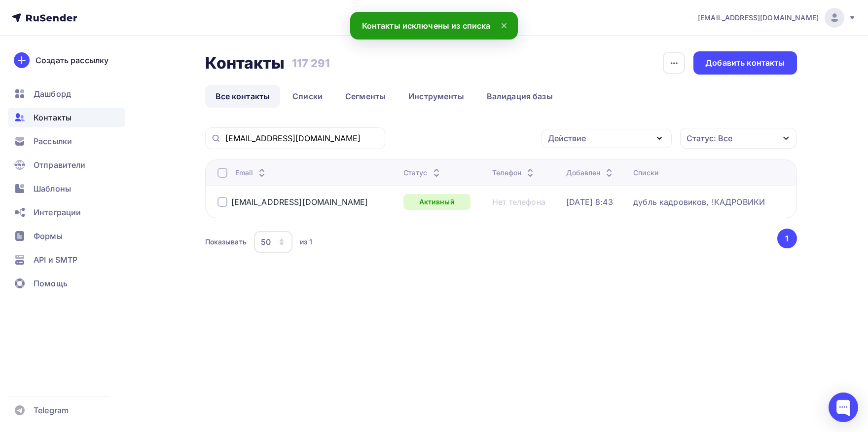
click at [217, 170] on th "Email" at bounding box center [302, 172] width 194 height 26
click at [220, 172] on div at bounding box center [223, 173] width 10 height 10
drag, startPoint x: 564, startPoint y: 135, endPoint x: 577, endPoint y: 176, distance: 43.4
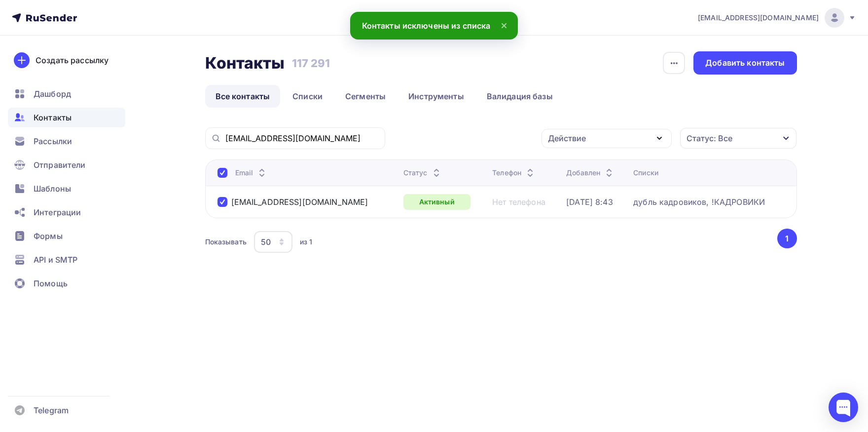
click at [564, 135] on div "Действие" at bounding box center [567, 138] width 38 height 12
click at [578, 169] on div "Добавить в списки" at bounding box center [591, 167] width 76 height 12
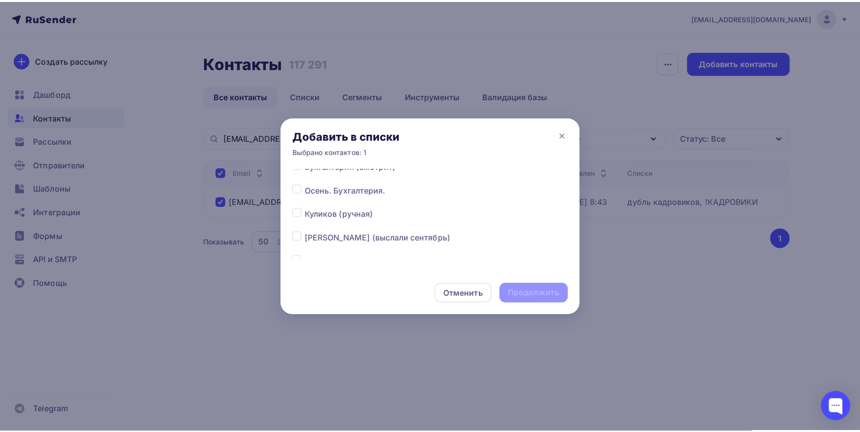
scroll to position [154, 0]
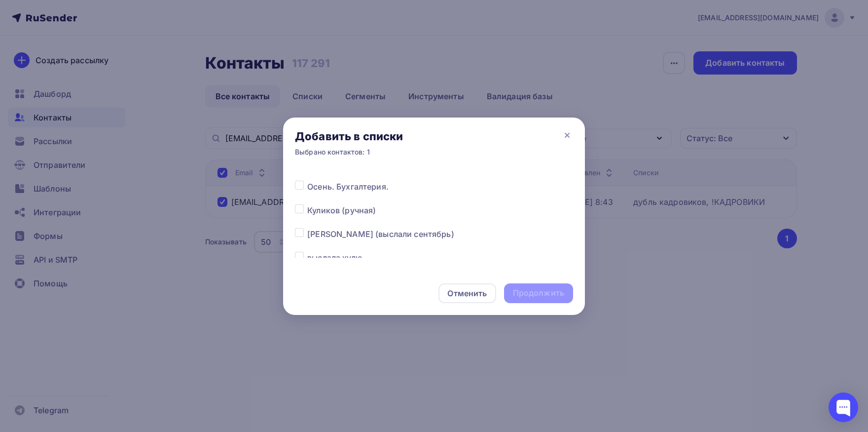
click at [307, 228] on label at bounding box center [307, 228] width 0 height 0
click at [298, 235] on input "checkbox" at bounding box center [299, 232] width 9 height 9
click at [535, 298] on div "Продолжить" at bounding box center [538, 292] width 51 height 11
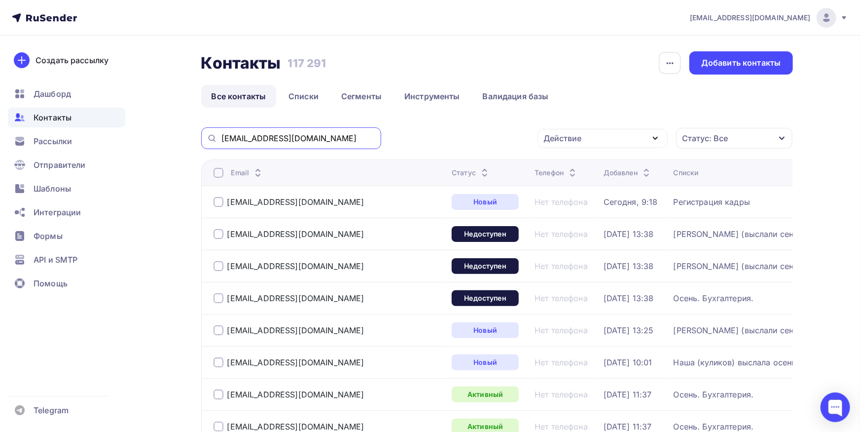
click at [330, 142] on input "[EMAIL_ADDRESS][DOMAIN_NAME]" at bounding box center [298, 138] width 154 height 11
paste input "buh@statut-kld"
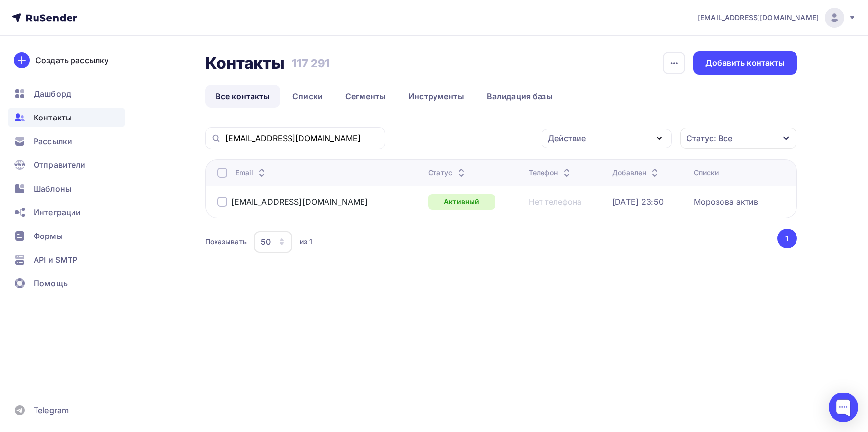
click at [224, 169] on div at bounding box center [223, 173] width 10 height 10
click at [578, 136] on div "Действие" at bounding box center [567, 138] width 38 height 12
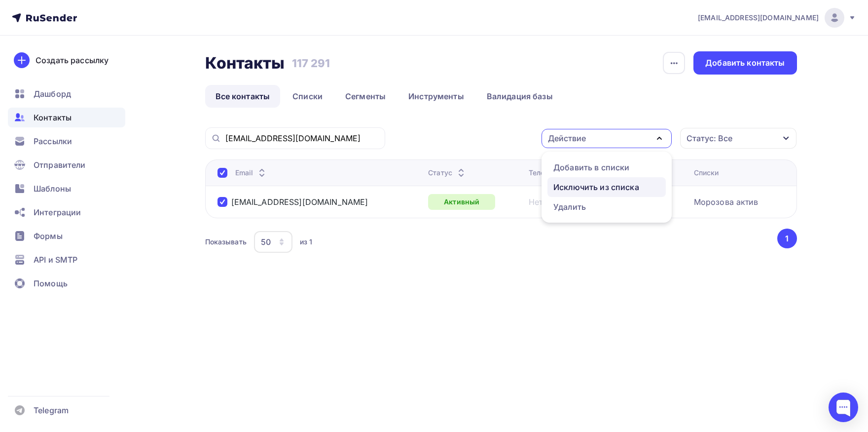
click at [564, 190] on div "Исключить из списка" at bounding box center [596, 187] width 86 height 12
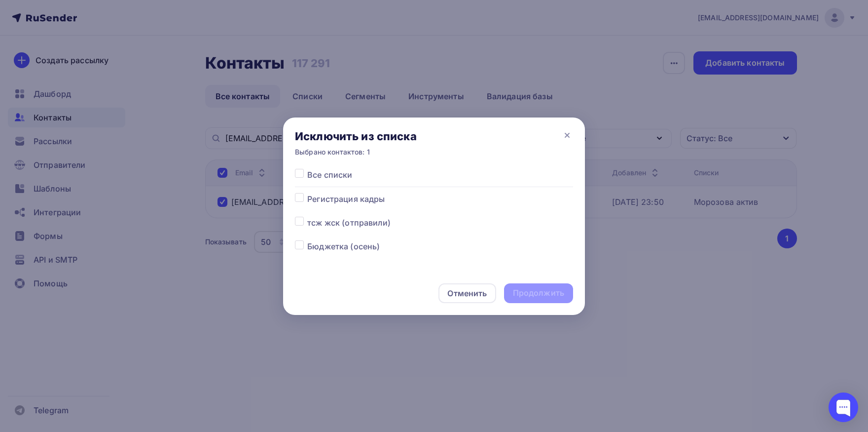
click at [307, 169] on label at bounding box center [307, 169] width 0 height 0
click at [300, 177] on input "checkbox" at bounding box center [299, 173] width 9 height 9
click at [550, 292] on div "Продолжить" at bounding box center [538, 292] width 51 height 11
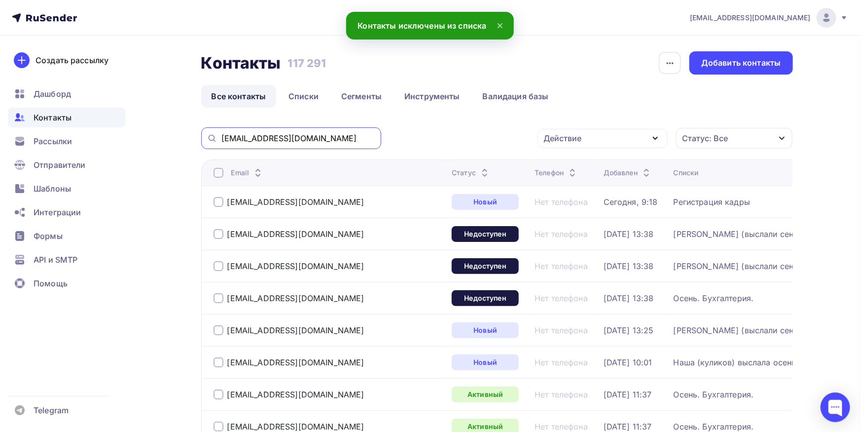
click at [335, 143] on input "[EMAIL_ADDRESS][DOMAIN_NAME]" at bounding box center [298, 138] width 154 height 11
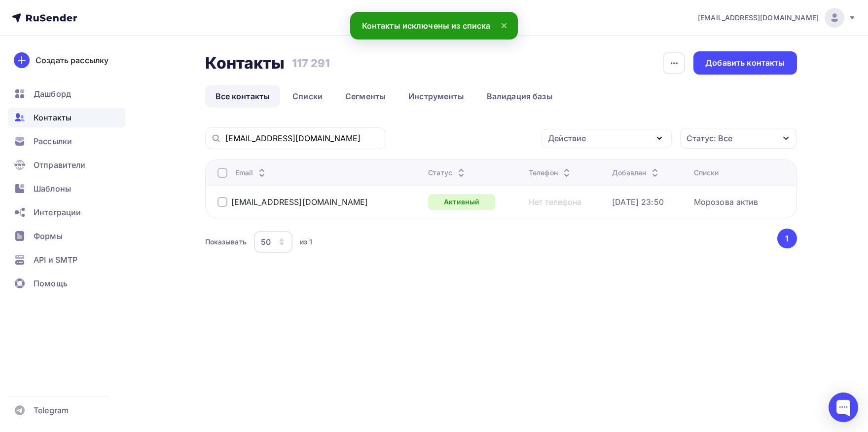
click at [222, 175] on div at bounding box center [223, 173] width 10 height 10
click at [624, 147] on div "Действие" at bounding box center [607, 138] width 130 height 19
click at [611, 165] on div "Добавить в списки" at bounding box center [591, 167] width 76 height 12
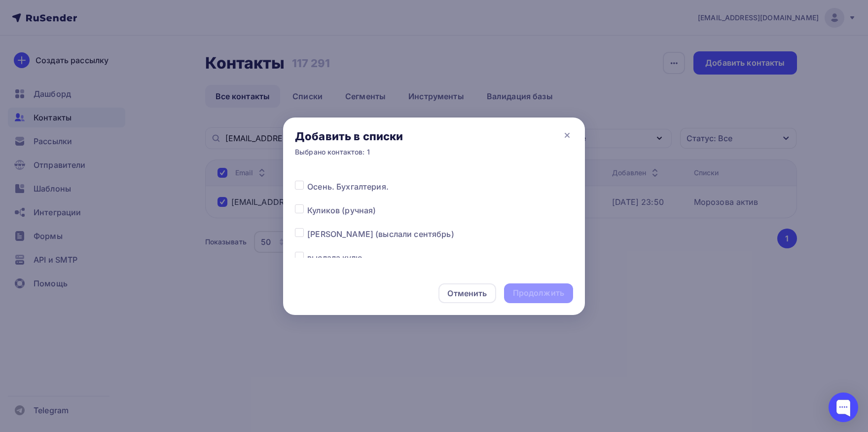
click at [307, 228] on label at bounding box center [307, 228] width 0 height 0
click at [296, 233] on input "checkbox" at bounding box center [299, 232] width 9 height 9
click at [530, 290] on div "Продолжить" at bounding box center [538, 292] width 51 height 11
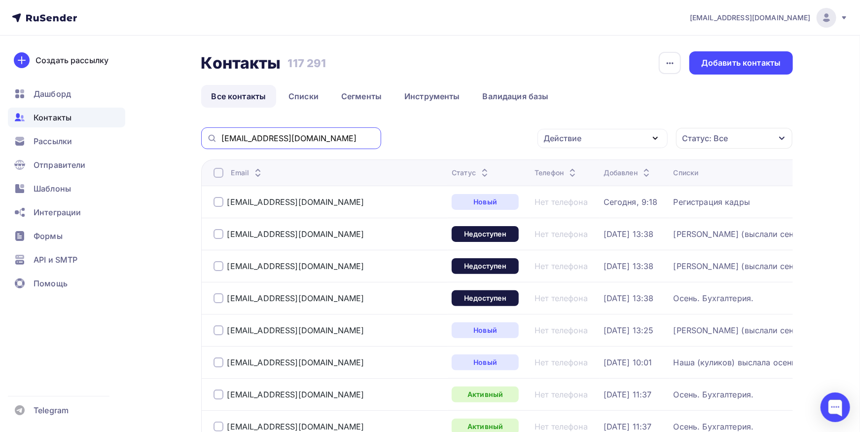
click at [313, 141] on input "[EMAIL_ADDRESS][DOMAIN_NAME]" at bounding box center [298, 138] width 154 height 11
paste input "spbts@mail"
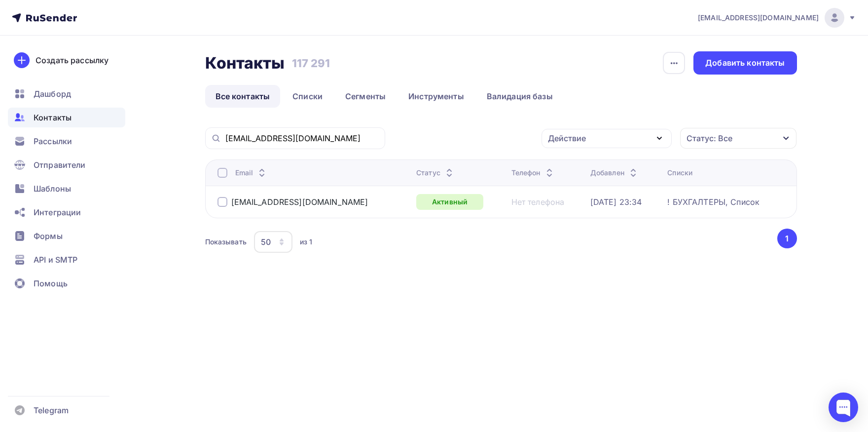
click at [223, 175] on div at bounding box center [223, 173] width 10 height 10
click at [594, 139] on div "Действие" at bounding box center [607, 138] width 130 height 19
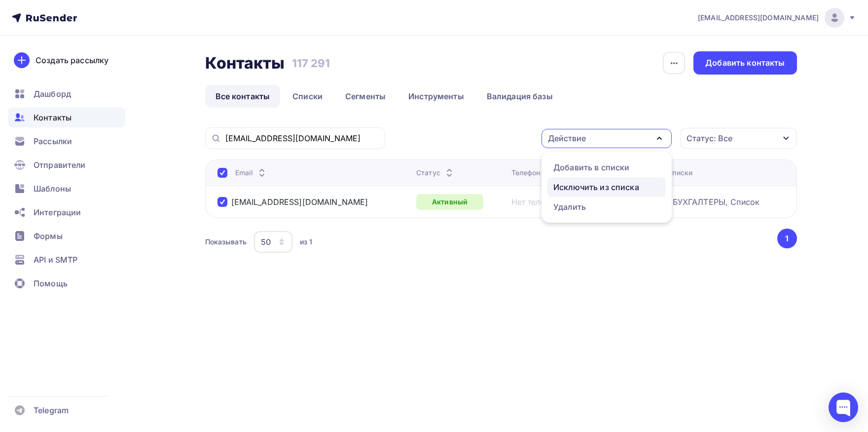
click at [590, 182] on div "Исключить из списка" at bounding box center [596, 187] width 86 height 12
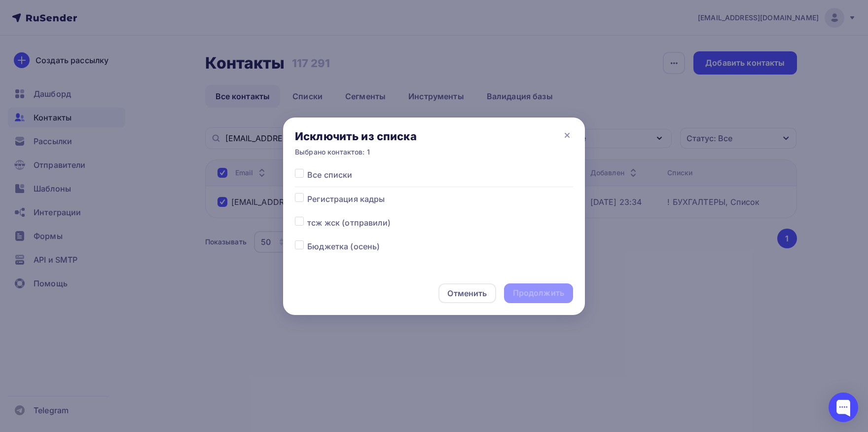
click at [307, 169] on label at bounding box center [307, 169] width 0 height 0
click at [297, 175] on input "checkbox" at bounding box center [299, 173] width 9 height 9
click at [518, 293] on div "Продолжить" at bounding box center [538, 292] width 51 height 11
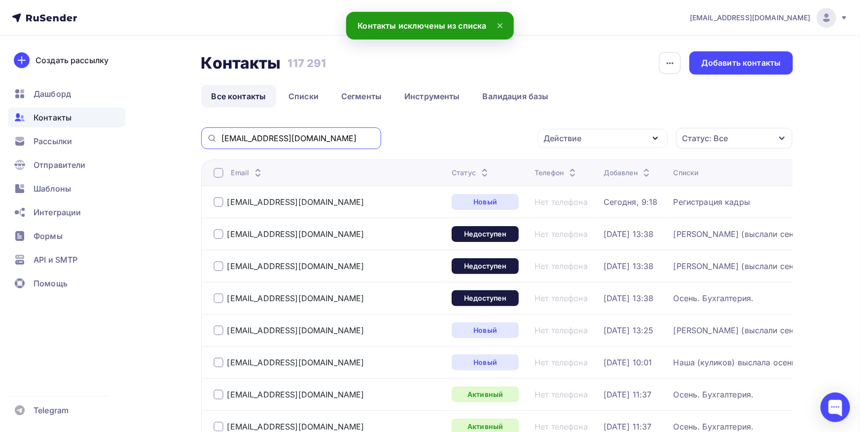
click at [364, 134] on input "[EMAIL_ADDRESS][DOMAIN_NAME]" at bounding box center [298, 138] width 154 height 11
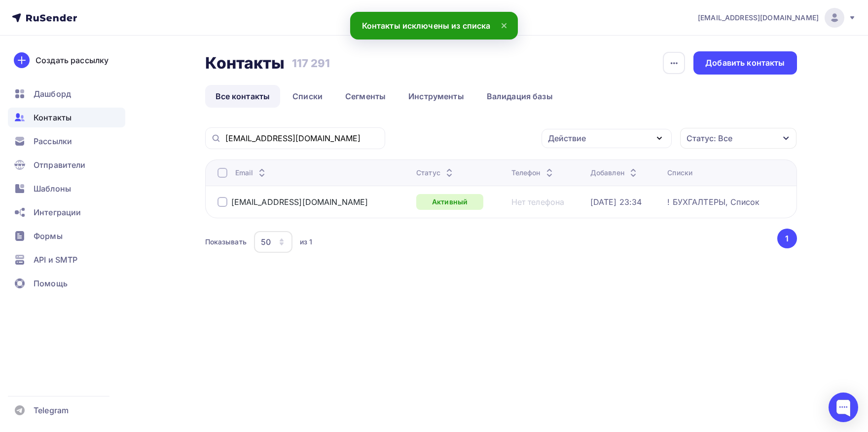
click at [220, 176] on div at bounding box center [223, 173] width 10 height 10
click at [566, 141] on div "Действие" at bounding box center [567, 138] width 38 height 12
click at [566, 165] on div "Добавить в списки" at bounding box center [591, 167] width 76 height 12
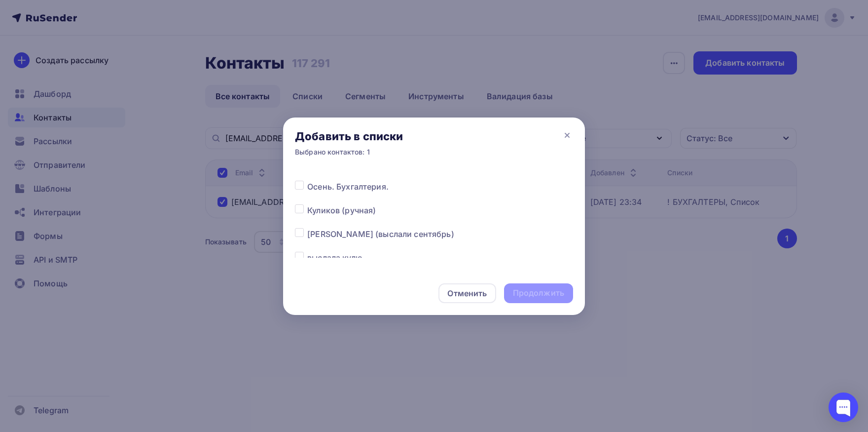
click at [307, 204] on label at bounding box center [307, 204] width 0 height 0
click at [299, 207] on input "checkbox" at bounding box center [299, 208] width 9 height 9
click at [525, 292] on div "Продолжить" at bounding box center [538, 292] width 51 height 11
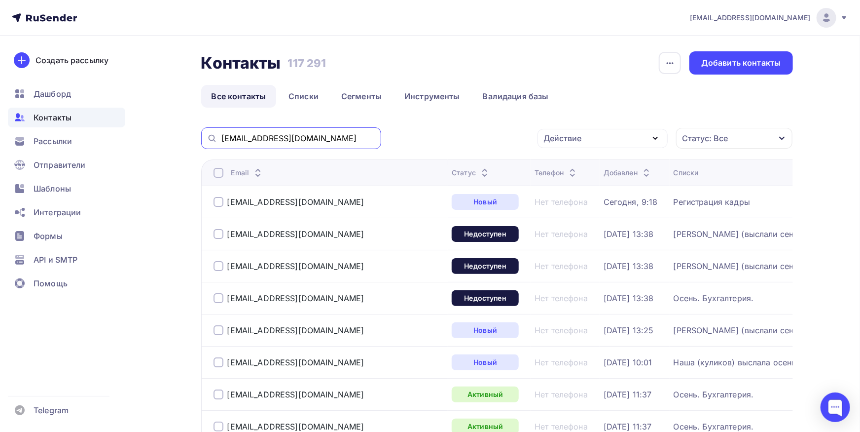
click at [328, 136] on input "[EMAIL_ADDRESS][DOMAIN_NAME]" at bounding box center [298, 138] width 154 height 11
paste input "buhgalter@millcreek"
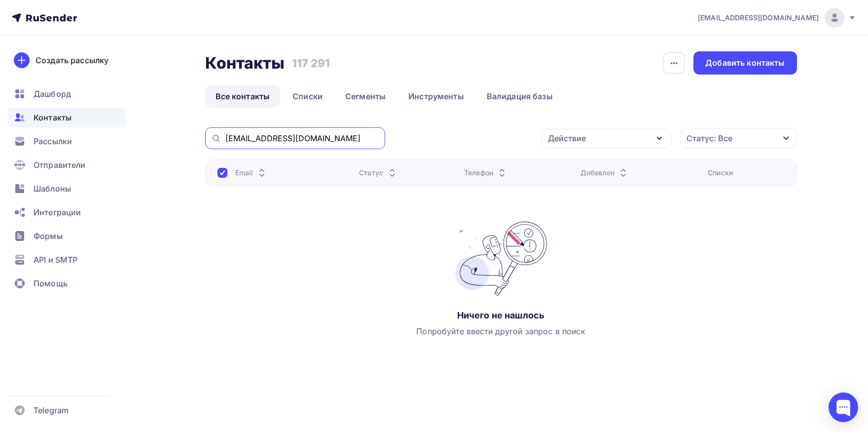
drag, startPoint x: 260, startPoint y: 138, endPoint x: 161, endPoint y: 149, distance: 99.8
click at [225, 144] on input "[EMAIL_ADDRESS][DOMAIN_NAME]" at bounding box center [302, 138] width 154 height 11
click at [318, 137] on input "@[DOMAIN_NAME]" at bounding box center [302, 138] width 154 height 11
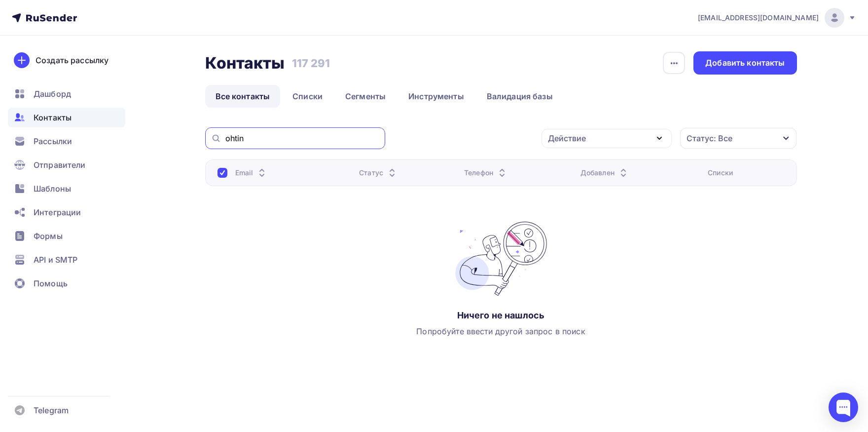
click at [278, 139] on input "ohtin" at bounding box center [302, 138] width 154 height 11
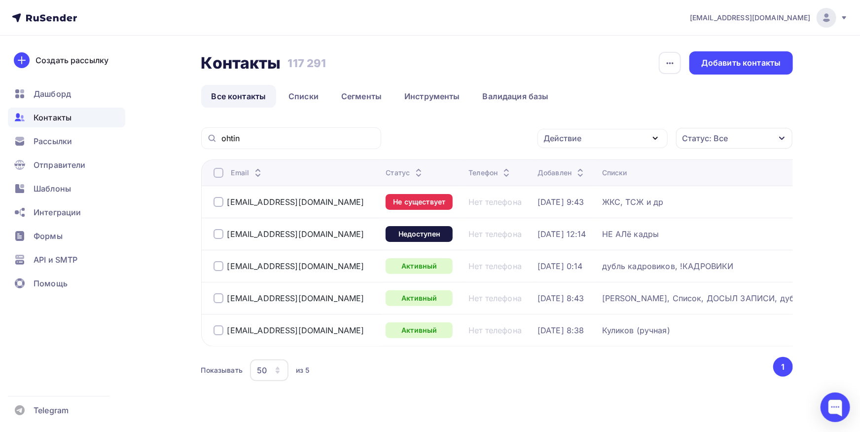
drag, startPoint x: 272, startPoint y: 329, endPoint x: 226, endPoint y: 329, distance: 45.4
click at [226, 329] on div "[EMAIL_ADDRESS][DOMAIN_NAME]" at bounding box center [296, 330] width 165 height 16
